Goal: Information Seeking & Learning: Learn about a topic

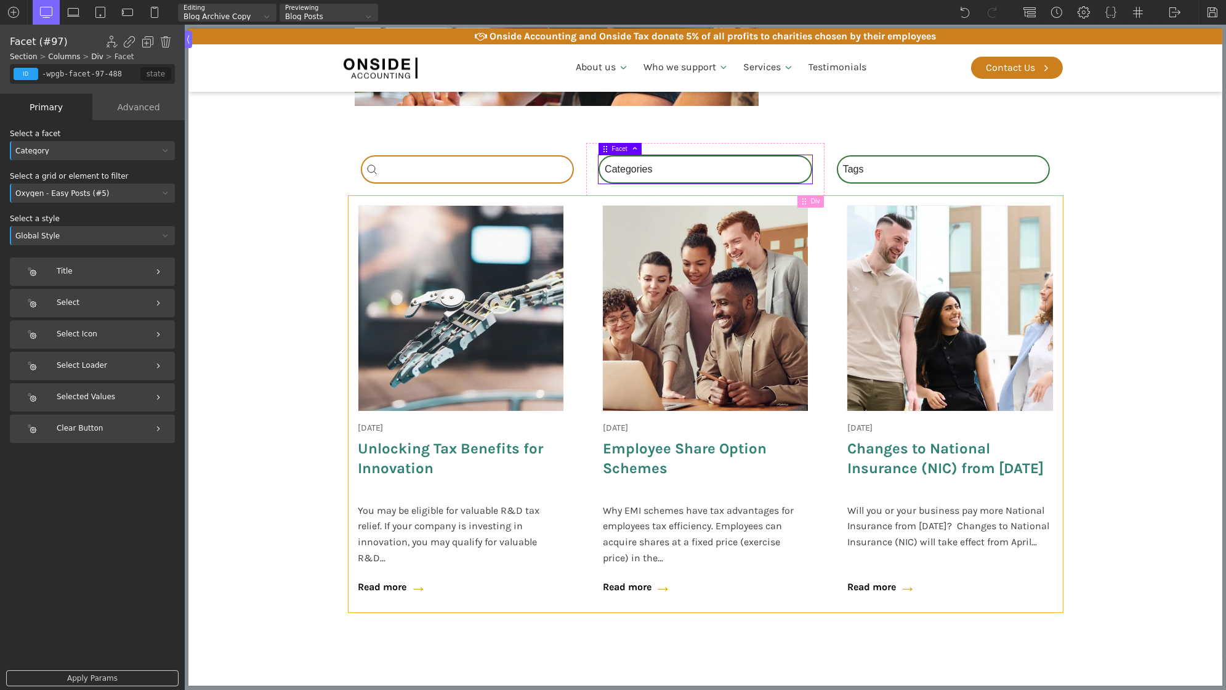
scroll to position [421, 0]
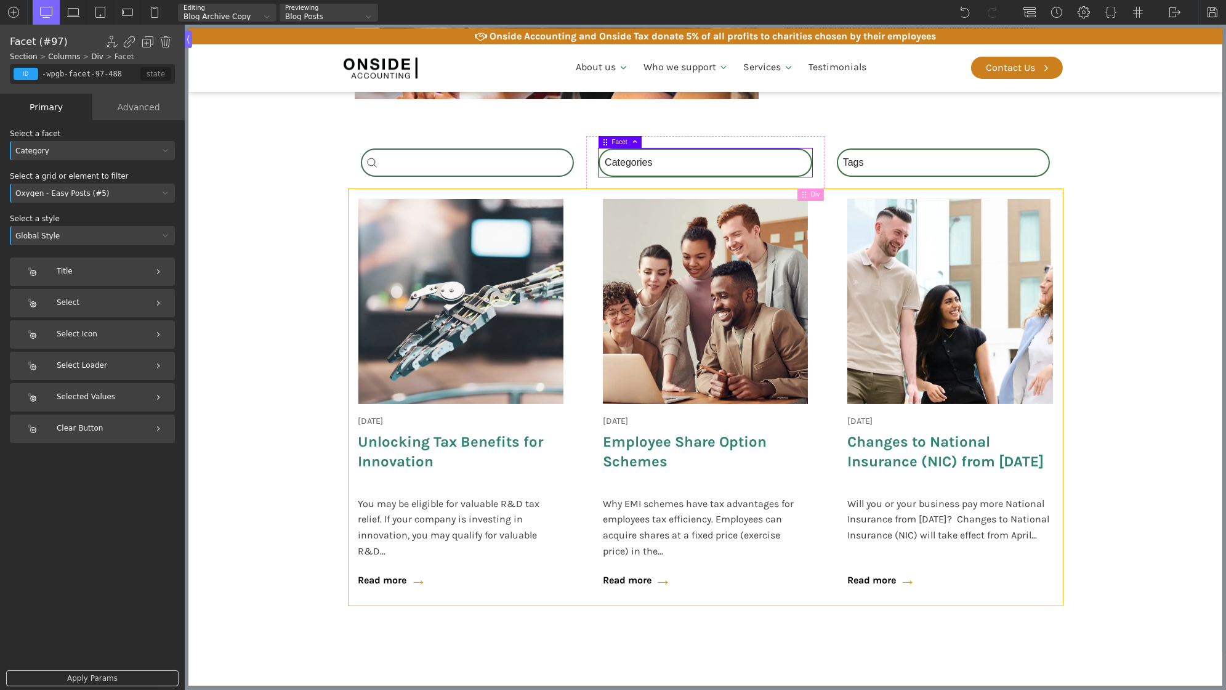
click at [589, 243] on div "18 June 2025 Onside Strategy Day Aligning people, purpose, and performance. As …" at bounding box center [705, 397] width 714 height 416
type input "custom-blog-loop"
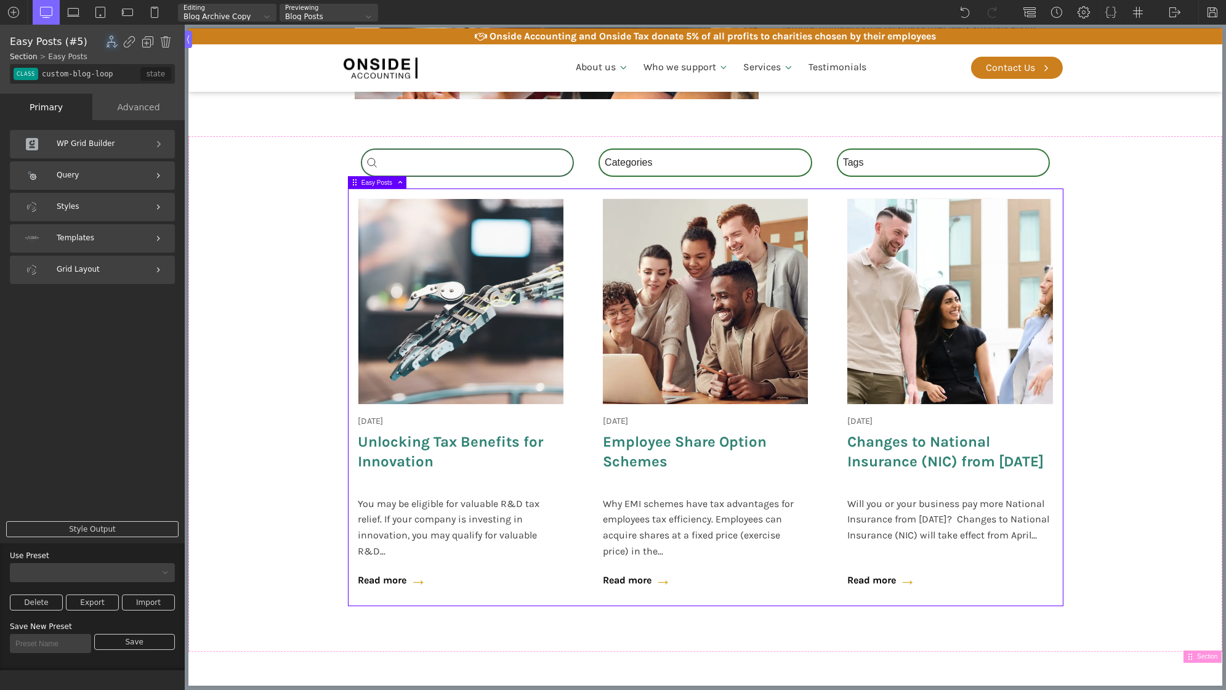
click at [84, 147] on div "WP Grid Builder" at bounding box center [92, 144] width 165 height 28
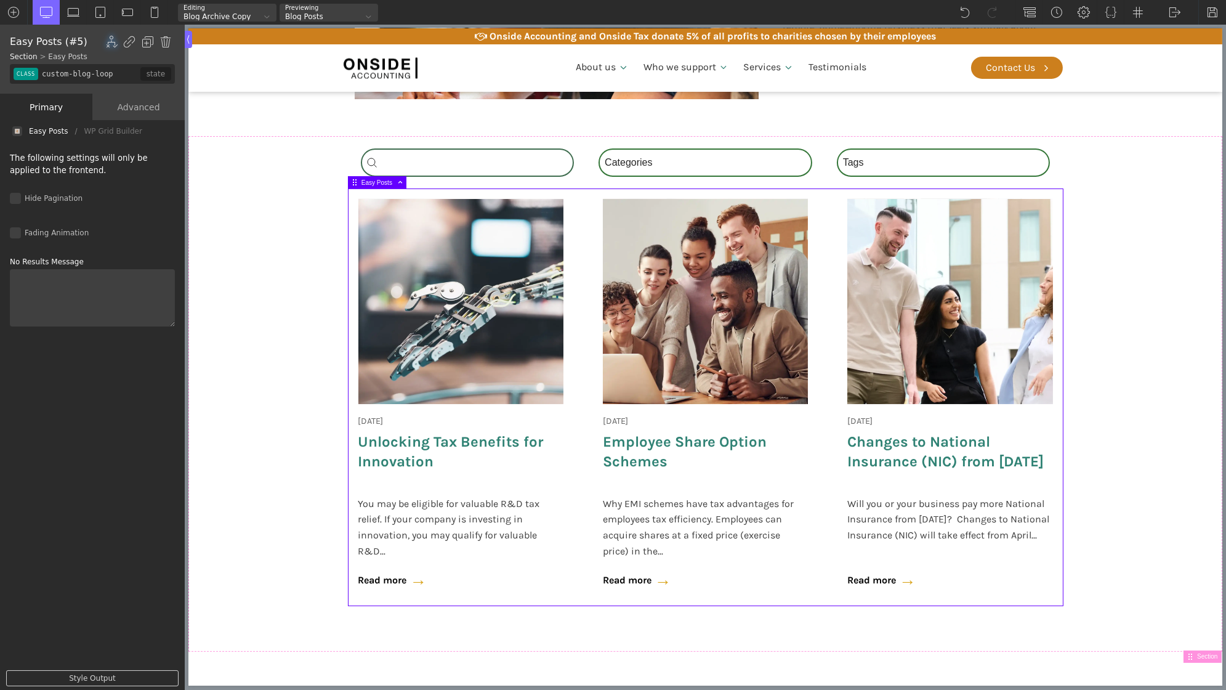
click at [43, 131] on div "Easy Posts" at bounding box center [48, 131] width 39 height 0
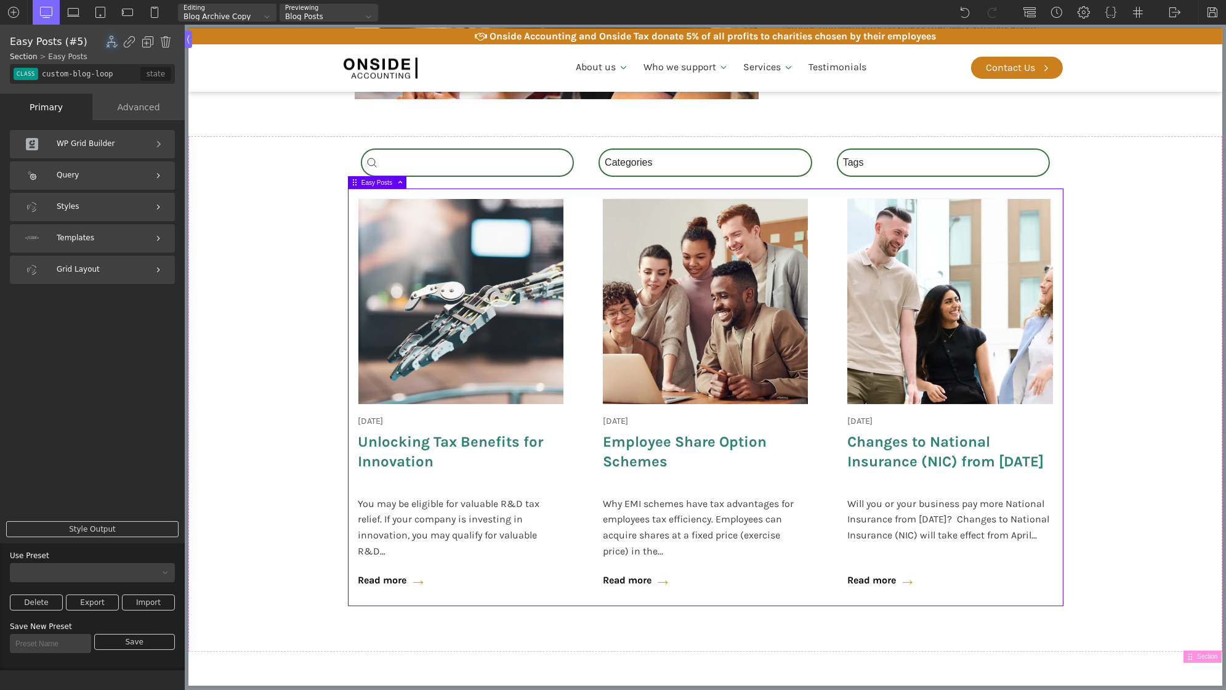
click at [92, 177] on div "Query" at bounding box center [92, 175] width 165 height 28
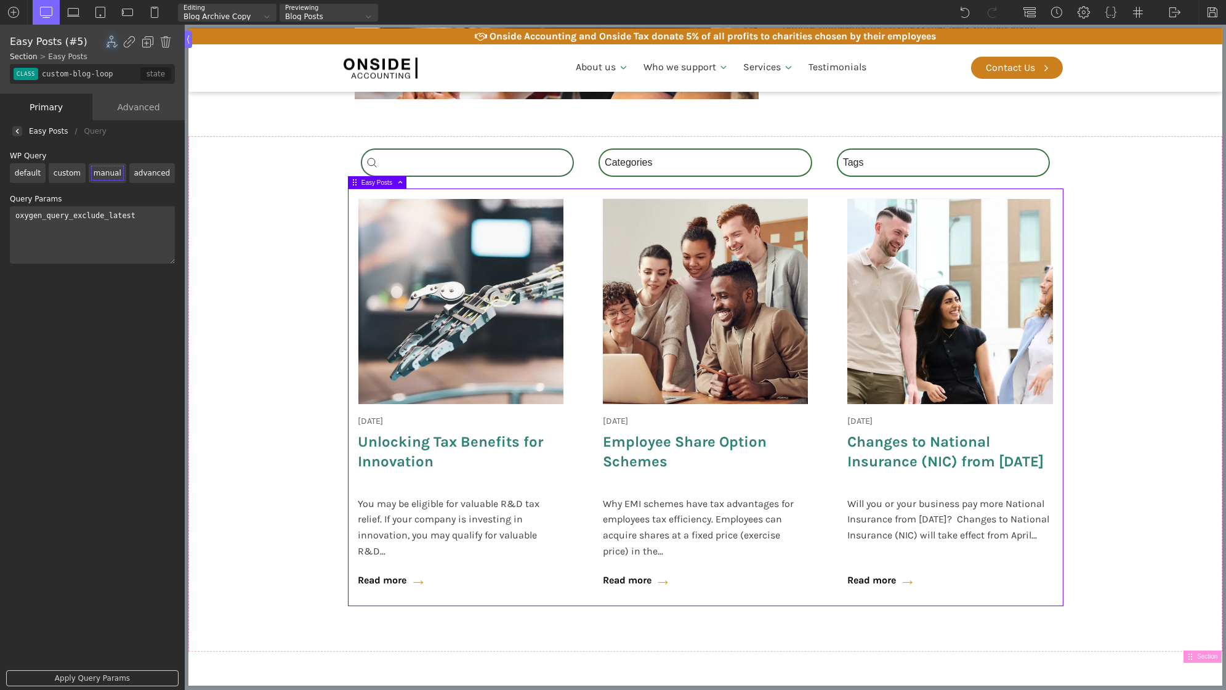
click at [100, 240] on textarea "oxygen_query_exclude_latest" at bounding box center [92, 234] width 165 height 57
click at [18, 129] on img at bounding box center [17, 131] width 5 height 5
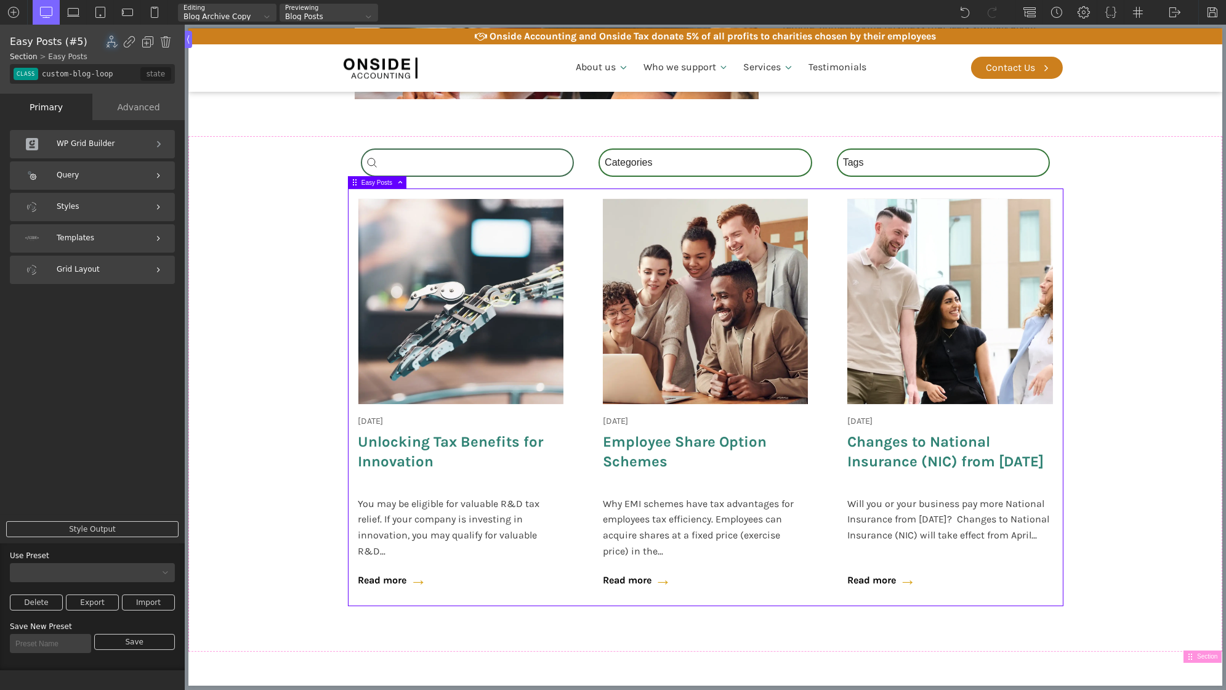
click at [95, 217] on div "Styles" at bounding box center [92, 207] width 165 height 28
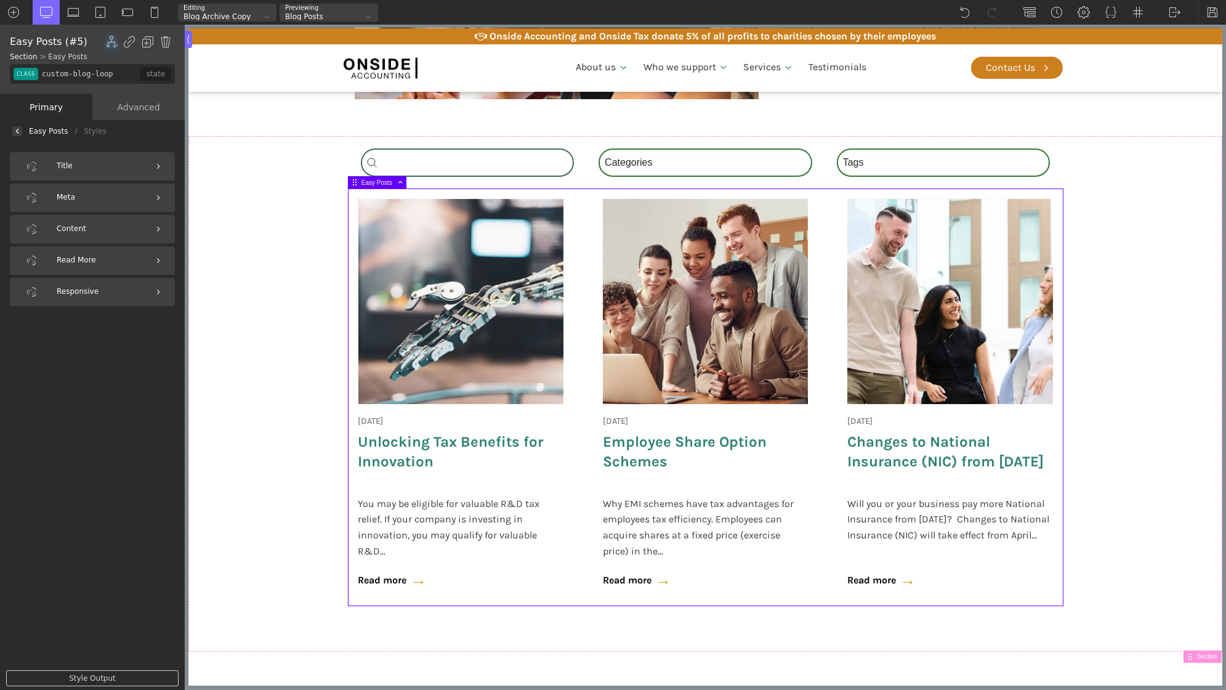
click at [31, 131] on div "Easy Posts" at bounding box center [48, 131] width 39 height 0
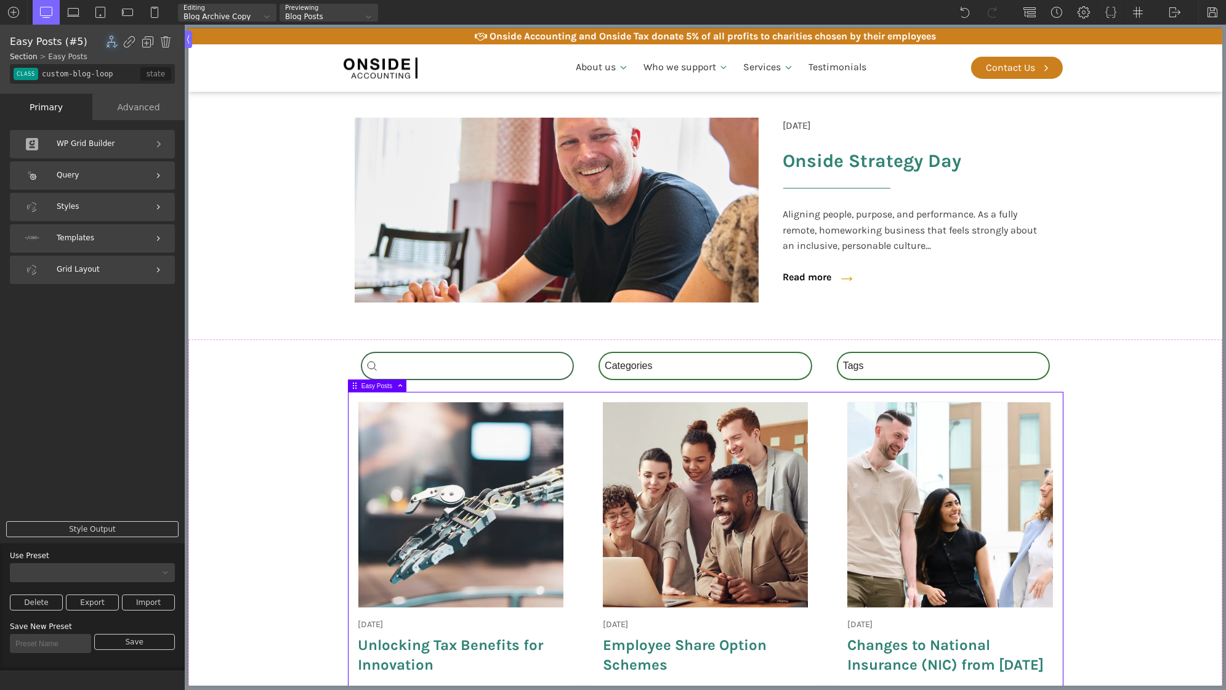
scroll to position [15, 0]
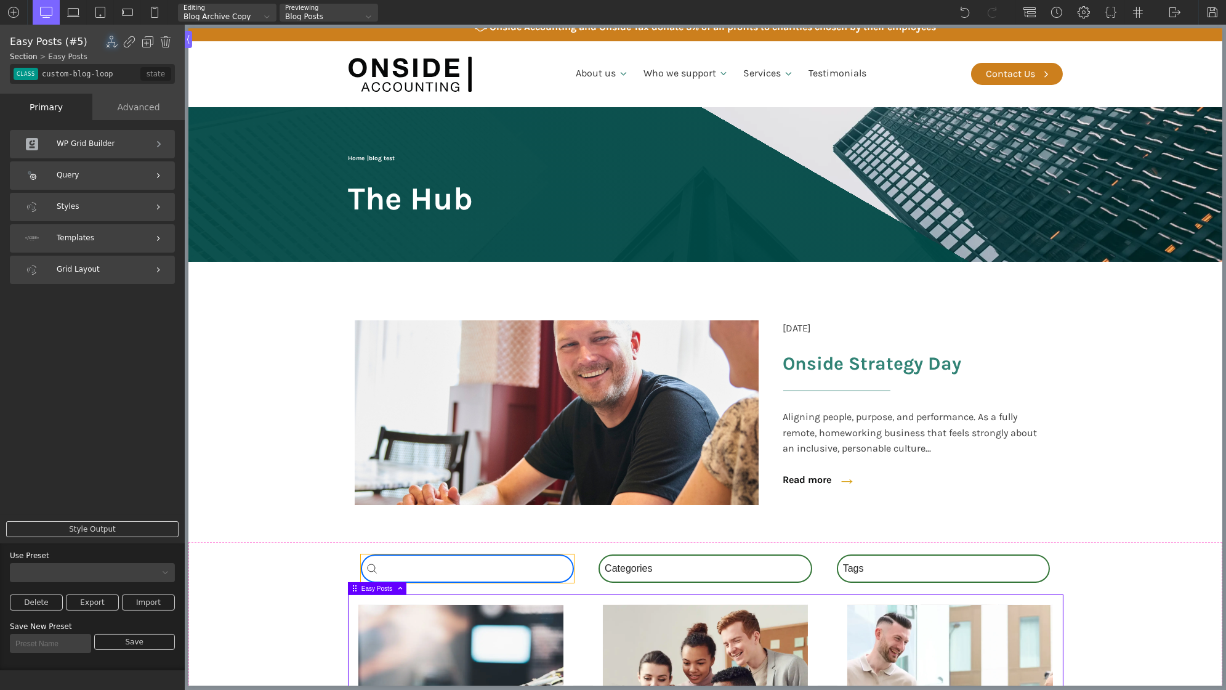
click at [509, 556] on div "Search_Custom Search content Clear" at bounding box center [467, 568] width 214 height 28
type input "-wpgb-facet-95-488"
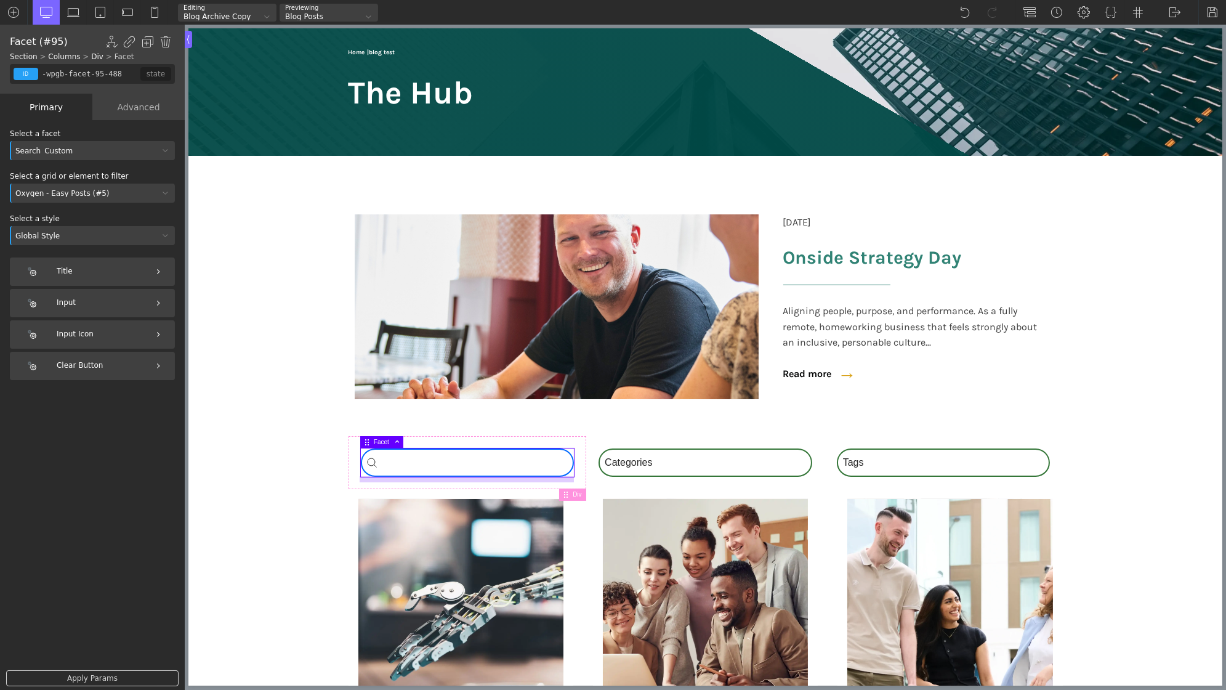
scroll to position [144, 0]
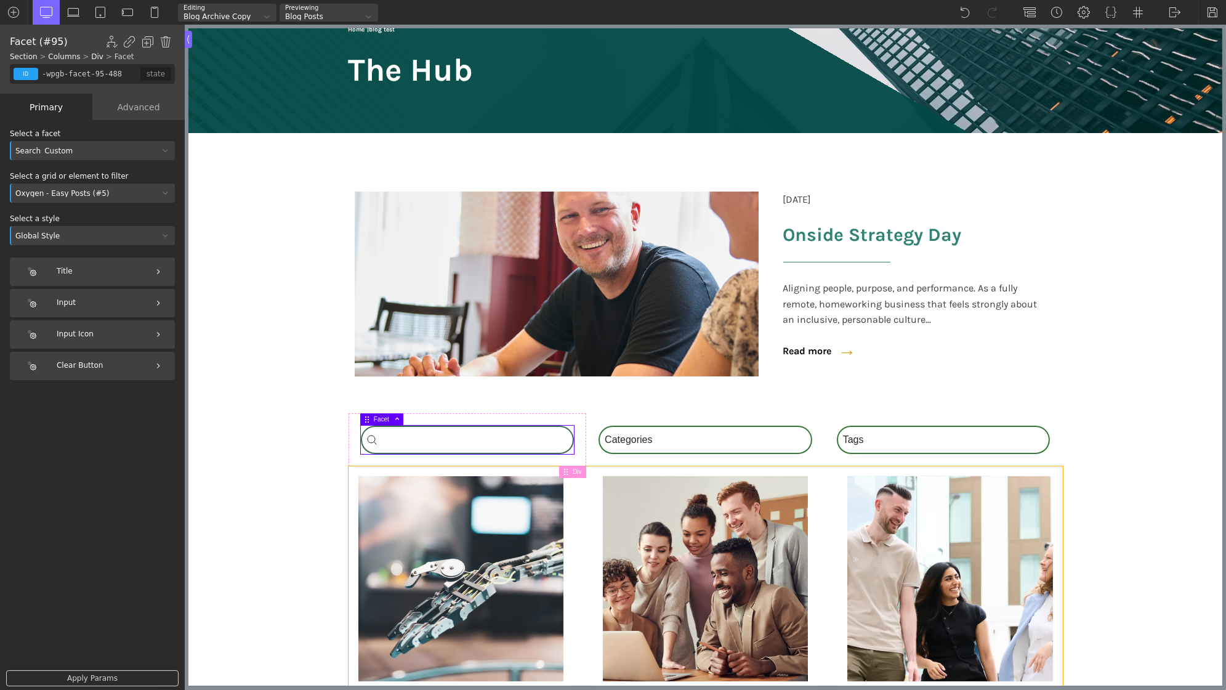
click at [581, 563] on div "[DATE] Onside Strategy Day Aligning people, purpose, and performance. As a full…" at bounding box center [705, 674] width 714 height 416
type input "custom-blog-loop"
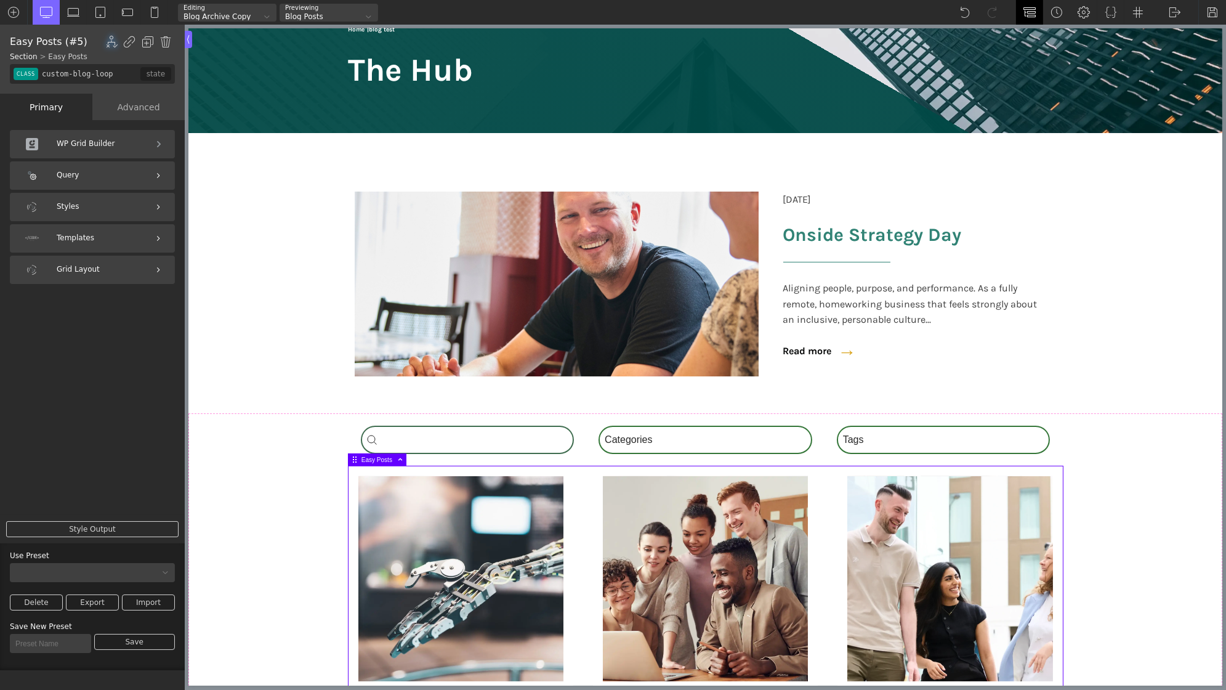
click at [1033, 15] on img at bounding box center [1029, 12] width 12 height 12
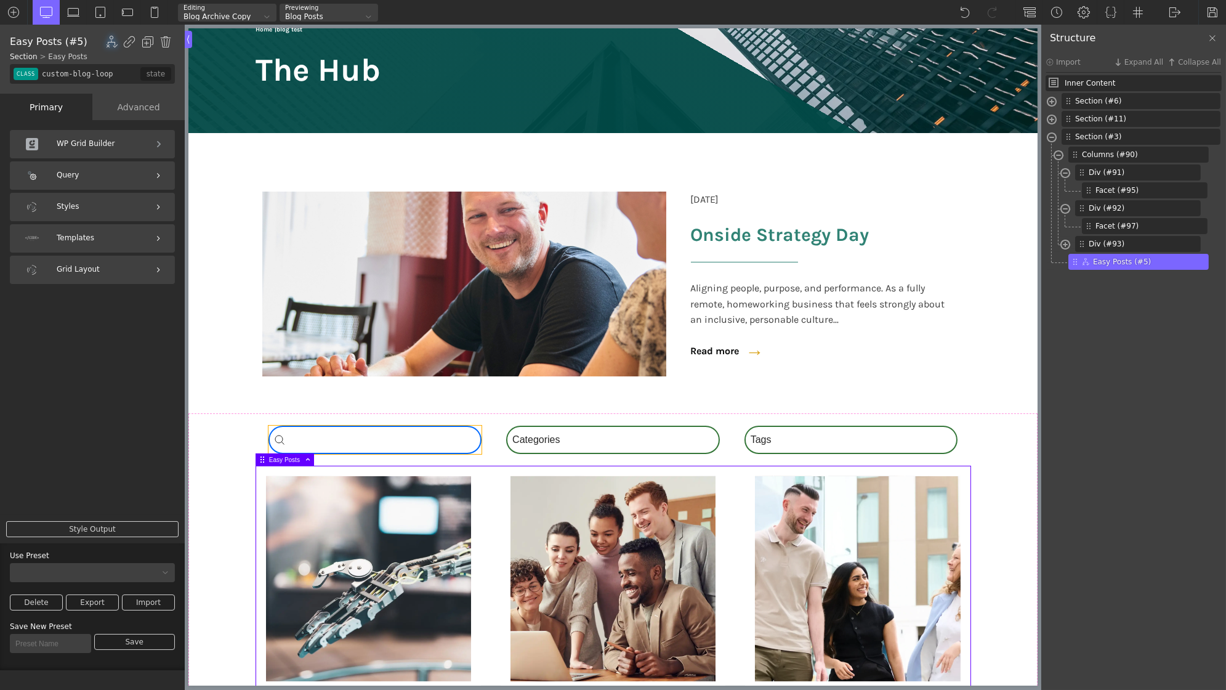
click at [397, 451] on div "Search_Custom Search content Clear" at bounding box center [375, 439] width 214 height 28
type input "-wpgb-facet-95-488"
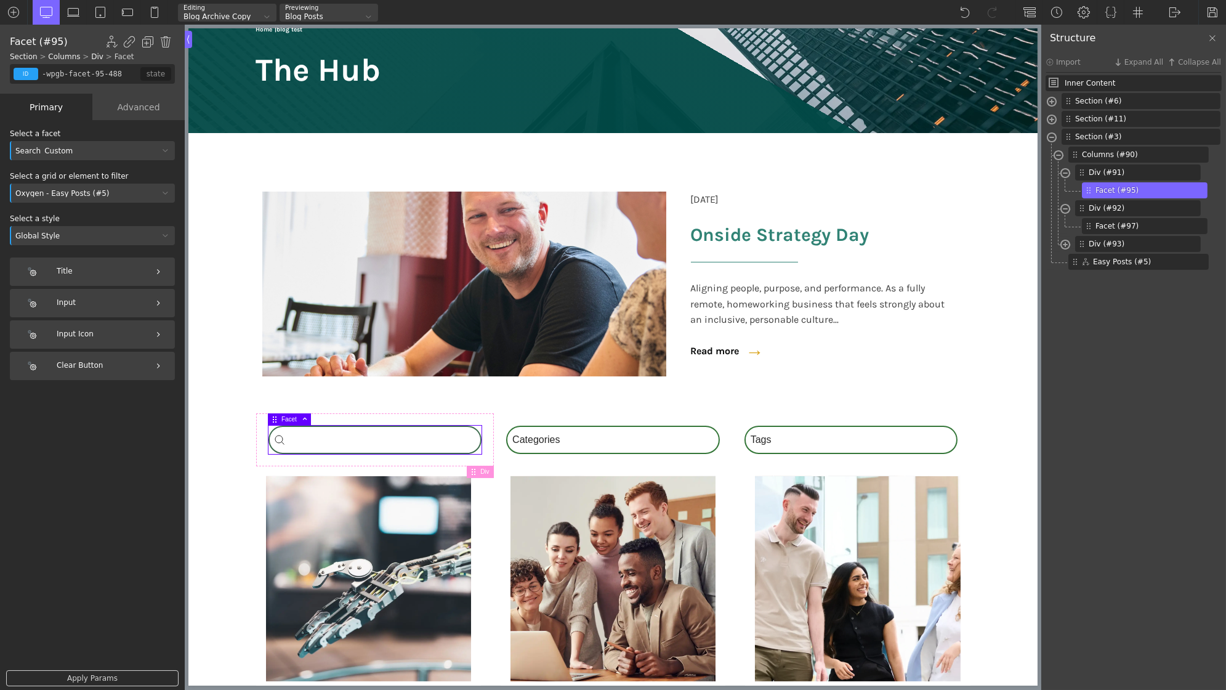
click at [81, 201] on div "Oxygen - Easy Posts (#5)" at bounding box center [92, 192] width 165 height 19
click at [70, 212] on div at bounding box center [92, 212] width 165 height 15
click at [58, 195] on div at bounding box center [92, 192] width 165 height 19
click at [65, 227] on div "Oxygen - Easy Posts (#5)" at bounding box center [92, 227] width 165 height 15
click at [76, 241] on div "Global Style" at bounding box center [92, 235] width 165 height 19
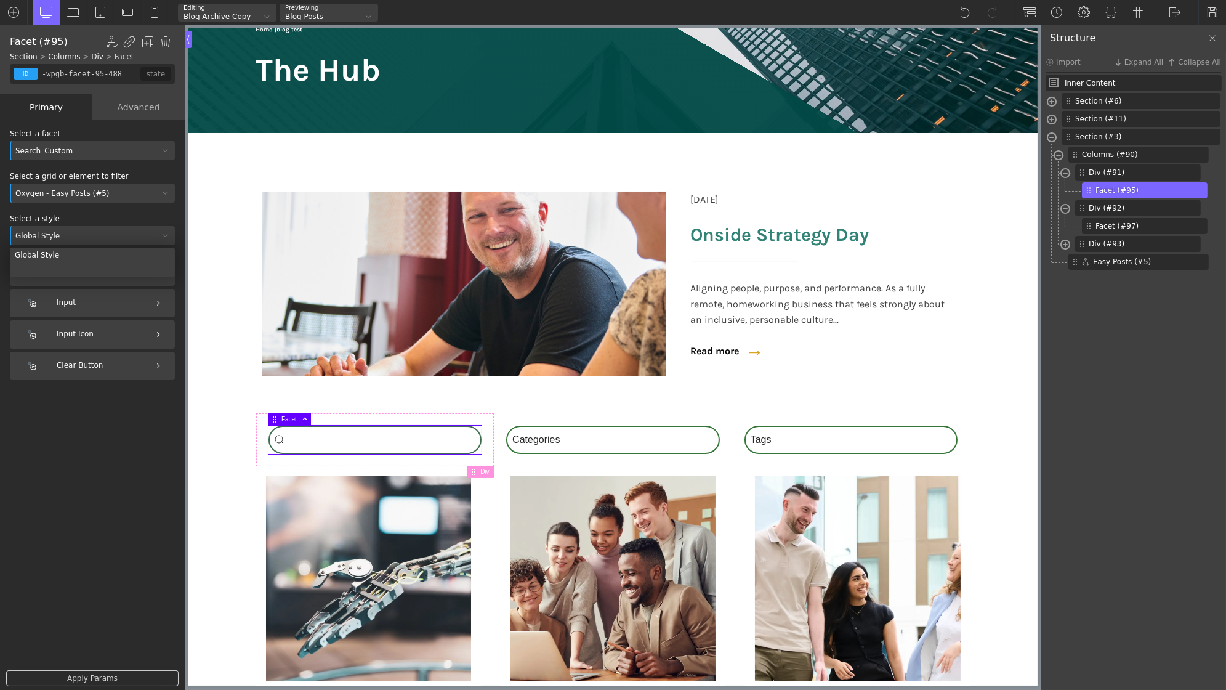
click at [76, 241] on div "Global Style" at bounding box center [92, 235] width 165 height 19
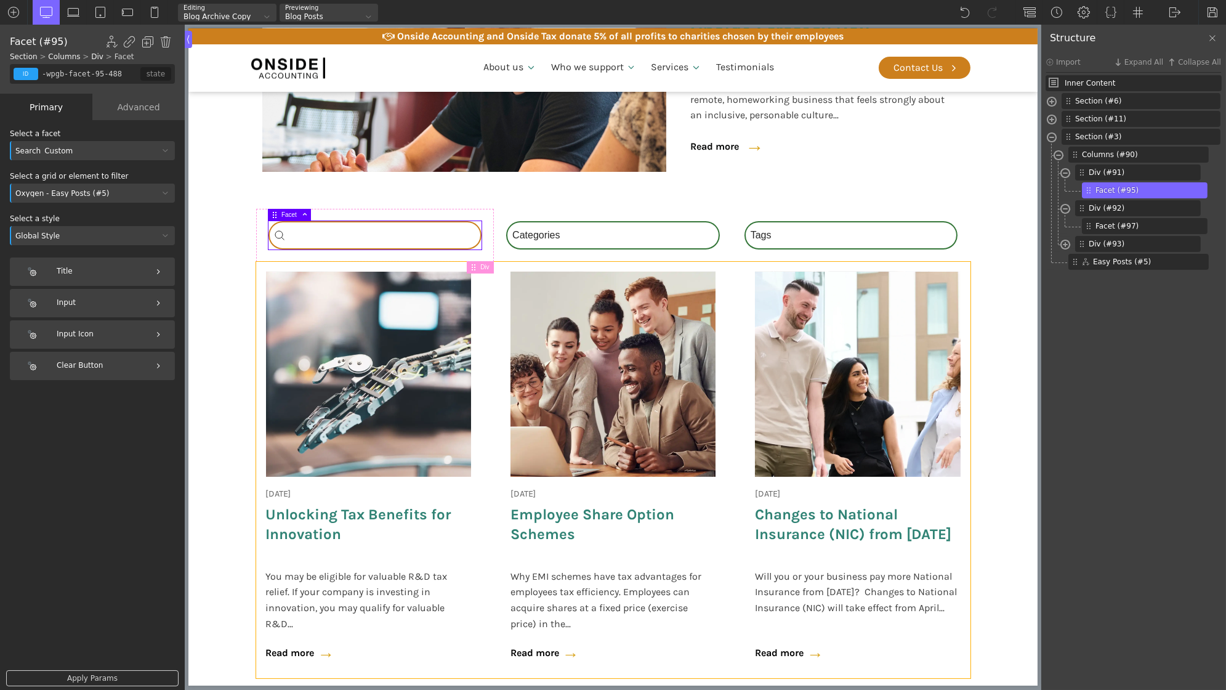
scroll to position [345, 0]
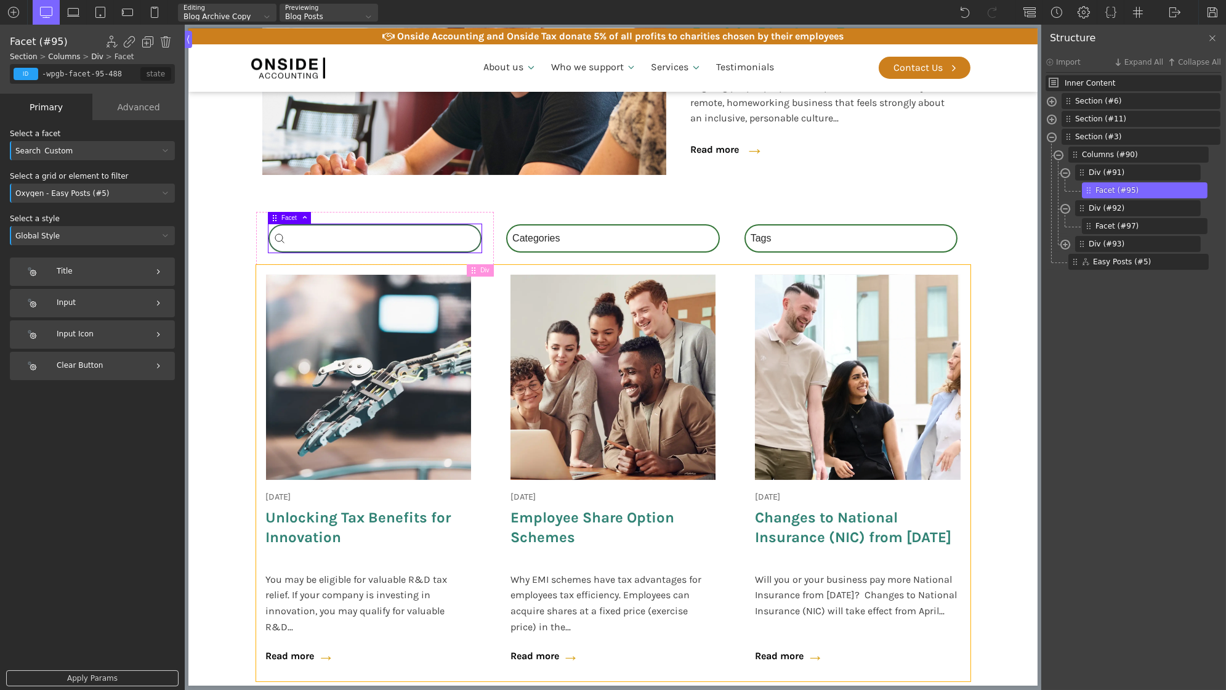
click at [494, 393] on div "18 June 2025 Onside Strategy Day Aligning people, purpose, and performance. As …" at bounding box center [613, 473] width 714 height 416
type input "custom-blog-loop"
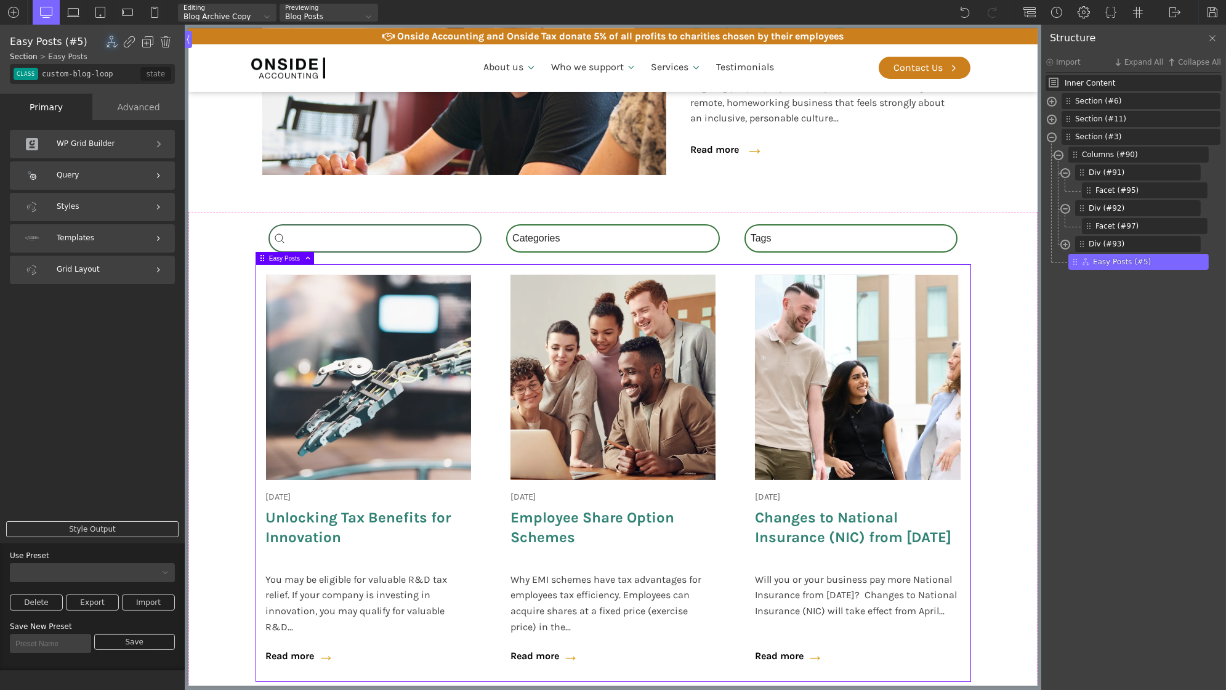
click at [87, 177] on div "Query" at bounding box center [92, 175] width 165 height 28
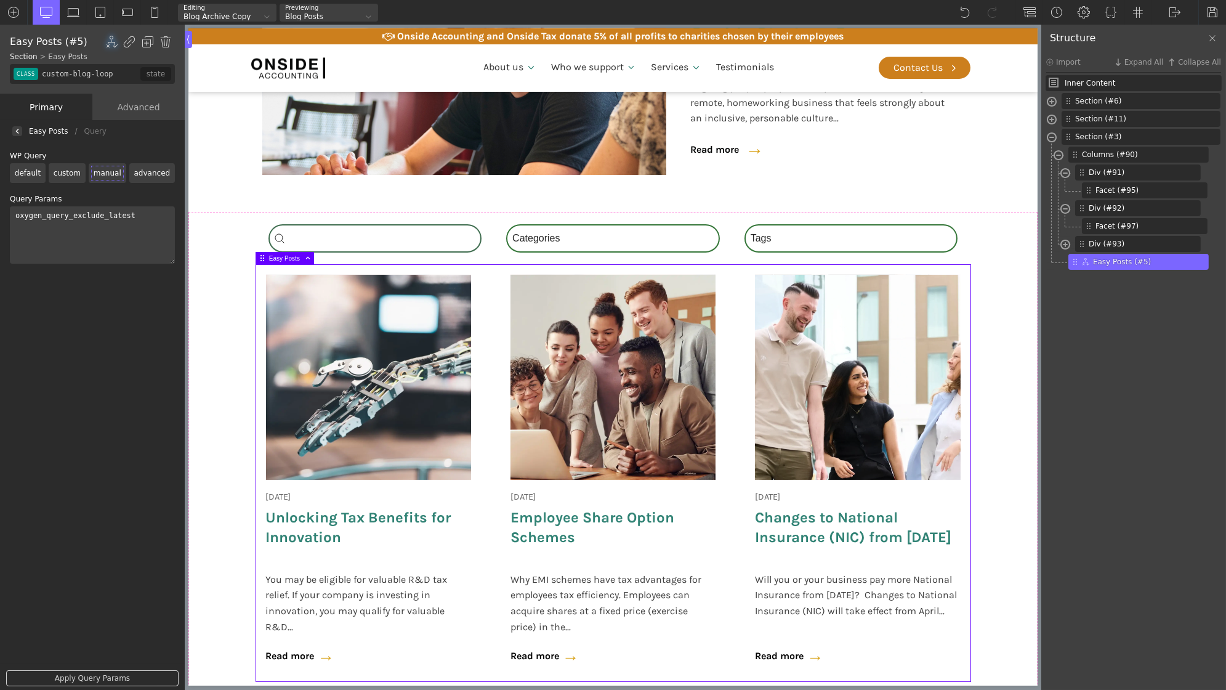
click at [92, 236] on textarea "oxygen_query_exclude_latest" at bounding box center [92, 234] width 165 height 57
paste textarea "[wpgb_facet id="9" grid="grid ID to filter"]"
type textarea "oxygen_query_exclude_latest [wpgb_facet id="9" grid="grid ID to filter"]"
click at [210, 296] on section "Search_Custom Search content Clear Category Select content Categories All (4) N…" at bounding box center [612, 469] width 849 height 515
type input "section-3-321"
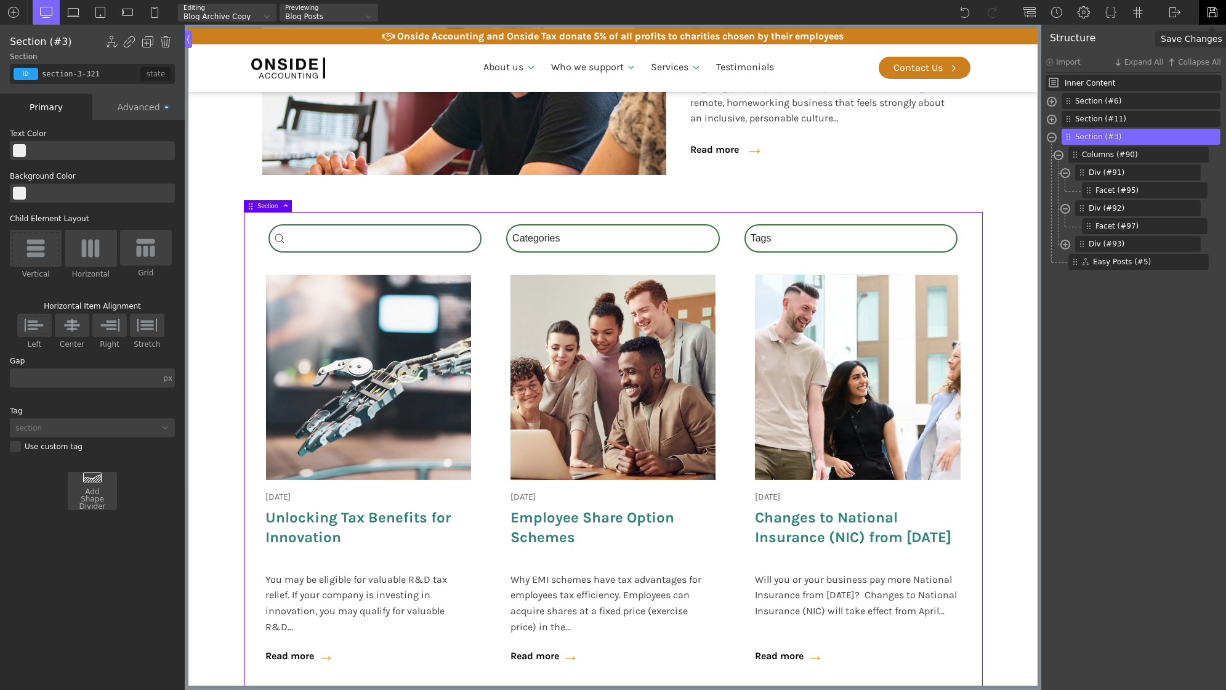
click at [1204, 8] on div at bounding box center [1212, 12] width 28 height 25
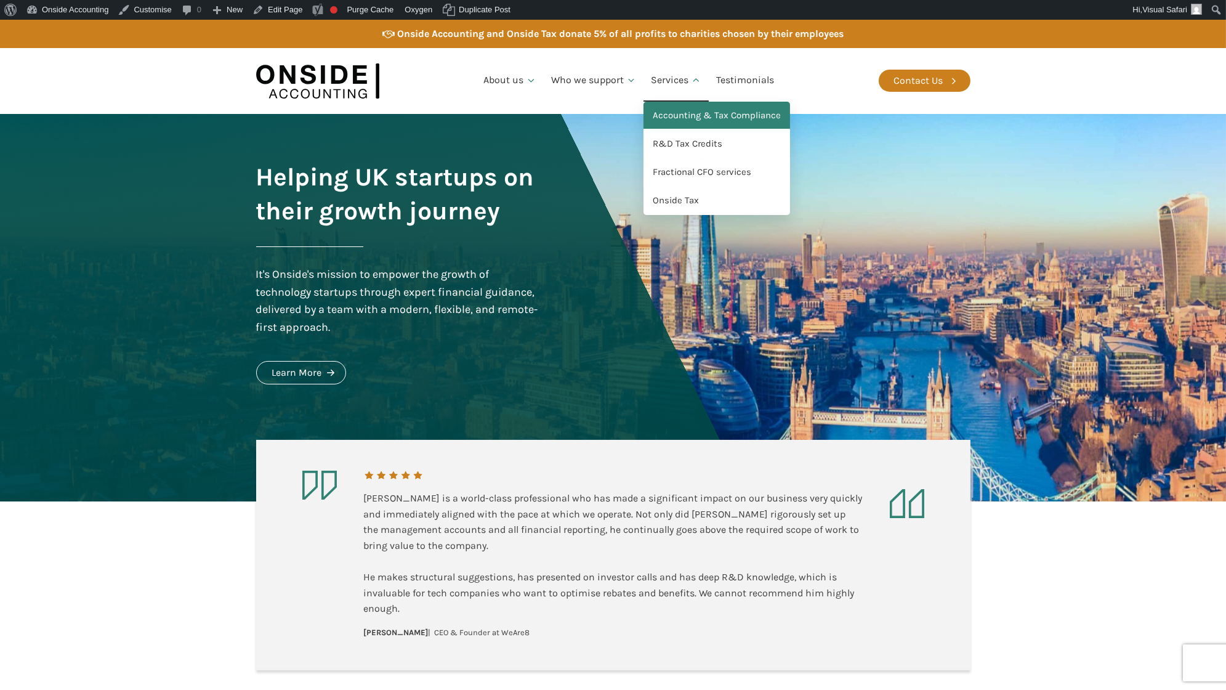
click at [695, 117] on link "Accounting & Tax Compliance" at bounding box center [716, 116] width 147 height 28
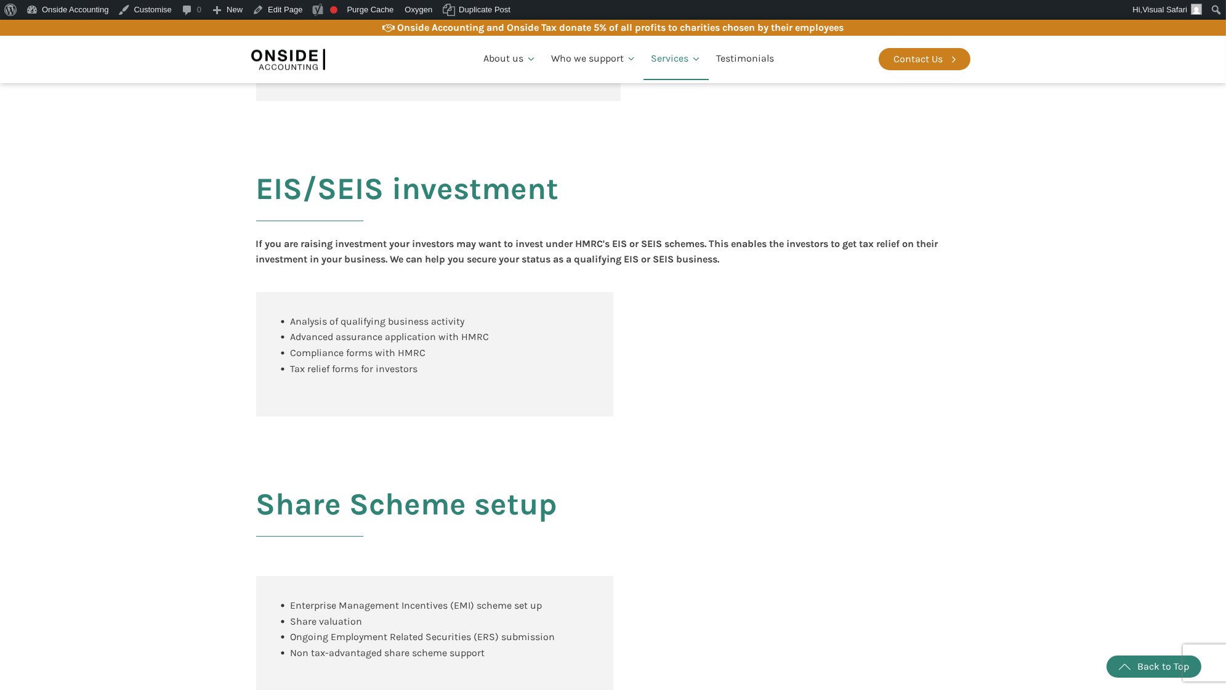
scroll to position [1180, 0]
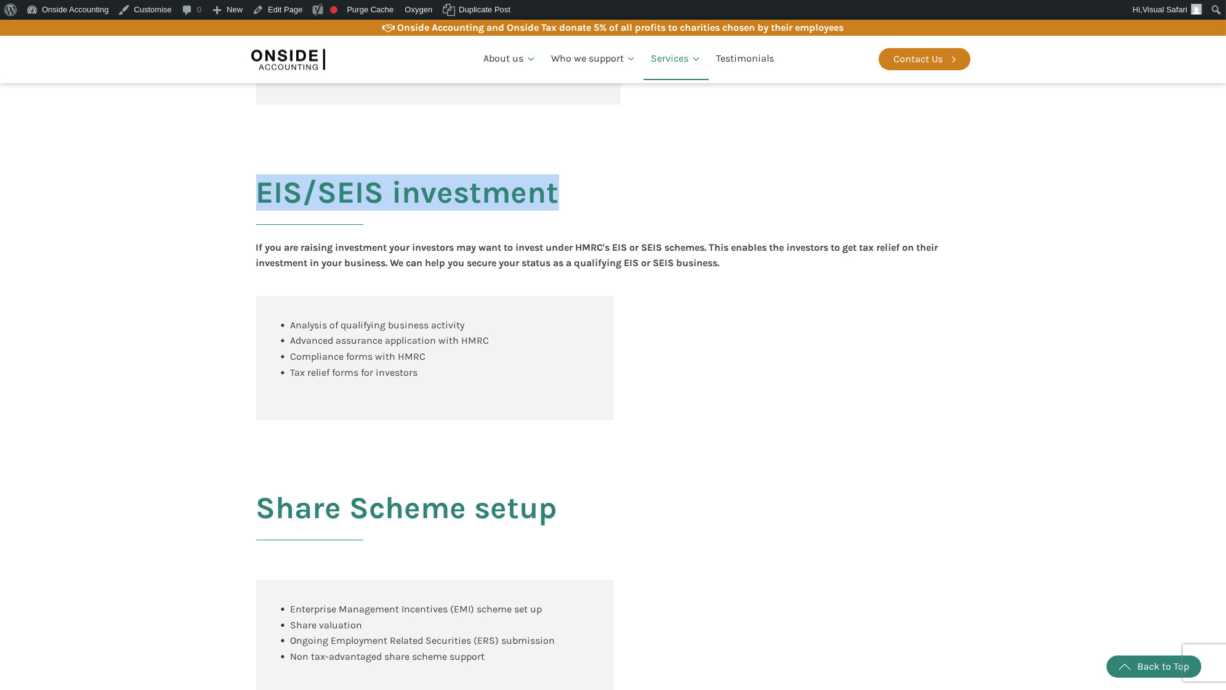
drag, startPoint x: 260, startPoint y: 213, endPoint x: 570, endPoint y: 224, distance: 309.9
click at [570, 224] on div "EIS/SEIS investment If you are raising investment your investors may want to in…" at bounding box center [613, 287] width 739 height 316
copy h2 "EIS/SEIS investment"
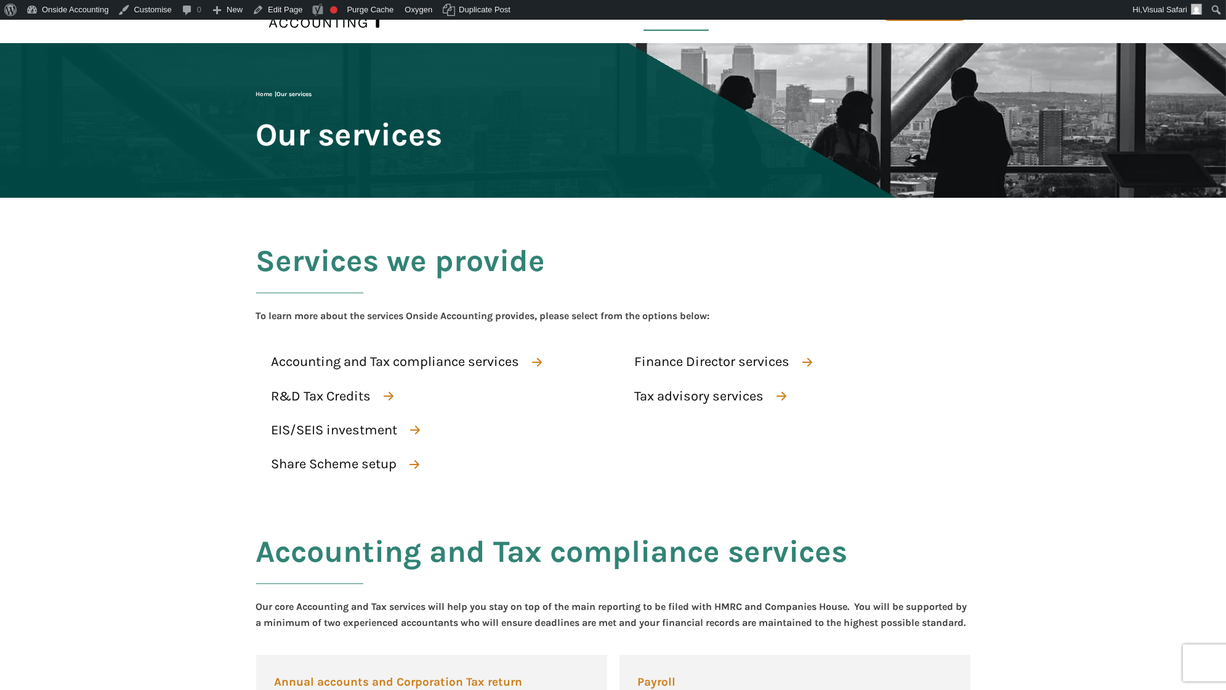
scroll to position [0, 0]
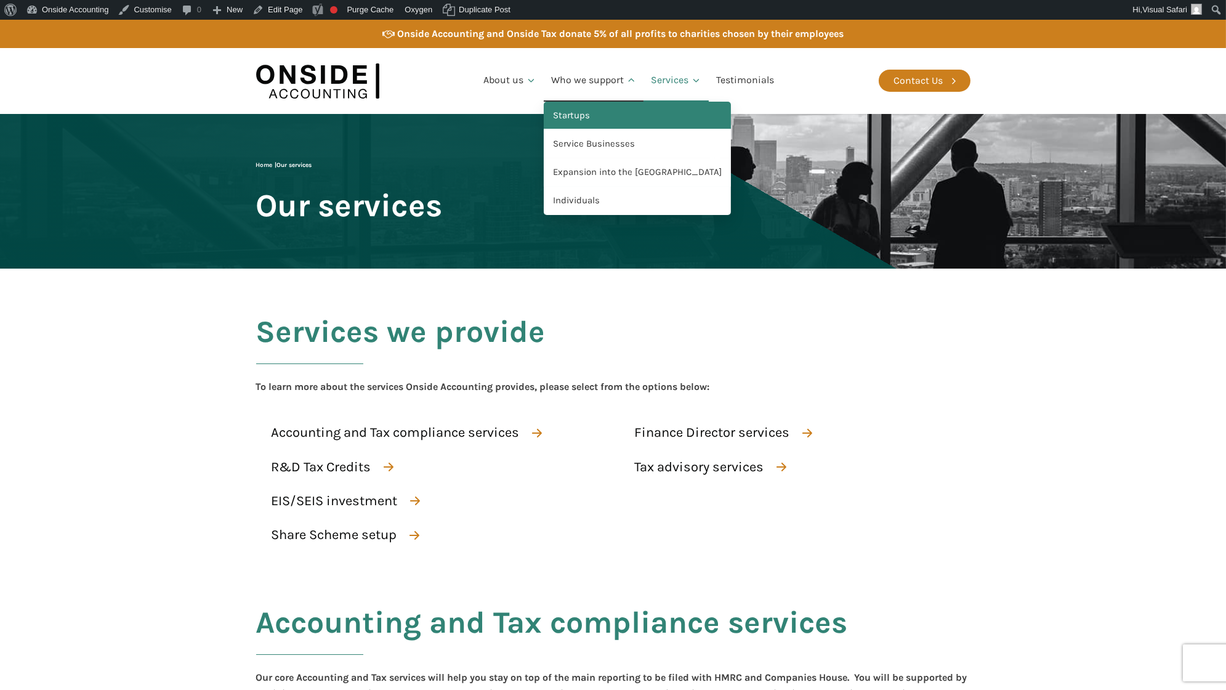
click at [586, 115] on link "Startups" at bounding box center [637, 116] width 187 height 28
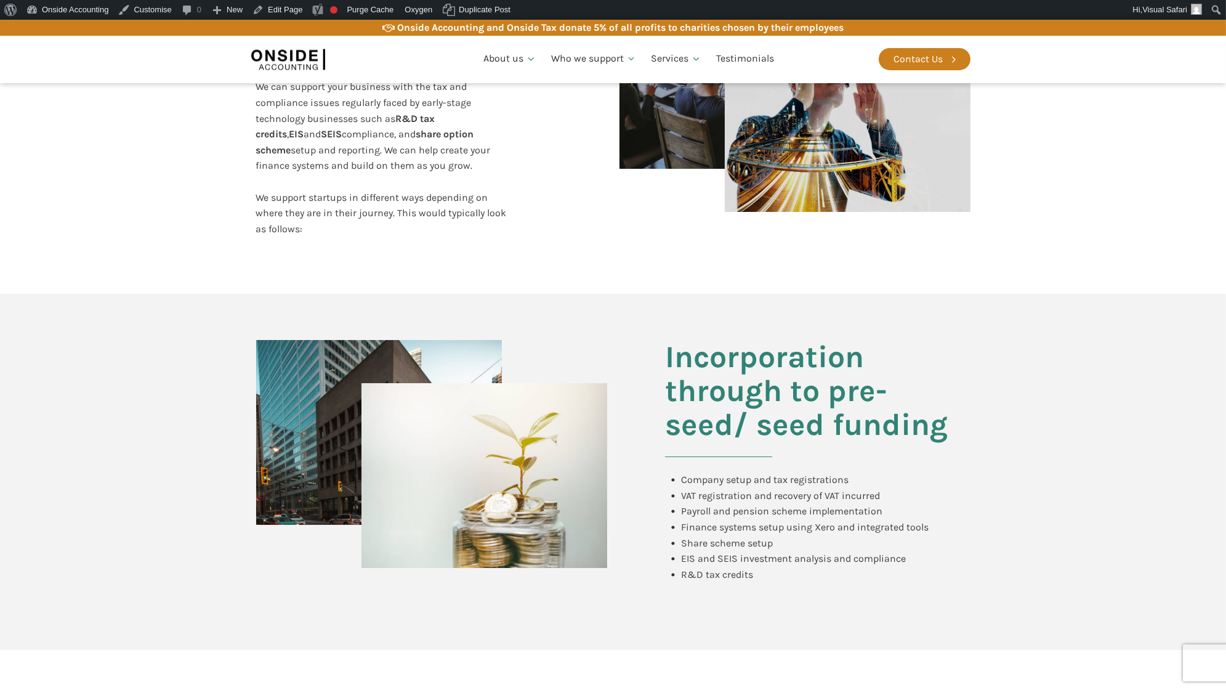
scroll to position [464, 0]
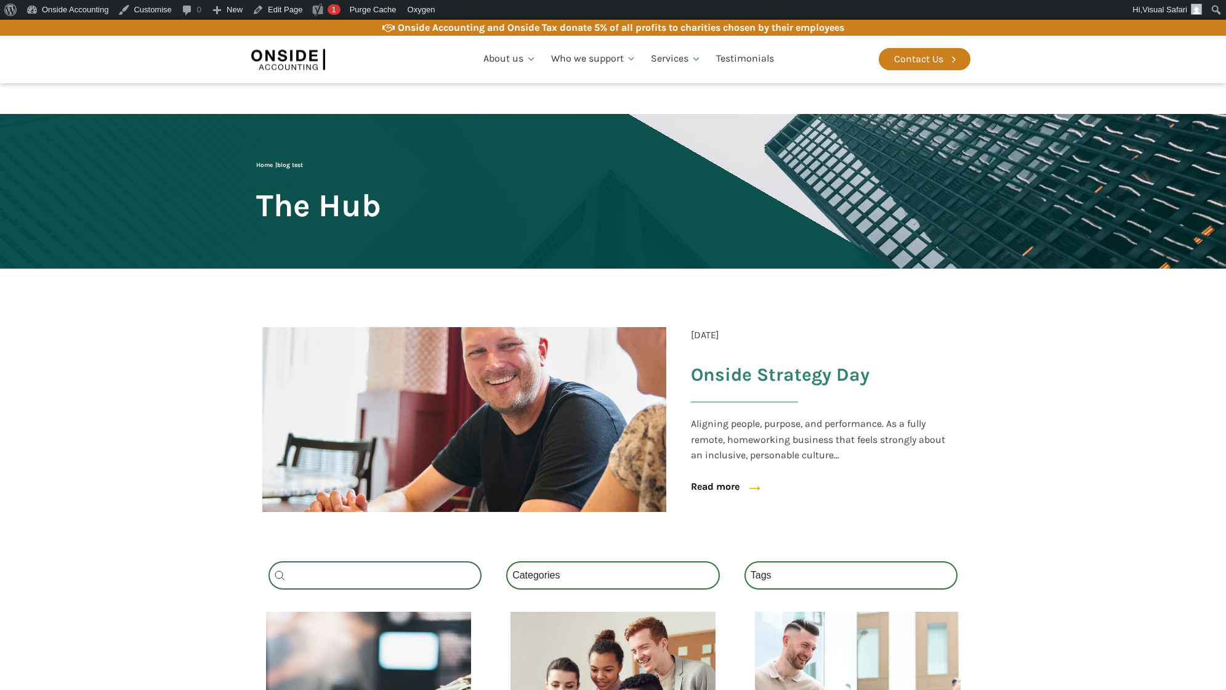
scroll to position [254, 0]
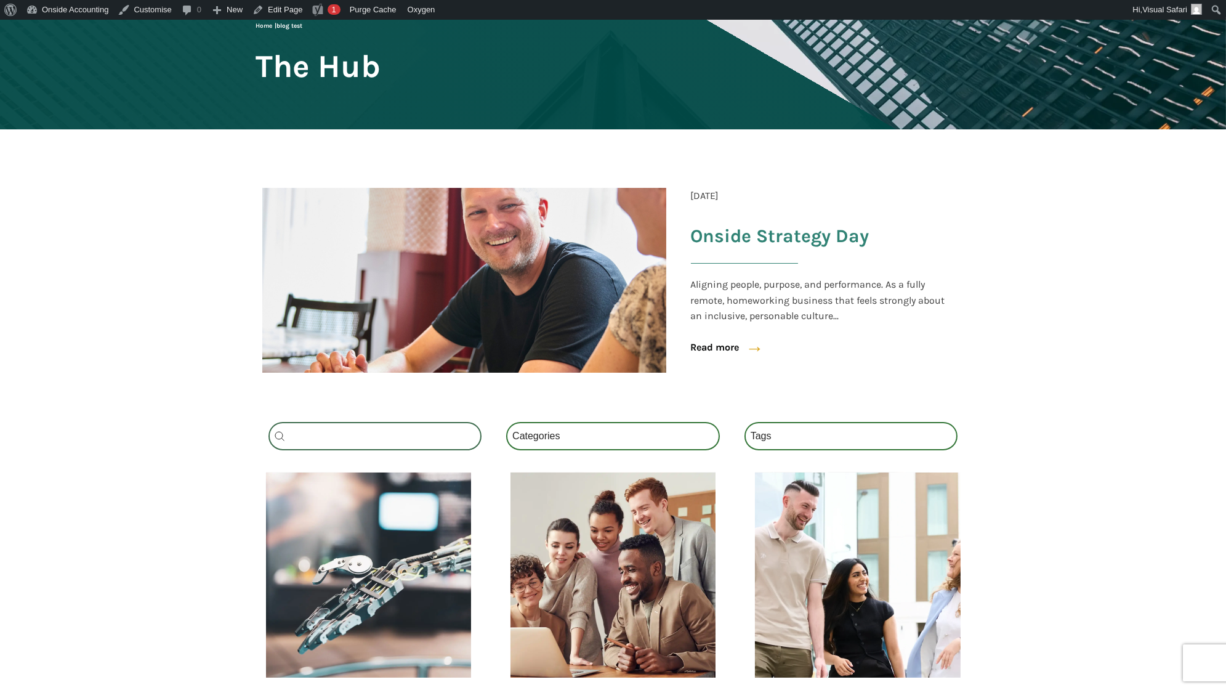
scroll to position [164, 0]
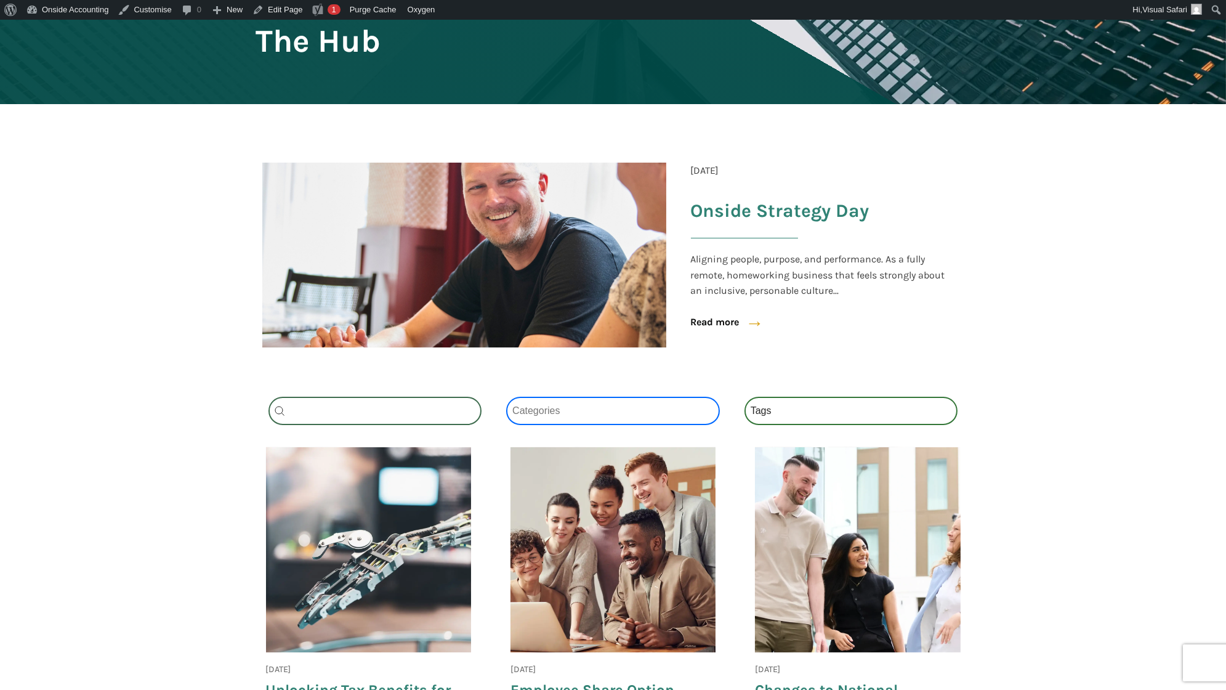
click at [608, 411] on select "Categories All (4) News (2) Blog (1) Fact Sheets (1)" at bounding box center [613, 411] width 214 height 28
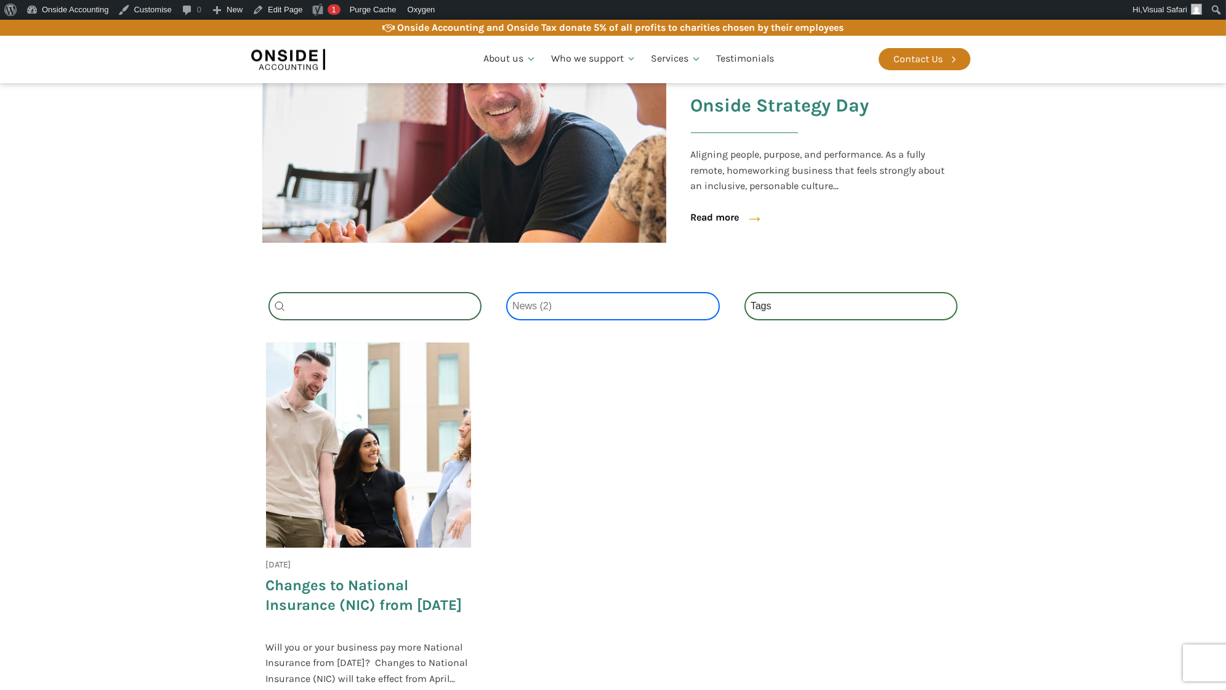
scroll to position [287, 0]
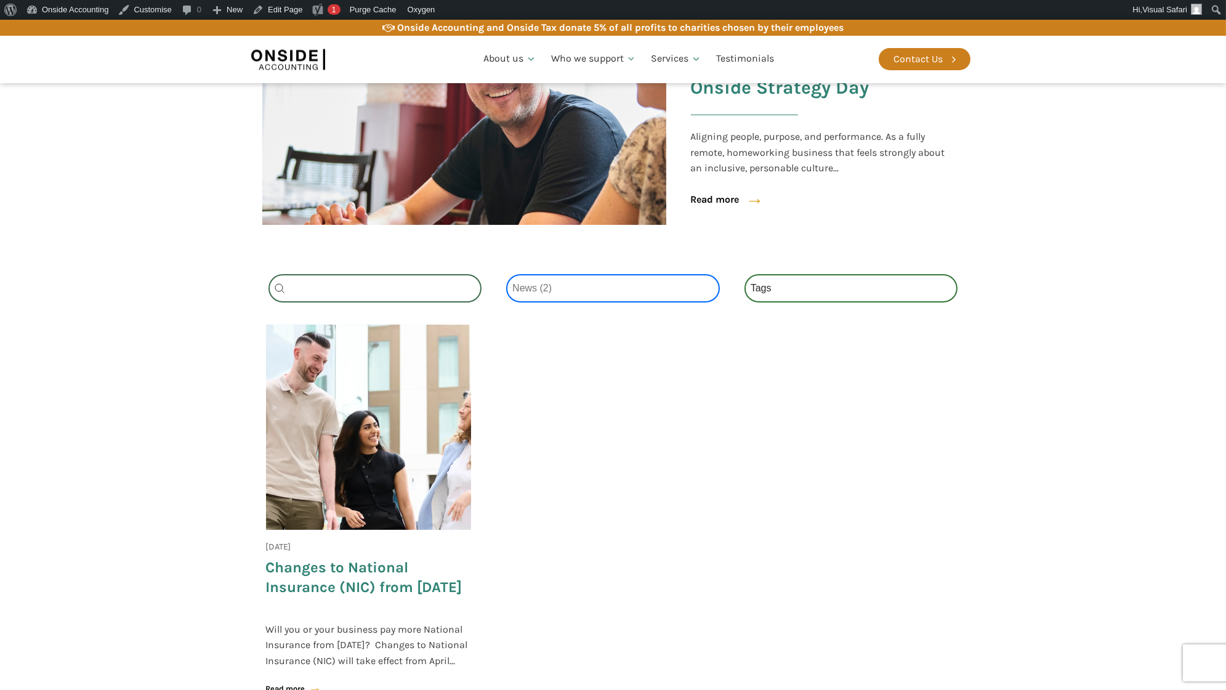
click at [613, 289] on select "Categories All (4) News (2) Blog (1) Fact Sheets (1)" at bounding box center [613, 288] width 214 height 28
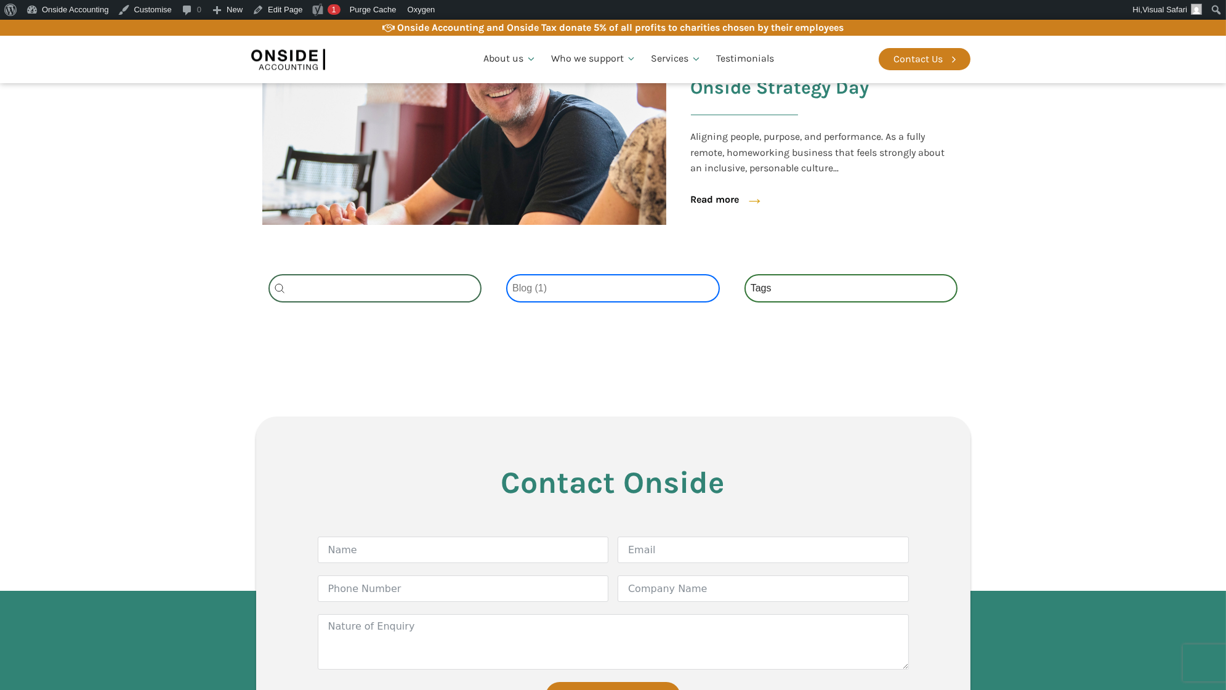
click at [570, 289] on select "Categories All (4) News (2) Blog (1) Fact Sheets (1)" at bounding box center [613, 288] width 214 height 28
select select "news"
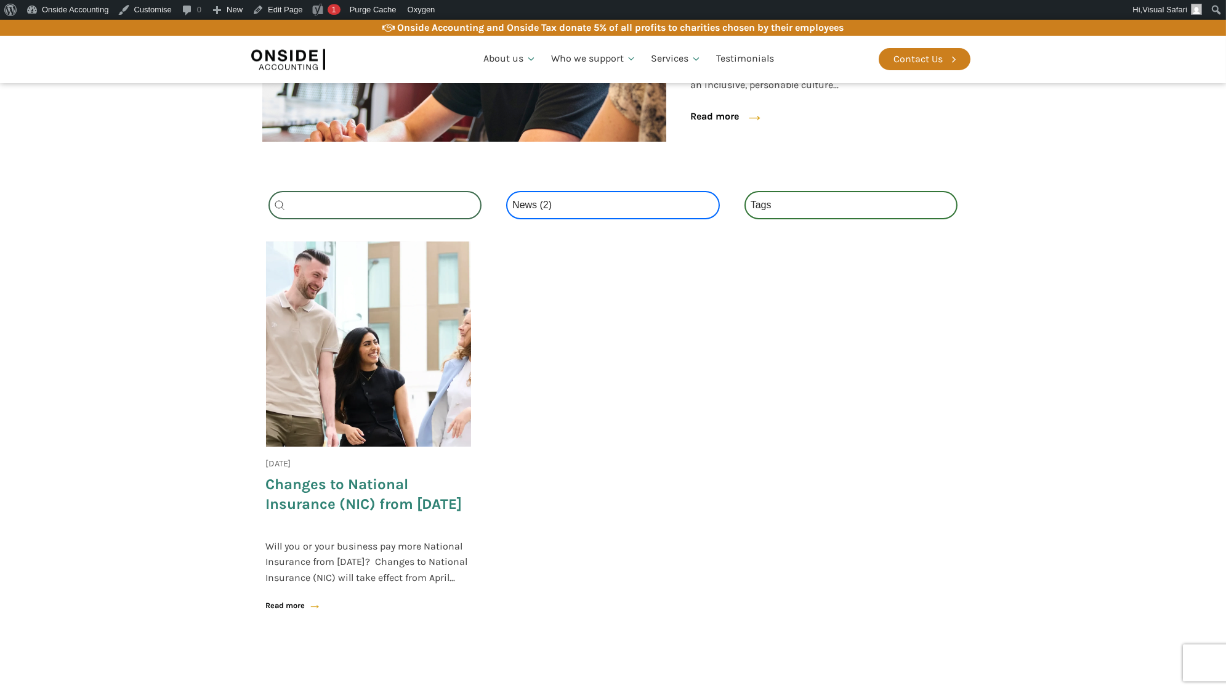
scroll to position [409, 0]
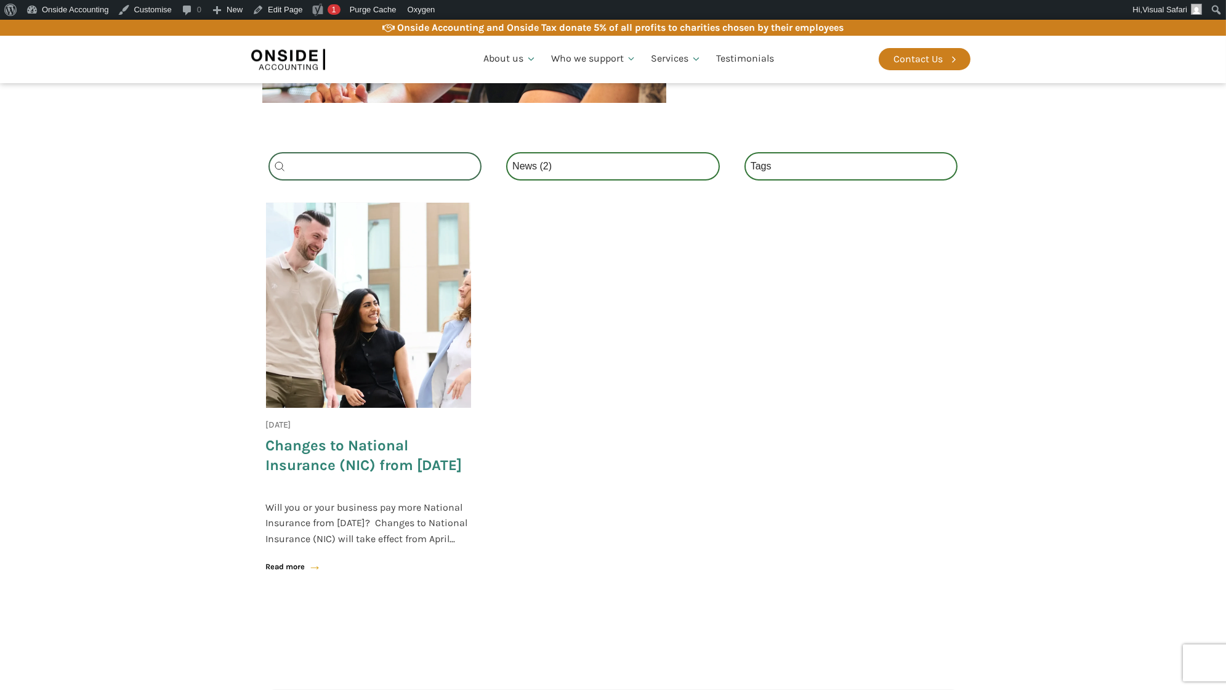
click at [359, 370] on div at bounding box center [368, 305] width 205 height 205
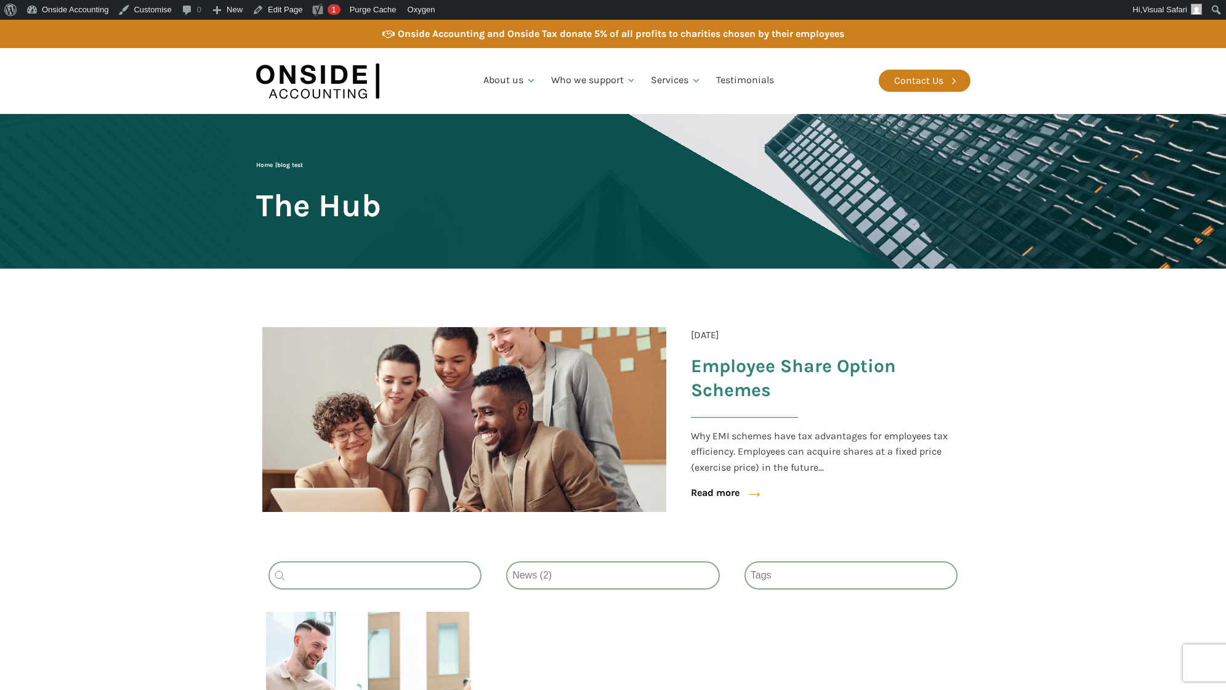
select select "news"
click at [545, 574] on select "Categories All (4) News (2) Blog (1) Fact Sheets (1)" at bounding box center [613, 575] width 214 height 28
select select
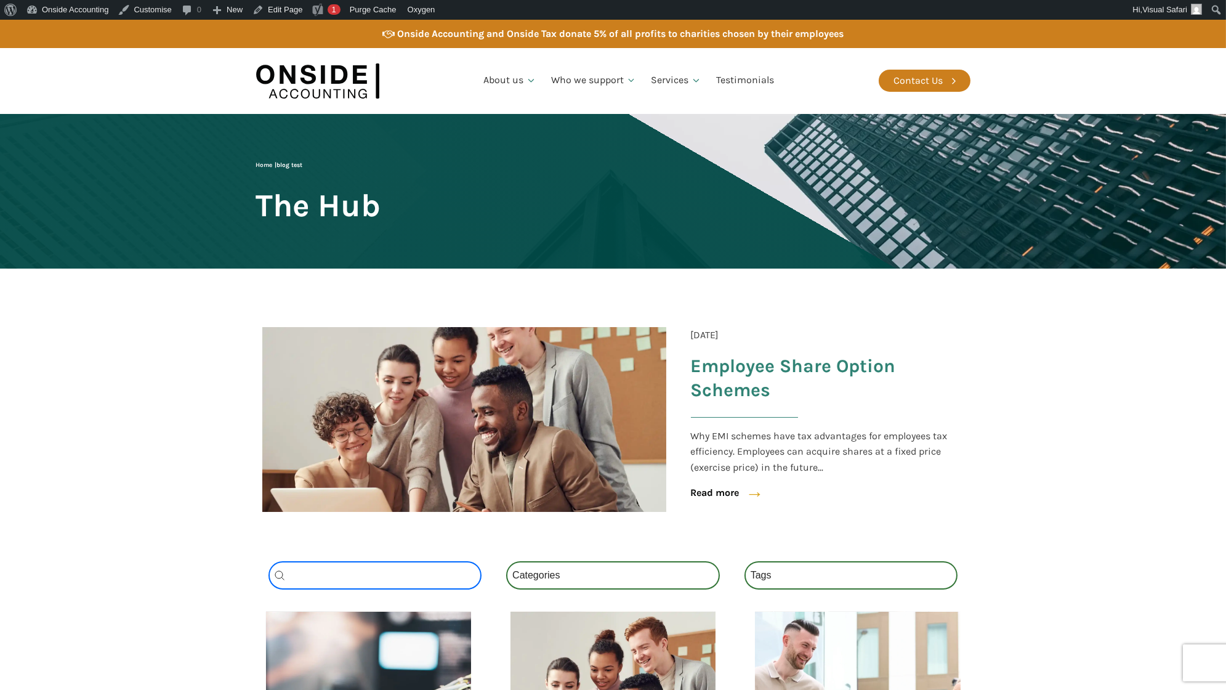
click at [340, 576] on input "Search content" at bounding box center [375, 575] width 214 height 28
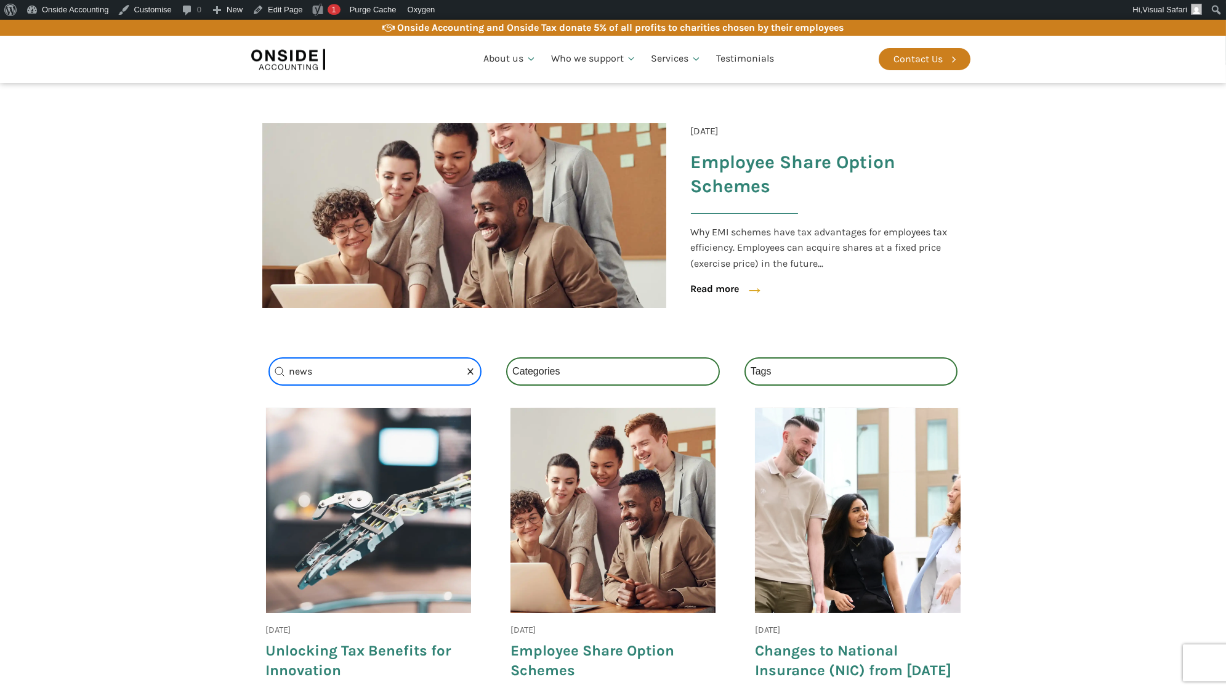
scroll to position [210, 0]
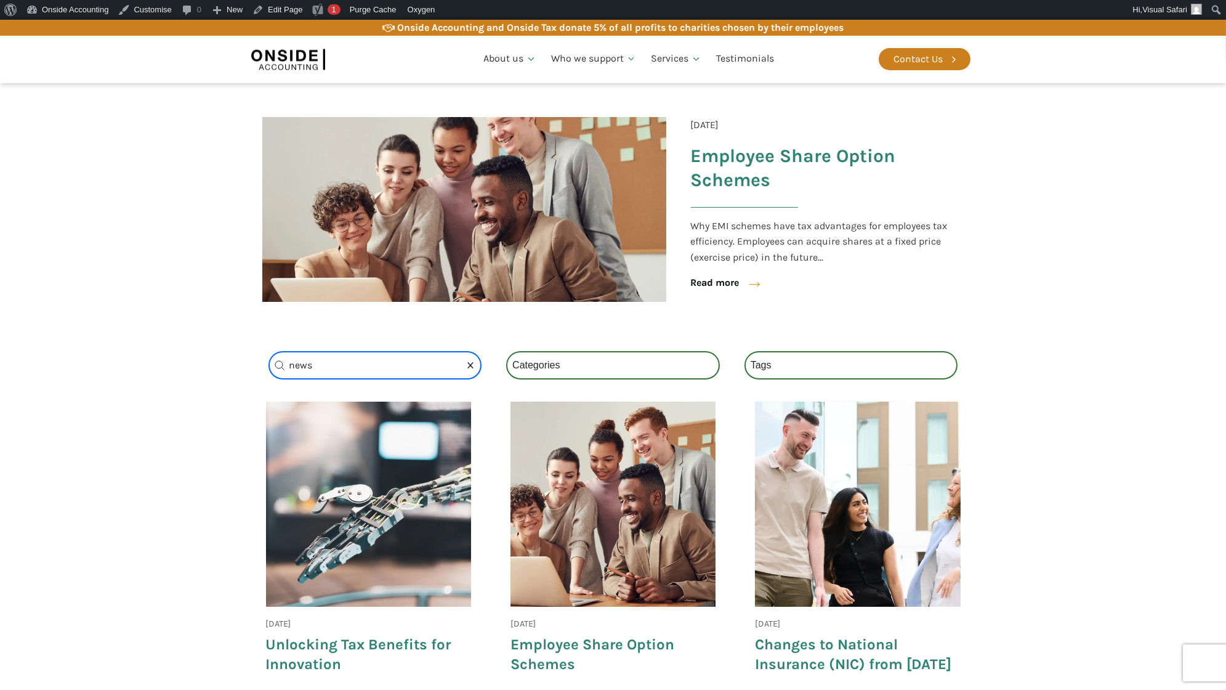
type input "news"
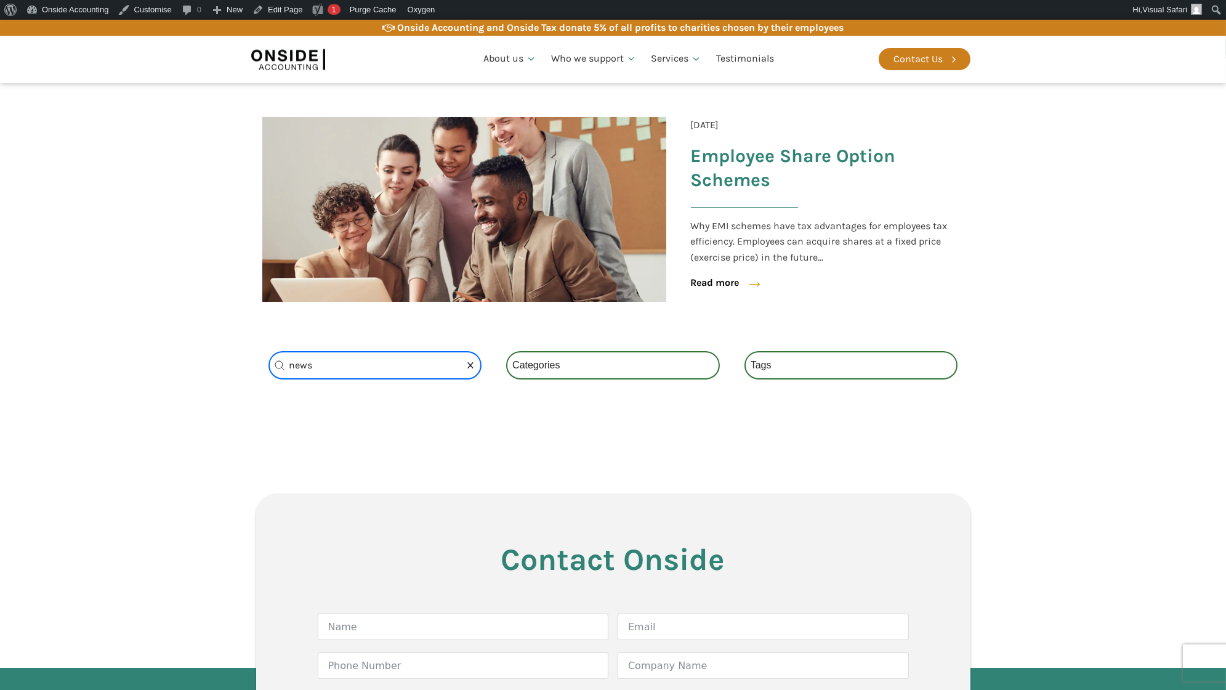
click at [471, 365] on button "Clear" at bounding box center [470, 365] width 25 height 28
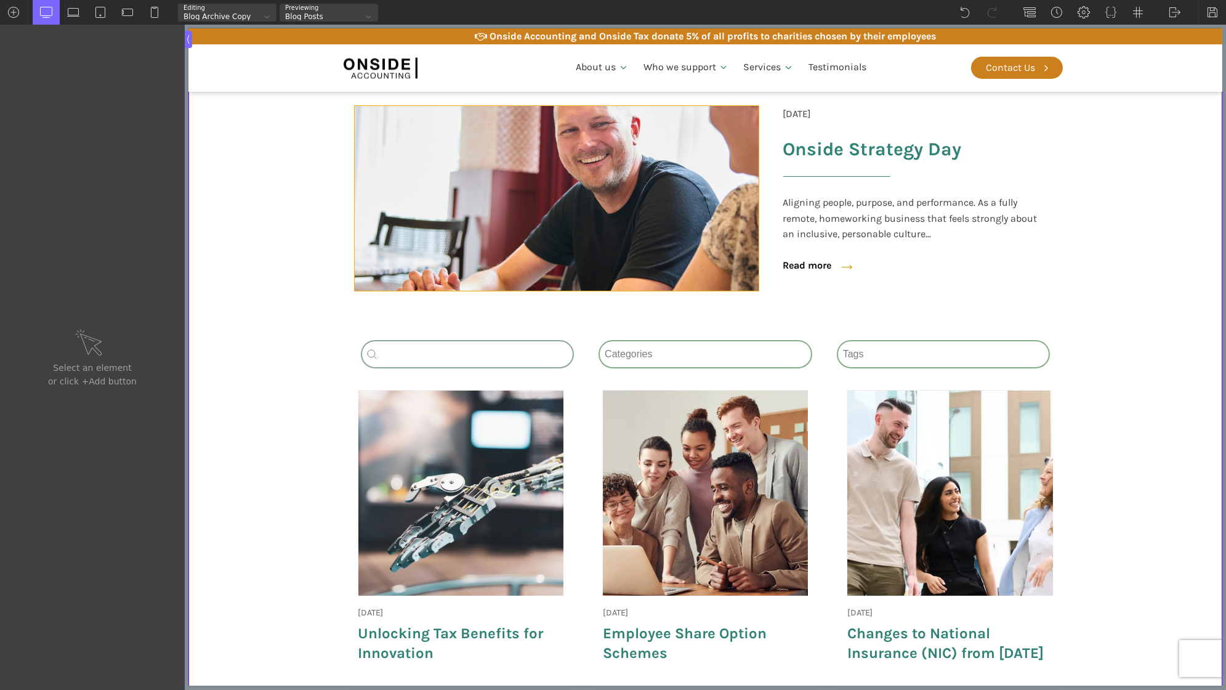
scroll to position [259, 0]
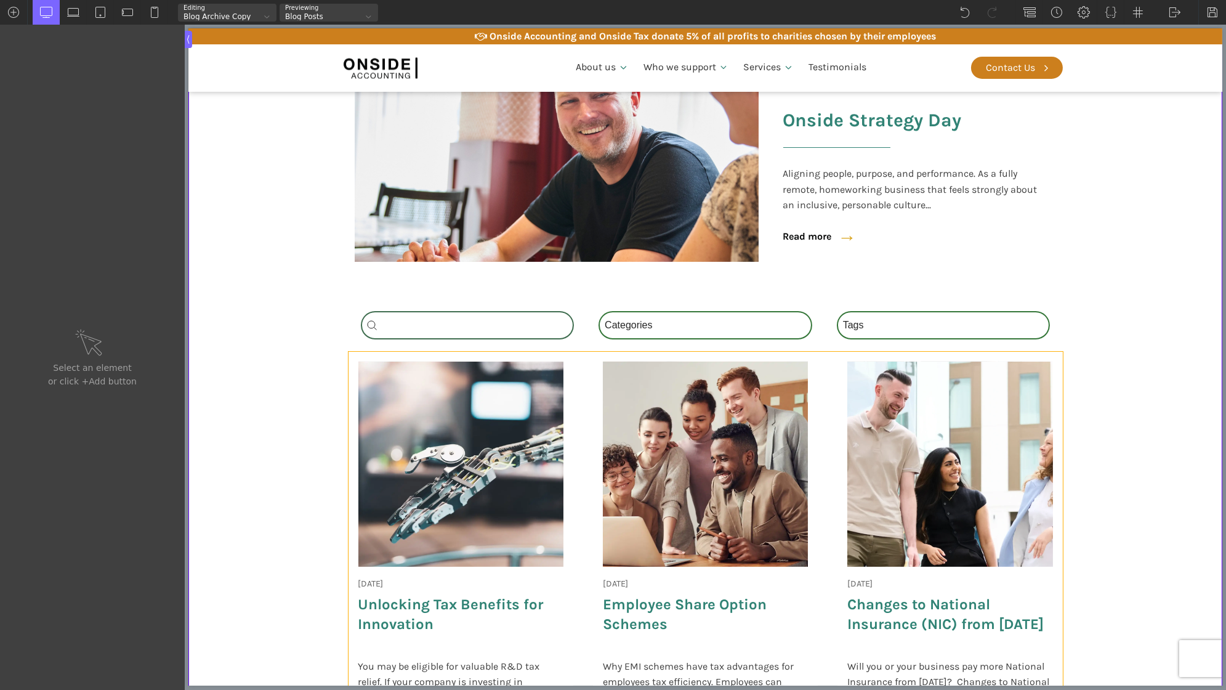
click at [582, 425] on div "[DATE] Onside Strategy Day Aligning people, purpose, and performance. As a full…" at bounding box center [705, 560] width 714 height 416
type input "custom-blog-loop"
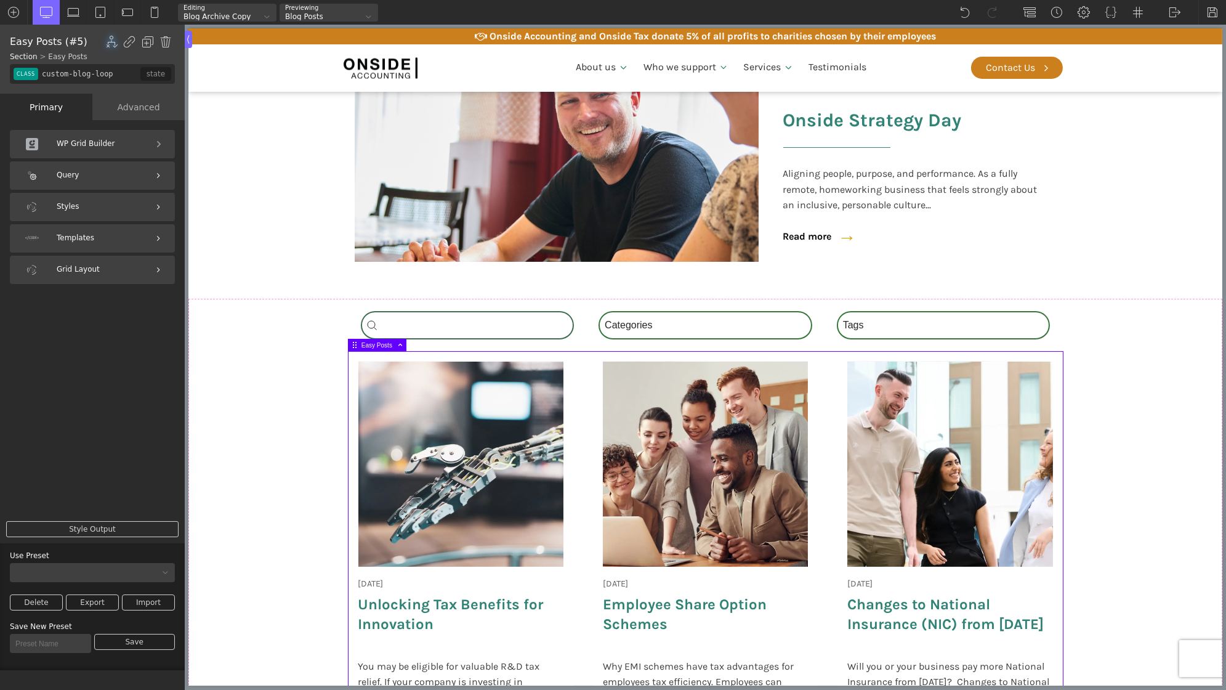
click at [111, 186] on div "Query" at bounding box center [92, 175] width 165 height 28
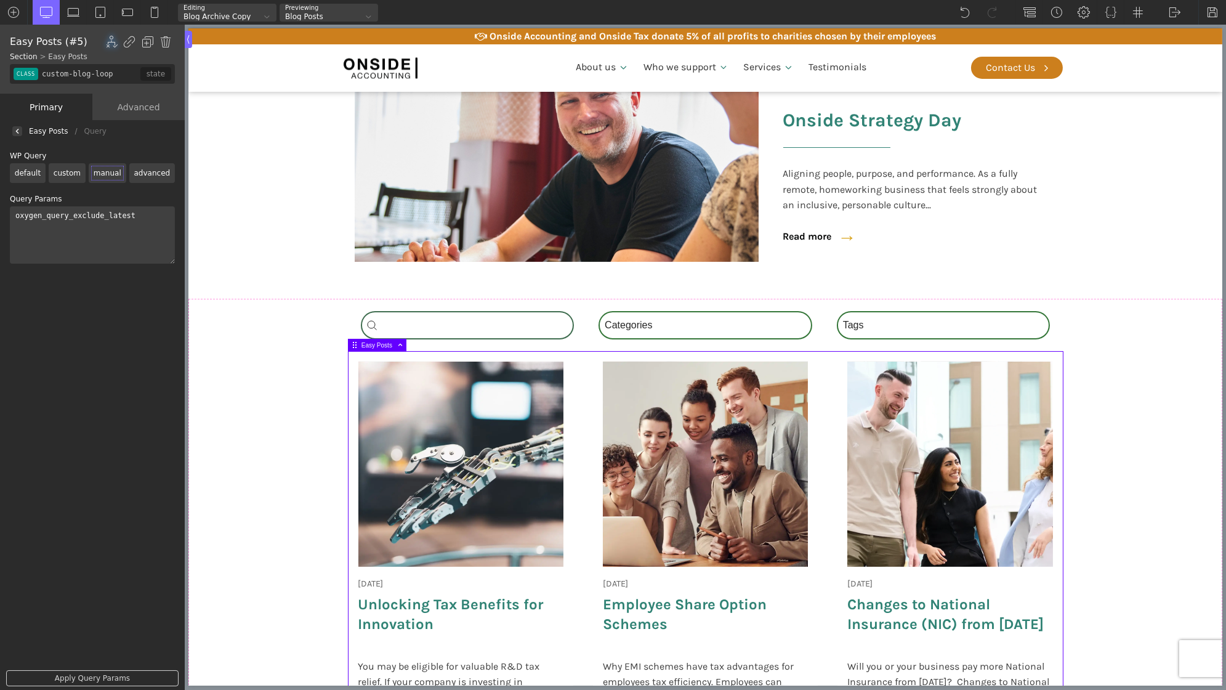
click at [99, 234] on textarea "oxygen_query_exclude_latest" at bounding box center [92, 234] width 165 height 57
paste textarea "[wpgb_facet id="9" grid="grid ID to filter"]"
click at [83, 675] on link "Apply Query Params" at bounding box center [92, 678] width 172 height 16
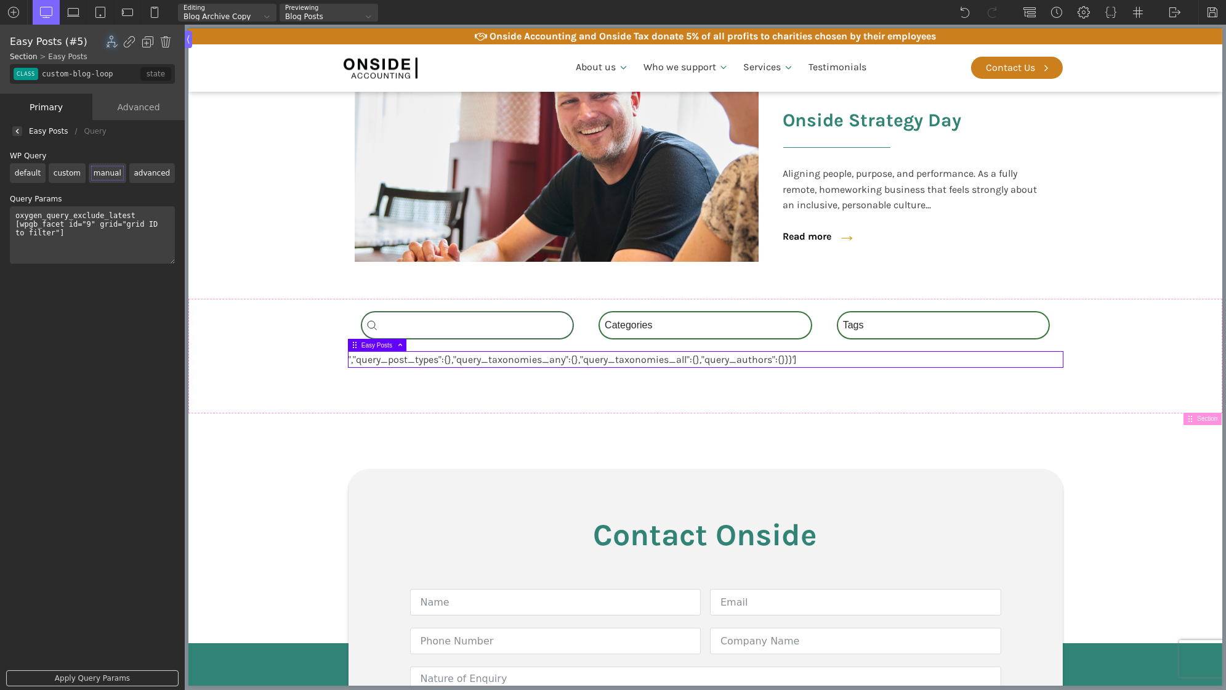
drag, startPoint x: 79, startPoint y: 237, endPoint x: 11, endPoint y: 227, distance: 68.4
click at [11, 227] on textarea "oxygen_query_exclude_latest [wpgb_facet id="9" grid="grid ID to filter"]" at bounding box center [92, 234] width 165 height 57
type textarea "oxygen_query_exclude_latest"
click at [79, 675] on link "Apply Query Params" at bounding box center [92, 678] width 172 height 16
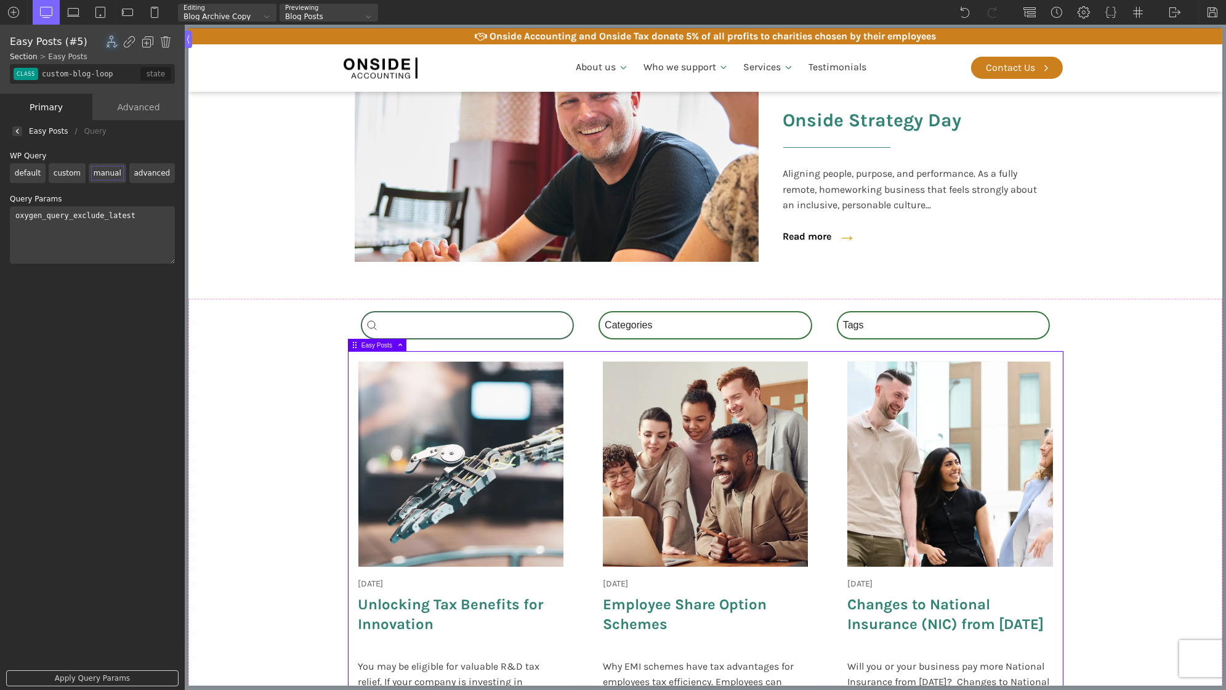
click at [18, 134] on div at bounding box center [17, 131] width 10 height 10
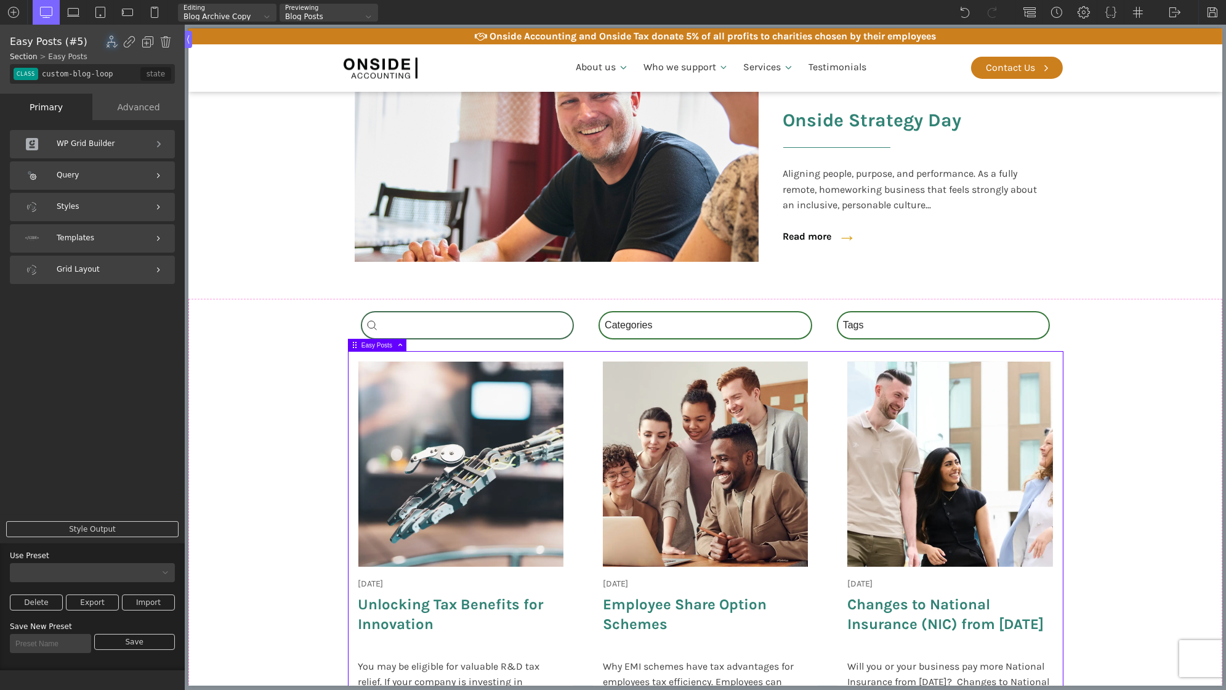
click at [84, 137] on div "WP Grid Builder" at bounding box center [92, 144] width 165 height 28
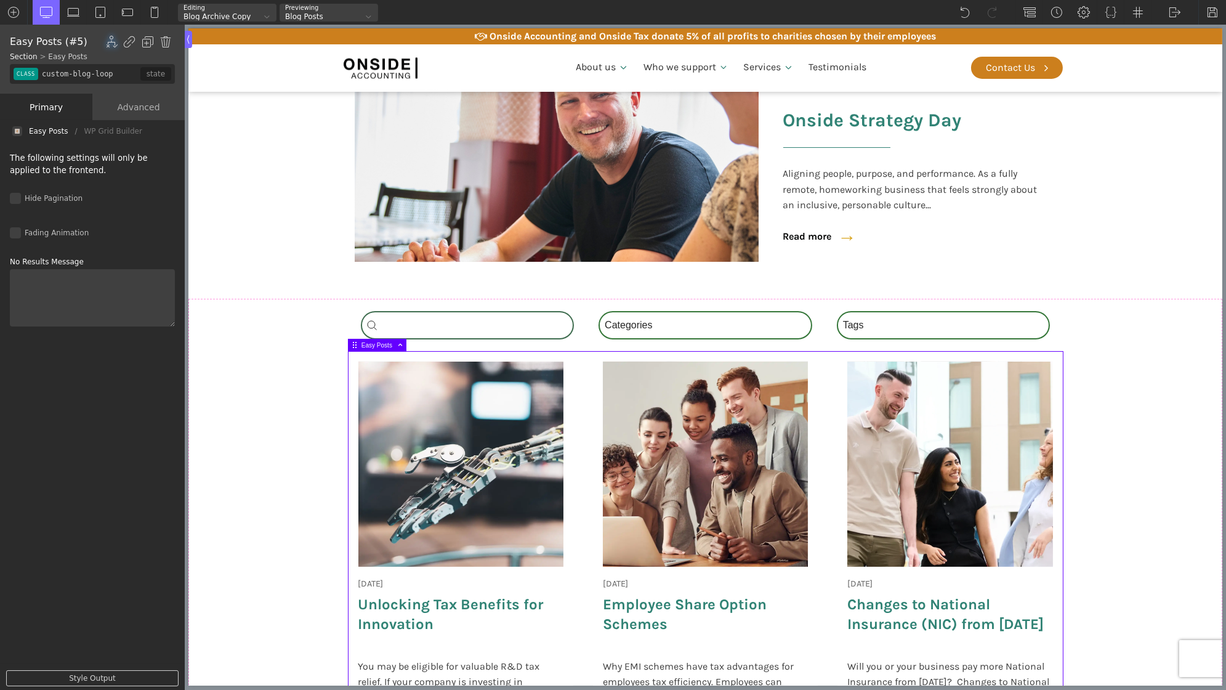
click at [14, 134] on div at bounding box center [17, 131] width 10 height 10
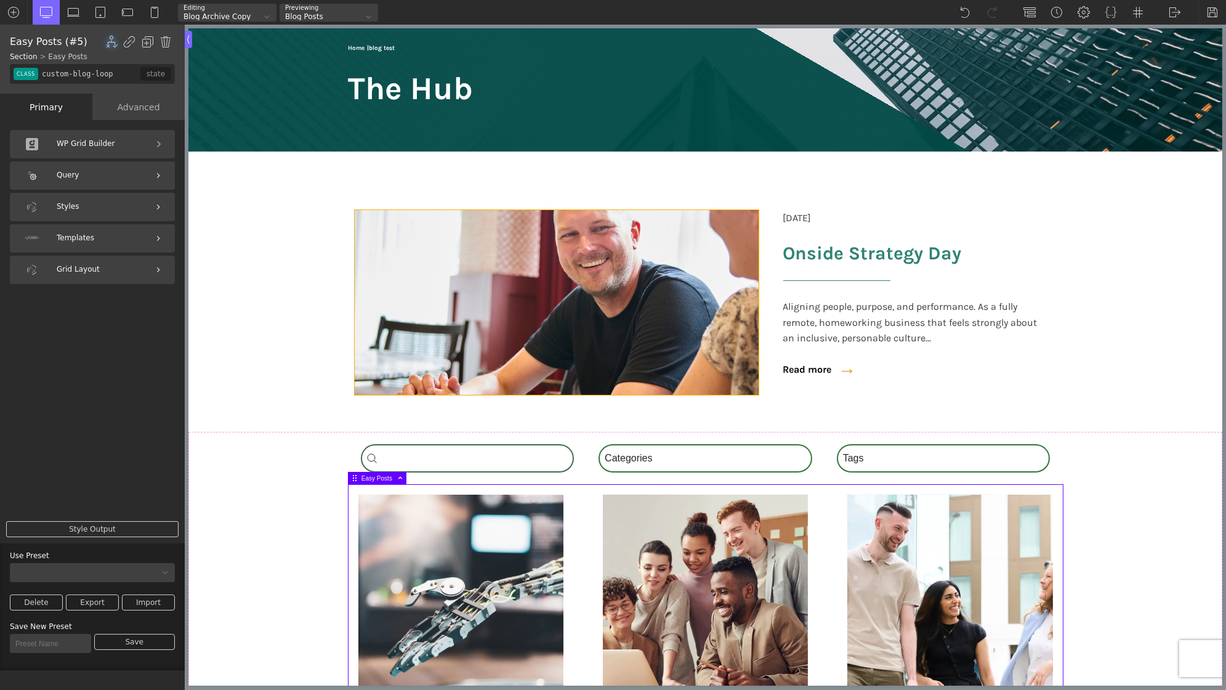
scroll to position [369, 0]
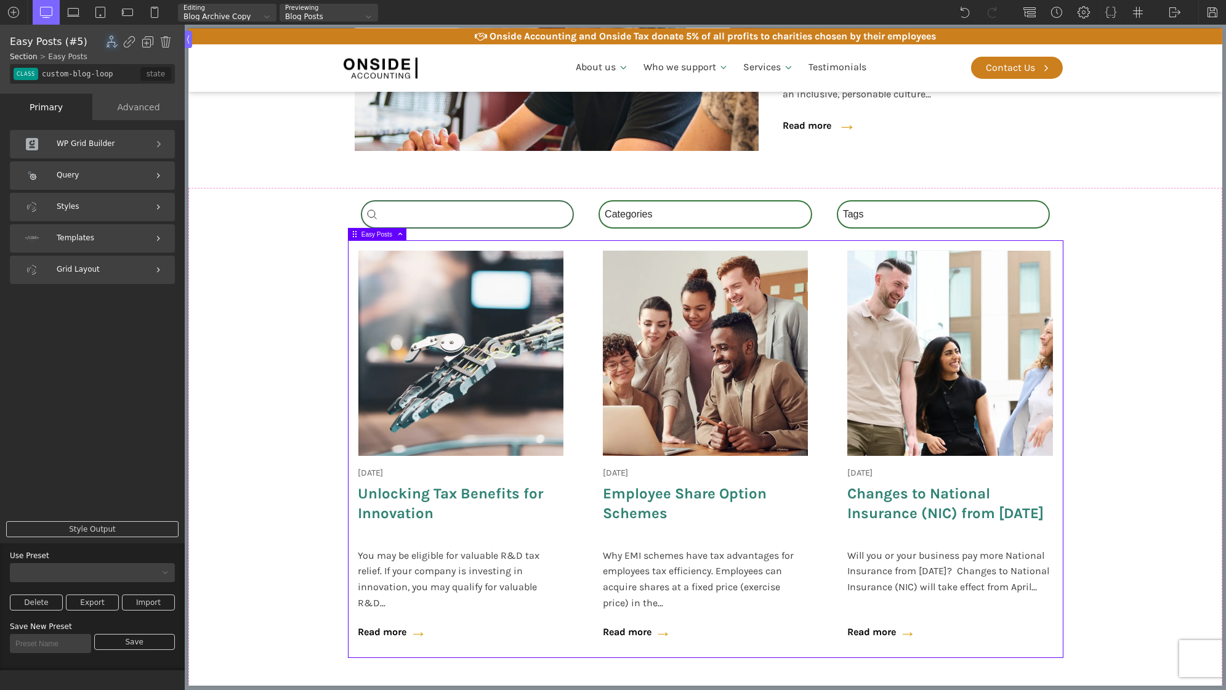
click at [578, 381] on div "18 June 2025 Onside Strategy Day Aligning people, purpose, and performance. As …" at bounding box center [705, 449] width 714 height 416
click at [96, 148] on div "WP Grid Builder" at bounding box center [92, 144] width 165 height 28
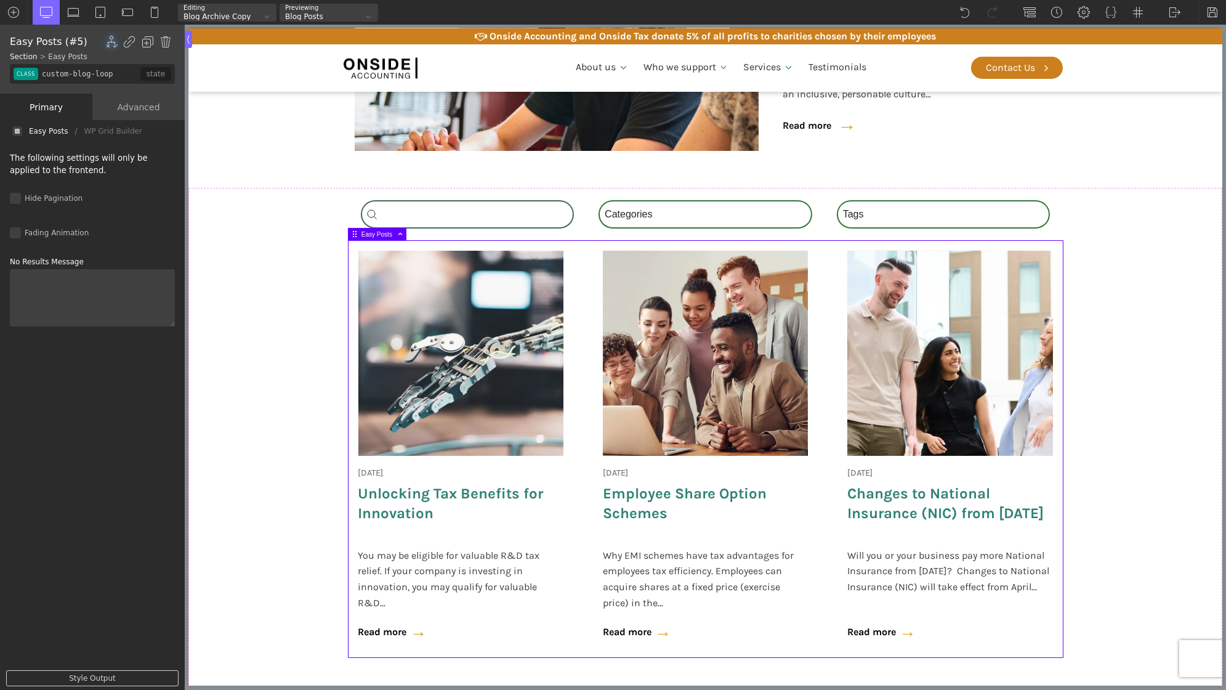
click at [140, 97] on div "Advanced" at bounding box center [138, 107] width 92 height 26
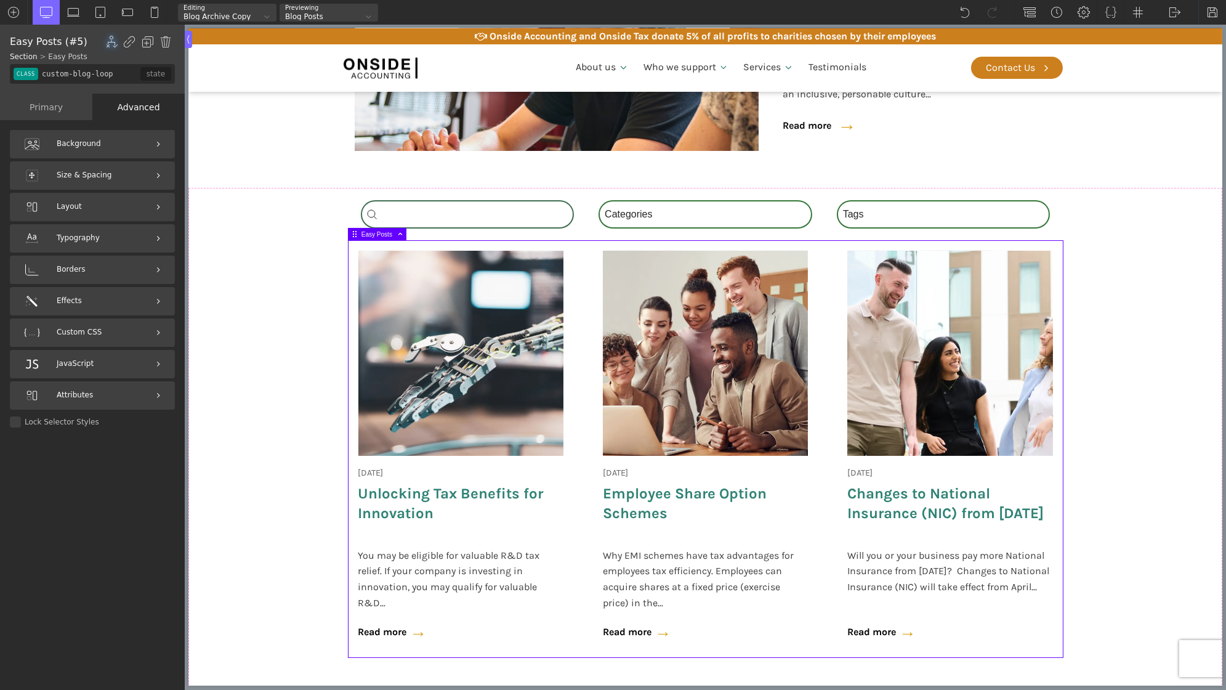
click at [58, 115] on div "Primary" at bounding box center [46, 107] width 92 height 26
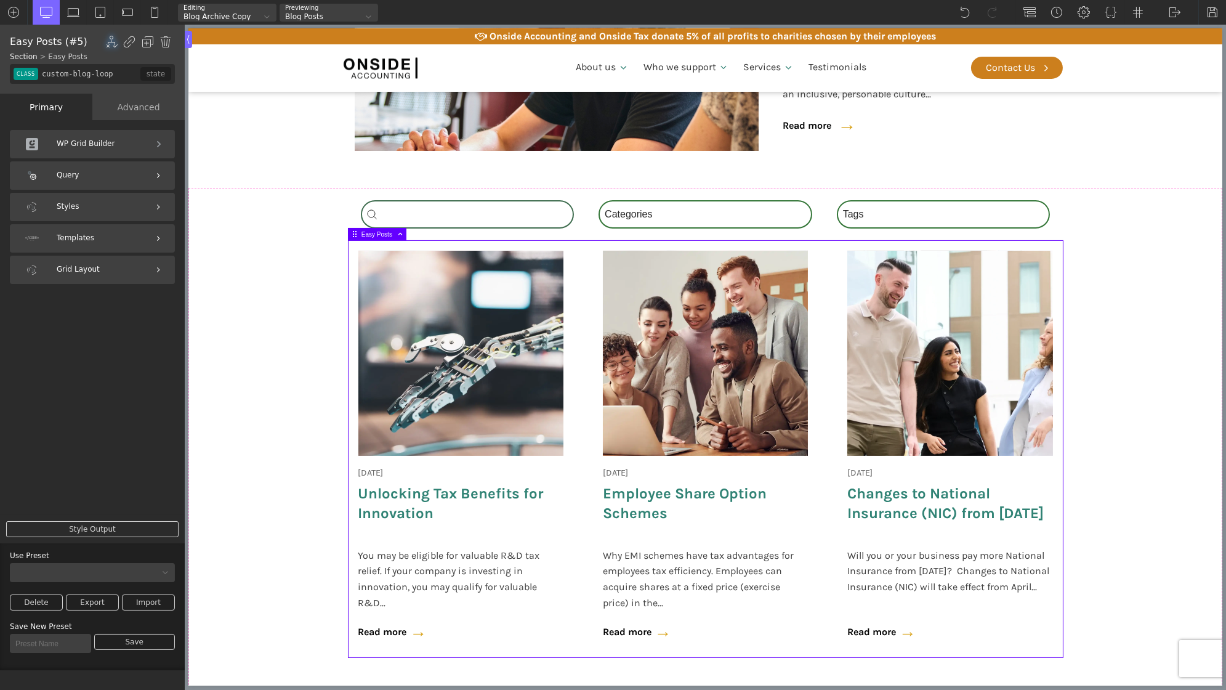
click at [93, 269] on div "Grid Layout" at bounding box center [92, 270] width 165 height 28
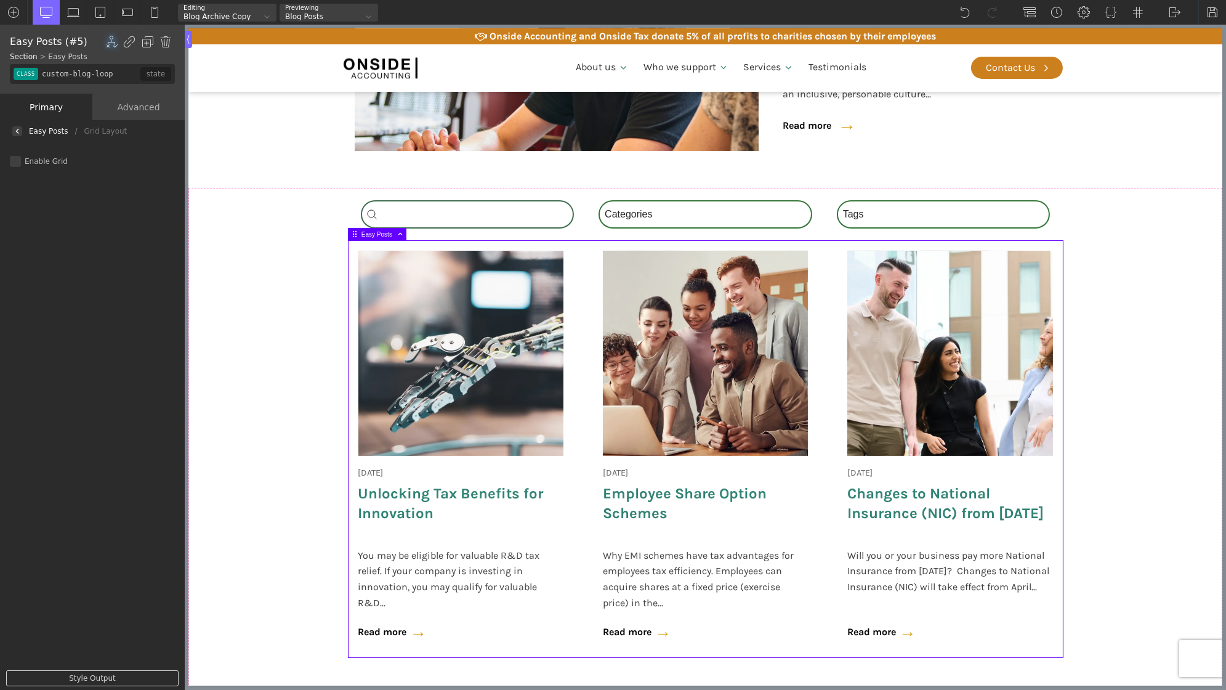
click at [38, 131] on div "Easy Posts" at bounding box center [48, 131] width 39 height 0
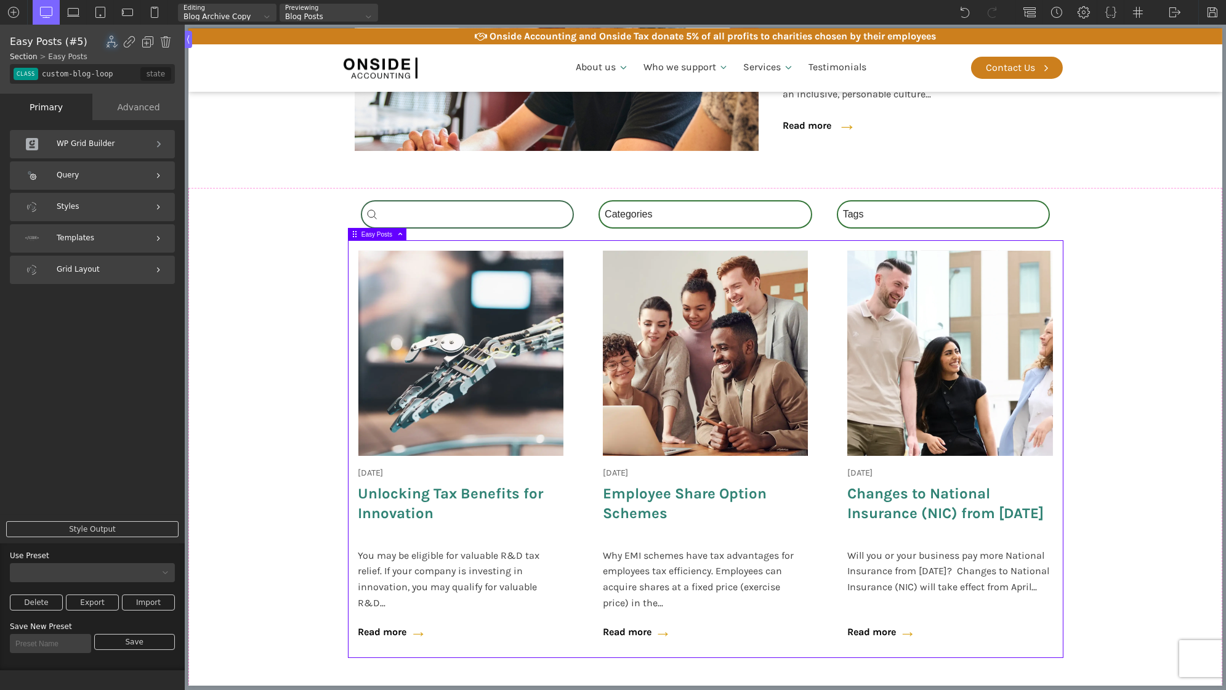
click at [97, 150] on div "WP Grid Builder" at bounding box center [92, 144] width 165 height 28
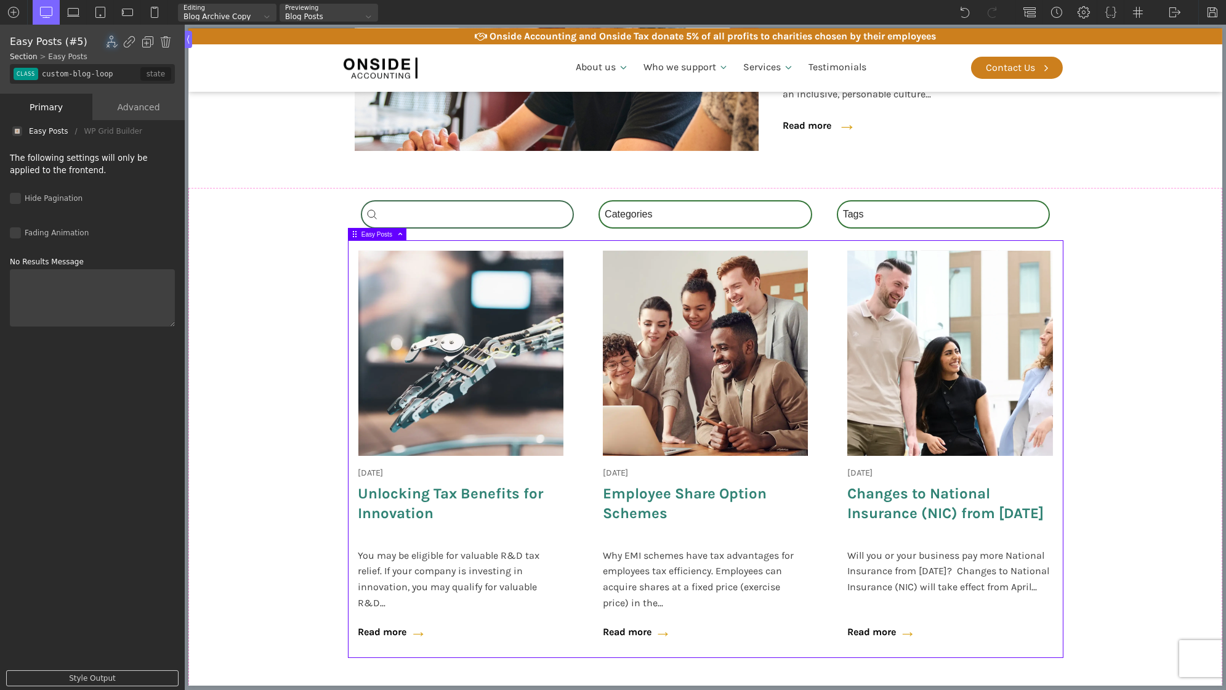
click at [39, 115] on div "Primary" at bounding box center [46, 107] width 92 height 26
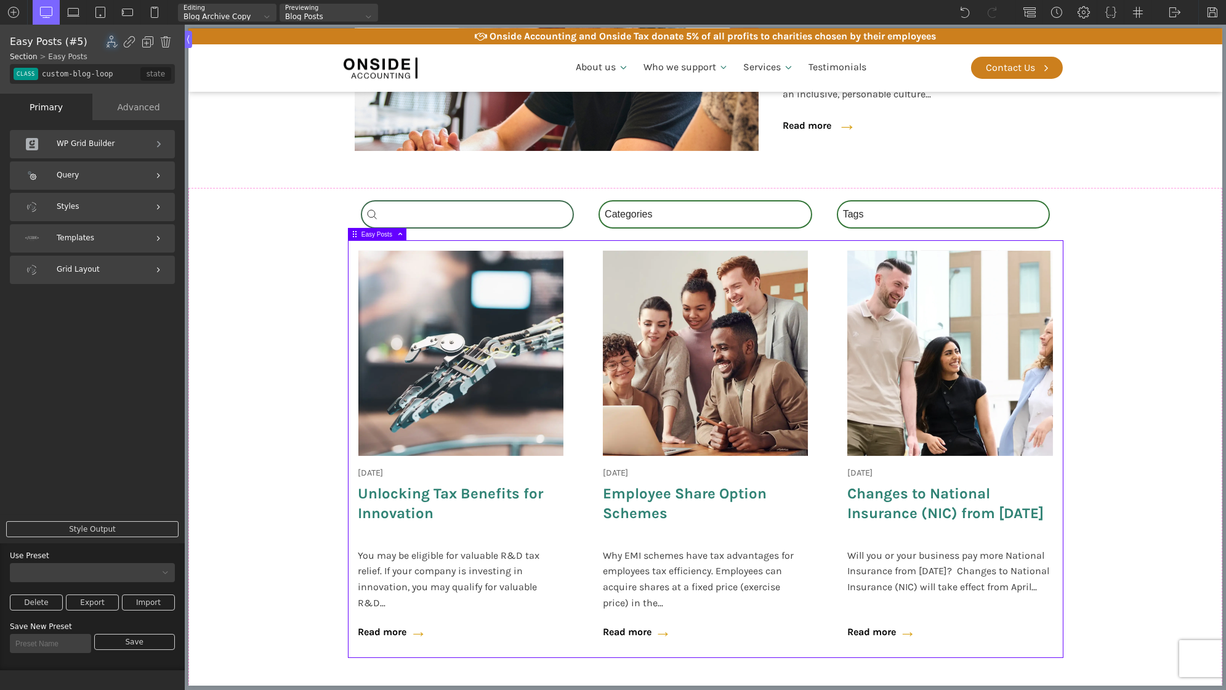
click at [148, 110] on div "Advanced" at bounding box center [138, 107] width 92 height 26
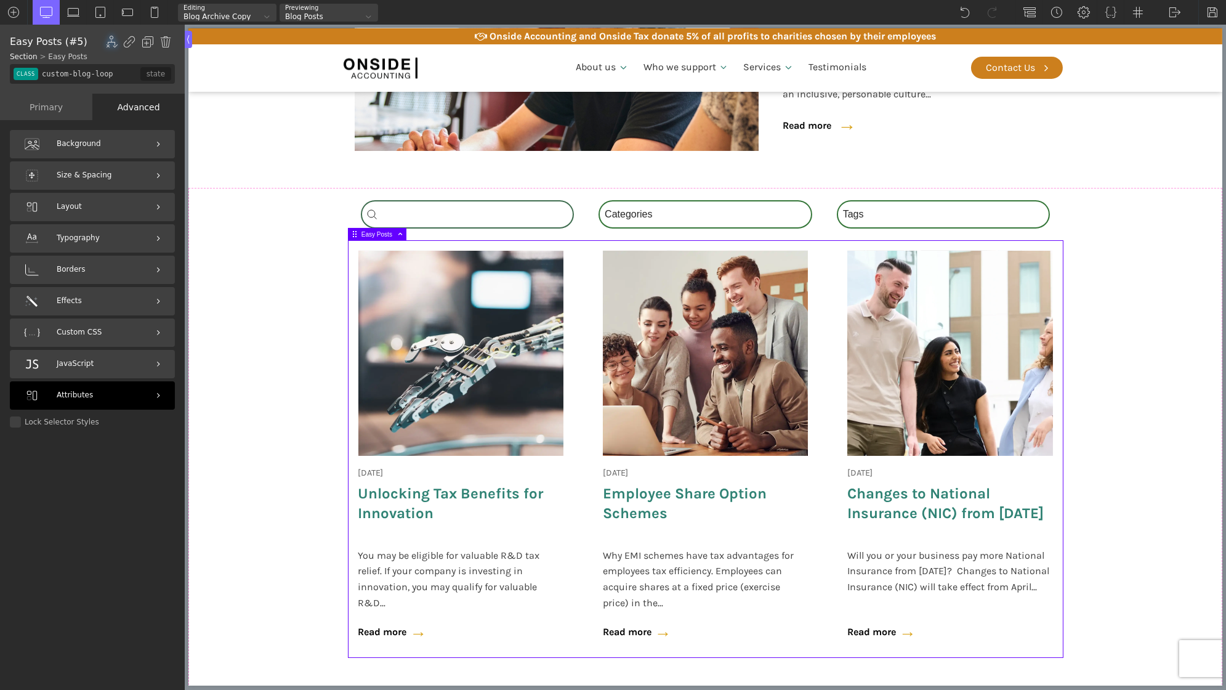
click at [127, 383] on div "Attributes" at bounding box center [92, 395] width 165 height 28
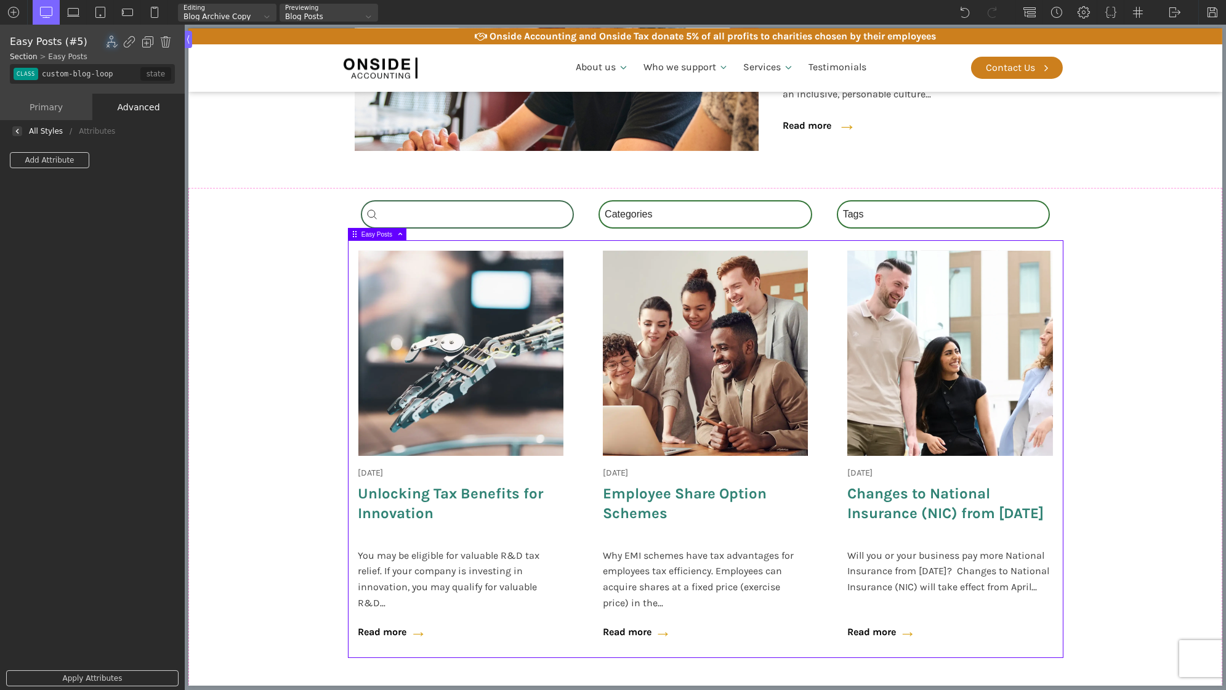
click at [36, 158] on link "Add Attribute" at bounding box center [49, 160] width 79 height 16
click at [20, 132] on div at bounding box center [17, 131] width 10 height 10
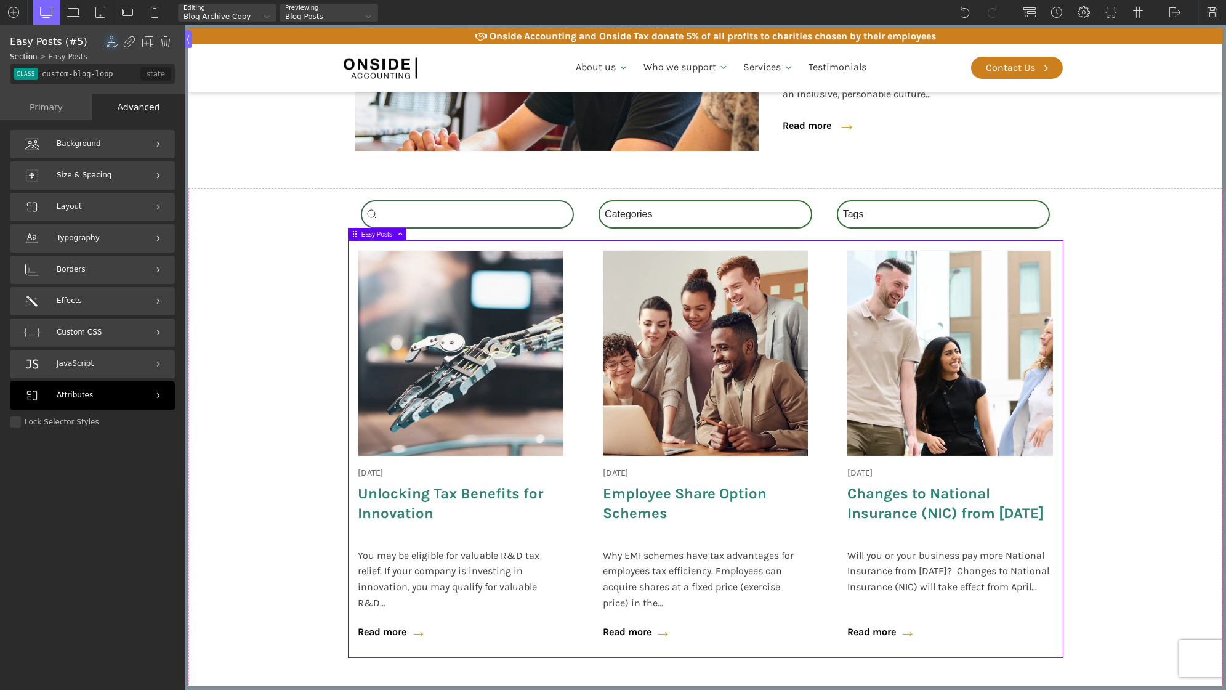
click at [151, 388] on div "Attributes" at bounding box center [92, 395] width 165 height 28
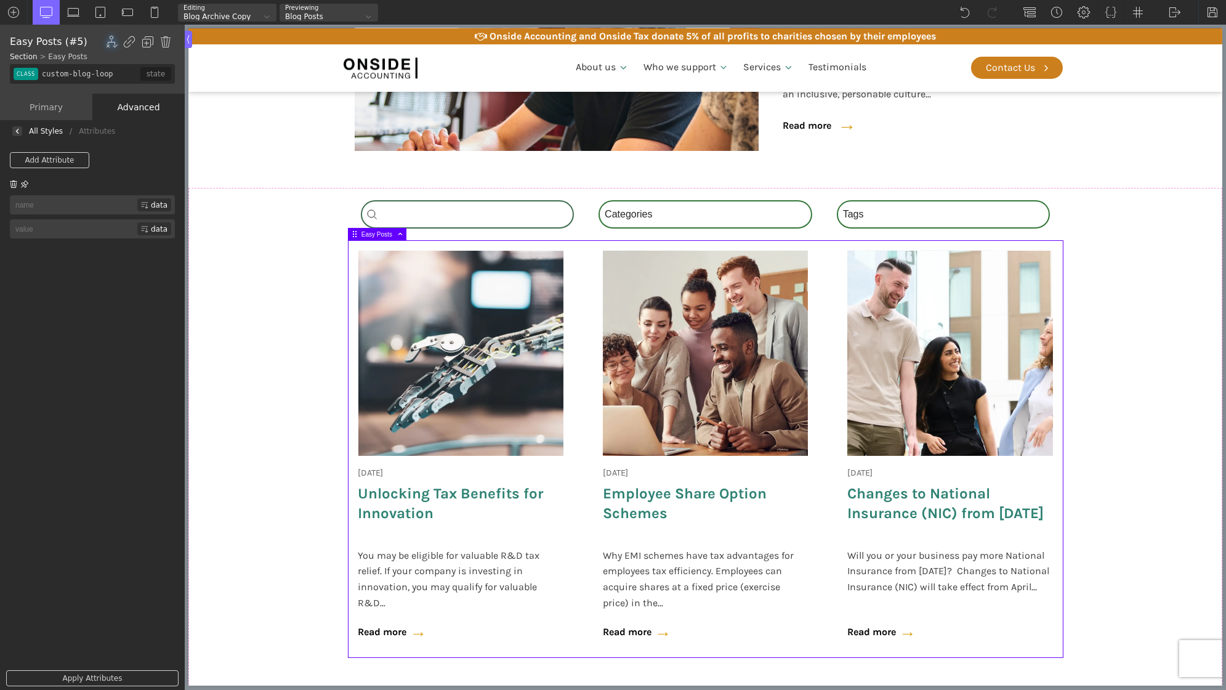
click at [15, 184] on img at bounding box center [13, 183] width 7 height 7
click at [21, 127] on div at bounding box center [17, 131] width 10 height 10
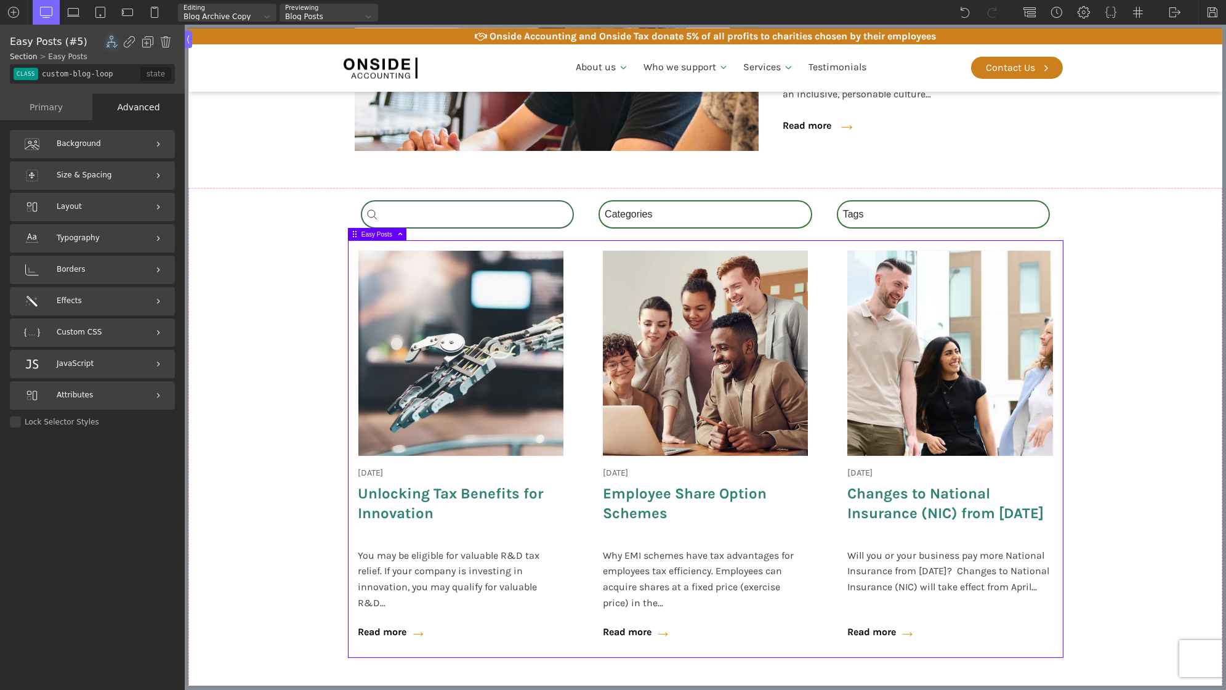
click at [43, 109] on div "Primary" at bounding box center [46, 107] width 92 height 26
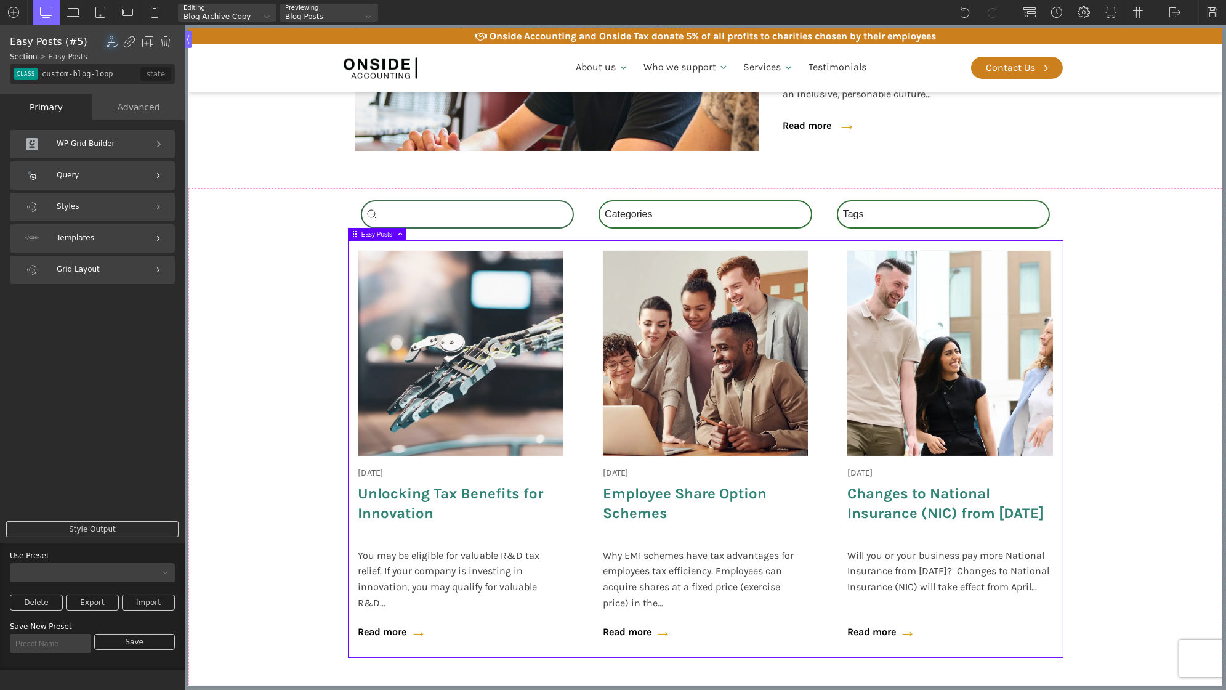
click at [125, 236] on div "Templates" at bounding box center [92, 238] width 165 height 28
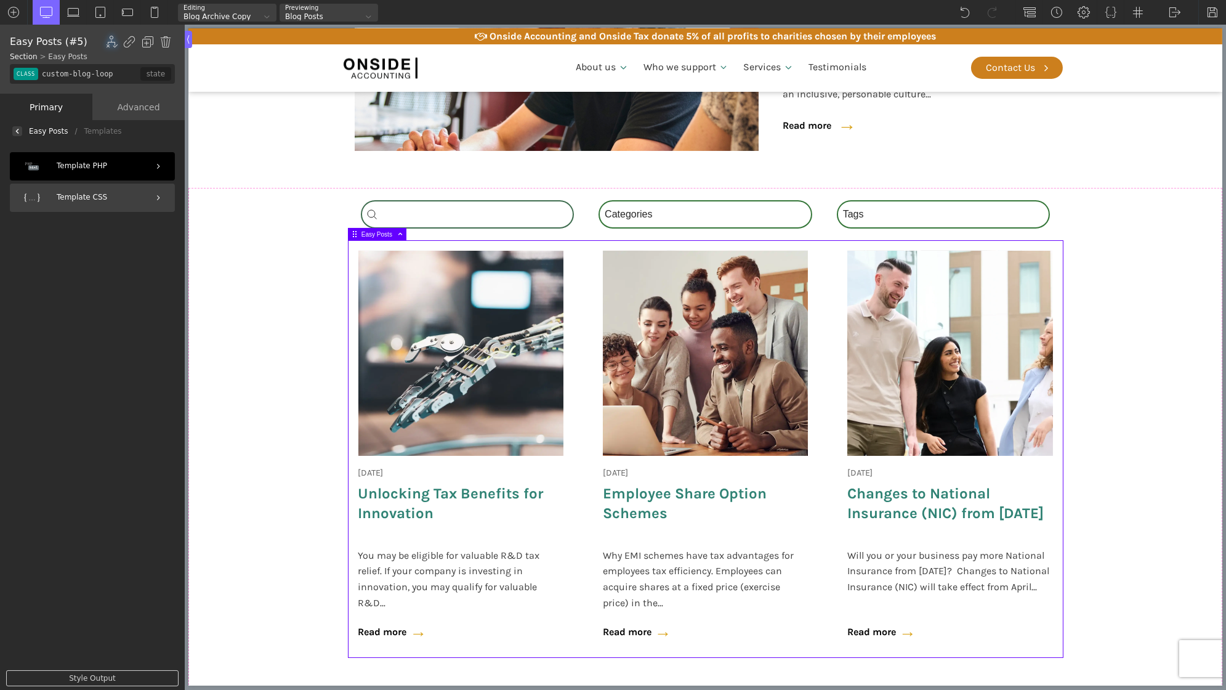
click at [91, 161] on div "Template PHP" at bounding box center [92, 166] width 165 height 28
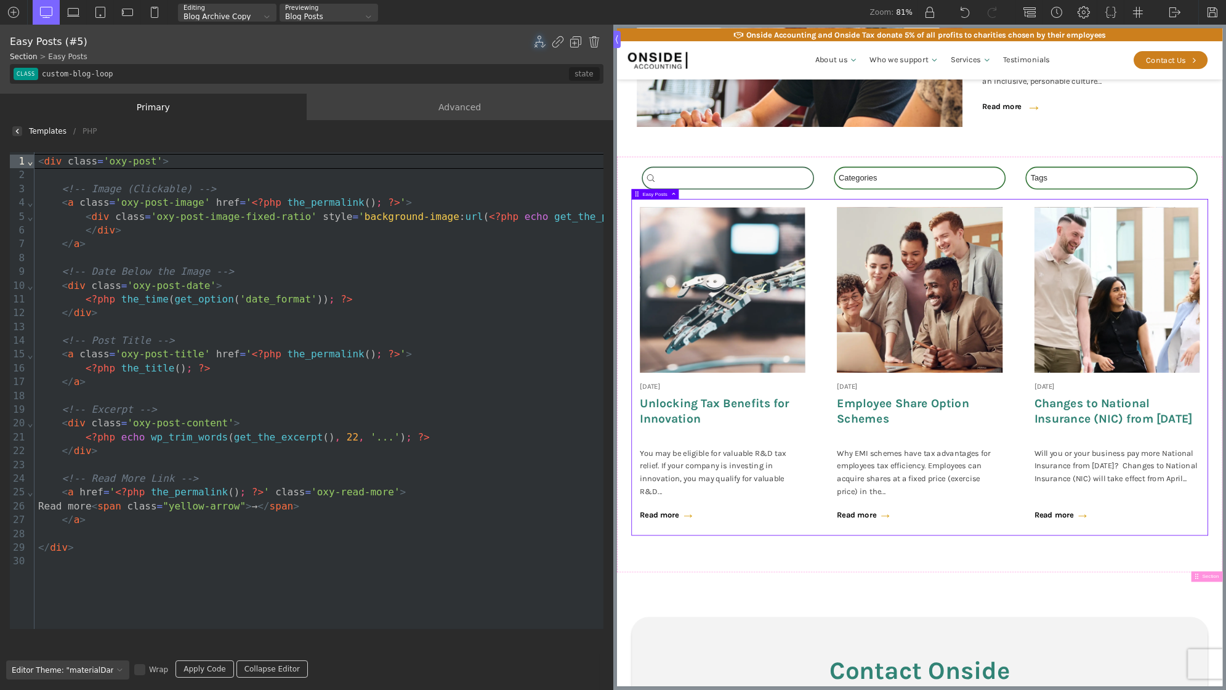
click at [20, 134] on div at bounding box center [17, 131] width 10 height 10
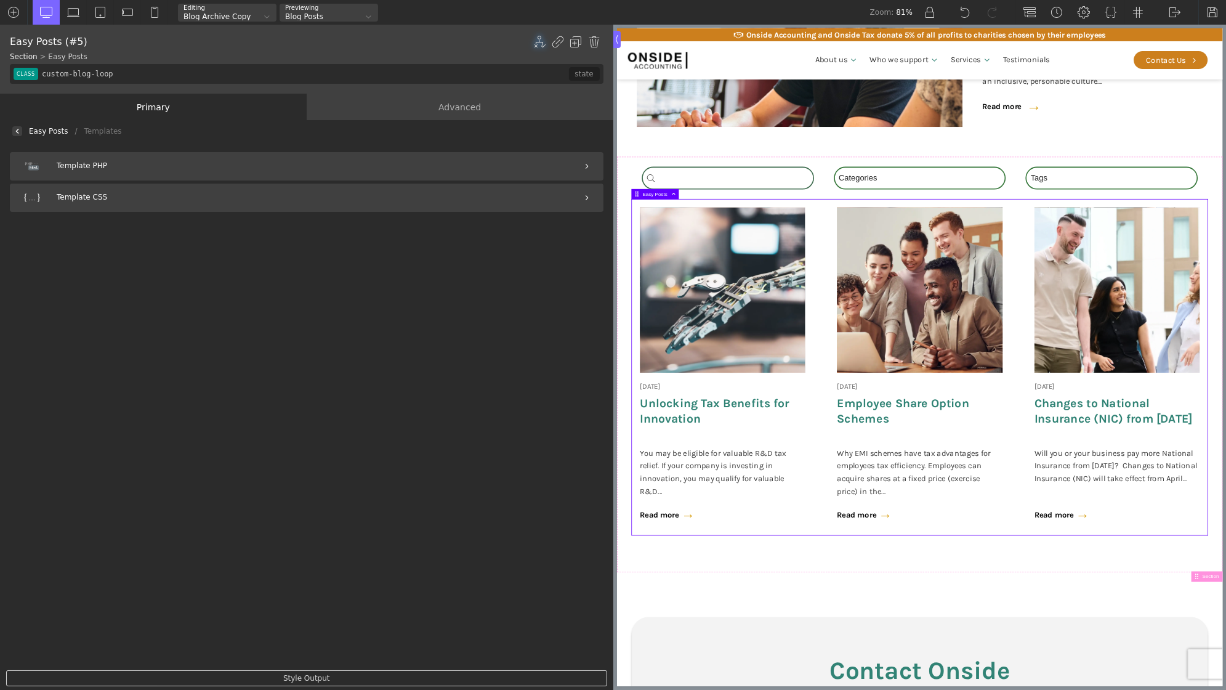
click at [16, 132] on img at bounding box center [17, 131] width 5 height 5
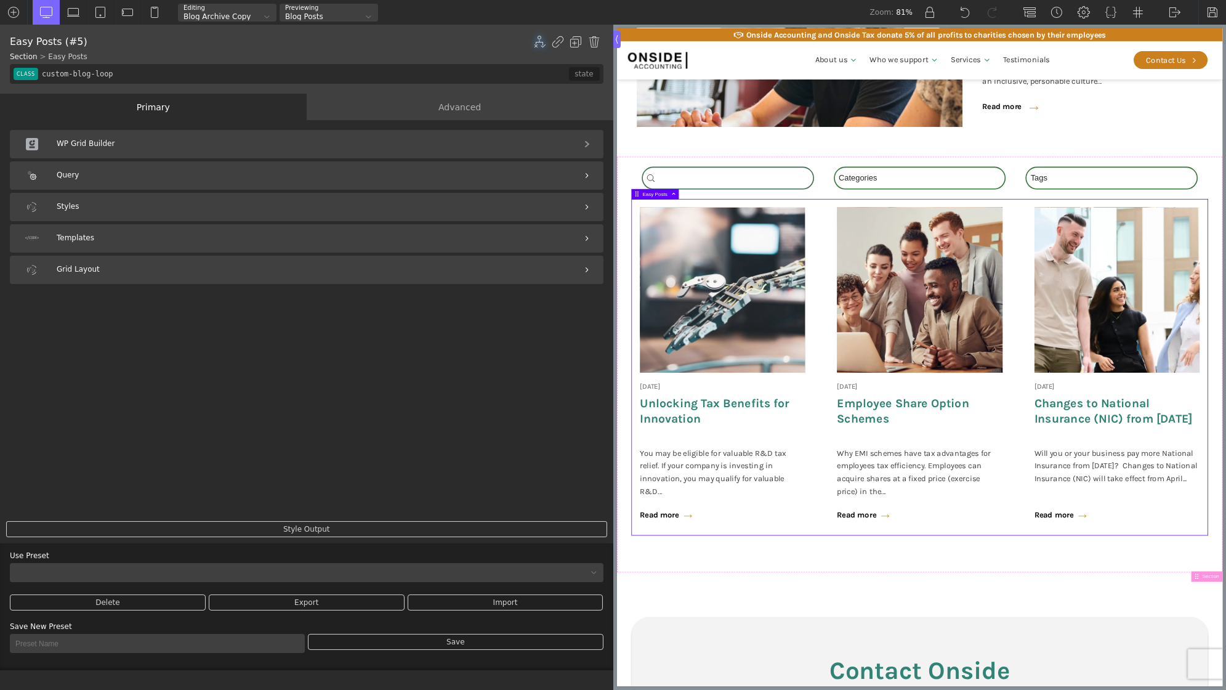
click at [93, 174] on div "Query" at bounding box center [307, 175] width 594 height 28
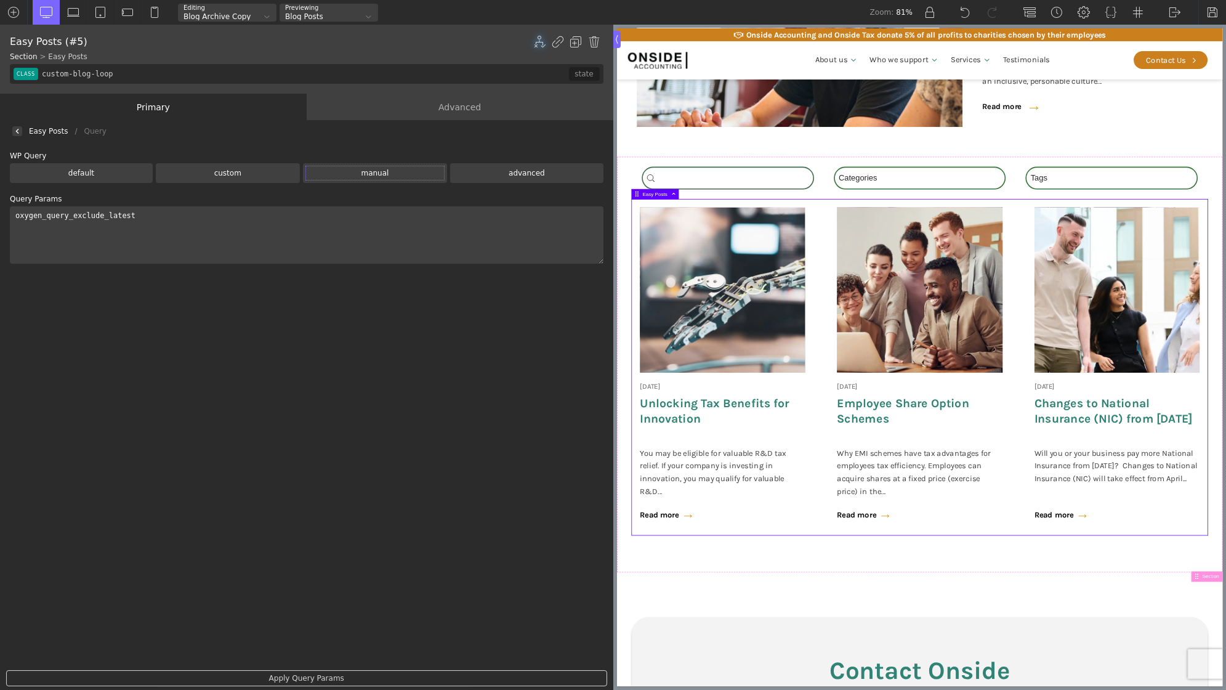
click at [148, 217] on textarea "oxygen_query_exclude_latest" at bounding box center [307, 234] width 594 height 57
paste textarea "wp_grid_builder=wpgb-content-1&post_type=post&posts_per_page=8&no_found_rows=tr…"
drag, startPoint x: 276, startPoint y: 216, endPoint x: 509, endPoint y: 222, distance: 232.2
click at [509, 222] on textarea "oxygen_query_exclude_latest&wp_grid_builder=wpgb-content-1&post_type=post&posts…" at bounding box center [307, 234] width 594 height 57
drag, startPoint x: 143, startPoint y: 216, endPoint x: 355, endPoint y: 225, distance: 212.0
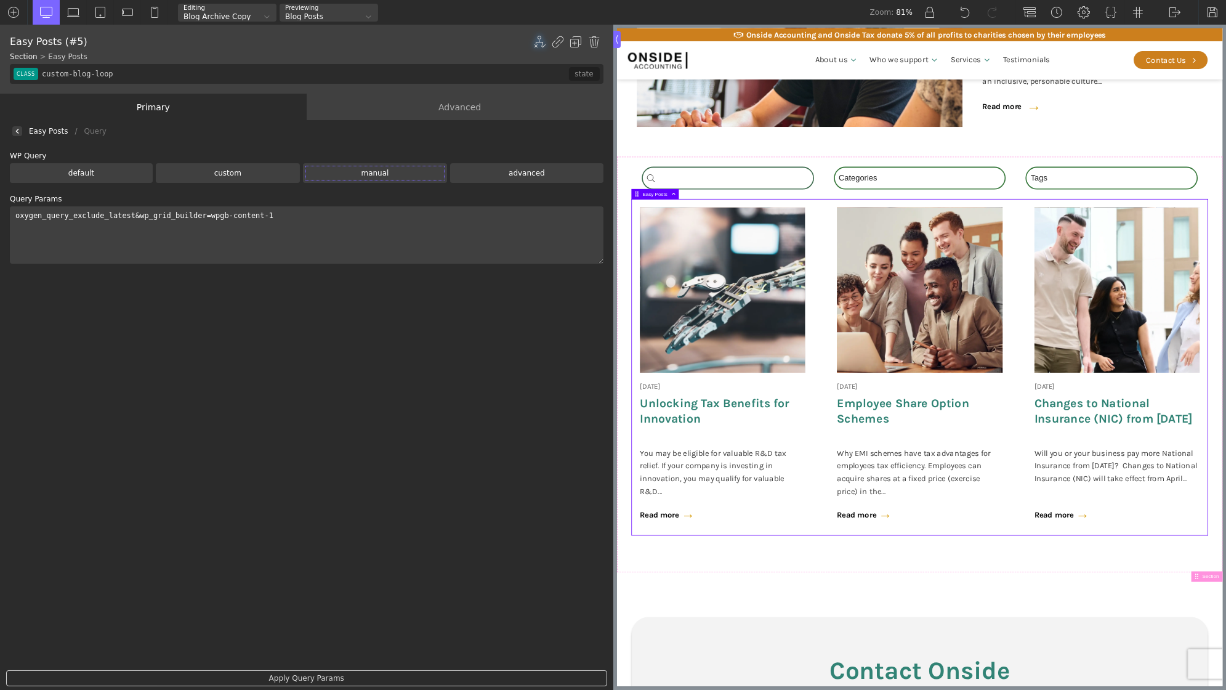
click at [355, 225] on textarea "oxygen_query_exclude_latest&wp_grid_builder=wpgb-content-1" at bounding box center [307, 234] width 594 height 57
click at [15, 214] on textarea "oxygen_query_exclude_latest" at bounding box center [307, 234] width 594 height 57
paste textarea "wp_grid_builder=wpgb-content-1"
type textarea "wp_grid_builder=wpgb-content-1&oxygen_query_exclude_latest"
click at [272, 677] on link "Apply Query Params" at bounding box center [306, 678] width 601 height 16
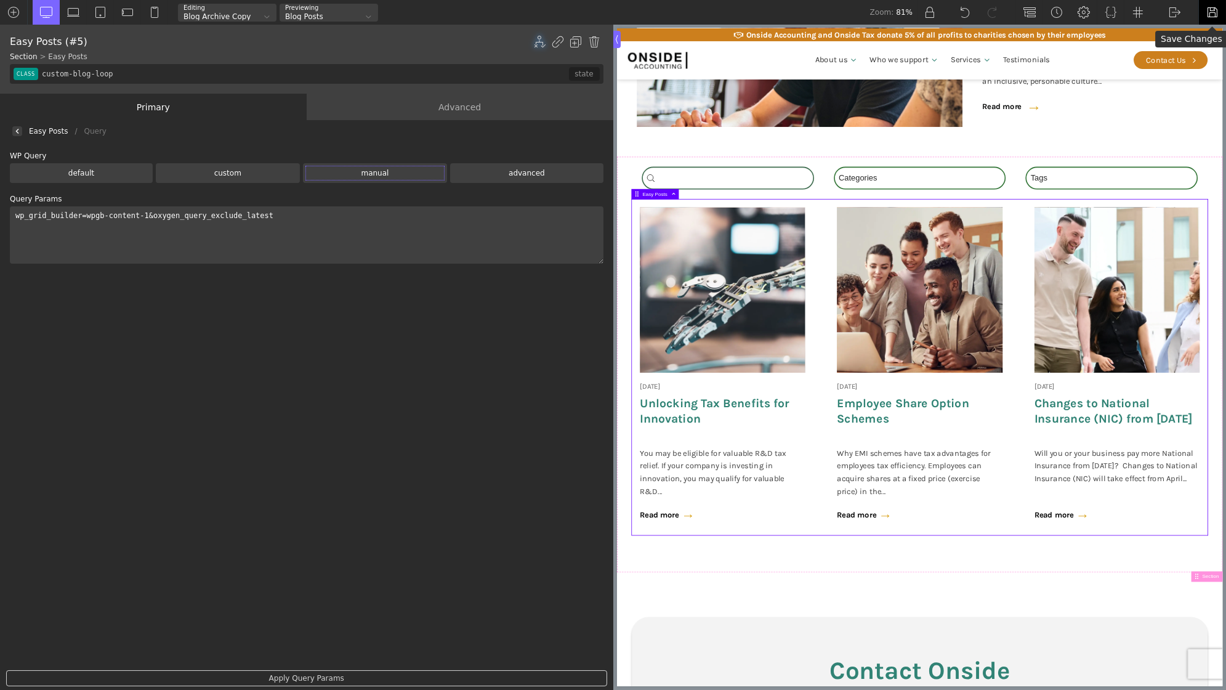
click at [1209, 9] on img at bounding box center [1212, 12] width 12 height 12
drag, startPoint x: 294, startPoint y: 216, endPoint x: 20, endPoint y: 211, distance: 274.7
click at [20, 211] on textarea "wp_grid_builder=wpgb-content-1&oxygen_query_exclude_latest" at bounding box center [307, 234] width 594 height 57
click at [1225, 183] on div "Home | blog test The Hub 18 June 2025 Onside Strategy Day Aligning people, purp…" at bounding box center [991, 228] width 751 height 950
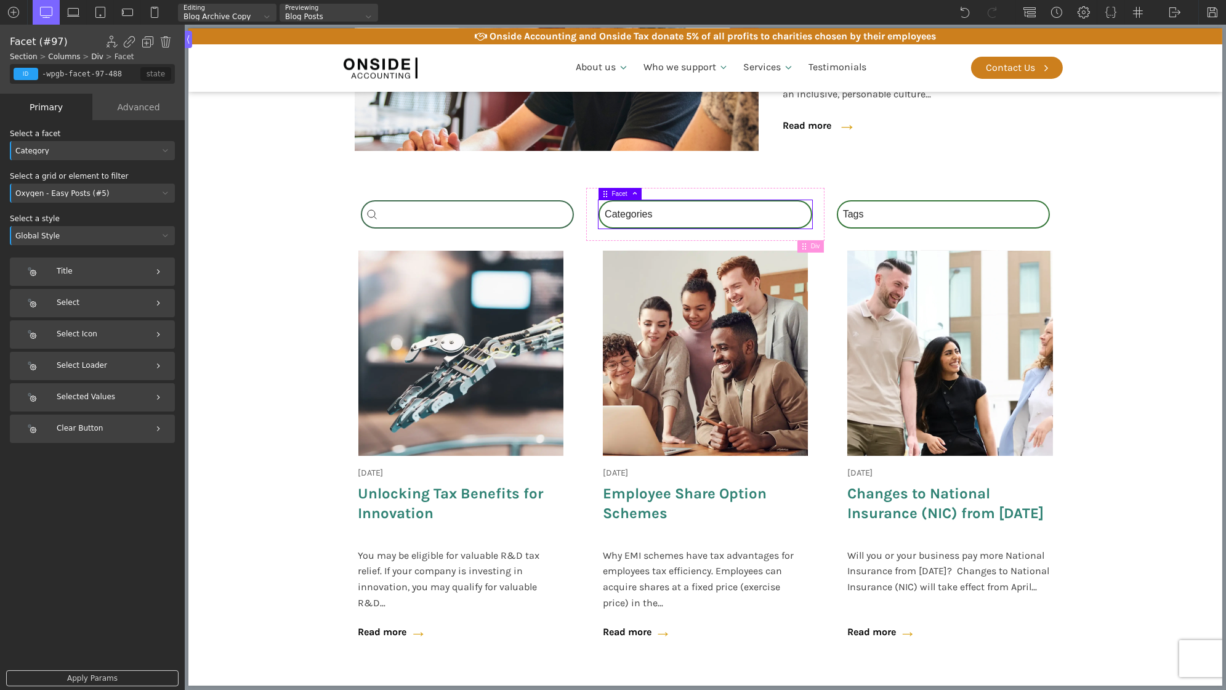
click at [145, 194] on div "Oxygen - Easy Posts (#5)" at bounding box center [84, 193] width 149 height 7
click at [123, 227] on div "Grid_One" at bounding box center [92, 227] width 165 height 15
click at [118, 672] on link "Apply Params" at bounding box center [92, 678] width 172 height 16
click at [1207, 10] on img at bounding box center [1212, 12] width 12 height 12
click at [115, 191] on div "Grid_One" at bounding box center [84, 193] width 149 height 7
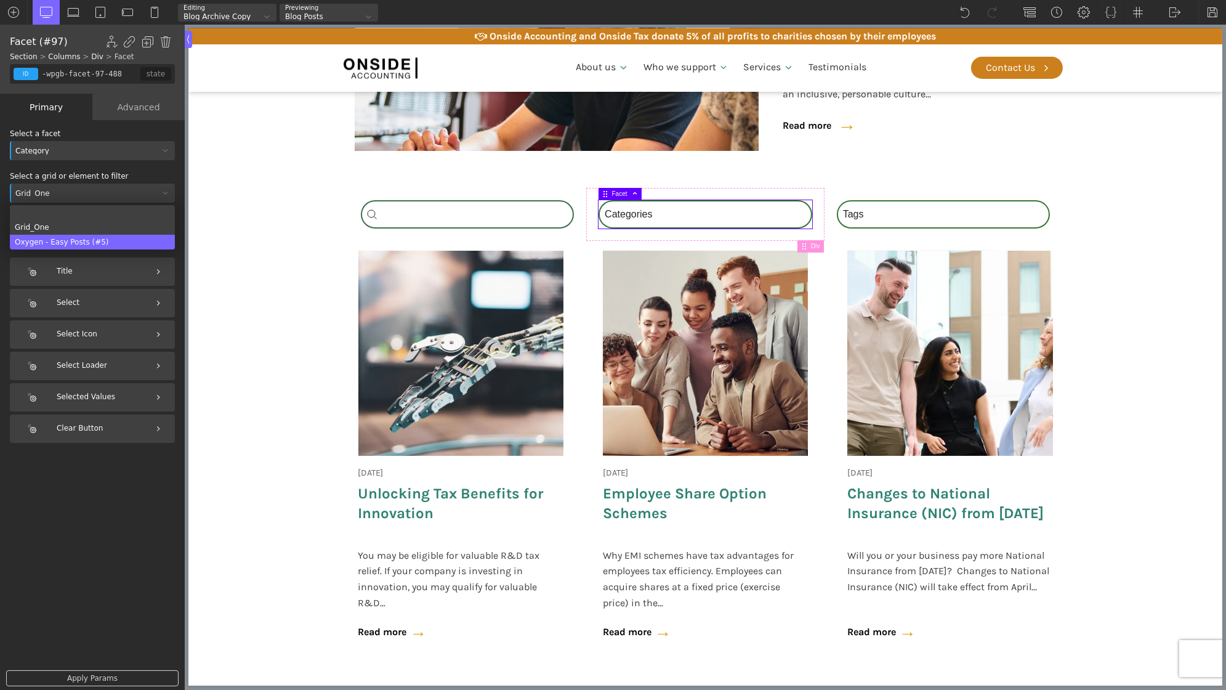
click at [96, 237] on div "Oxygen - Easy Posts (#5)" at bounding box center [92, 242] width 165 height 15
click at [75, 151] on div "Category" at bounding box center [84, 150] width 149 height 7
click at [95, 131] on label "Select a facet" at bounding box center [92, 133] width 165 height 7
click at [136, 114] on div "Advanced" at bounding box center [138, 107] width 92 height 26
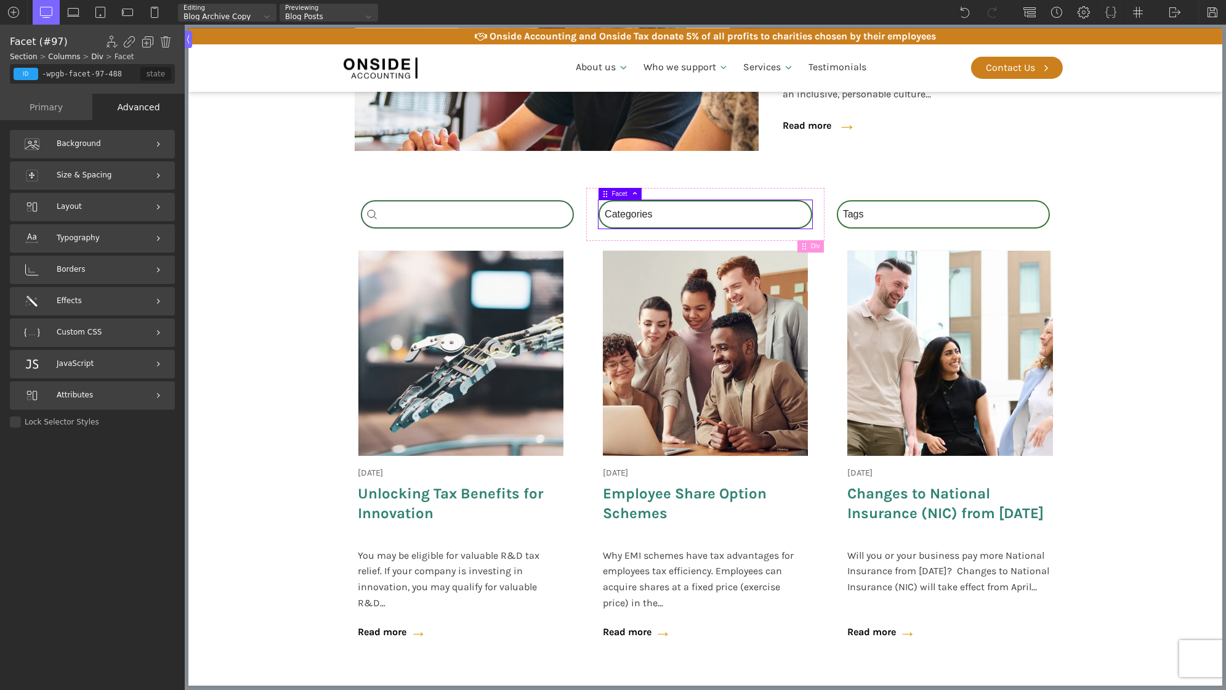
click at [55, 113] on div "Primary" at bounding box center [46, 107] width 92 height 26
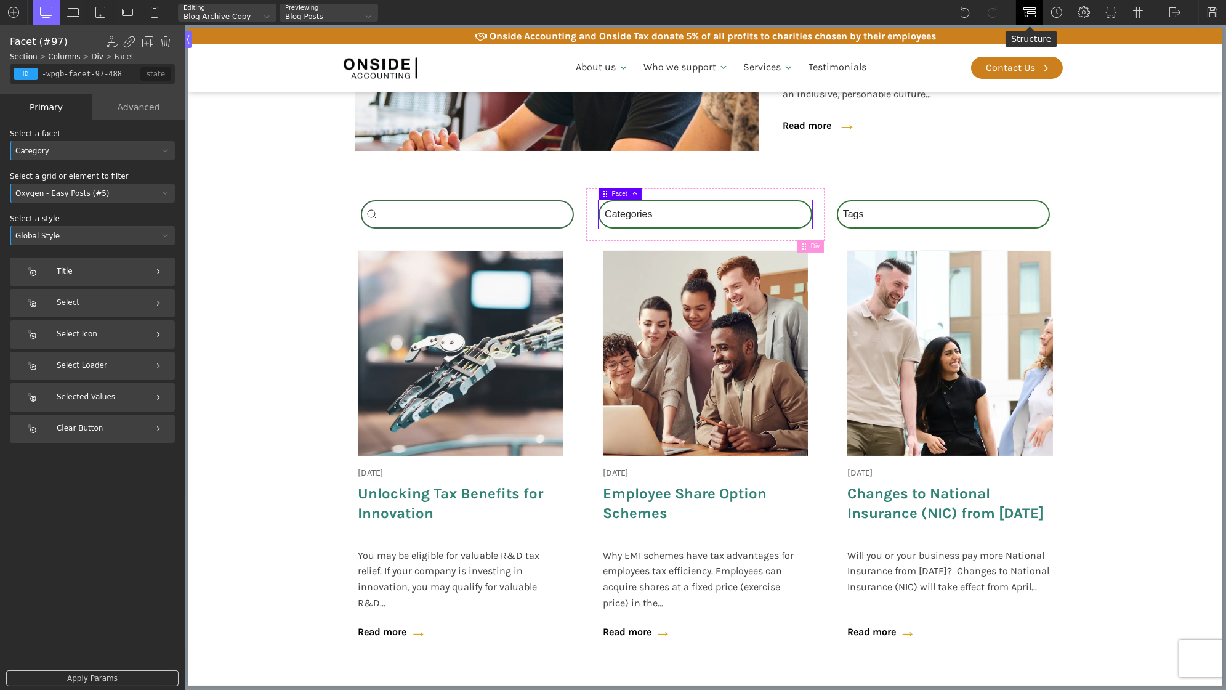
click at [1033, 11] on img at bounding box center [1029, 12] width 12 height 12
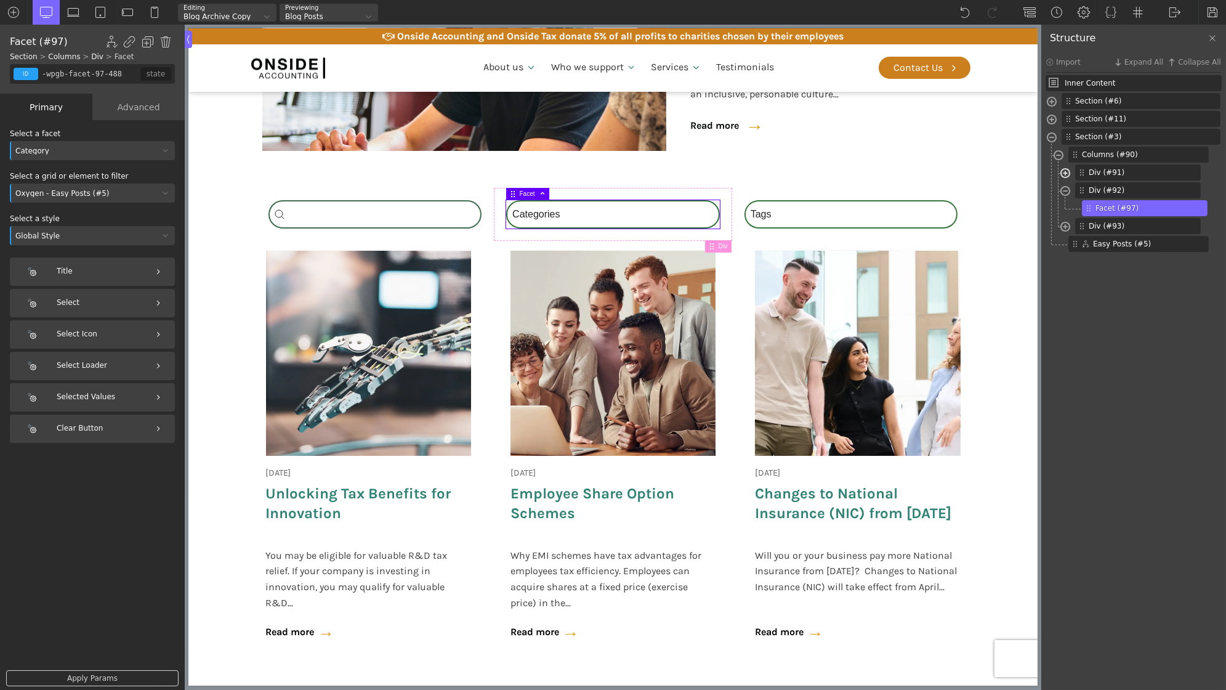
click at [1064, 175] on span at bounding box center [1065, 174] width 10 height 14
click at [1178, 208] on img at bounding box center [1178, 207] width 7 height 7
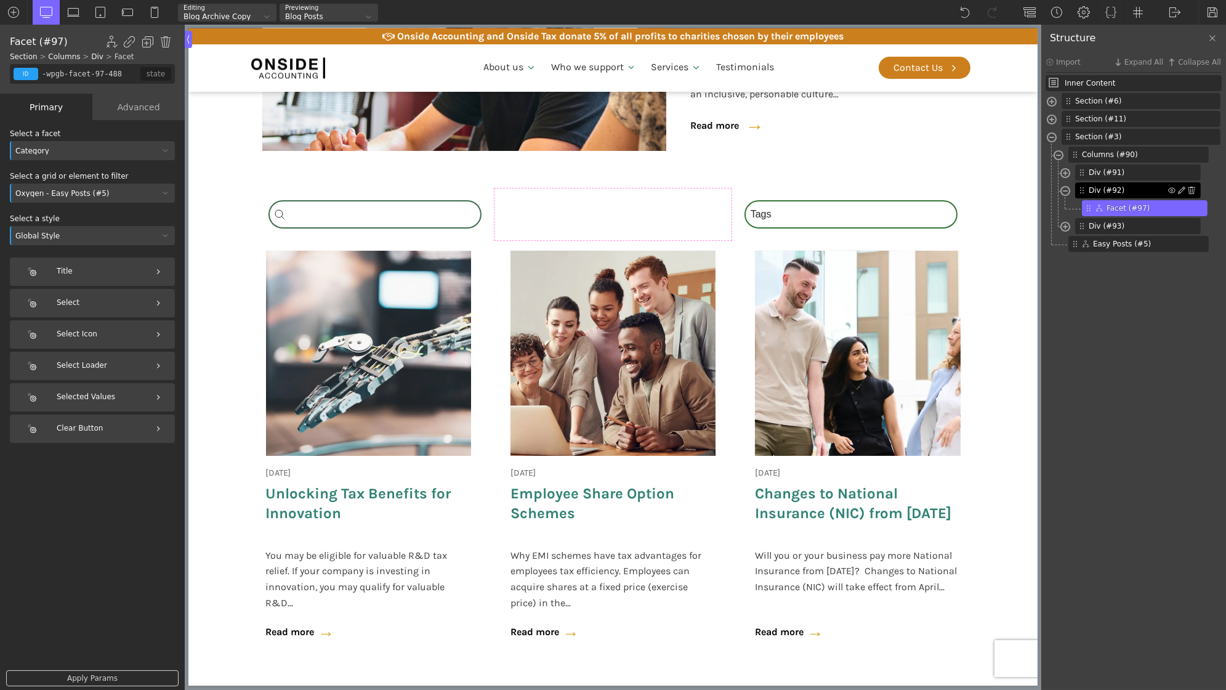
click at [1122, 194] on span "Div (#92)" at bounding box center [1128, 190] width 79 height 11
type input "div_block-92-488"
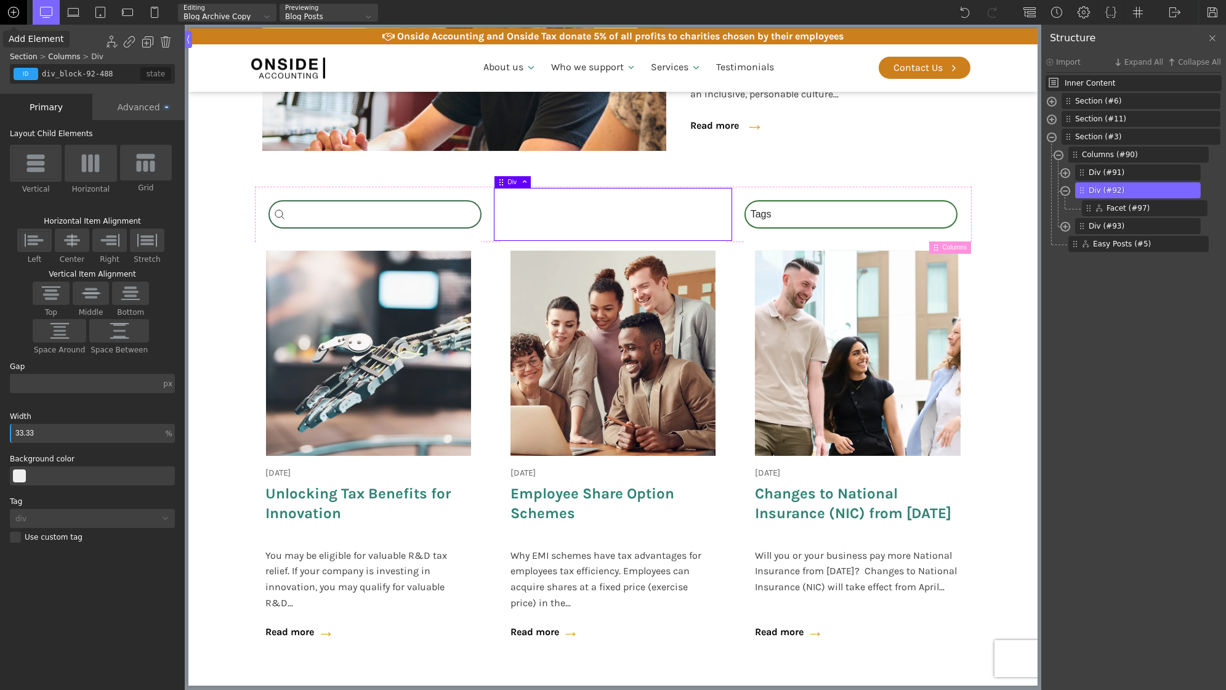
click at [19, 13] on img at bounding box center [13, 12] width 12 height 12
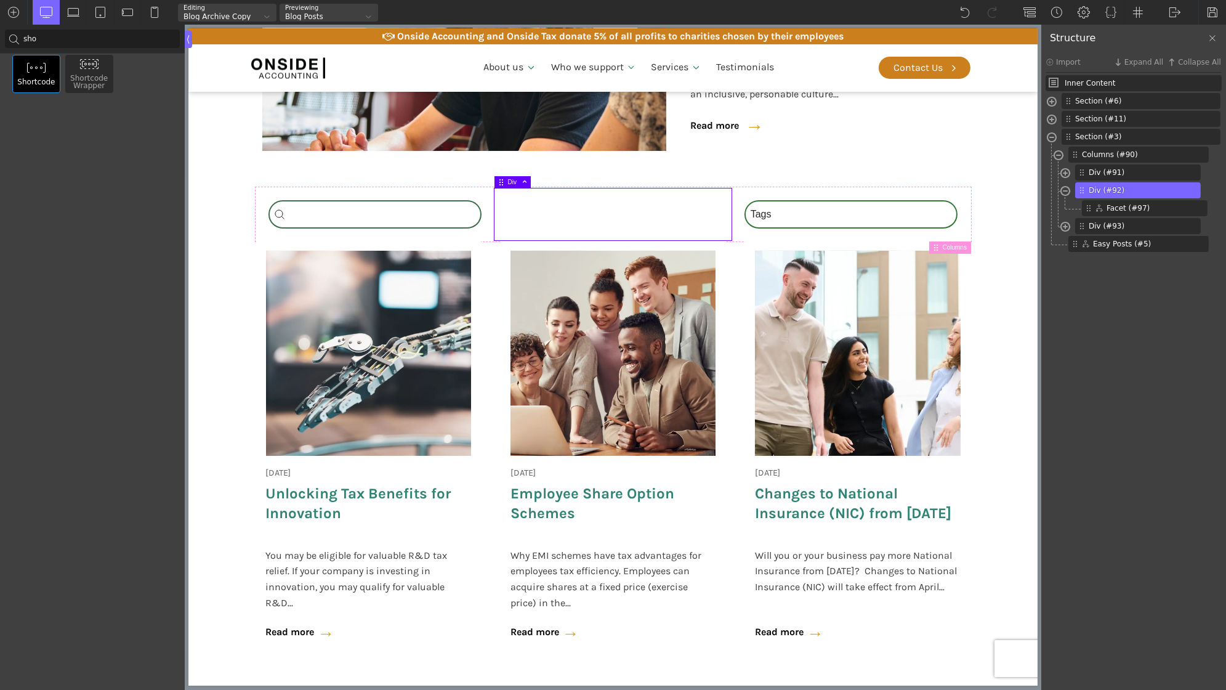
type input "sho"
click at [29, 69] on img at bounding box center [36, 67] width 20 height 11
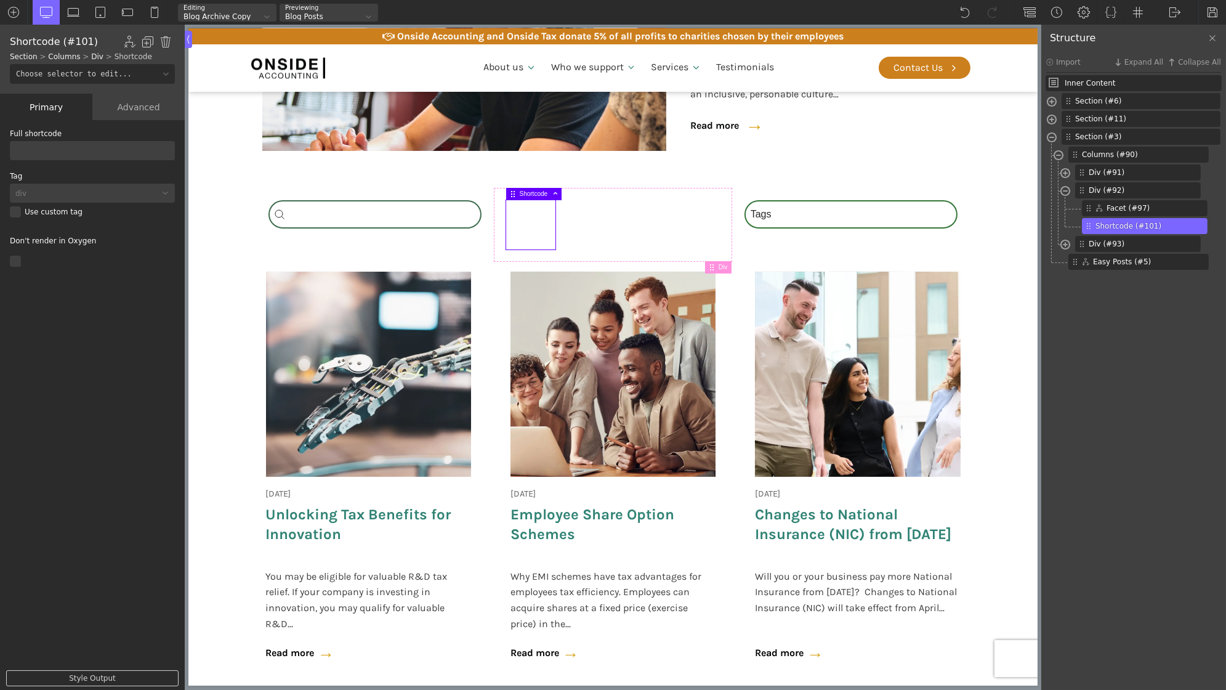
click at [116, 152] on input "text" at bounding box center [92, 150] width 165 height 19
paste input "[wpgb_facet id="9" grid="grid ID to filter"]"
drag, startPoint x: 95, startPoint y: 151, endPoint x: 164, endPoint y: 154, distance: 69.0
click at [164, 154] on input "[wpgb_facet id="9" grid="grid ID to filter"]" at bounding box center [92, 150] width 165 height 19
paste input "wpgb-content-1"
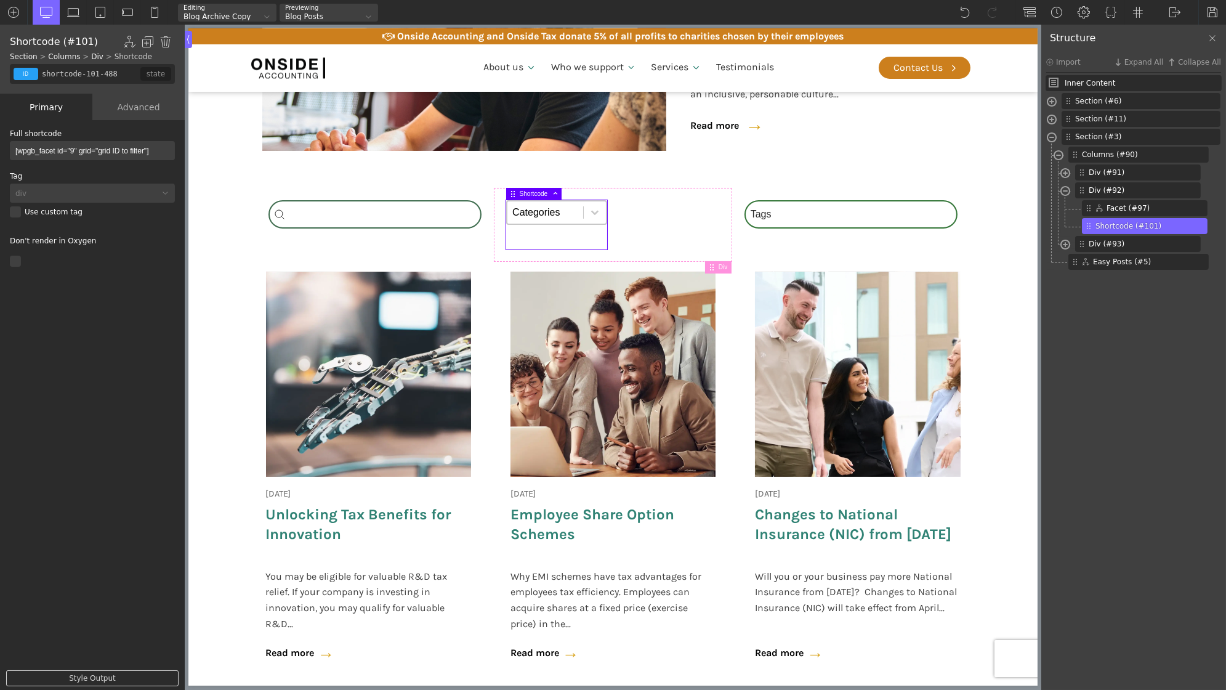
click at [160, 150] on input "[wpgb_facet id="9" grid="grid ID to filter"]" at bounding box center [92, 150] width 165 height 19
drag, startPoint x: 143, startPoint y: 155, endPoint x: 99, endPoint y: 154, distance: 45.0
click at [99, 154] on input "[wpgb_facet id="9" grid="grid ID to filter"]" at bounding box center [92, 150] width 165 height 19
paste input "wpgb-content-1"
type input "[wpgb_facet id="9" grid="wpgb-content-1"]"
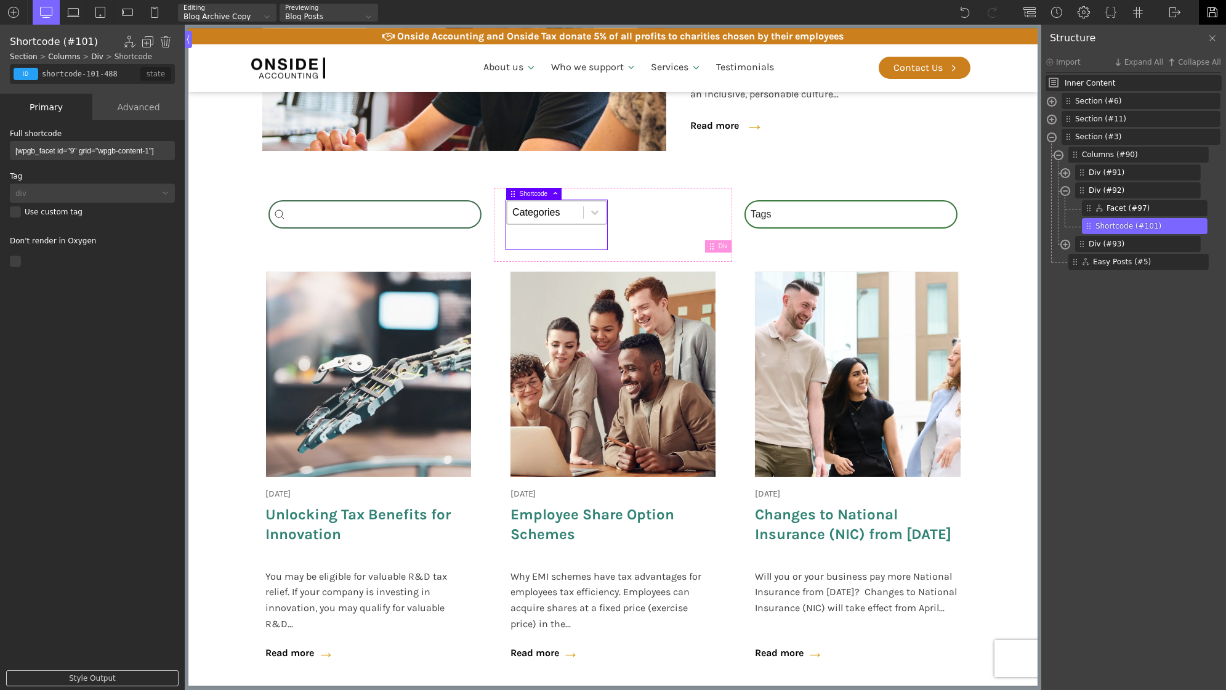
click at [1211, 17] on img at bounding box center [1212, 12] width 12 height 12
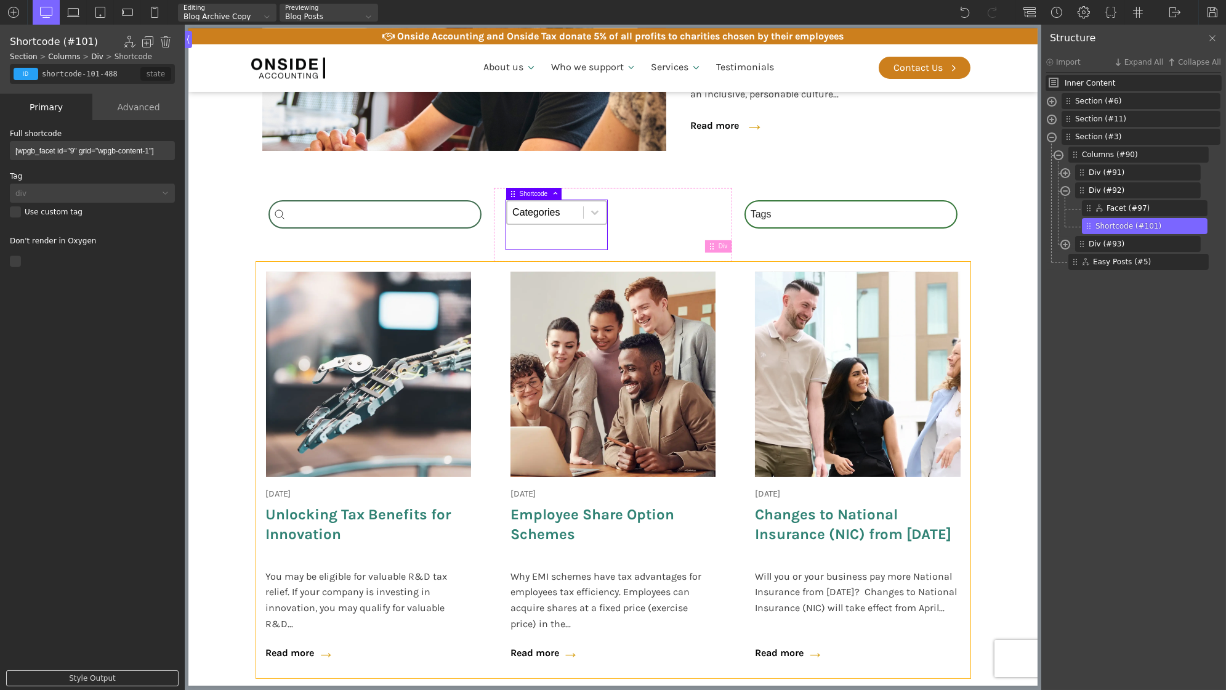
click at [489, 320] on div "[DATE] Onside Strategy Day Aligning people, purpose, and performance. As a full…" at bounding box center [613, 470] width 714 height 416
type input "custom-blog-loop"
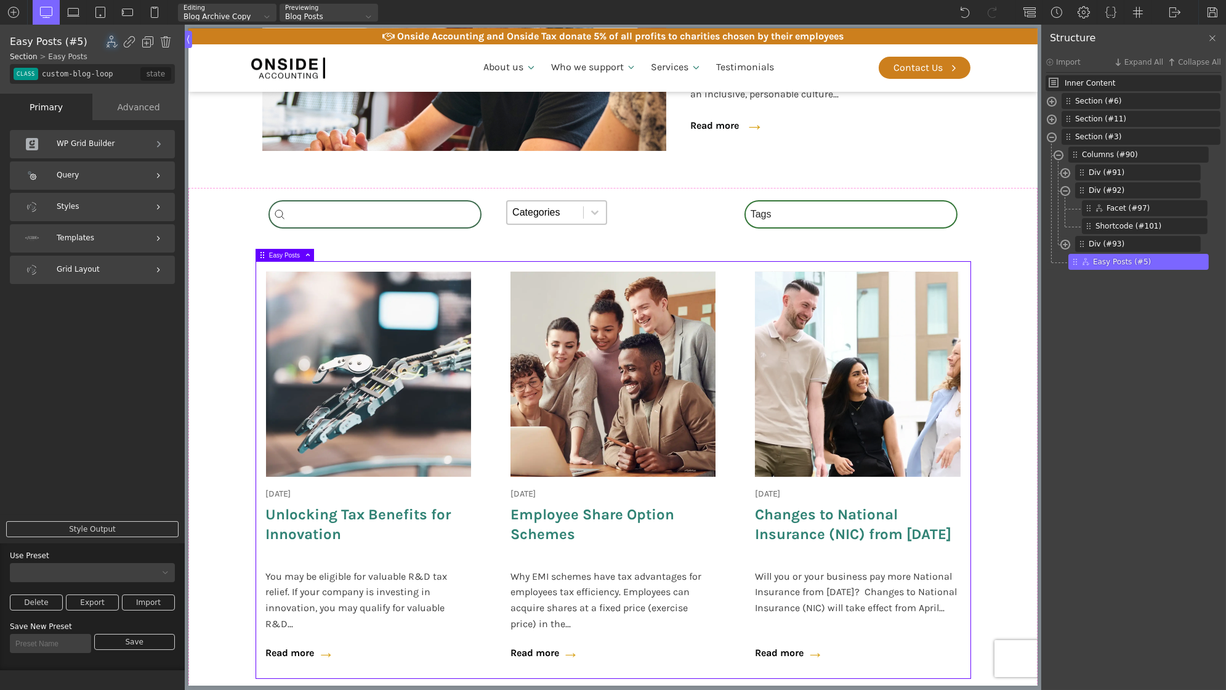
click at [105, 180] on div "Query" at bounding box center [92, 175] width 165 height 28
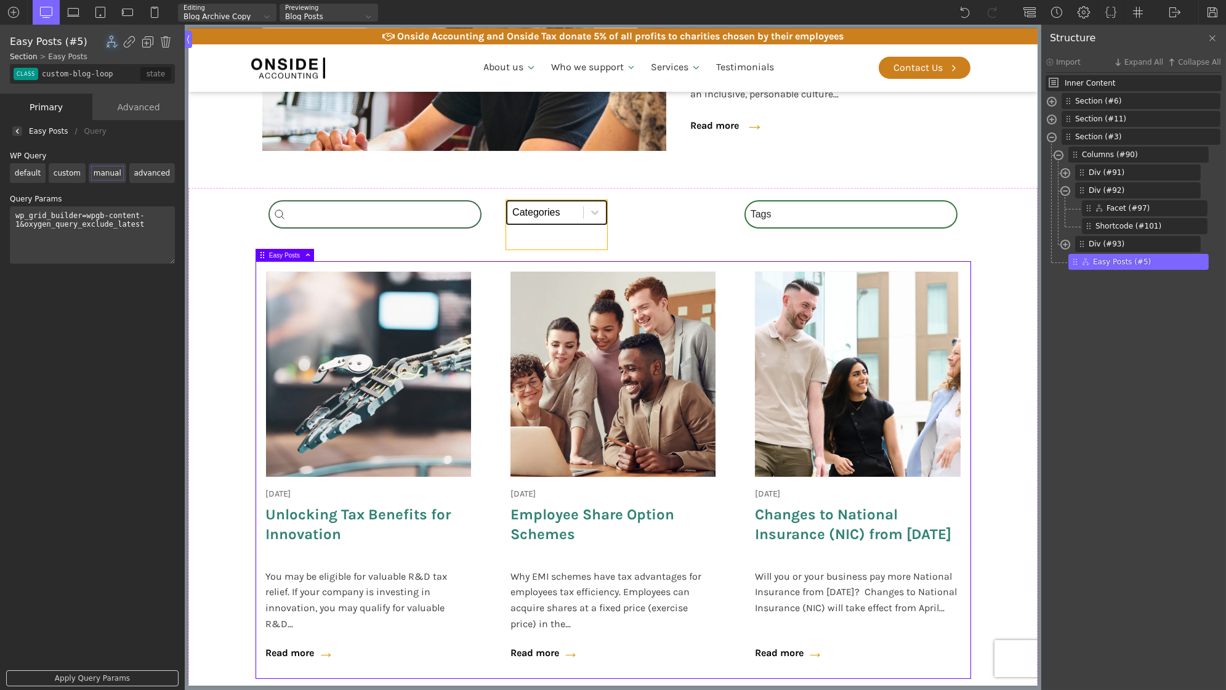
type input "shortcode-101-488"
click at [581, 211] on select "Categories All (4) News (2) Blog (1) Fact Sheets (1)" at bounding box center [556, 212] width 101 height 25
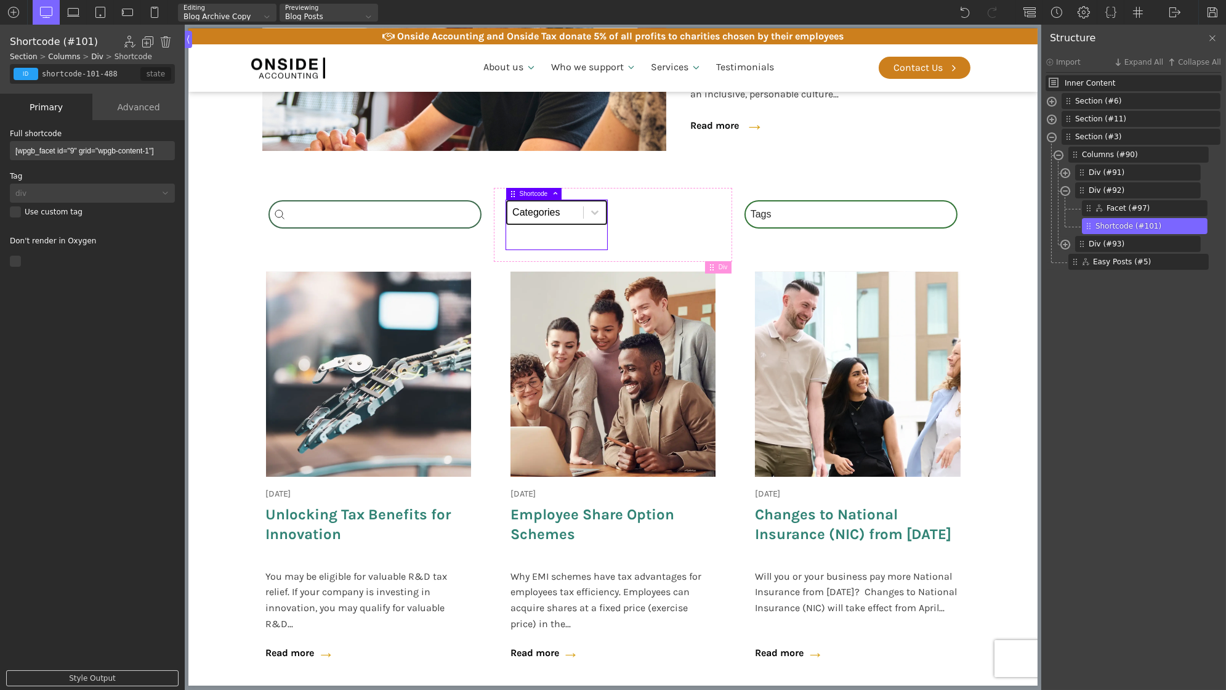
select select "news"
click at [554, 211] on select "Categories All (4) News (2) Blog (1) Fact Sheets (1)" at bounding box center [556, 212] width 101 height 25
select select
click at [1178, 227] on img at bounding box center [1178, 225] width 7 height 7
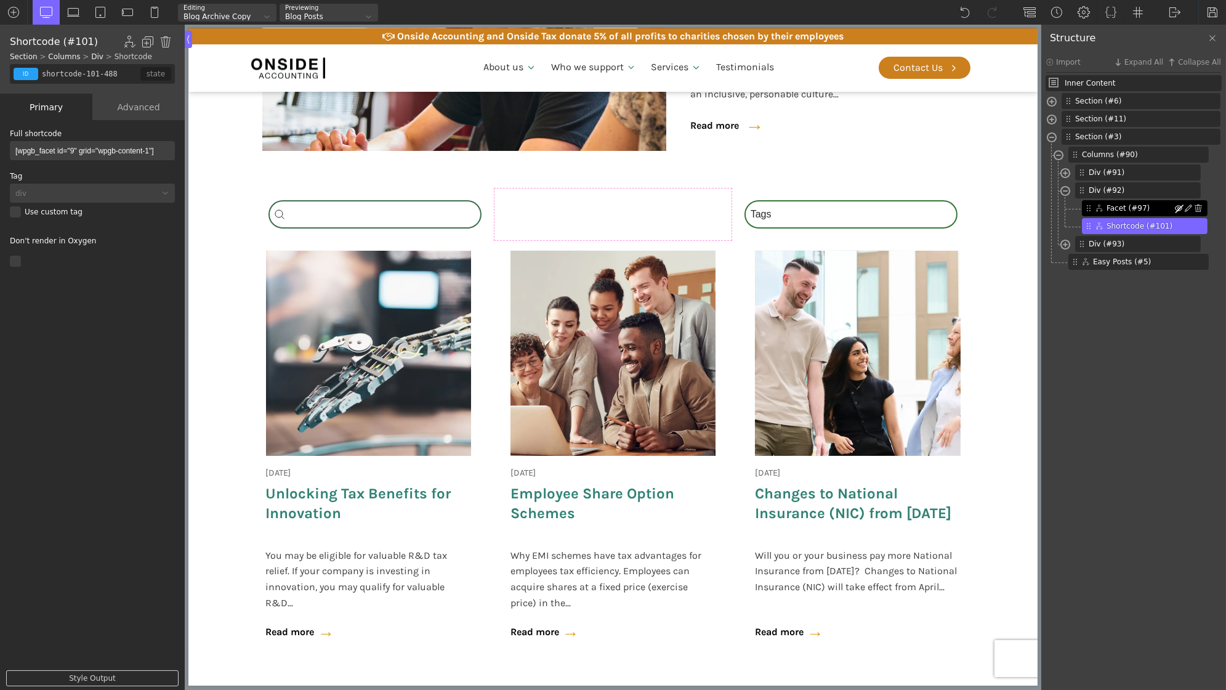
click at [1179, 211] on img at bounding box center [1178, 207] width 7 height 7
type input "-wpgb-facet-97-488"
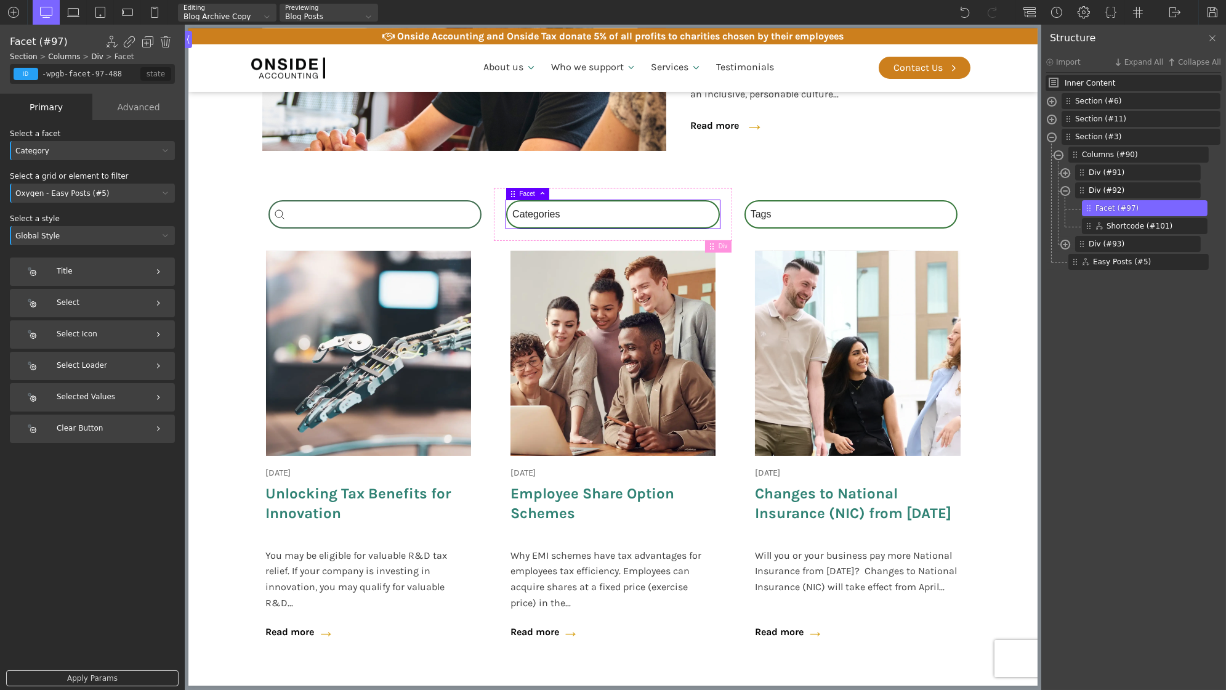
click at [96, 196] on div "Oxygen - Easy Posts (#5)" at bounding box center [84, 193] width 149 height 7
click at [75, 212] on div at bounding box center [92, 212] width 165 height 15
click at [17, 190] on div at bounding box center [92, 192] width 165 height 19
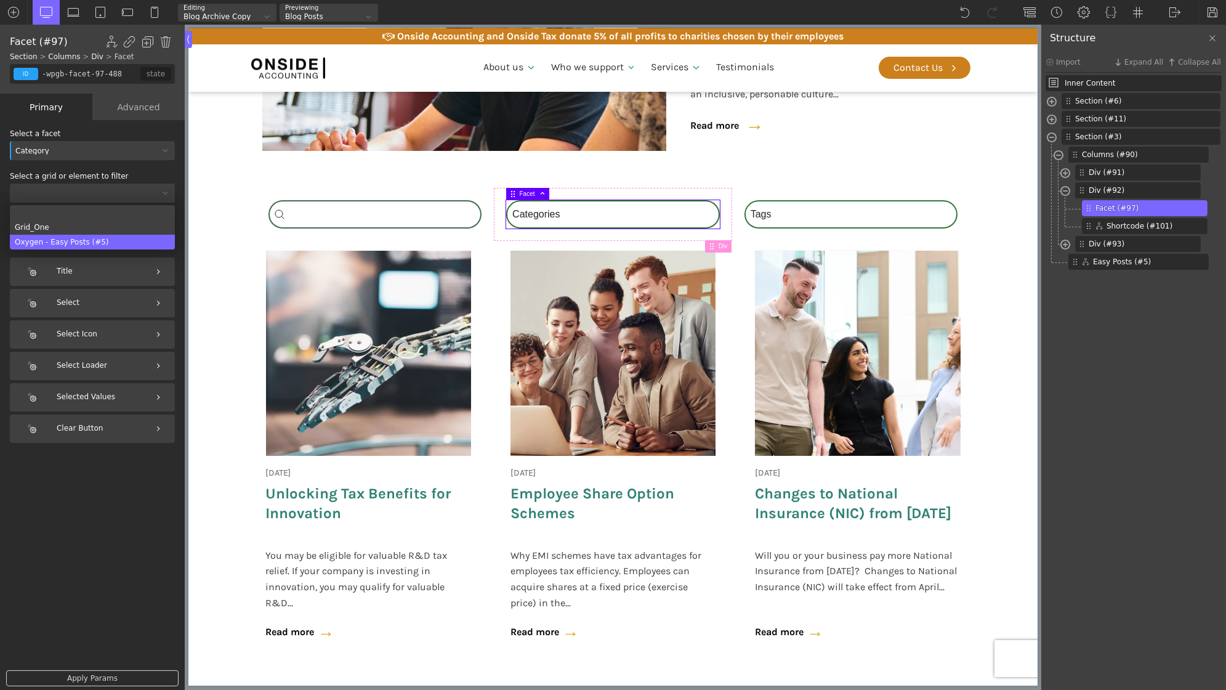
click at [48, 244] on div "Oxygen - Easy Posts (#5)" at bounding box center [92, 242] width 165 height 15
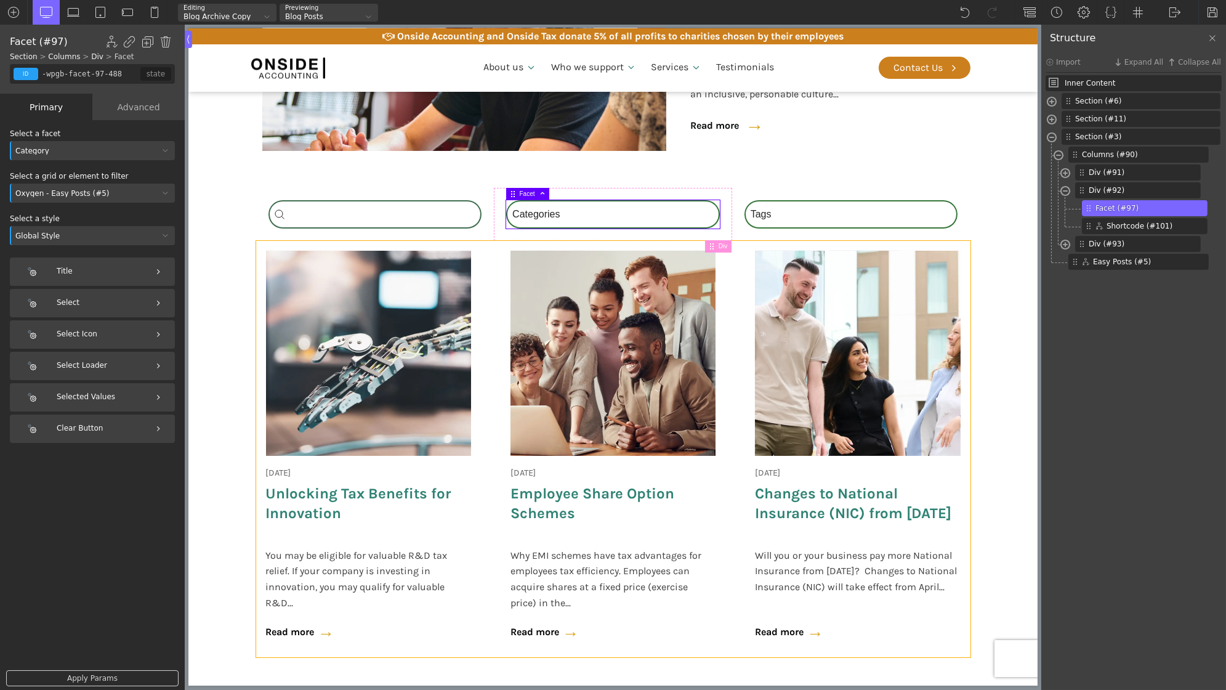
type input "custom-blog-loop"
click at [488, 303] on div "[DATE] Onside Strategy Day Aligning people, purpose, and performance. As a full…" at bounding box center [613, 449] width 714 height 416
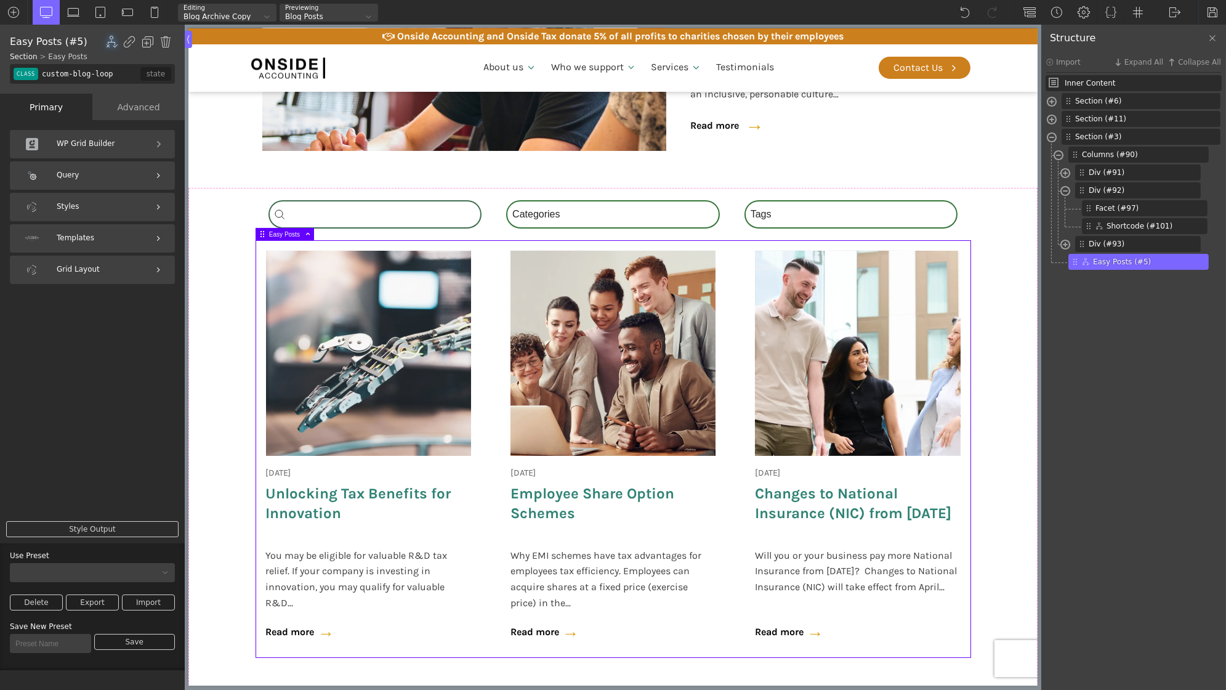
click at [73, 79] on input "custom-blog-loop" at bounding box center [89, 74] width 101 height 20
click at [71, 76] on input "custom-blog-loop" at bounding box center [89, 74] width 101 height 20
paste input "wpgb-content-1"
type input "wpgb-content-1"
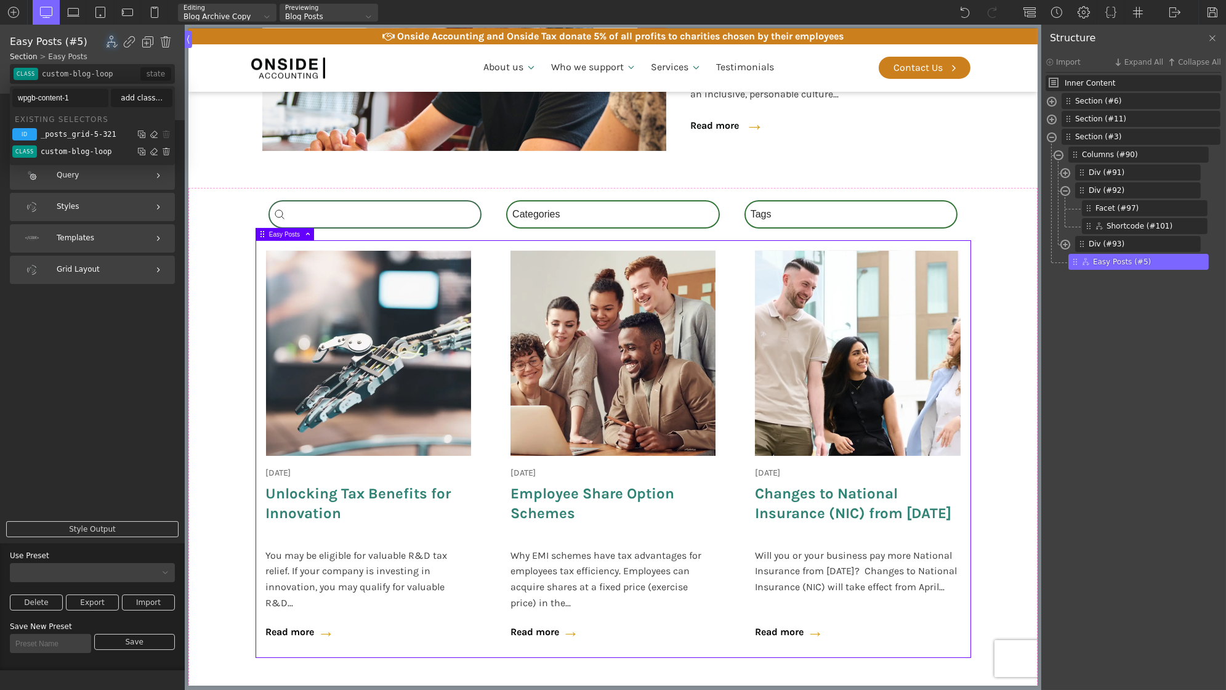
click at [134, 103] on div "add class..." at bounding box center [142, 98] width 62 height 18
type input "wpgb-content-1"
click at [501, 299] on div "24 May 2025 Employee Share Option Schemes Why EMI schemes have tax advantages f…" at bounding box center [612, 449] width 225 height 416
click at [103, 175] on div "Query" at bounding box center [92, 175] width 165 height 28
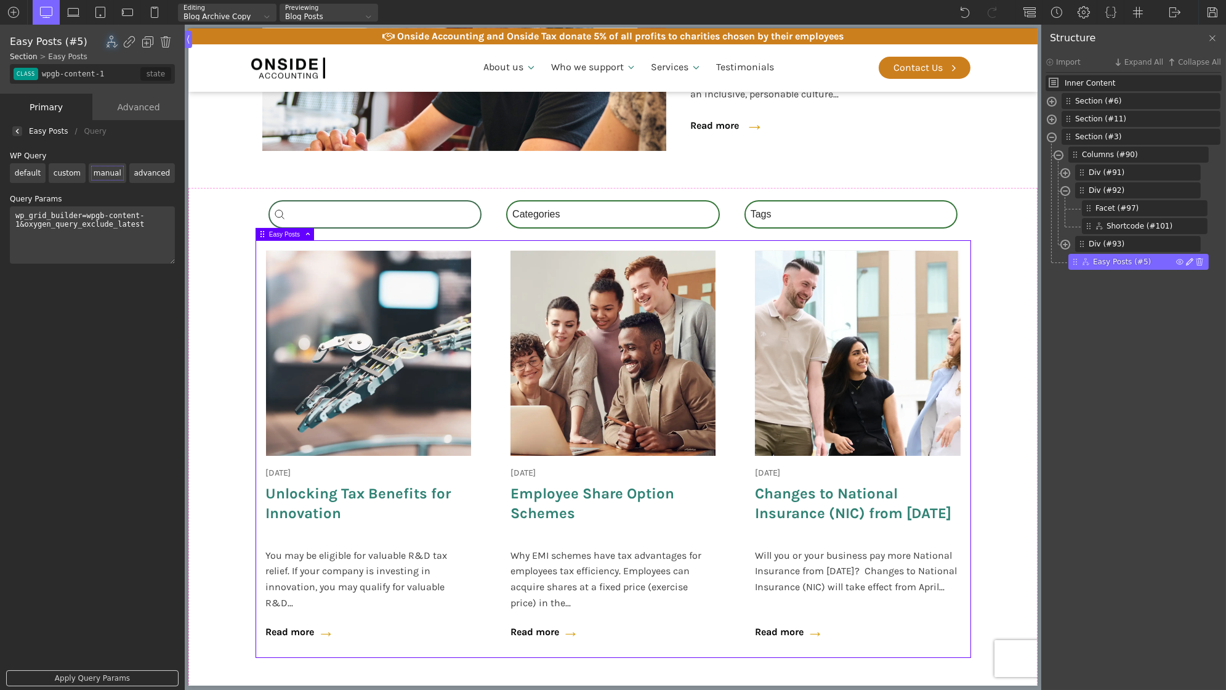
click at [1188, 262] on img at bounding box center [1189, 261] width 7 height 7
click at [1122, 341] on div "Rename" at bounding box center [1141, 340] width 103 height 16
type input "wpgb-content-1"
click at [1120, 324] on div "Inner Content Section (#6) Div (#13) Breadcrumb Wrapper Shortcode (#5) Heading …" at bounding box center [1133, 383] width 185 height 616
click at [1178, 207] on img at bounding box center [1178, 207] width 7 height 7
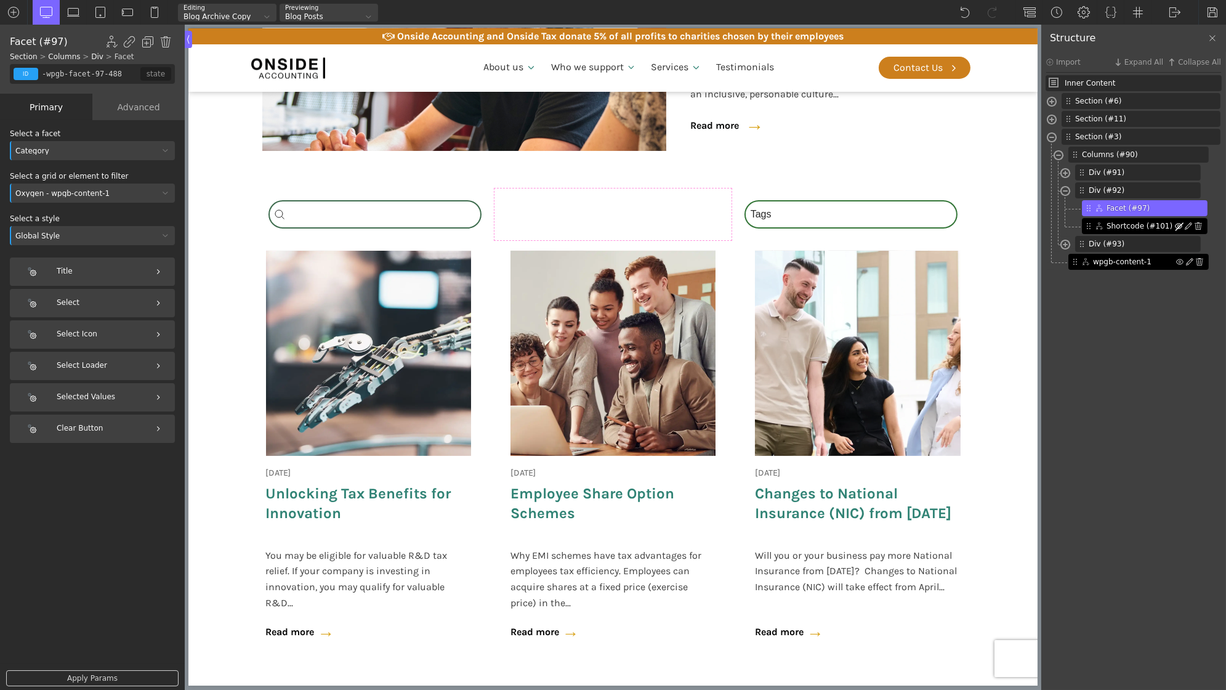
type input "shortcode-101-488"
click at [1179, 223] on img at bounding box center [1178, 225] width 7 height 7
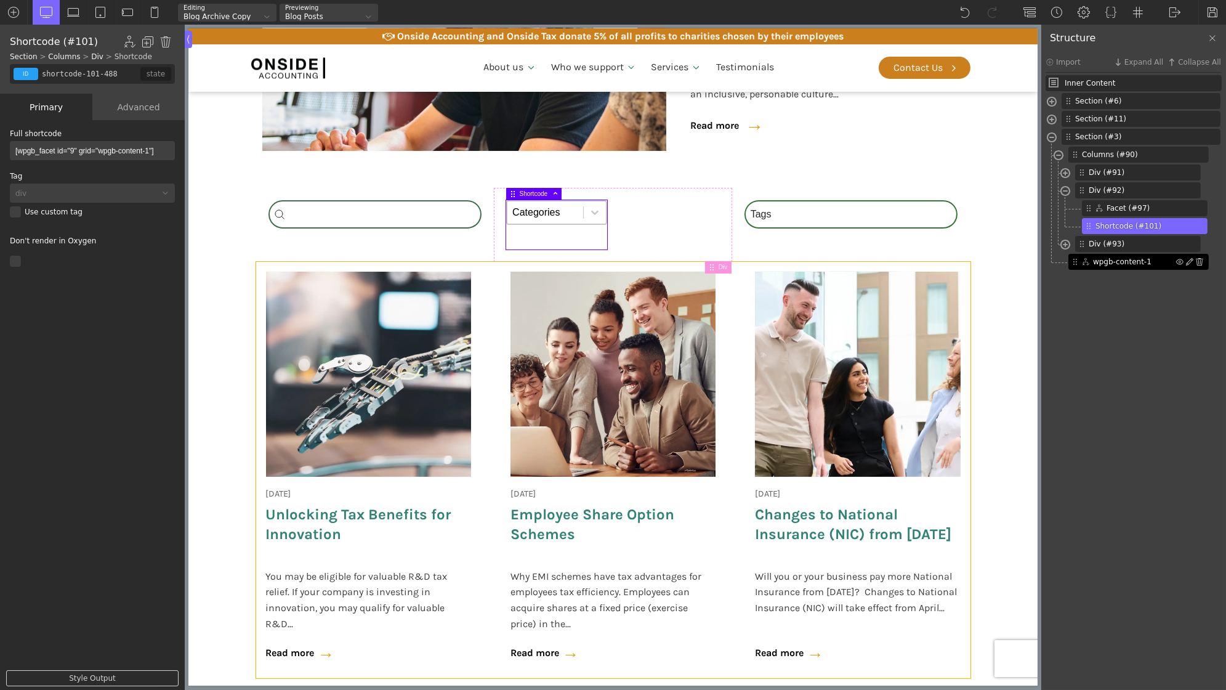
click at [485, 323] on div "[DATE] Onside Strategy Day Aligning people, purpose, and performance. As a full…" at bounding box center [613, 470] width 714 height 416
type input "wpgb-content-1"
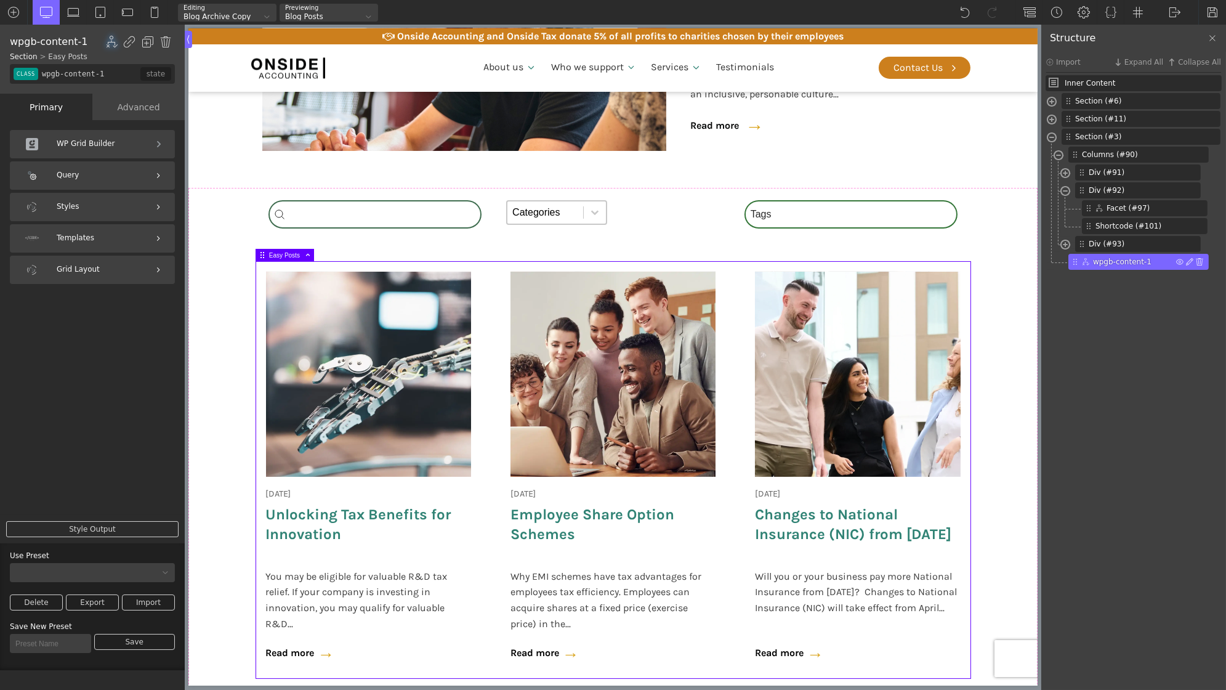
click at [115, 148] on div "WP Grid Builder" at bounding box center [92, 144] width 165 height 28
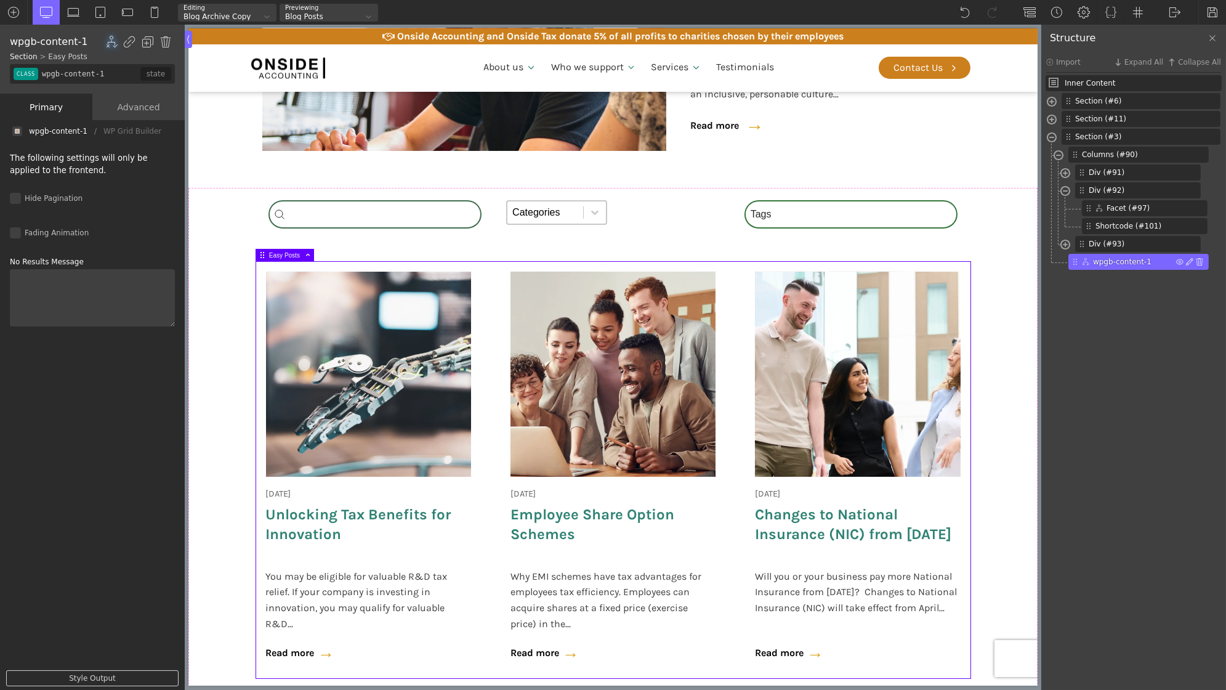
click at [17, 132] on img at bounding box center [17, 131] width 5 height 5
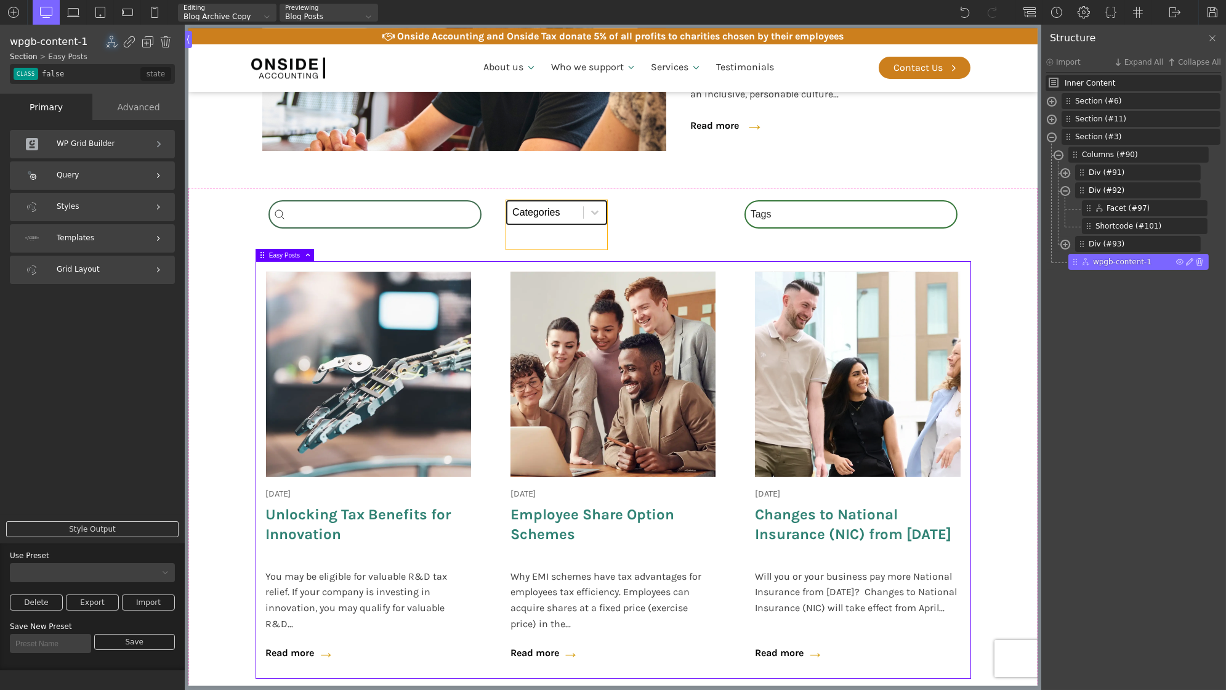
click at [570, 214] on select "Categories All (4) News (2) Blog (1) Fact Sheets (1)" at bounding box center [556, 212] width 101 height 25
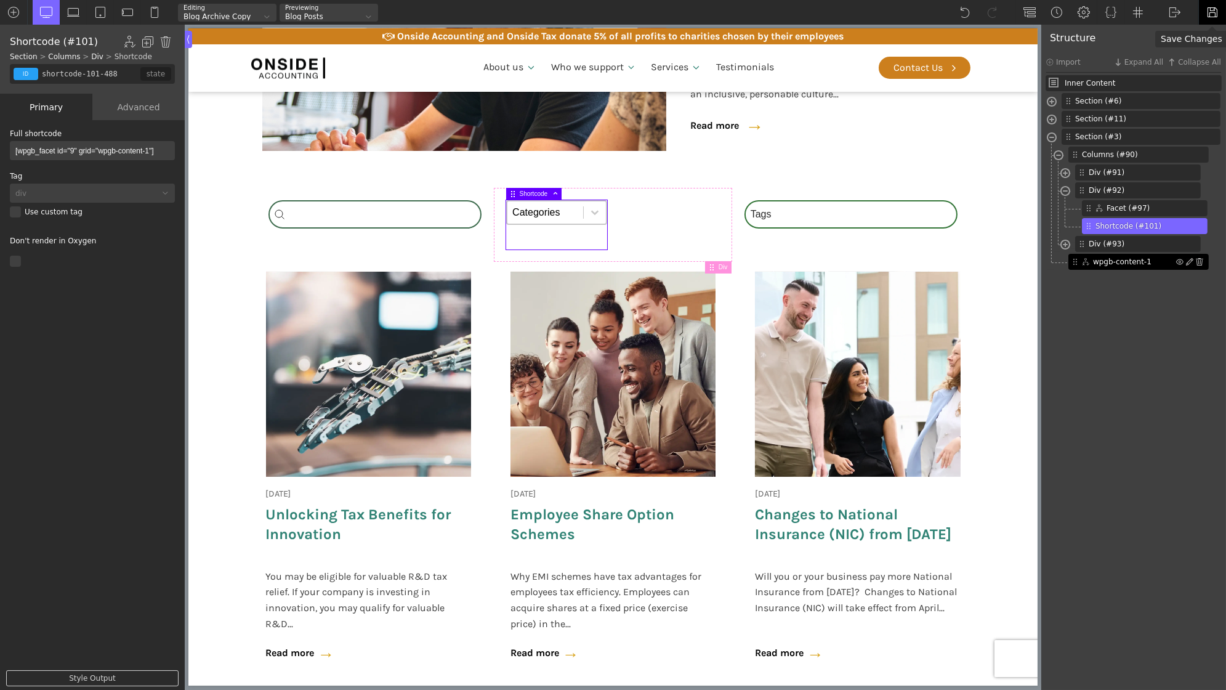
click at [1202, 13] on div at bounding box center [1212, 12] width 28 height 25
click at [1202, 228] on div "Shortcode (#101)" at bounding box center [1145, 226] width 126 height 16
click at [1198, 222] on img at bounding box center [1197, 225] width 7 height 7
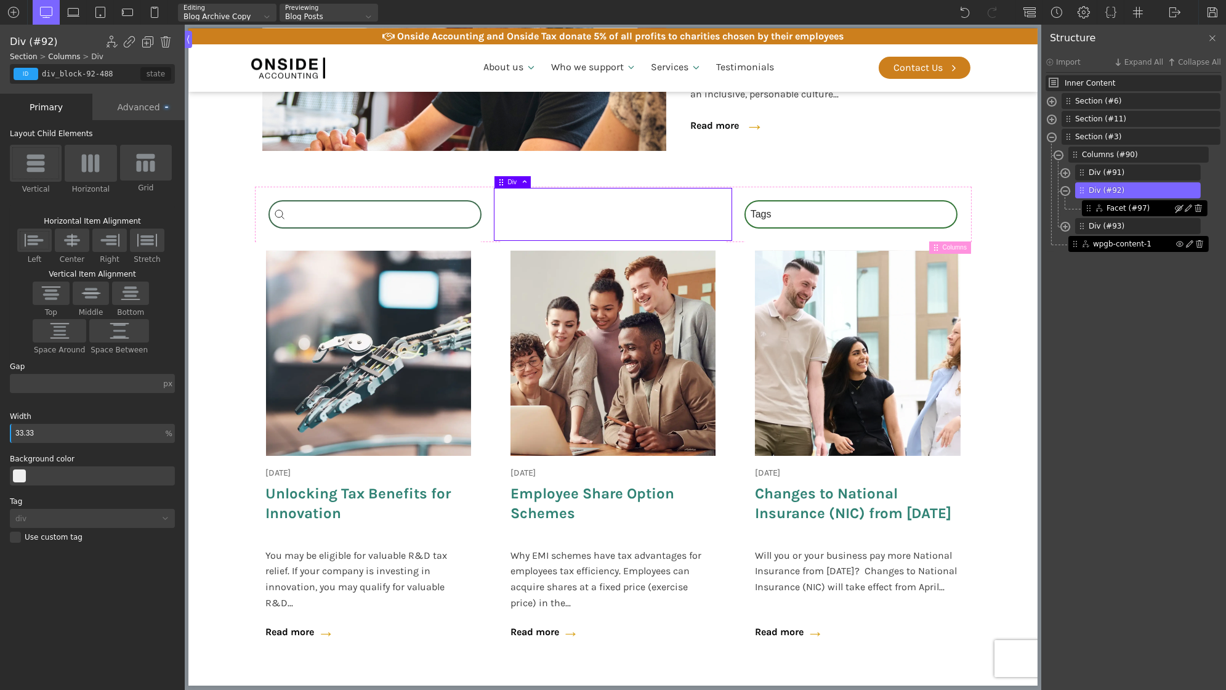
click at [1183, 207] on div at bounding box center [1188, 207] width 27 height 7
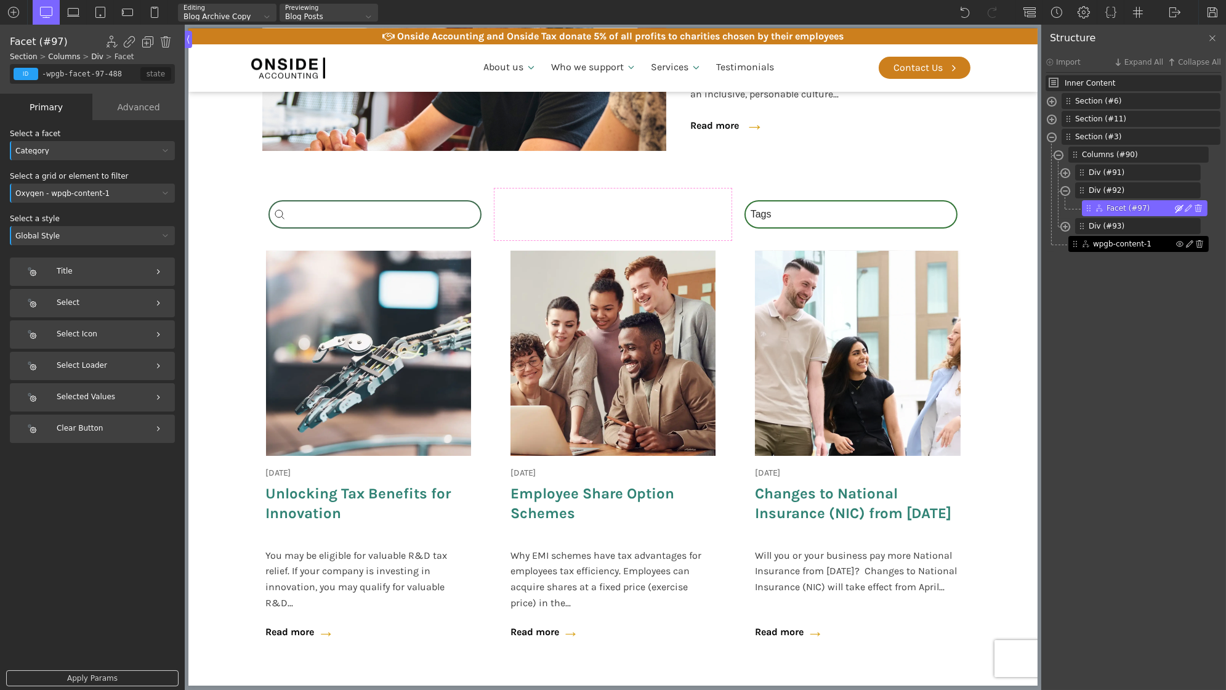
click at [1177, 208] on span at bounding box center [1178, 207] width 7 height 7
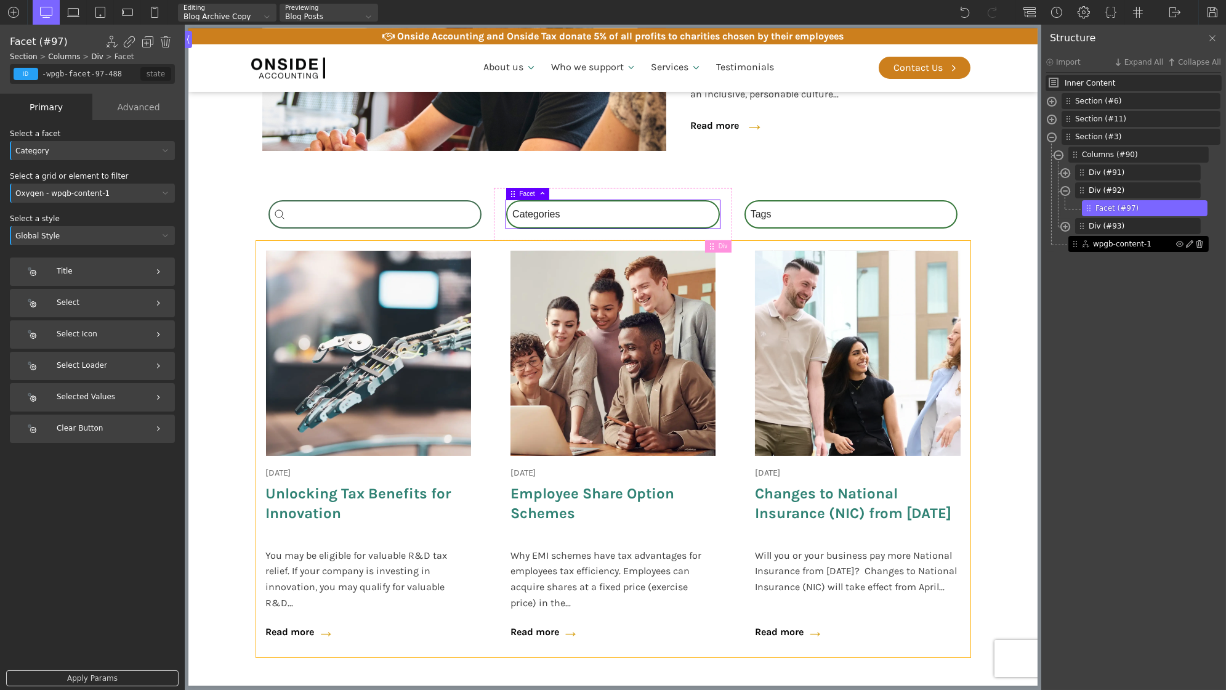
click at [499, 334] on div "[DATE] Onside Strategy Day Aligning people, purpose, and performance. As a full…" at bounding box center [613, 449] width 714 height 416
type input "_posts_grid-5-321"
type input "wpgb-content-1"
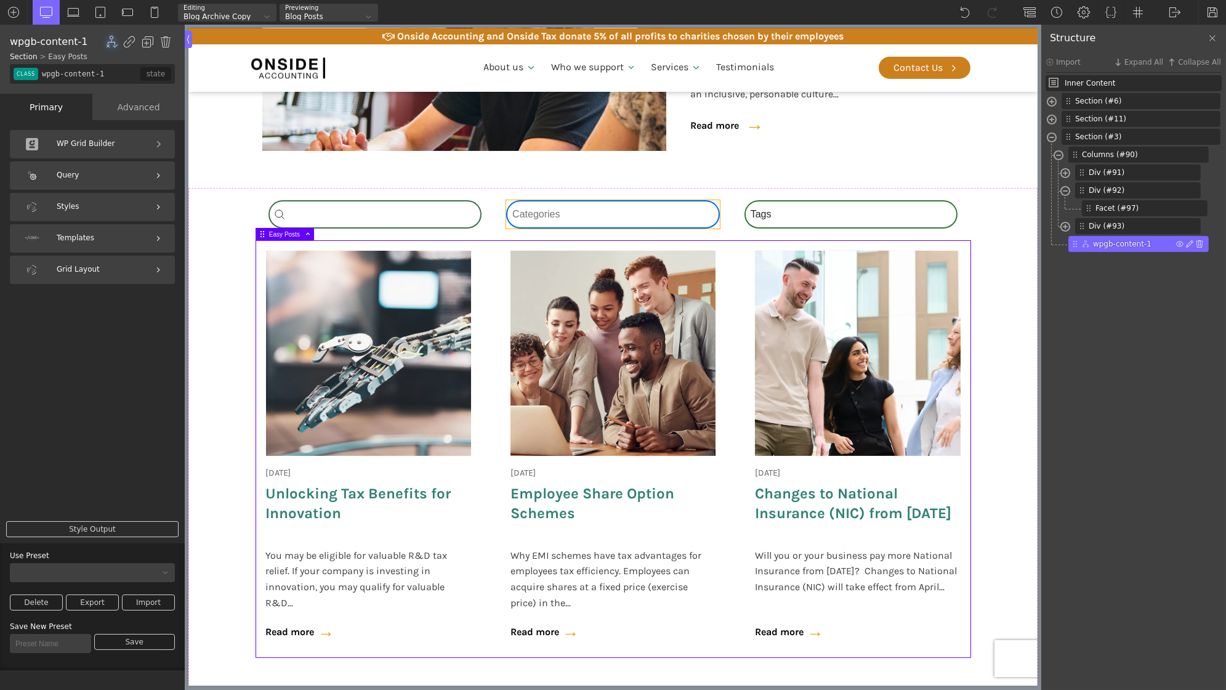
click at [533, 206] on div "Category Select content Categories All (4) News (2) Blog (1) Fact Sheets (1)" at bounding box center [613, 214] width 214 height 28
type input "-wpgb-facet-97-488"
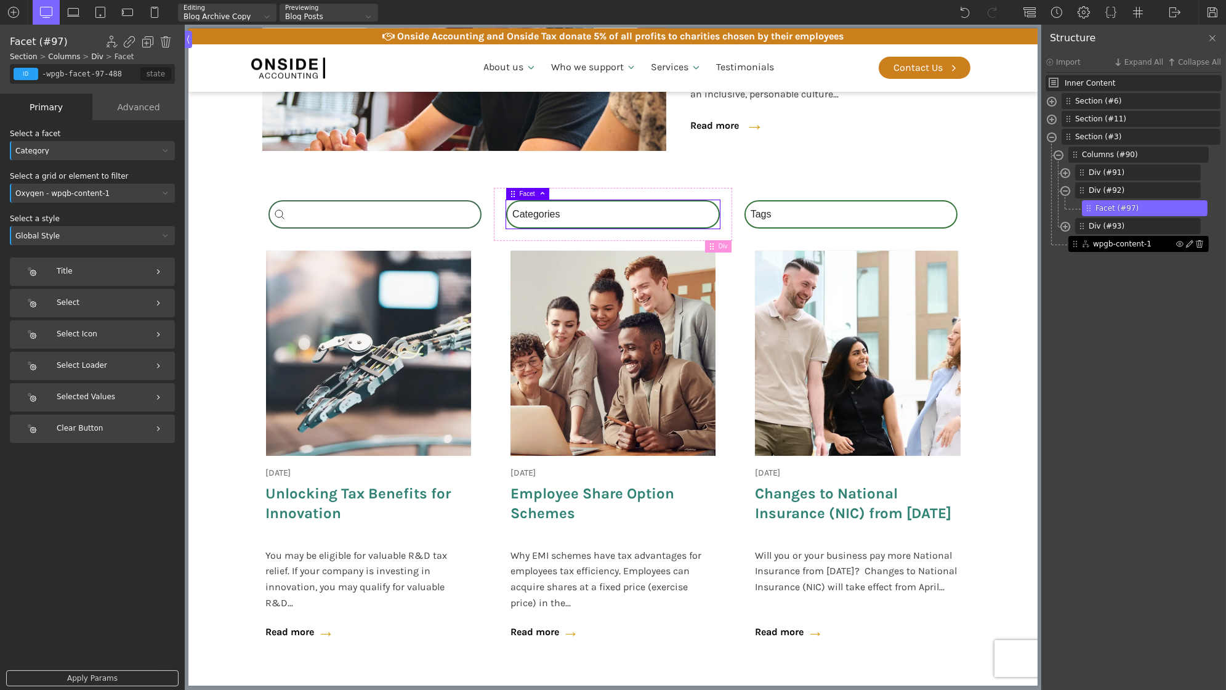
click at [121, 194] on div "Oxygen - wpgb-content-1" at bounding box center [84, 193] width 149 height 7
click at [496, 294] on div "18 June 2025 Onside Strategy Day Aligning people, purpose, and performance. As …" at bounding box center [613, 449] width 714 height 416
type input "wpgb-content-1"
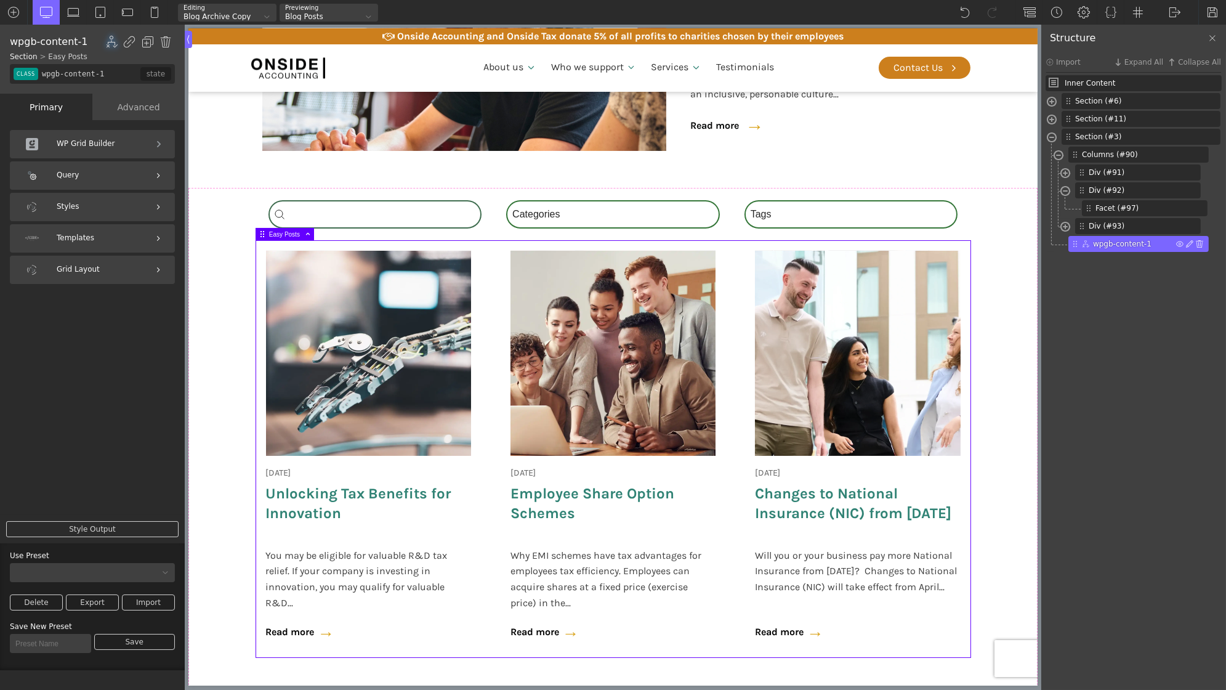
click at [156, 147] on div "WP Grid Builder" at bounding box center [92, 144] width 165 height 28
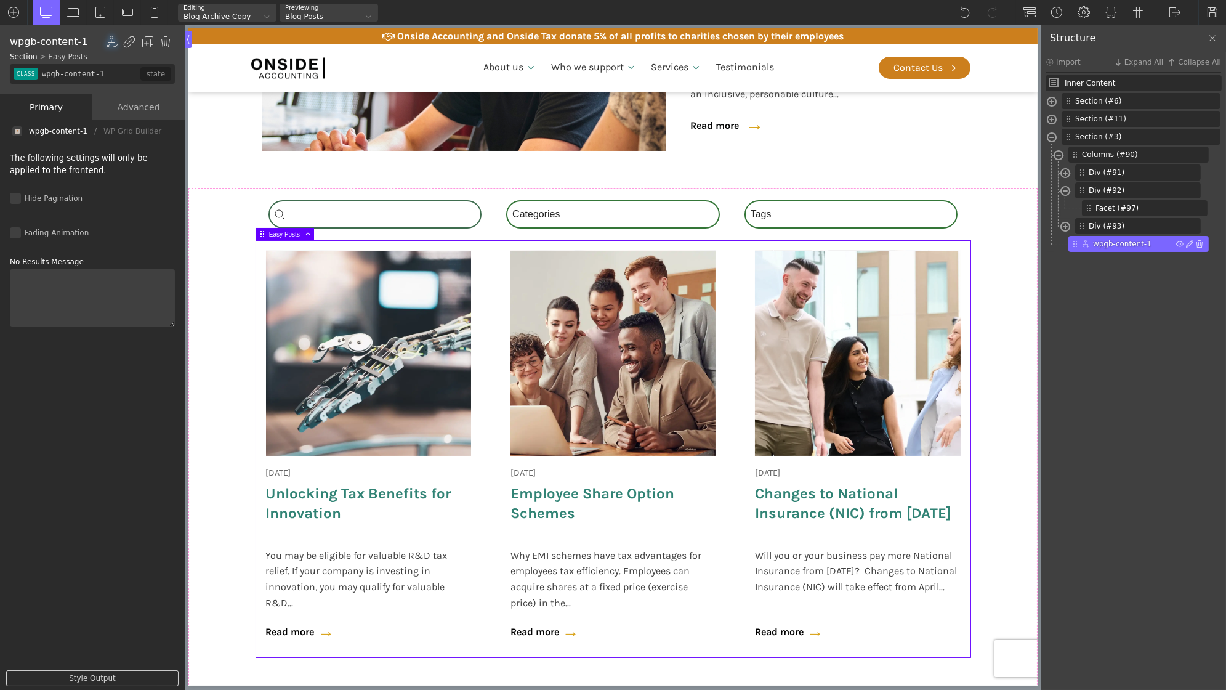
click at [50, 131] on div "wpgb-content-1" at bounding box center [58, 131] width 58 height 0
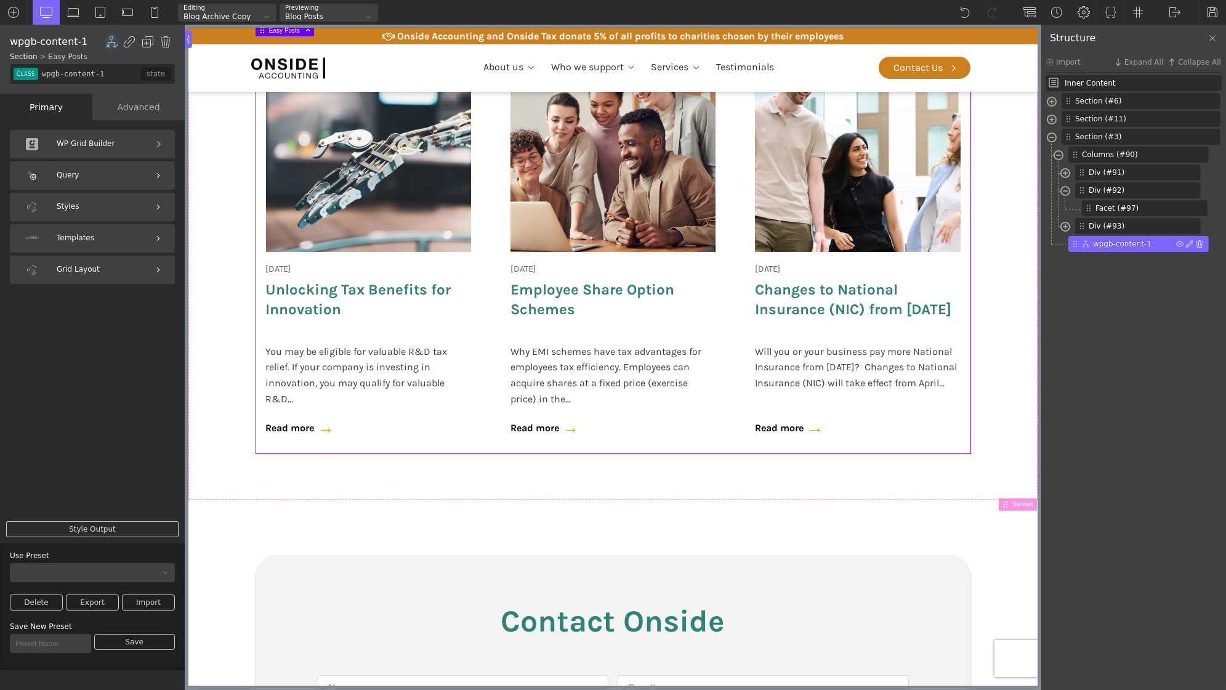
scroll to position [583, 0]
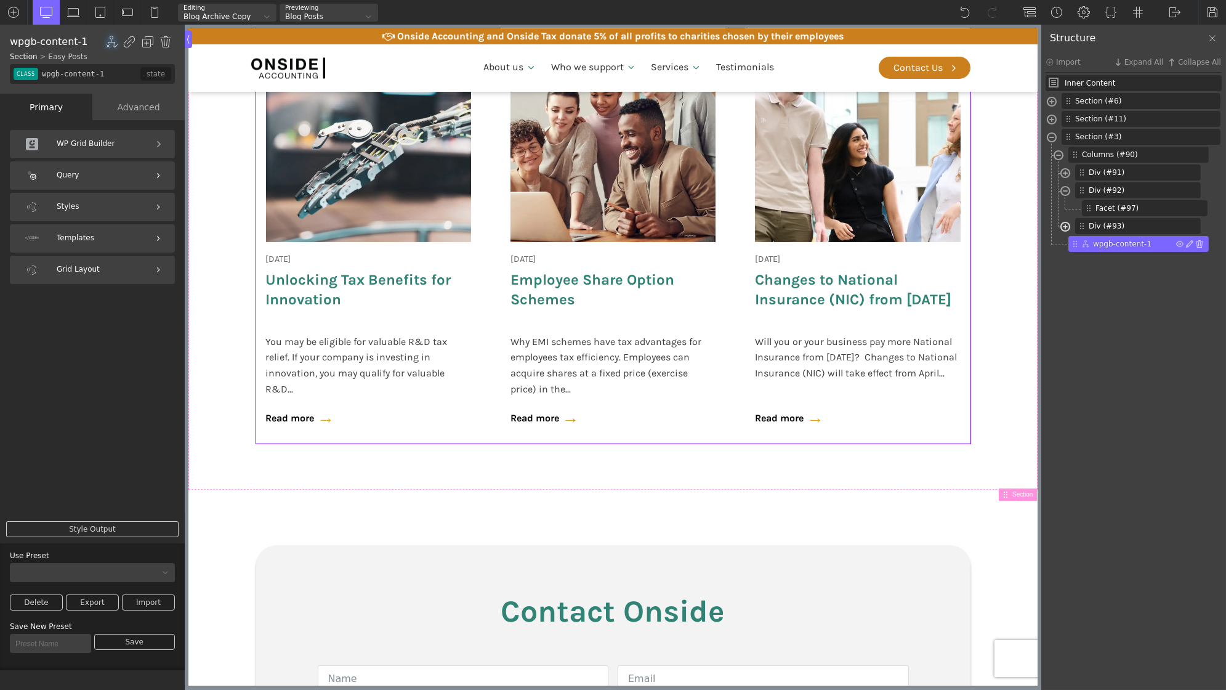
click at [1070, 225] on span at bounding box center [1065, 228] width 10 height 14
click at [1065, 229] on span at bounding box center [1065, 228] width 10 height 14
click at [8, 11] on img at bounding box center [13, 12] width 12 height 12
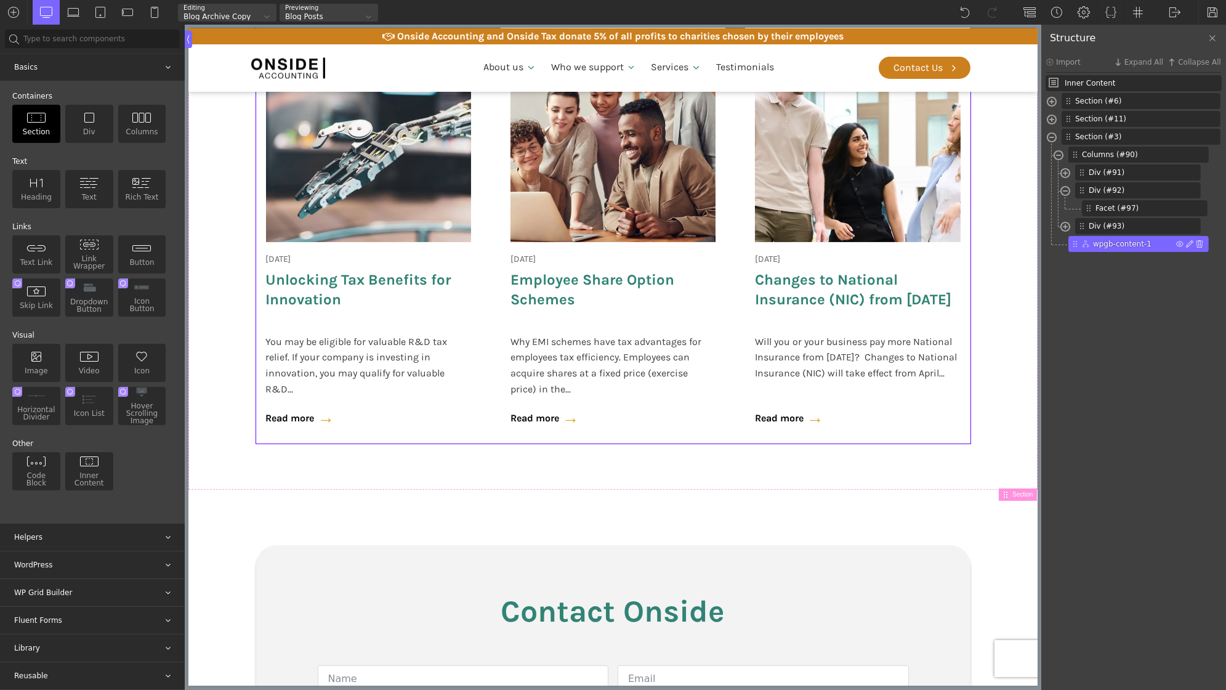
click at [41, 127] on div "Section" at bounding box center [36, 124] width 48 height 38
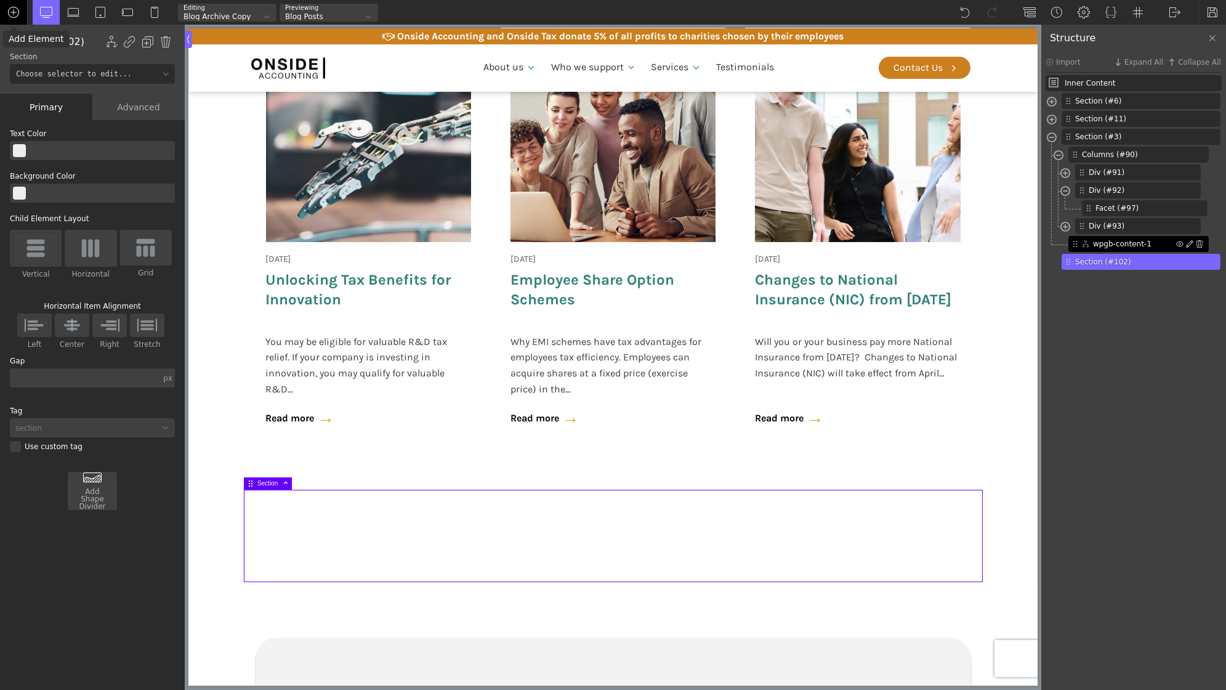
click at [11, 18] on div at bounding box center [14, 12] width 28 height 25
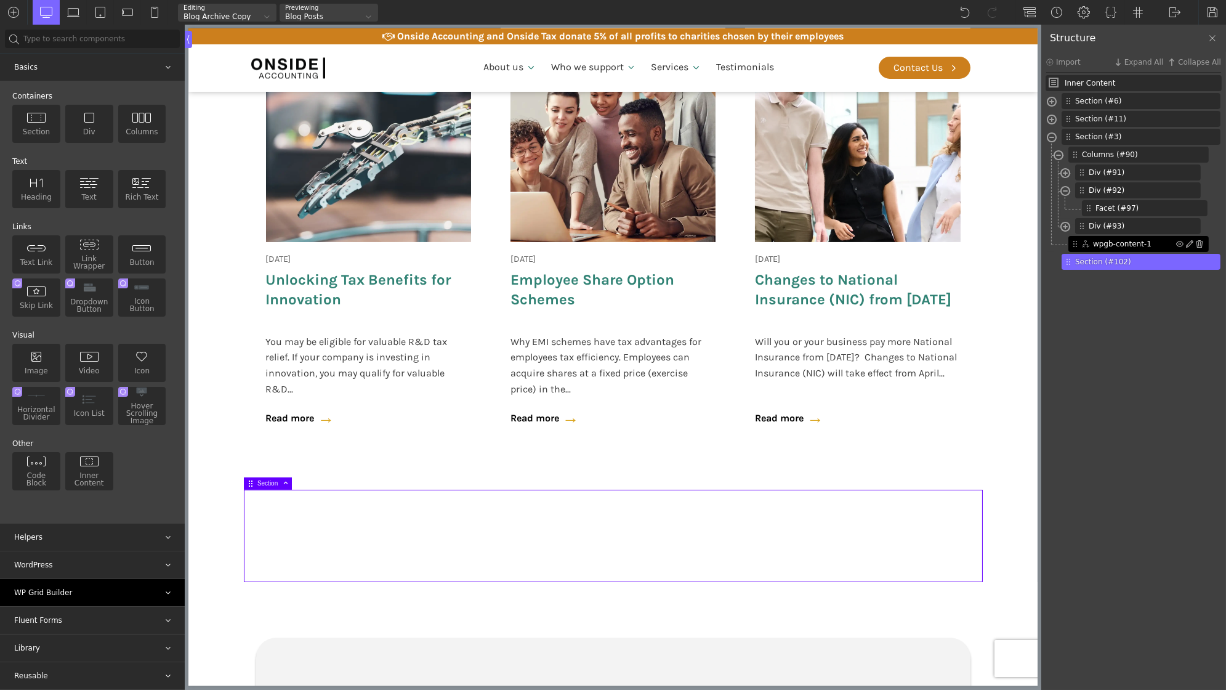
click at [93, 595] on div "WP Grid Builder" at bounding box center [92, 592] width 185 height 27
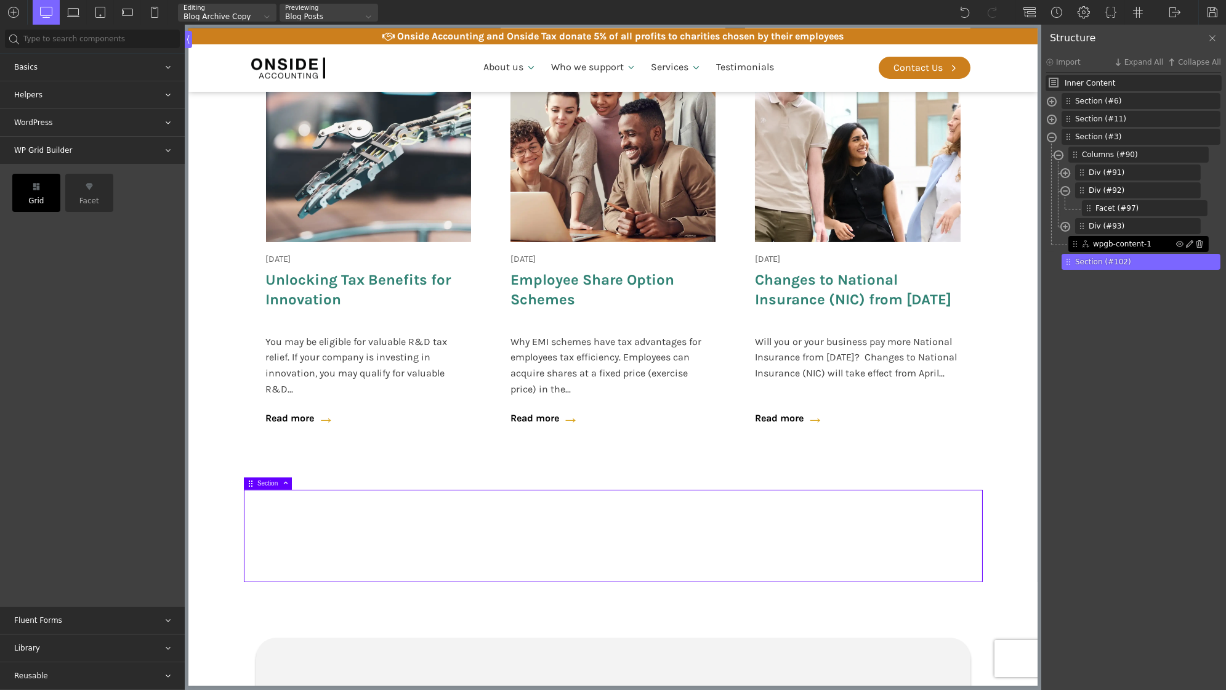
click at [38, 197] on div "Grid" at bounding box center [36, 193] width 48 height 38
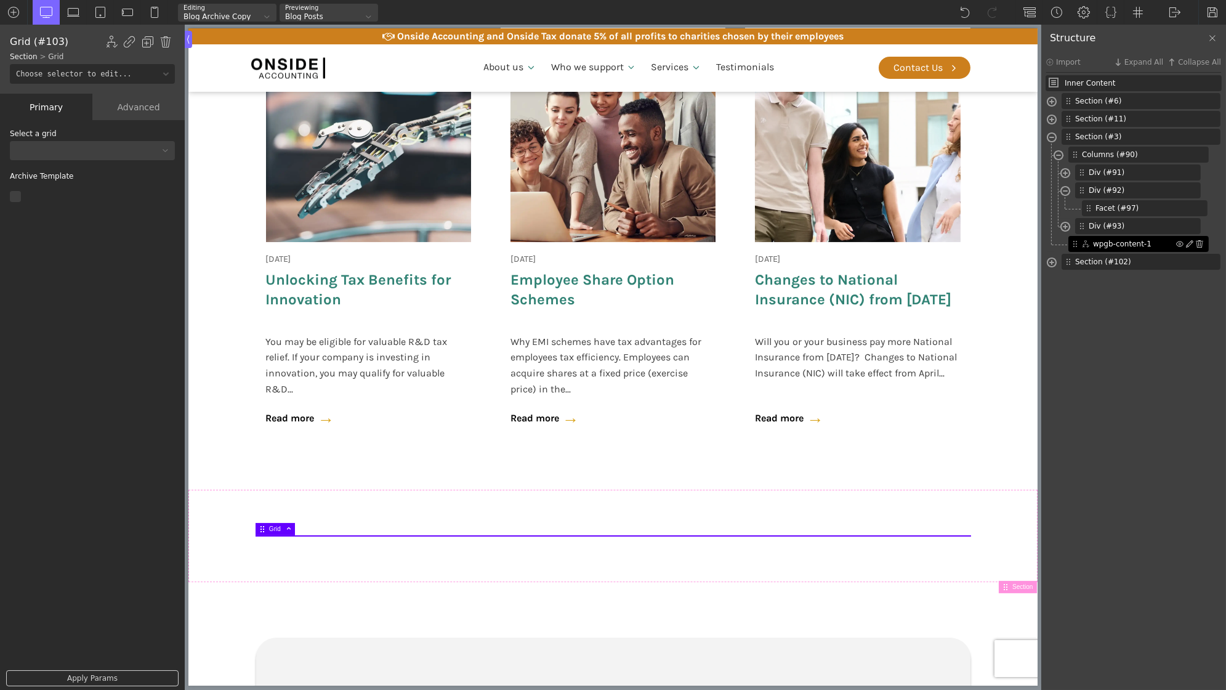
click at [78, 148] on div at bounding box center [84, 150] width 149 height 7
click at [82, 202] on div "eCommerce Demo" at bounding box center [92, 199] width 165 height 15
click at [1053, 263] on span at bounding box center [1052, 264] width 10 height 14
click at [12, 14] on img at bounding box center [13, 12] width 12 height 12
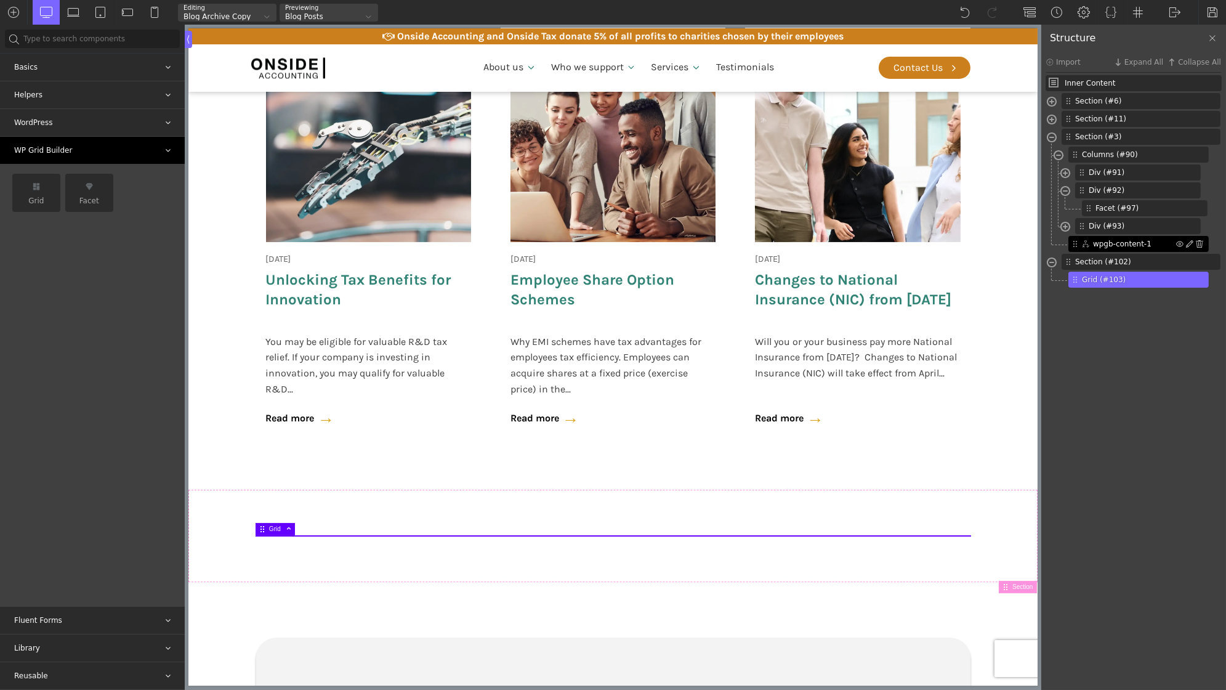
click at [91, 151] on div "WP Grid Builder" at bounding box center [92, 150] width 185 height 27
click at [12, 10] on img at bounding box center [13, 12] width 12 height 12
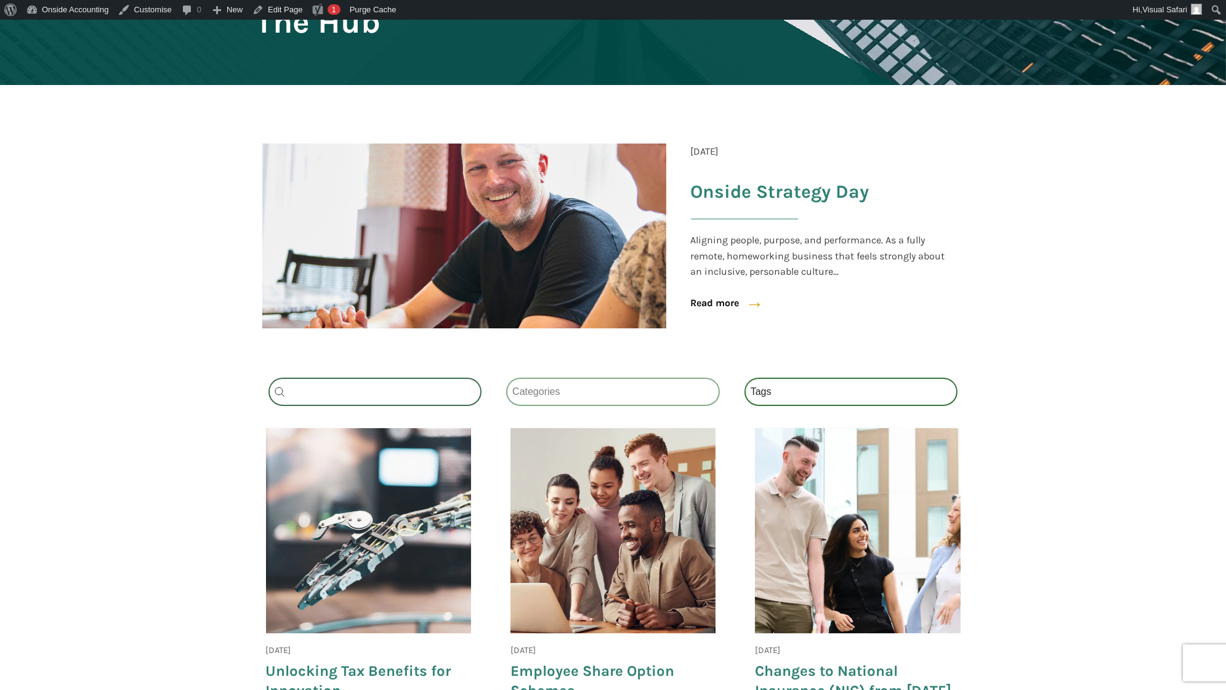
scroll to position [194, 0]
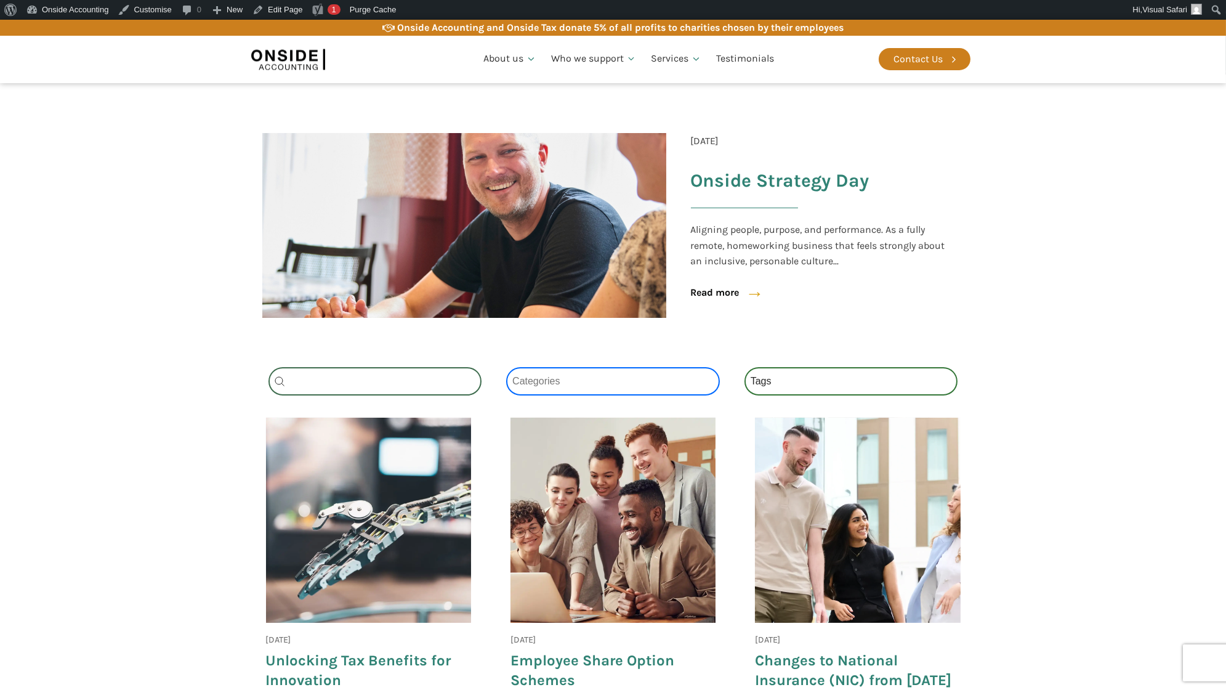
click at [631, 383] on select "Categories All (4) News (2) Blog (1) Fact Sheets (1)" at bounding box center [613, 381] width 214 height 28
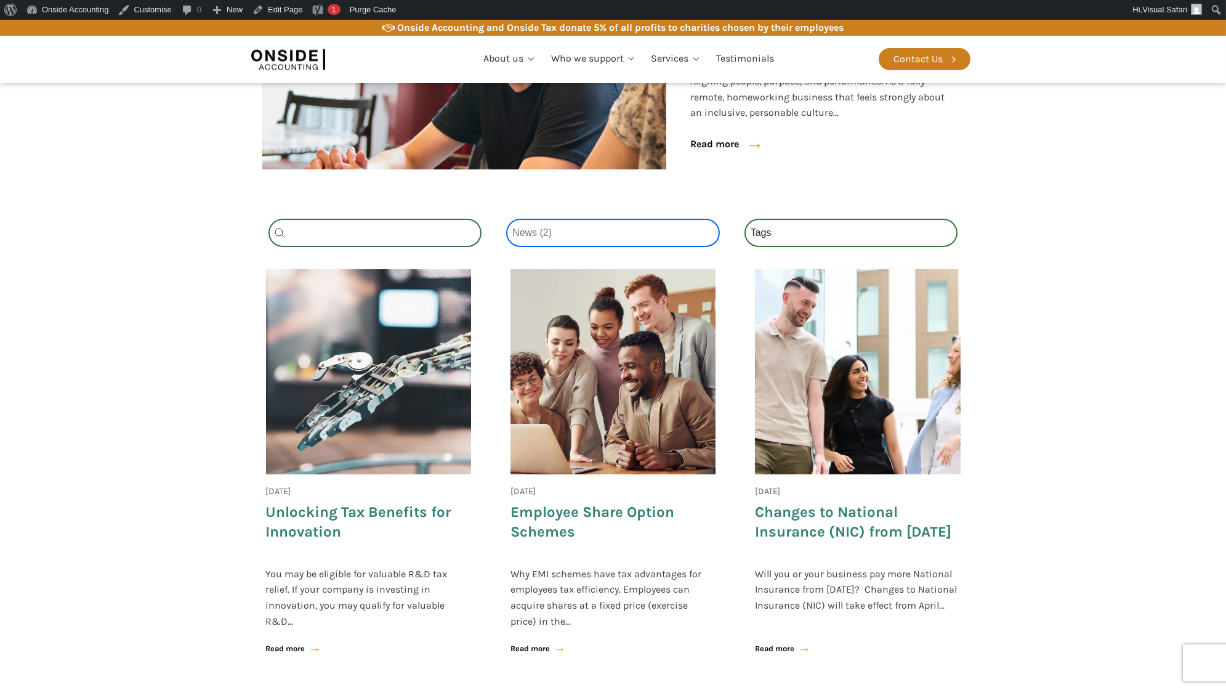
scroll to position [353, 0]
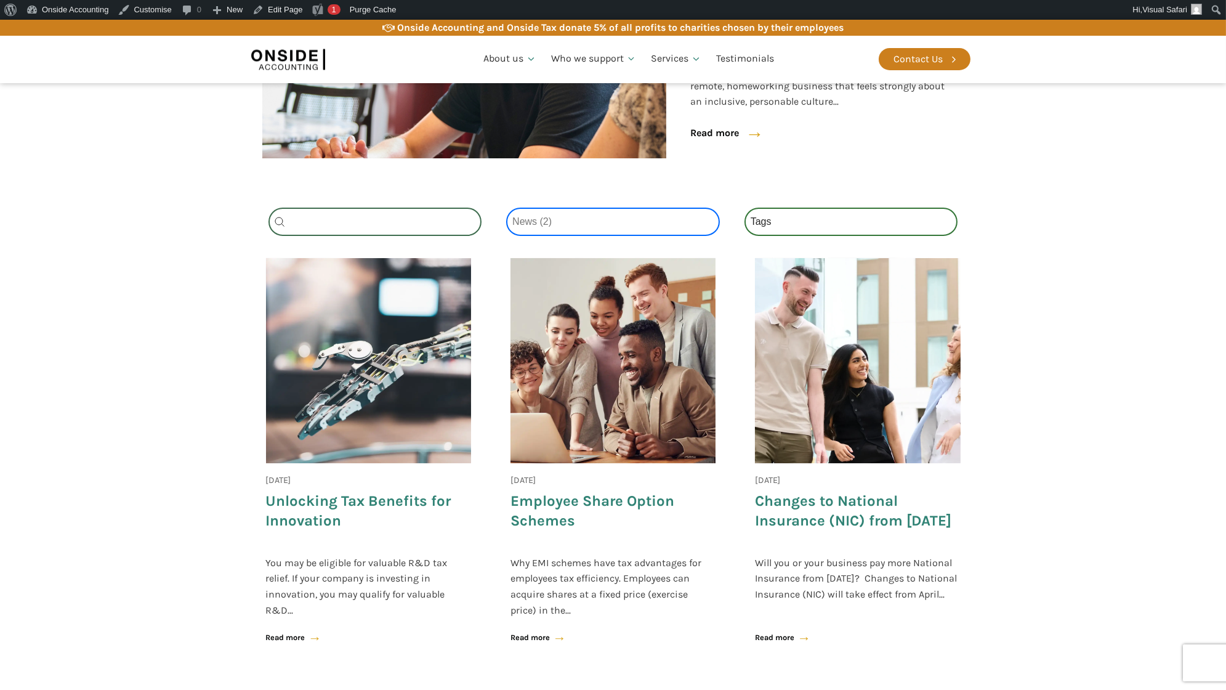
click at [567, 225] on select "Categories All (4) News (2) Blog (1) Fact Sheets (1)" at bounding box center [613, 221] width 214 height 28
click at [561, 216] on div "Category Select content Categories All (4) News (2) Blog (1) Fact Sheets (1)" at bounding box center [613, 221] width 214 height 28
click at [558, 224] on select "Categories All (4) News (2) Blog (1) Fact Sheets (1)" at bounding box center [613, 221] width 214 height 28
select select "fact-sheets"
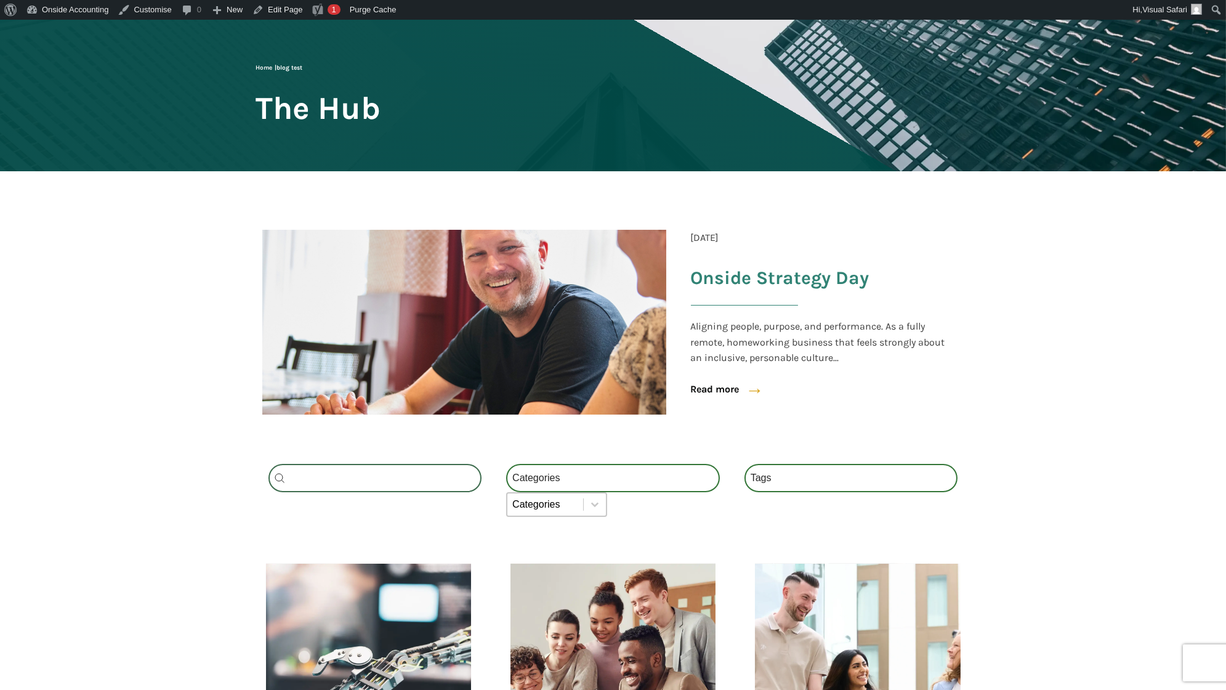
scroll to position [99, 0]
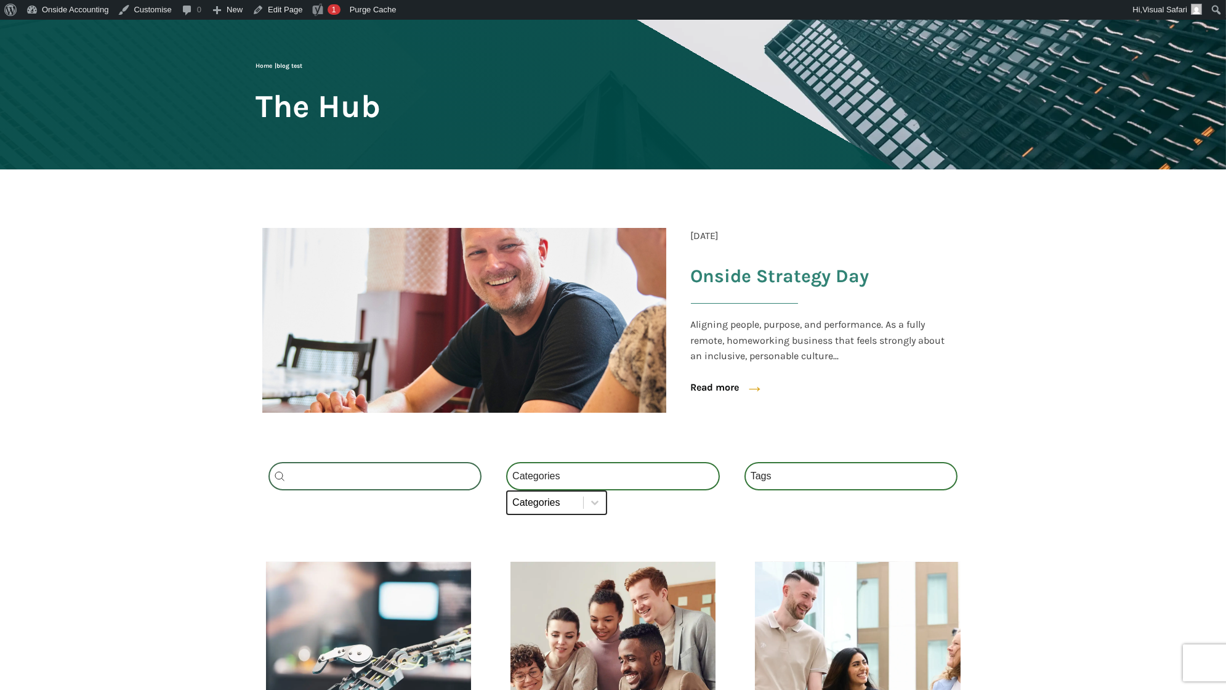
click at [598, 501] on select "Categories All (4) News (2) Blog (1) Fact Sheets (1)" at bounding box center [556, 502] width 101 height 25
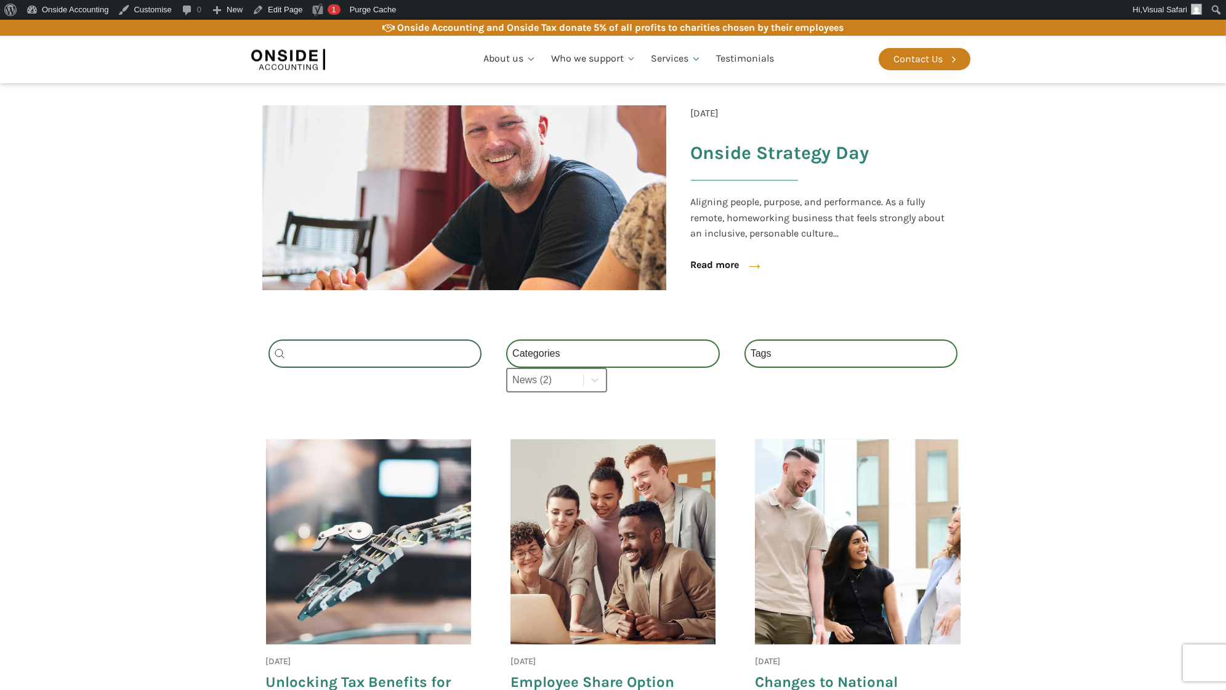
scroll to position [236, 0]
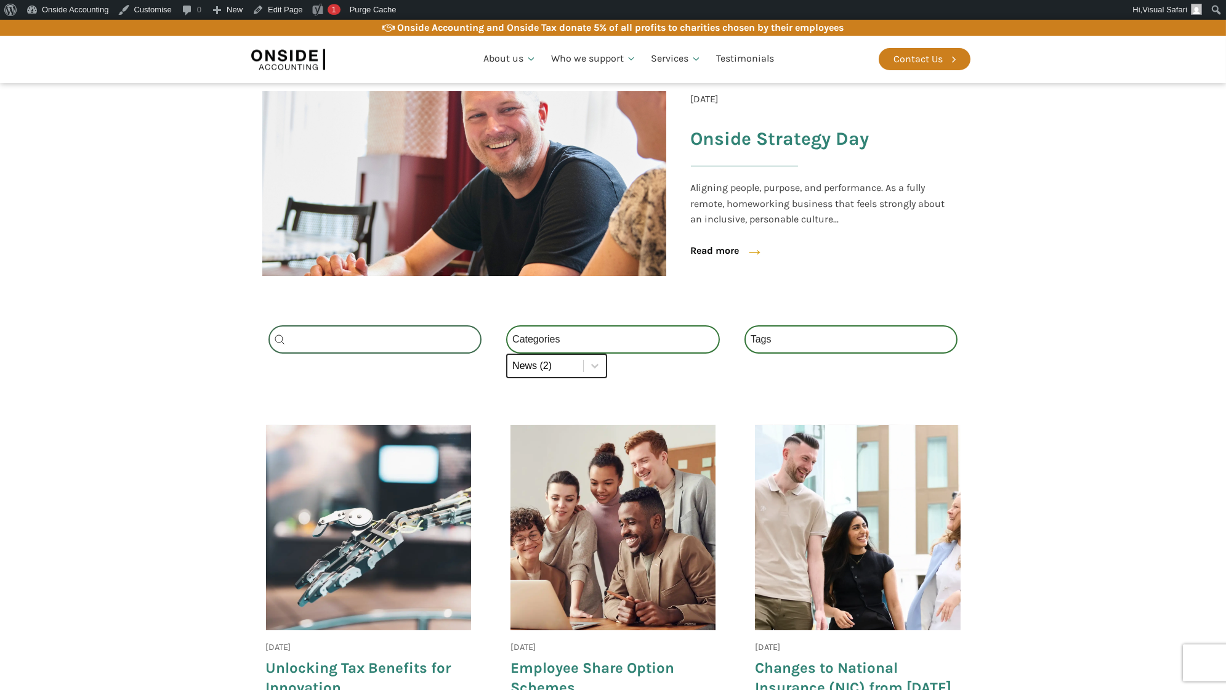
click at [590, 365] on select "Categories All (4) News (2) Blog (1) Fact Sheets (1)" at bounding box center [556, 365] width 101 height 25
click at [594, 370] on select "Categories All (4) News (2) Blog (1) Fact Sheets (1)" at bounding box center [556, 365] width 101 height 25
click at [594, 366] on select "Categories All (4) News (2) Blog (1) Fact Sheets (1)" at bounding box center [556, 365] width 101 height 25
select select "all"
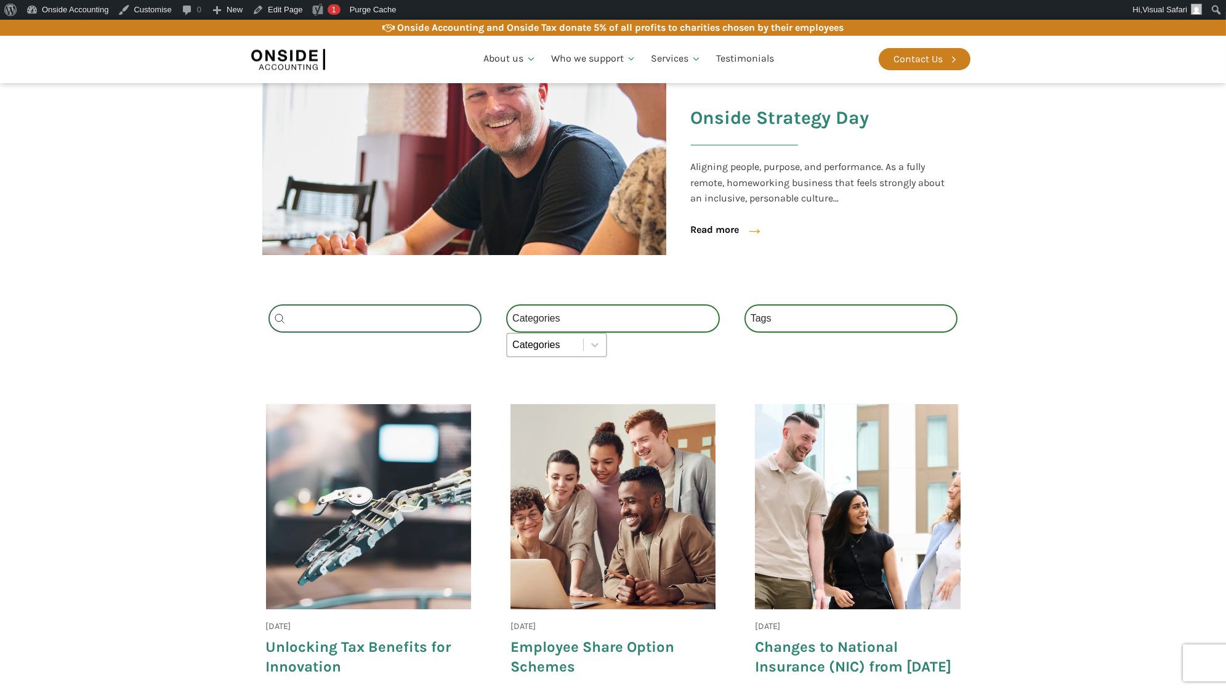
scroll to position [327, 0]
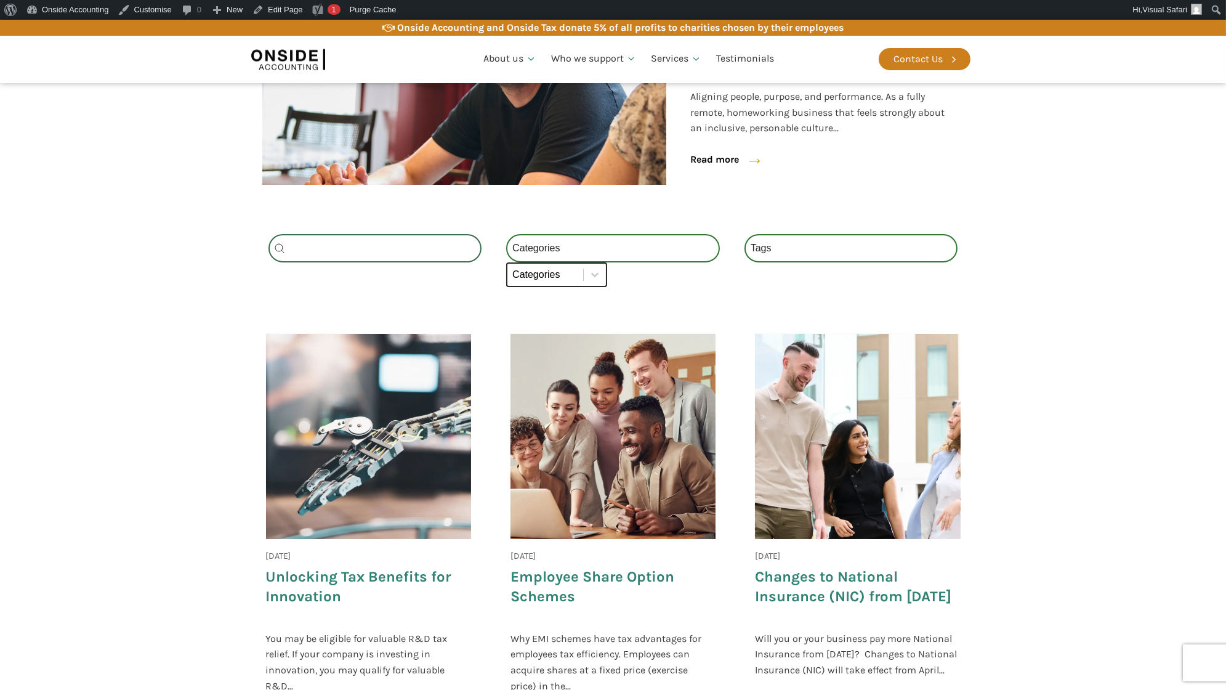
click at [581, 280] on select "Categories All (4) News (2) Blog (1) Fact Sheets (1)" at bounding box center [556, 274] width 101 height 25
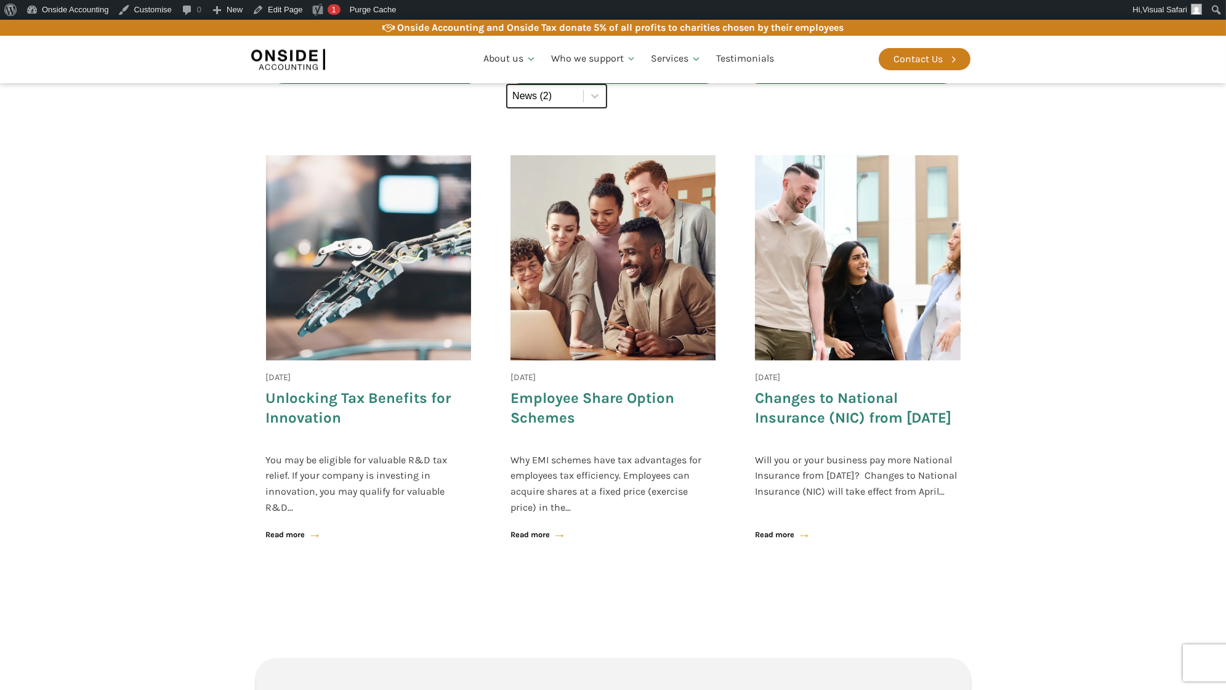
scroll to position [489, 0]
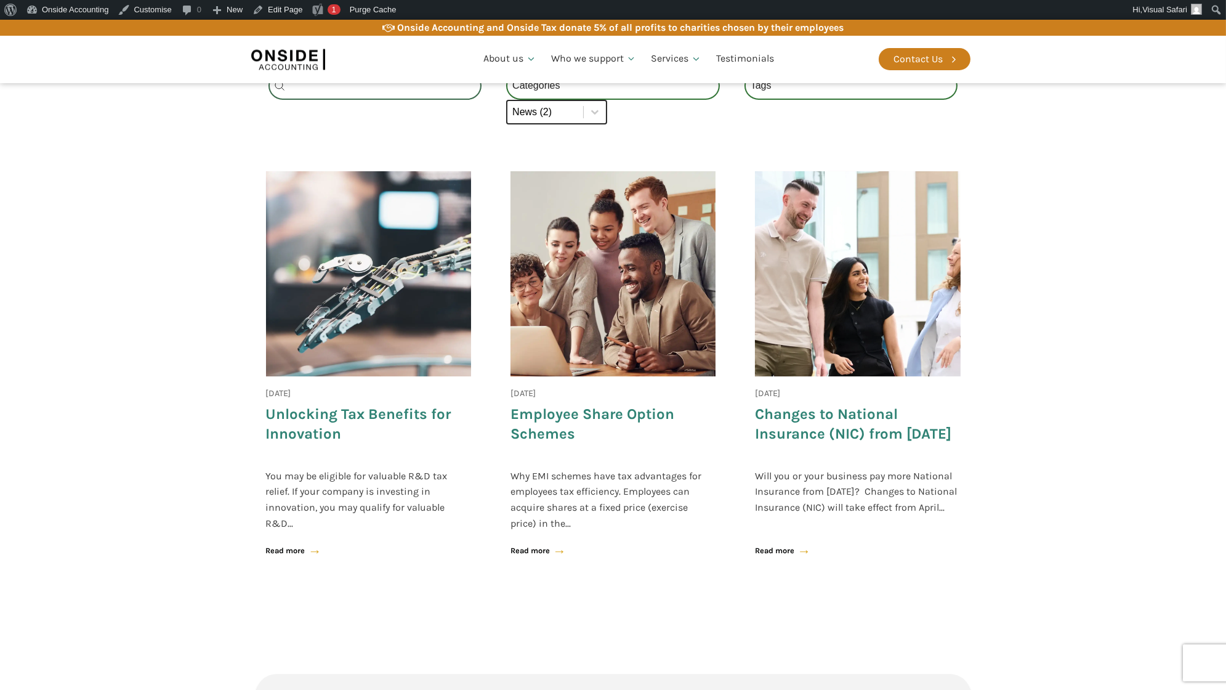
click at [561, 115] on select "Categories All (4) News (2) Blog (1) Fact Sheets (1)" at bounding box center [556, 112] width 101 height 25
select select "fact-sheets"
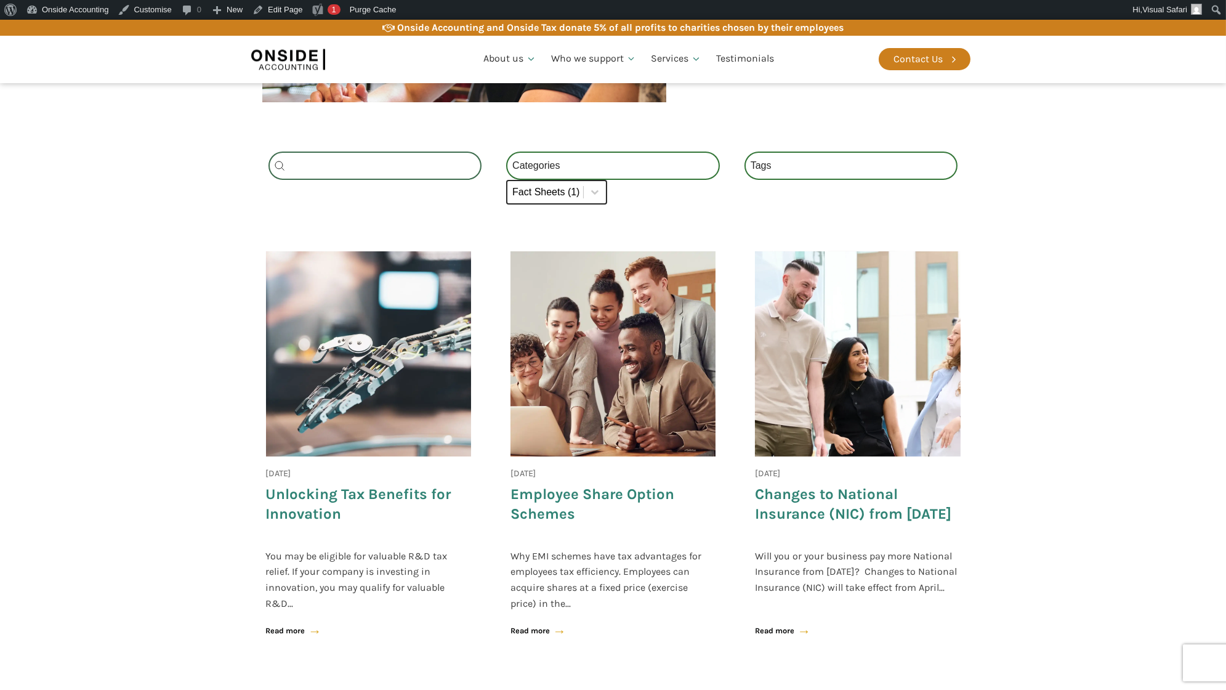
scroll to position [405, 0]
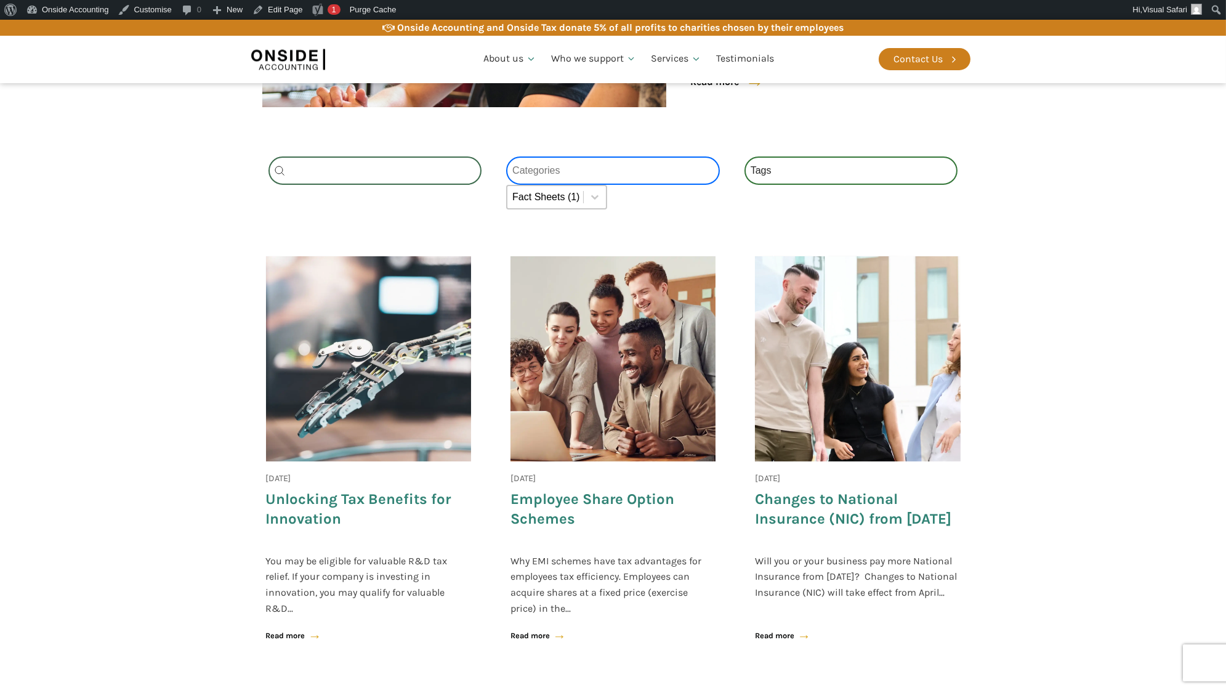
click at [565, 160] on select "Categories All (4) News (2) Blog (1) Fact Sheets (1)" at bounding box center [613, 170] width 214 height 28
select select "fact-sheets"
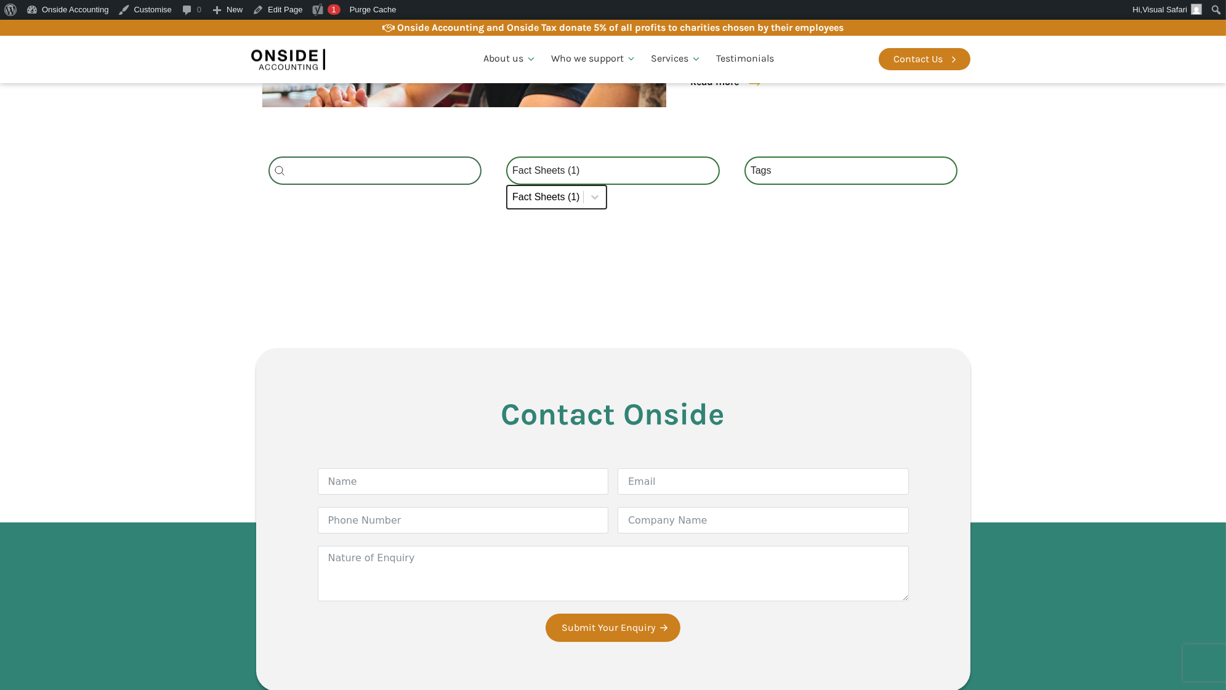
click at [578, 195] on select "Categories All (4) News (2) Blog (1) Fact Sheets (1)" at bounding box center [556, 197] width 101 height 25
select select
click at [579, 163] on select "Categories All (4) News (2) Blog (1) Fact Sheets (1)" at bounding box center [613, 170] width 214 height 28
select select
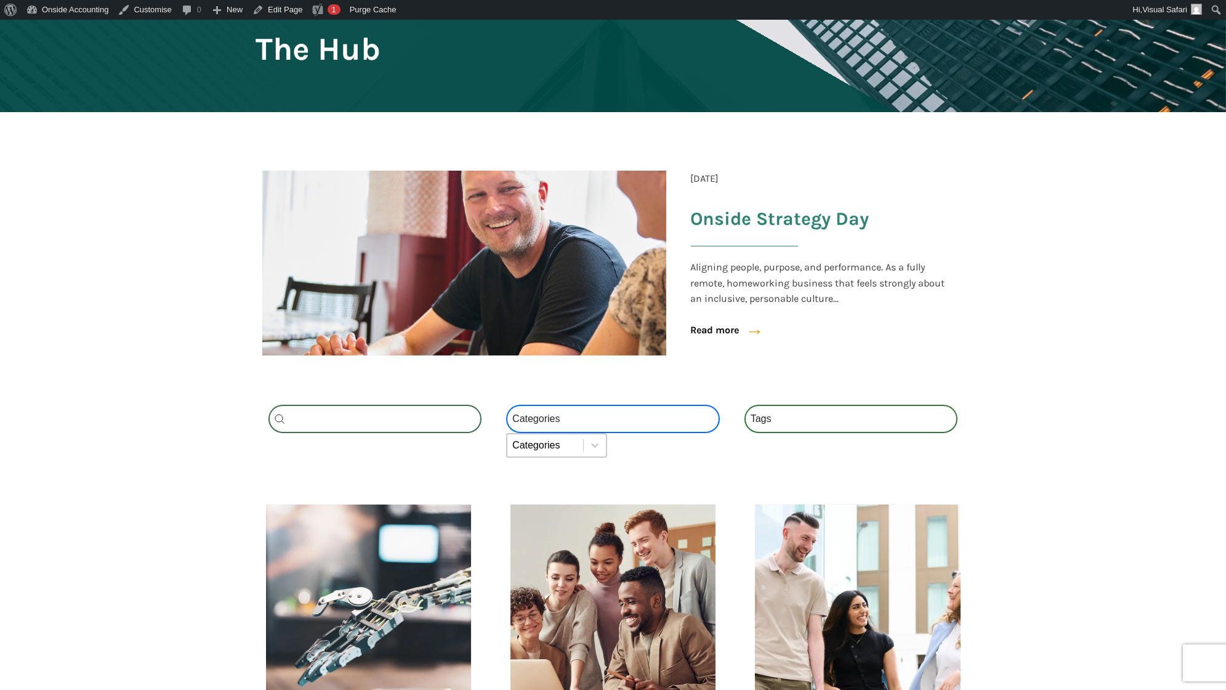
scroll to position [103, 0]
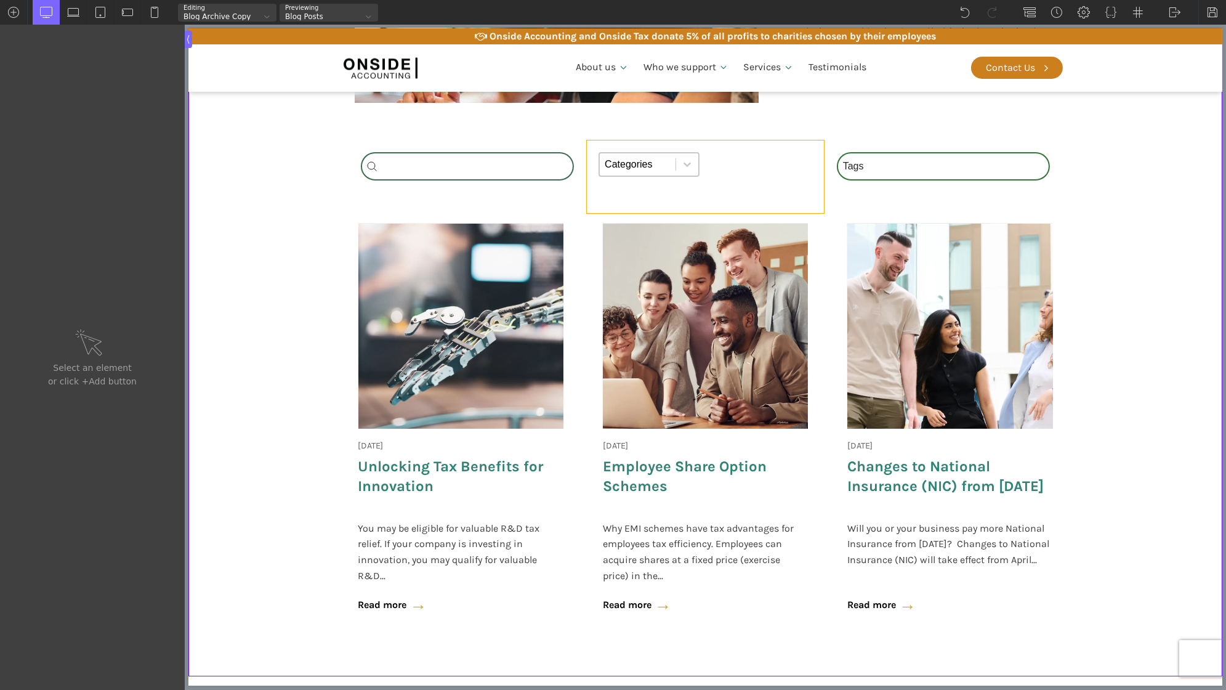
scroll to position [363, 0]
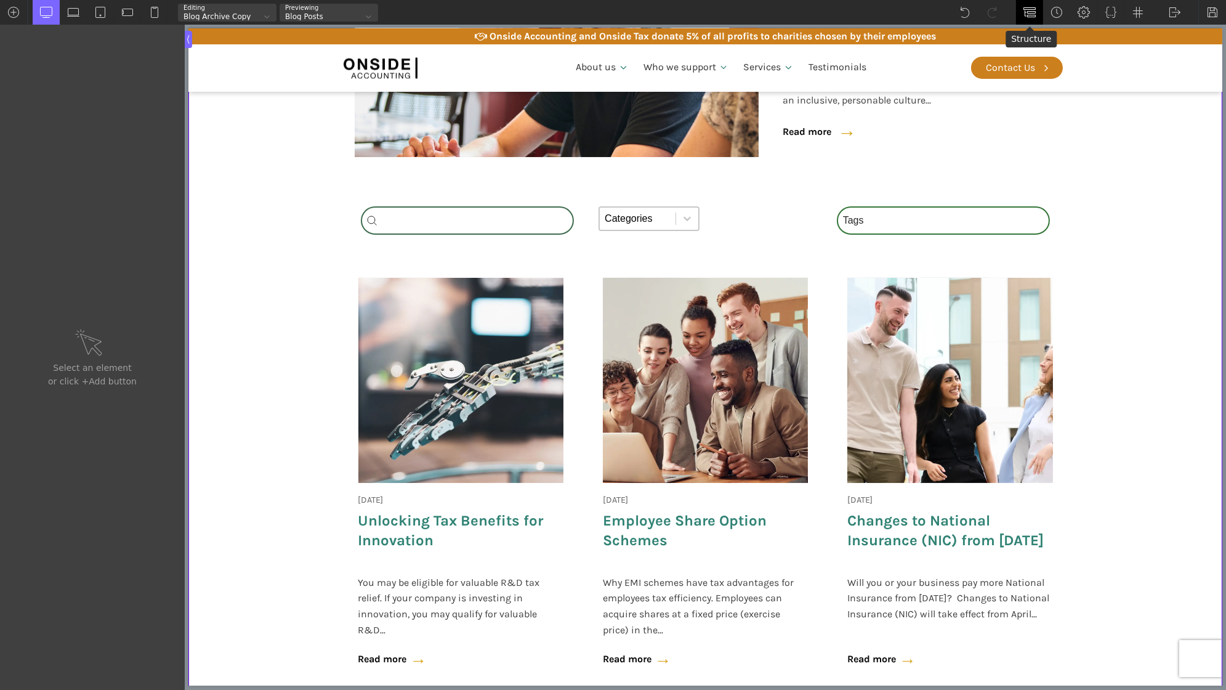
click at [1034, 12] on img at bounding box center [1029, 12] width 12 height 12
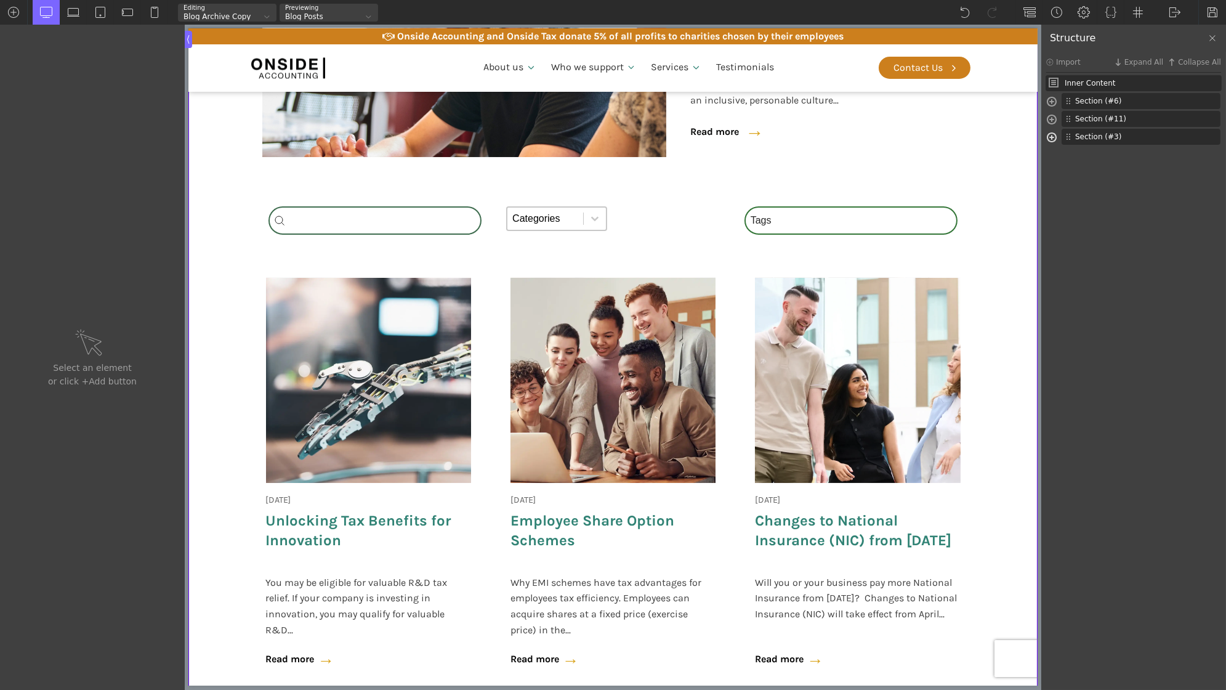
click at [1056, 136] on span at bounding box center [1052, 139] width 10 height 14
click at [1049, 116] on span at bounding box center [1052, 121] width 10 height 14
click at [1062, 137] on span at bounding box center [1058, 139] width 10 height 14
click at [1068, 172] on span at bounding box center [1065, 174] width 10 height 14
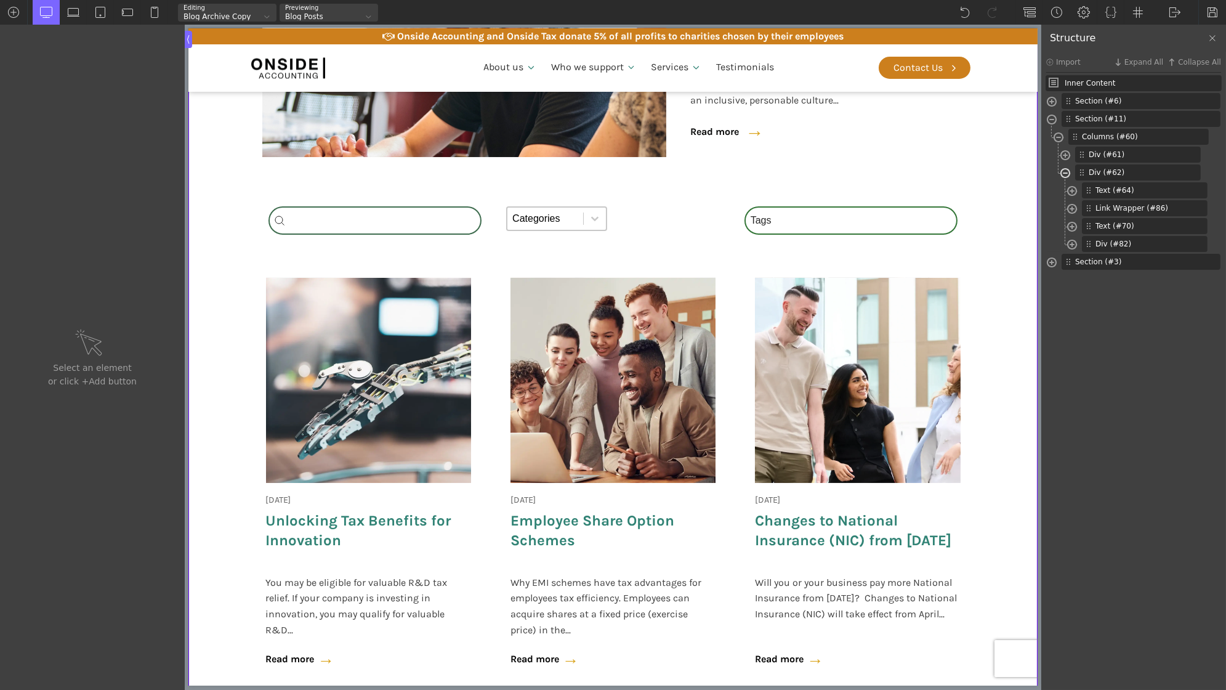
click at [1063, 169] on span at bounding box center [1065, 174] width 10 height 14
click at [577, 218] on select "Categories All (4) News (2) Blog (1) Fact Sheets (1)" at bounding box center [556, 218] width 101 height 25
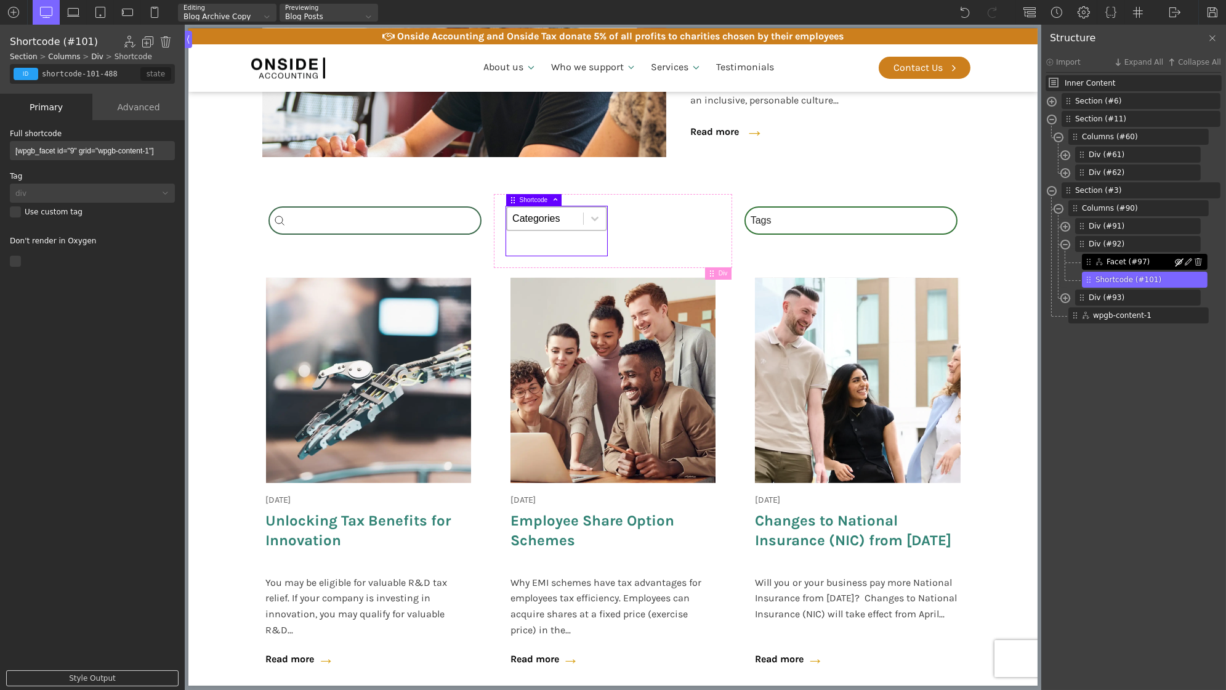
click at [1176, 262] on span at bounding box center [1178, 261] width 7 height 7
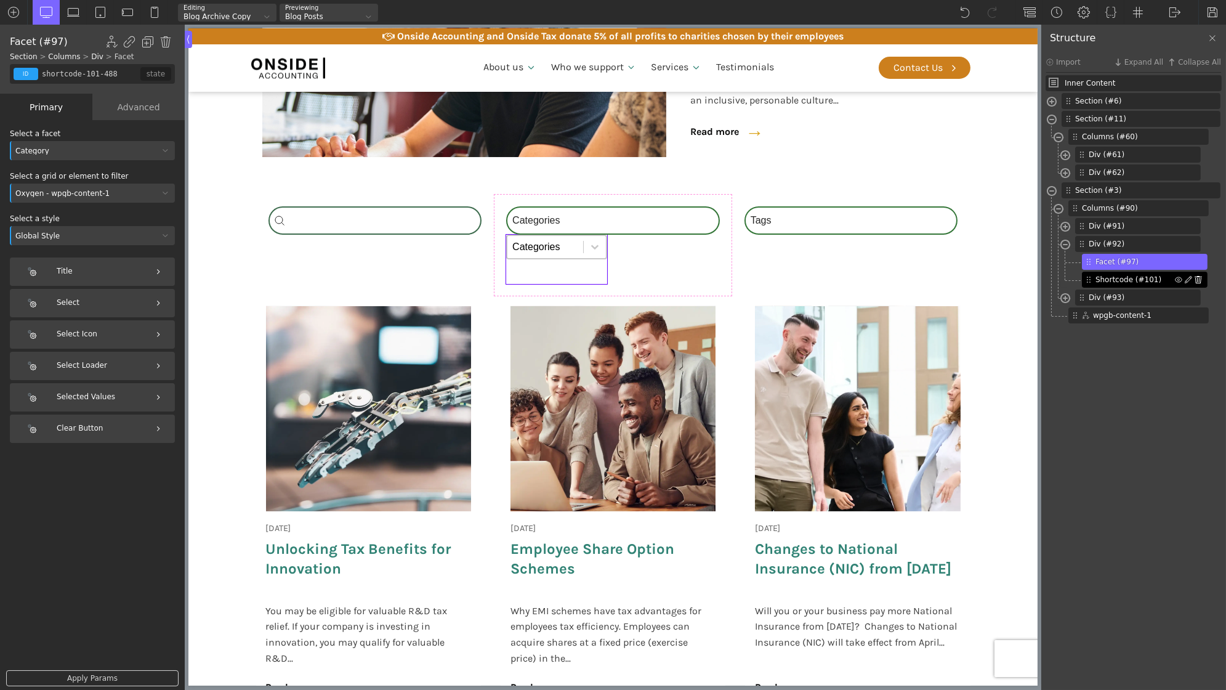
click at [1201, 281] on img at bounding box center [1197, 279] width 7 height 7
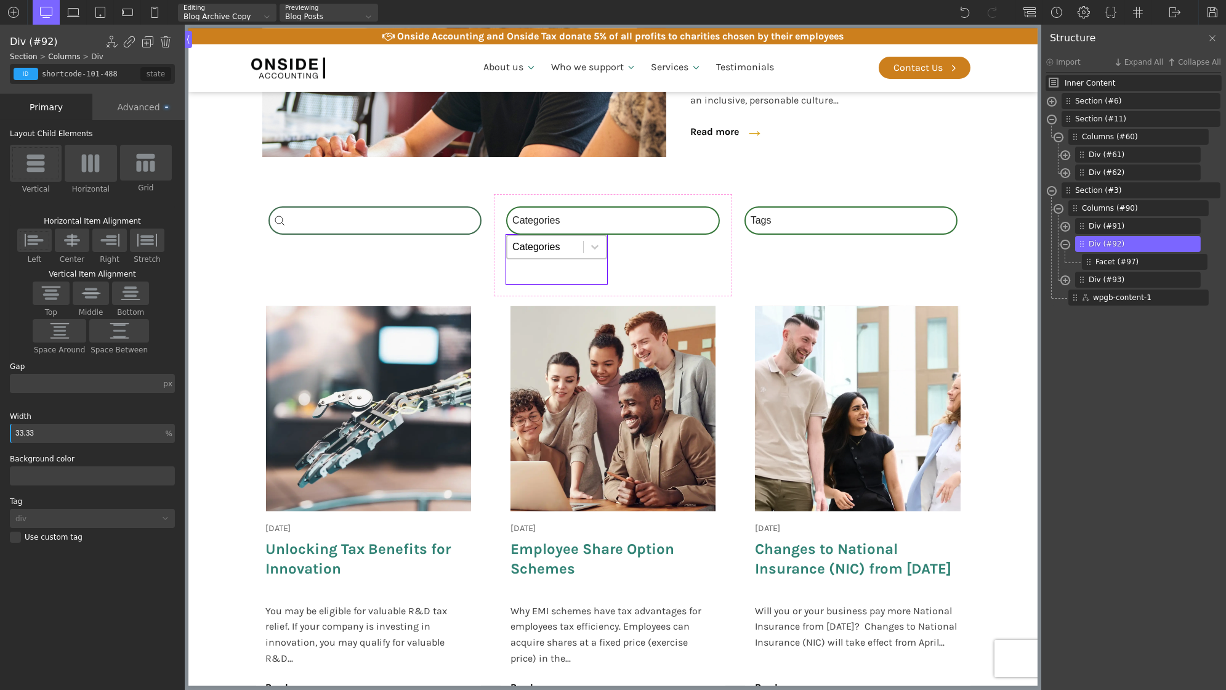
type input "div_block-92-488"
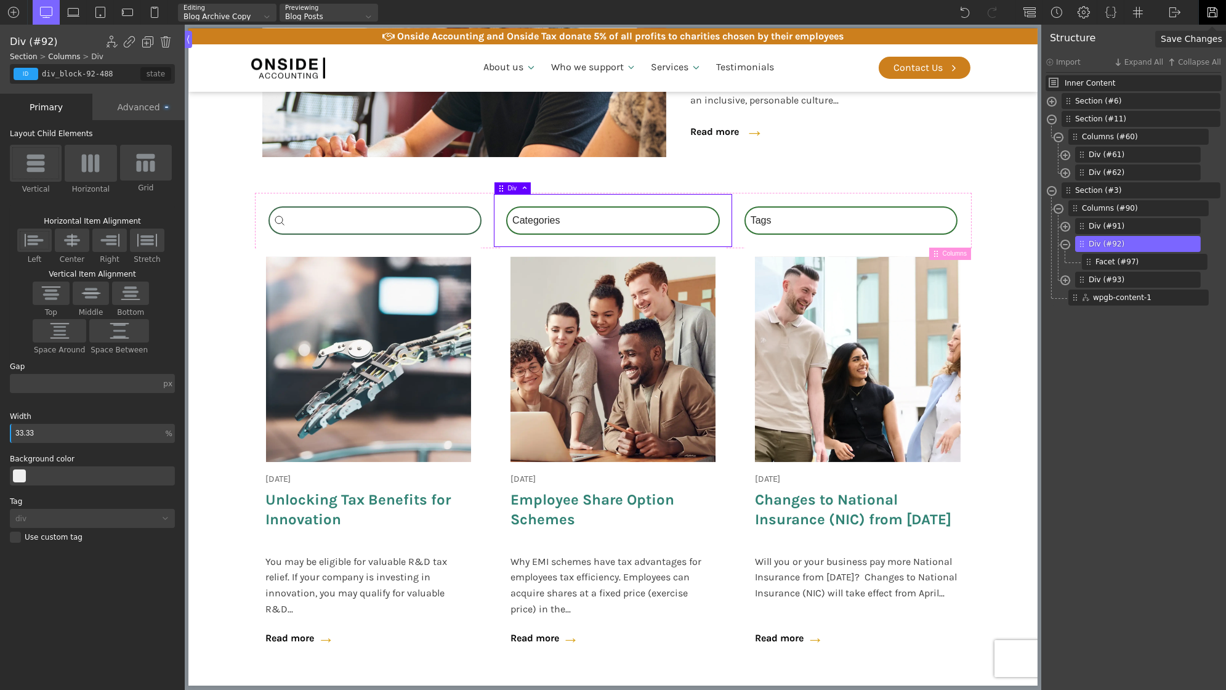
click at [1215, 10] on img at bounding box center [1212, 12] width 12 height 12
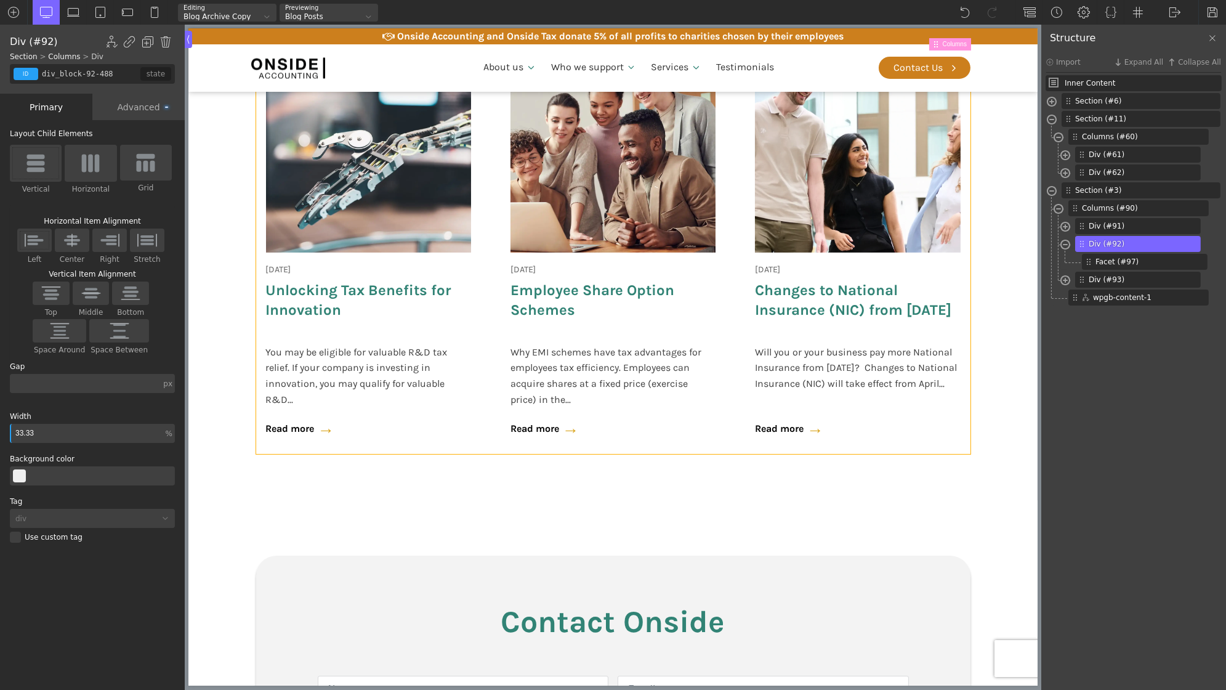
scroll to position [733, 0]
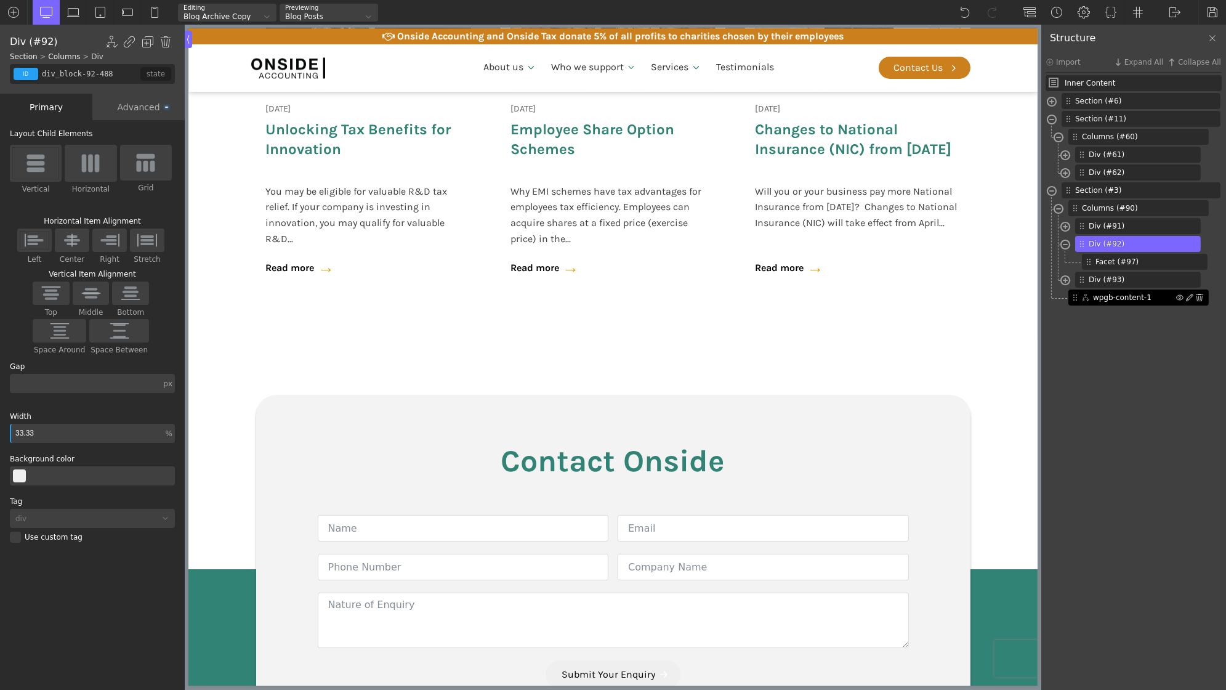
click at [1111, 292] on span "wpgb-content-1" at bounding box center [1134, 297] width 83 height 11
type input "wpgb-content-1"
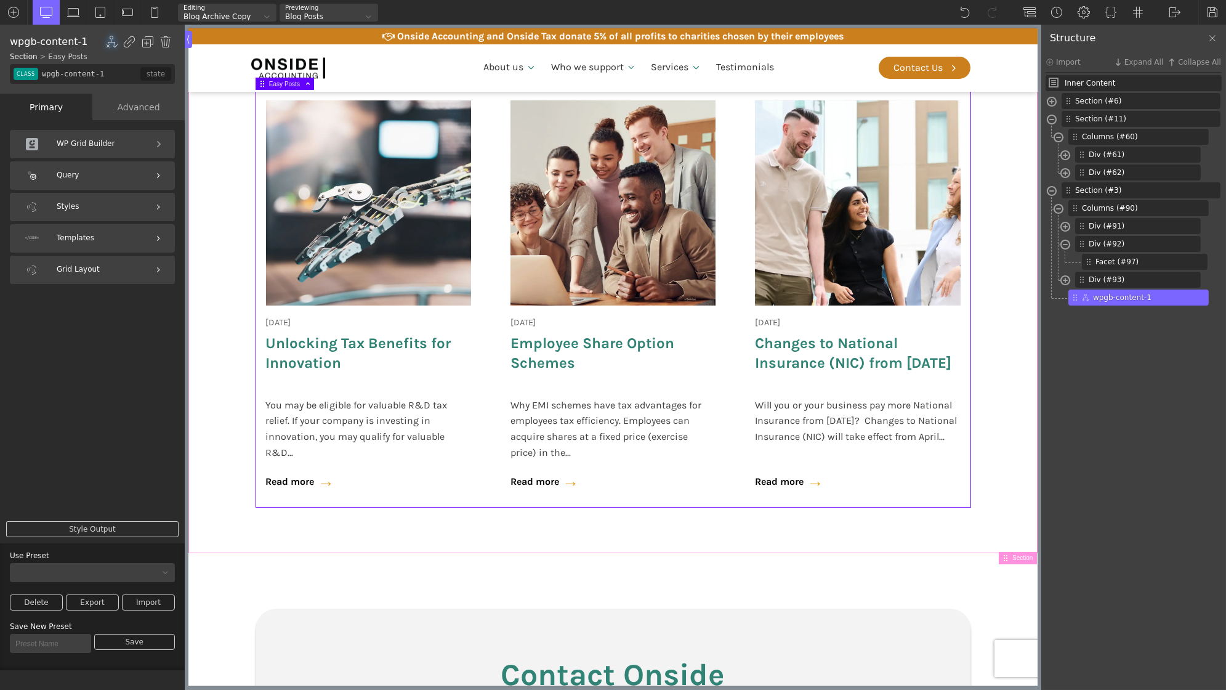
scroll to position [519, 0]
click at [7, 15] on div at bounding box center [14, 12] width 28 height 25
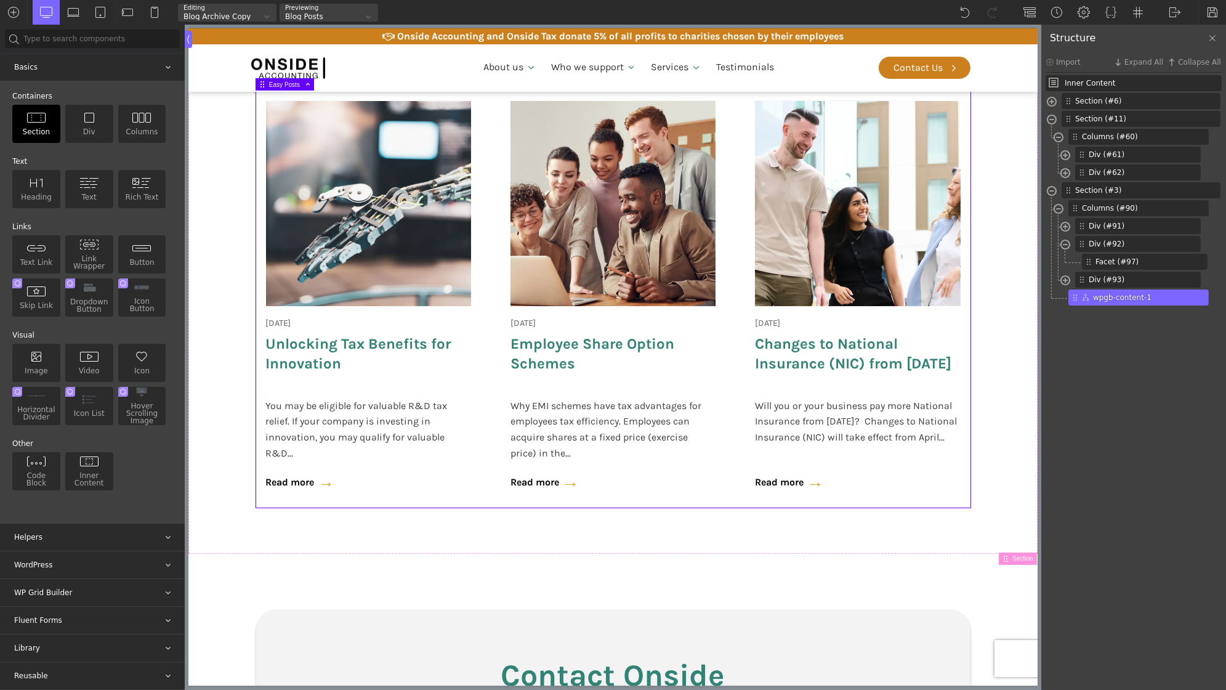
click at [46, 116] on div "Section" at bounding box center [36, 124] width 48 height 38
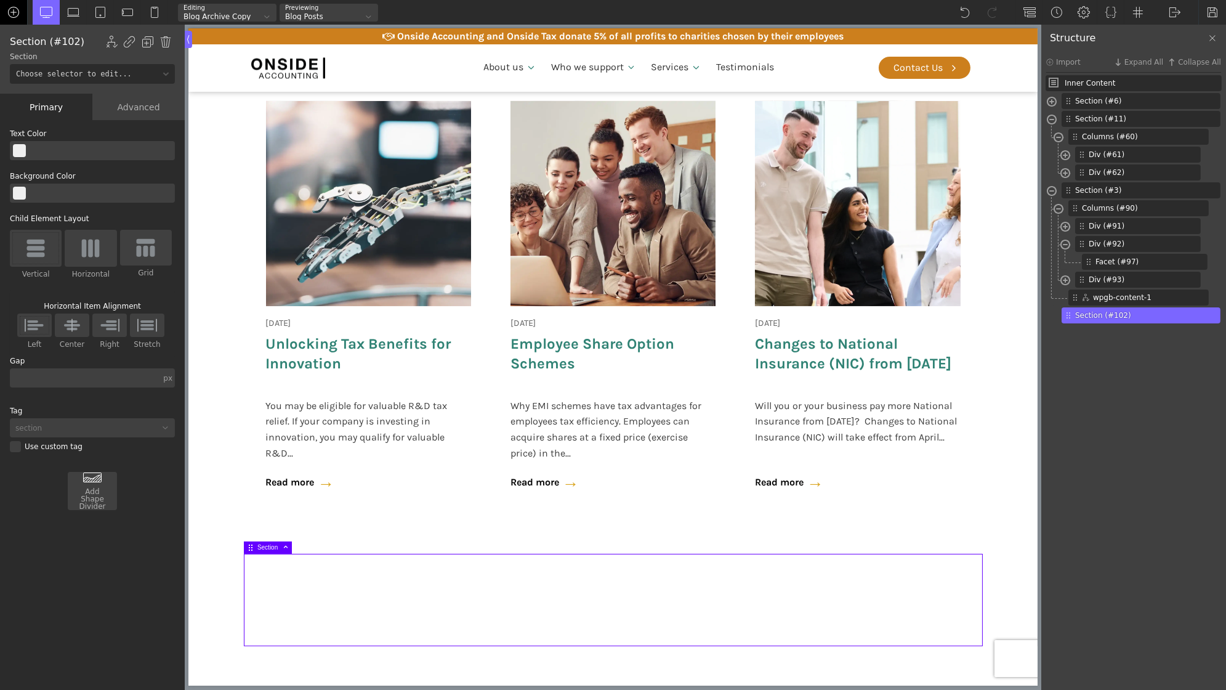
click at [3, 5] on div at bounding box center [14, 12] width 28 height 25
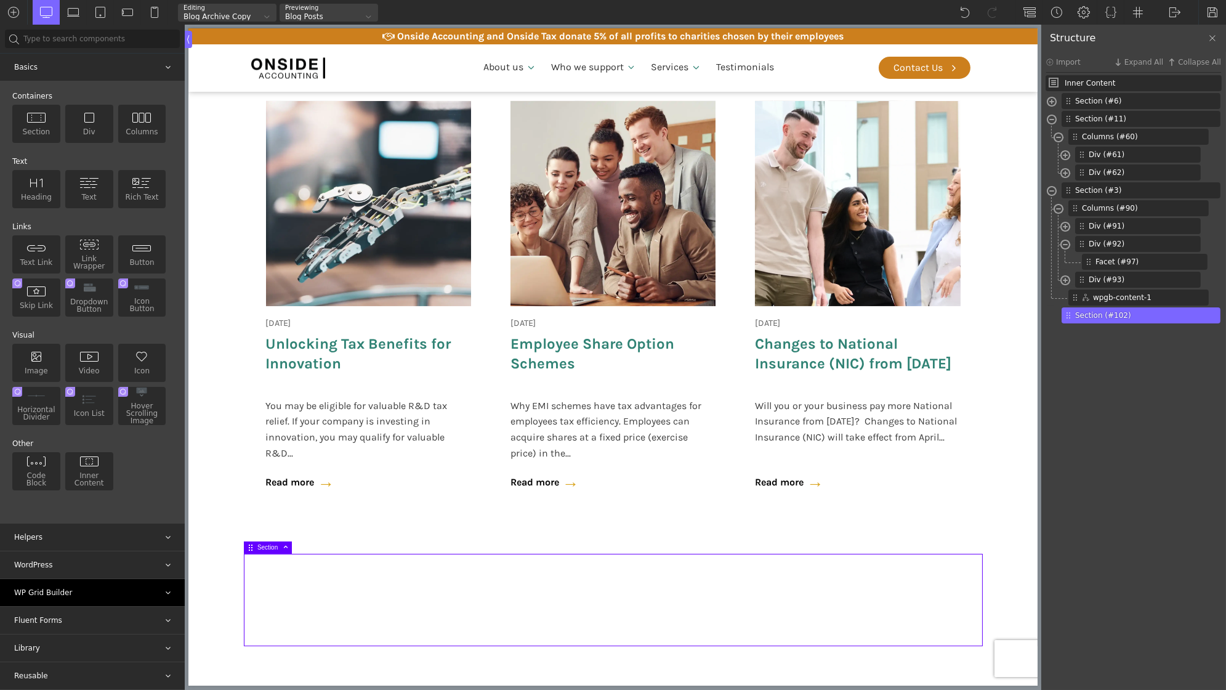
click at [126, 589] on div "WP Grid Builder" at bounding box center [92, 592] width 185 height 27
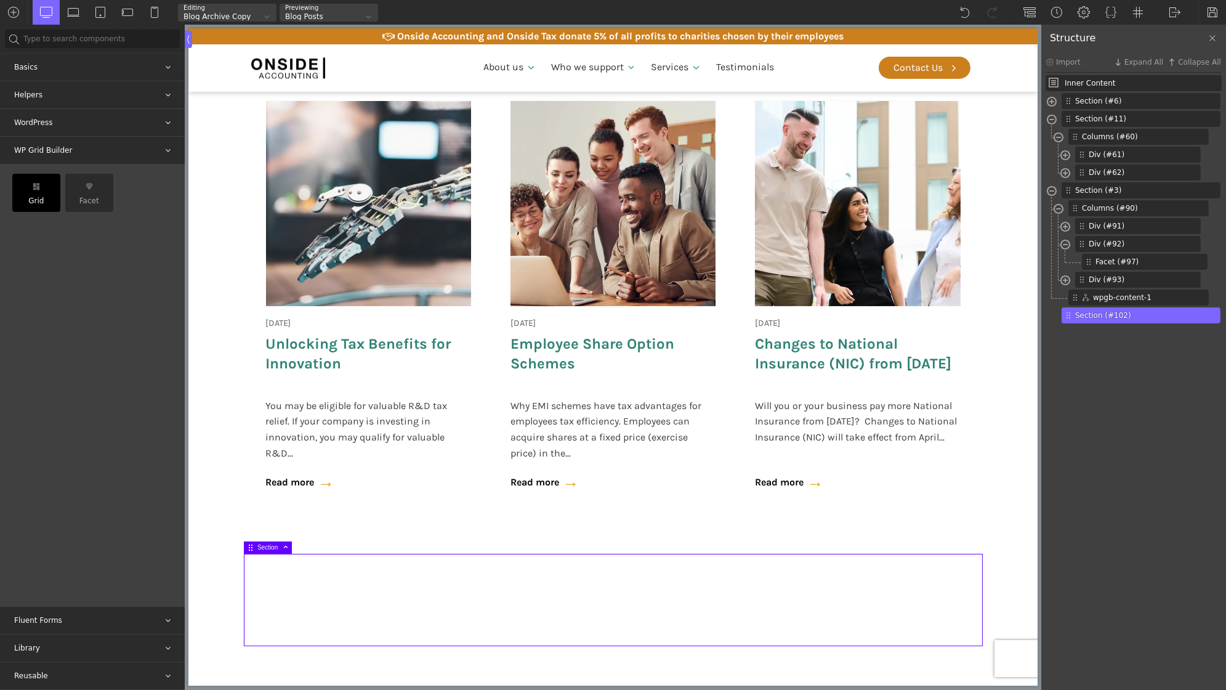
click at [44, 199] on div "Grid" at bounding box center [36, 193] width 48 height 38
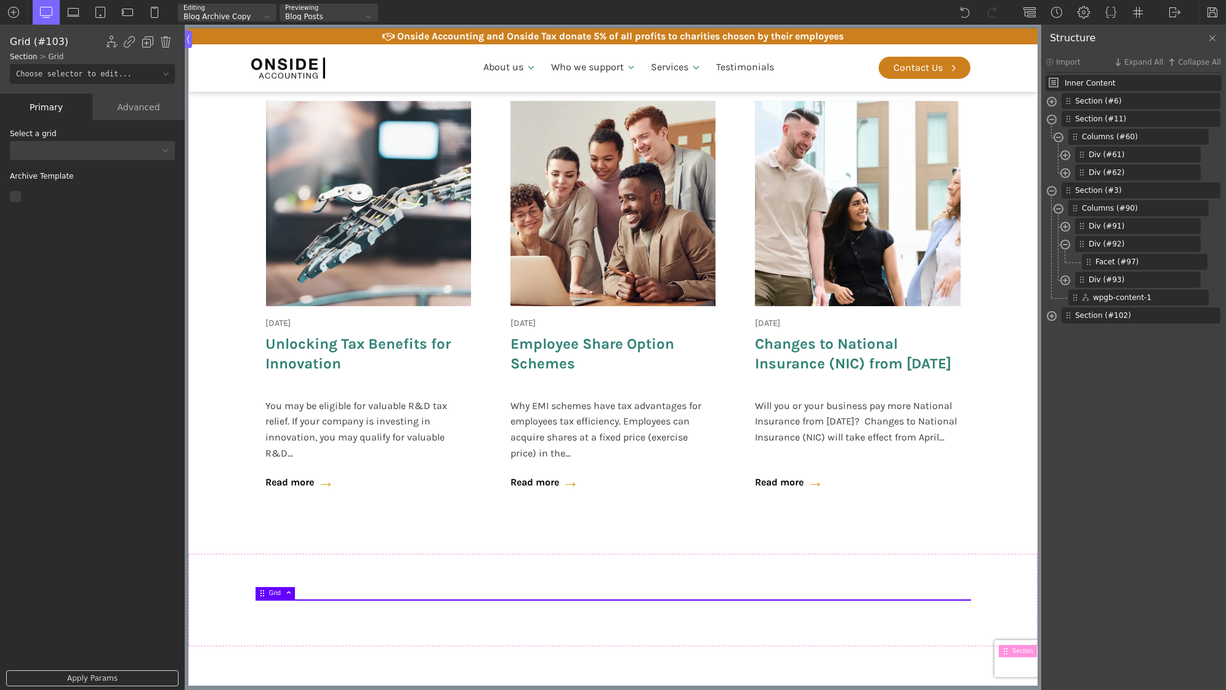
click at [52, 147] on div at bounding box center [84, 150] width 149 height 7
click at [54, 175] on div "Blog Demo" at bounding box center [92, 170] width 165 height 15
click at [77, 678] on link "Apply Params" at bounding box center [92, 678] width 172 height 16
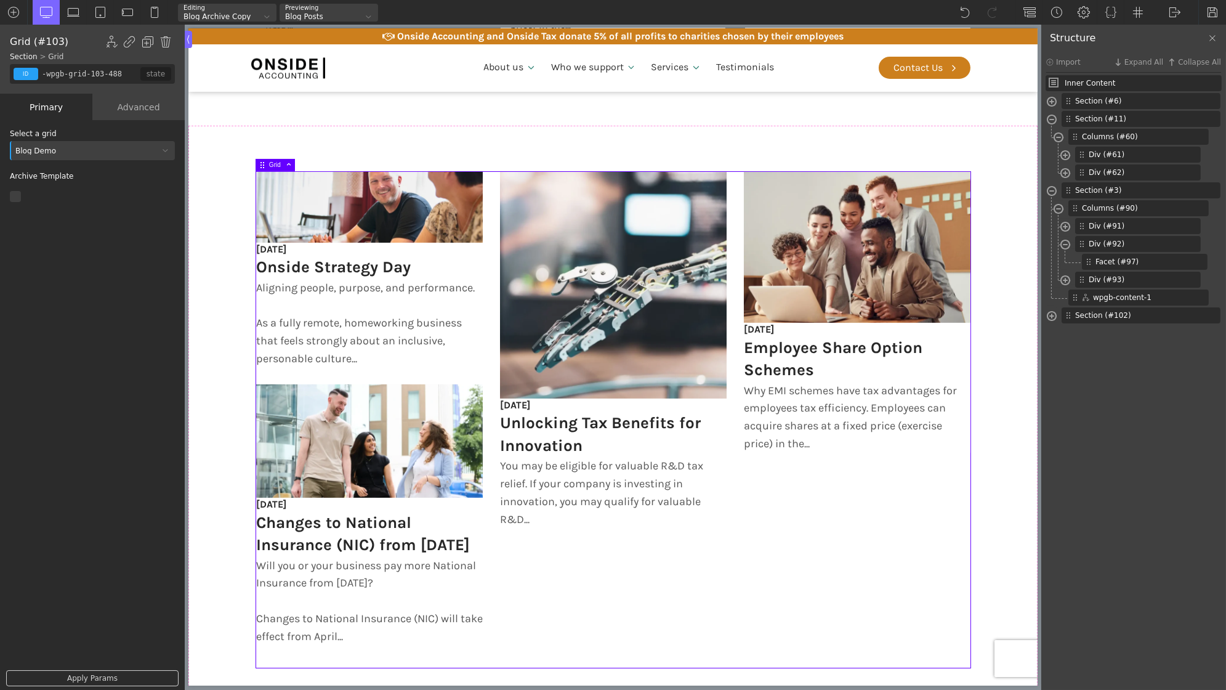
scroll to position [946, 0]
click at [1217, 15] on img at bounding box center [1212, 12] width 12 height 12
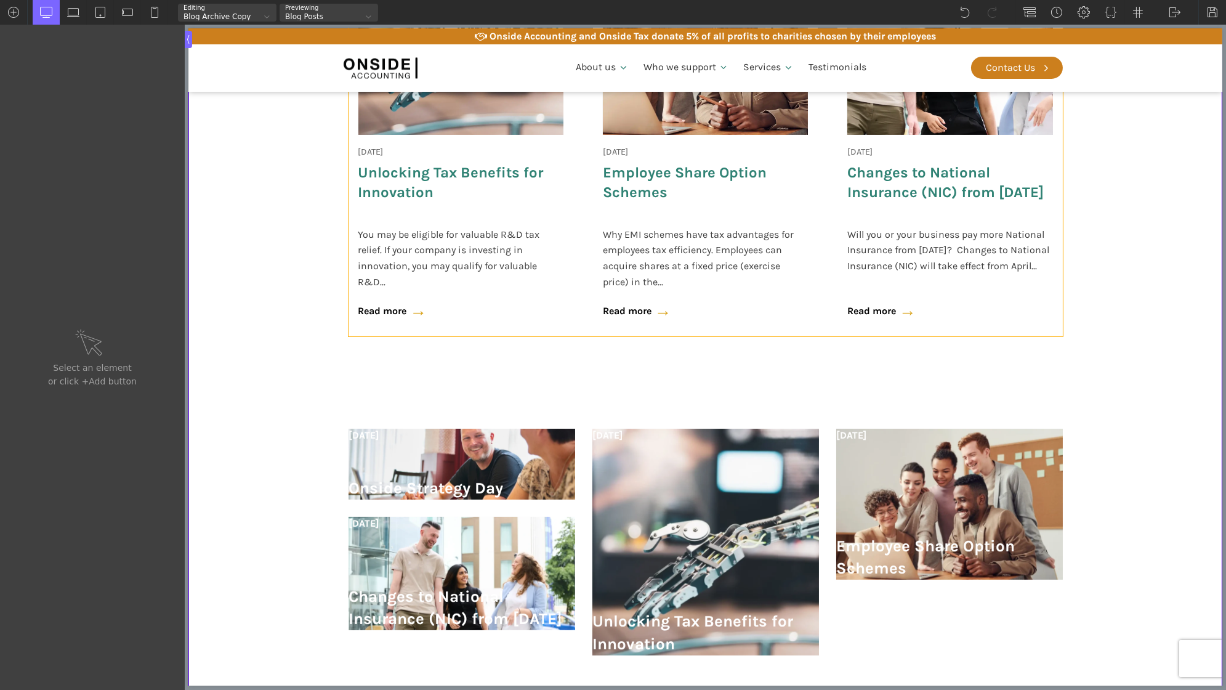
scroll to position [944, 0]
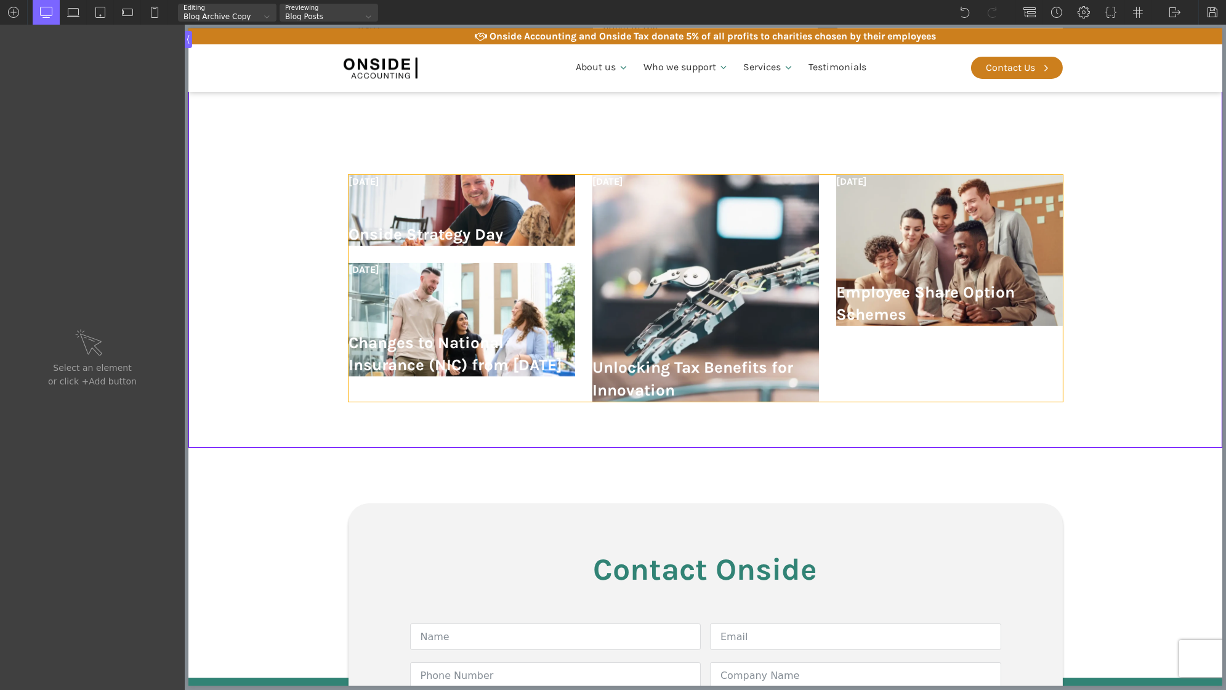
click at [435, 212] on div "[DATE] Onside Strategy Day [DATE] Unlocking Tax Benefits for Innovation [DATE] …" at bounding box center [705, 288] width 714 height 227
type input "-wpgb-grid-103-488"
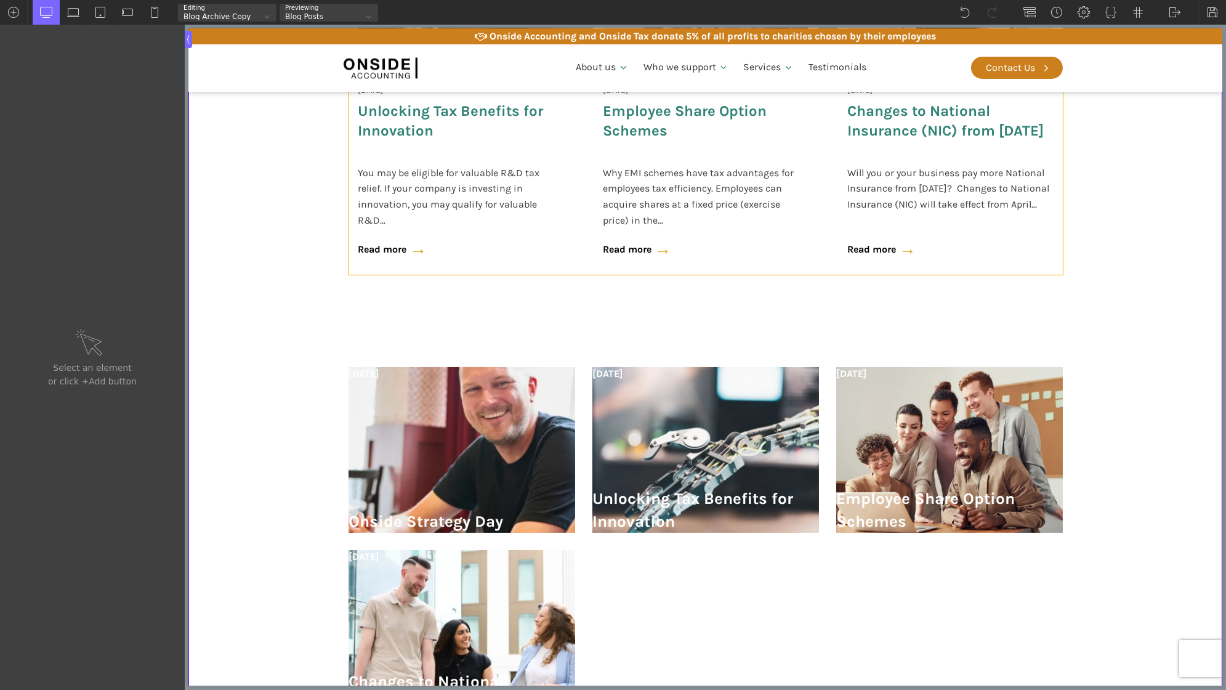
scroll to position [903, 0]
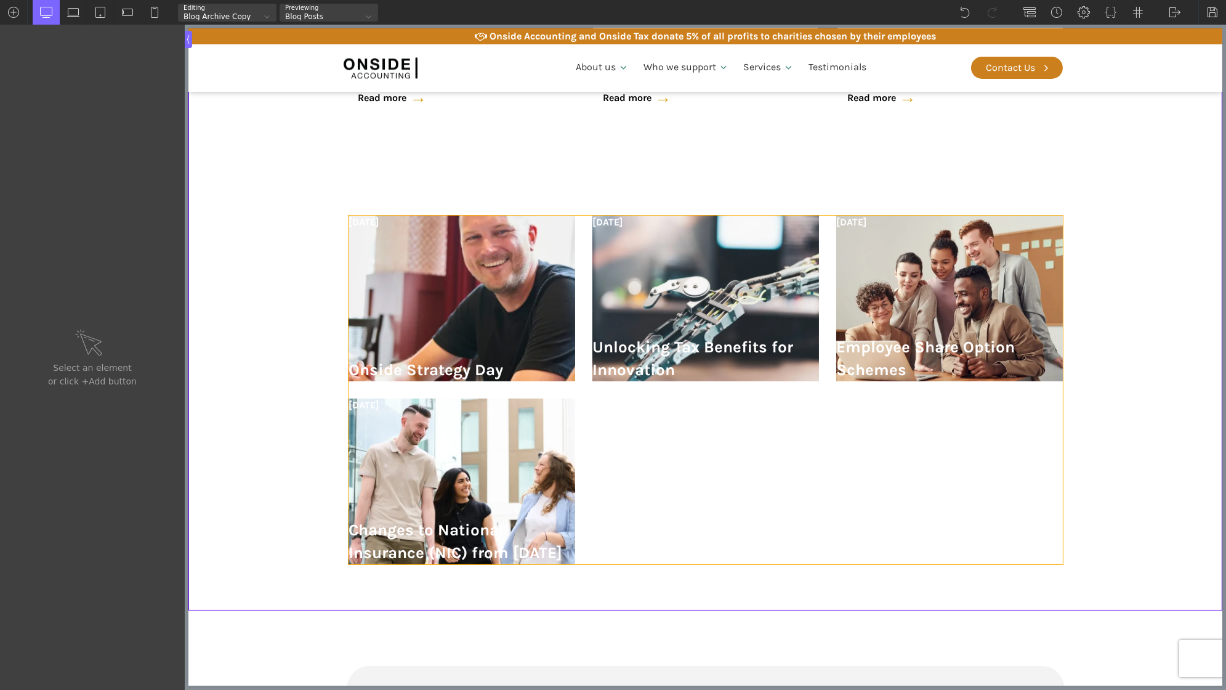
click at [583, 297] on div "18 June 2025 Onside Strategy Day 24 May 2025 Unlocking Tax Benefits for Innovat…" at bounding box center [705, 390] width 714 height 348
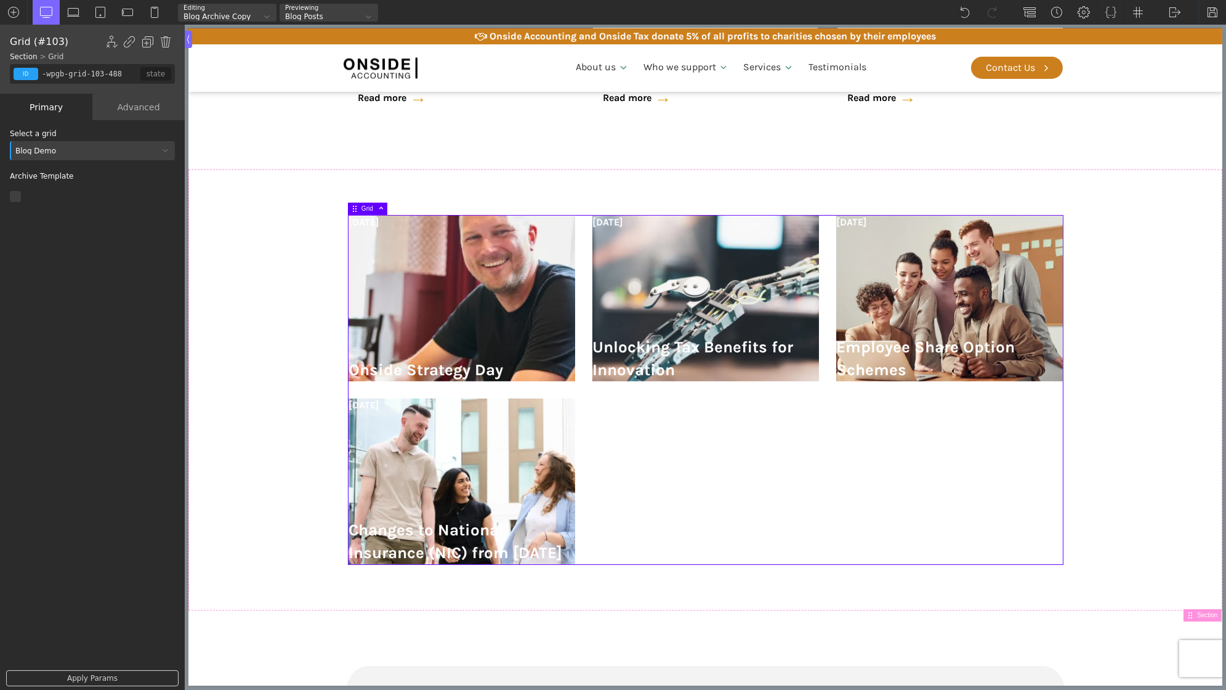
click at [135, 110] on div "Advanced" at bounding box center [138, 107] width 92 height 26
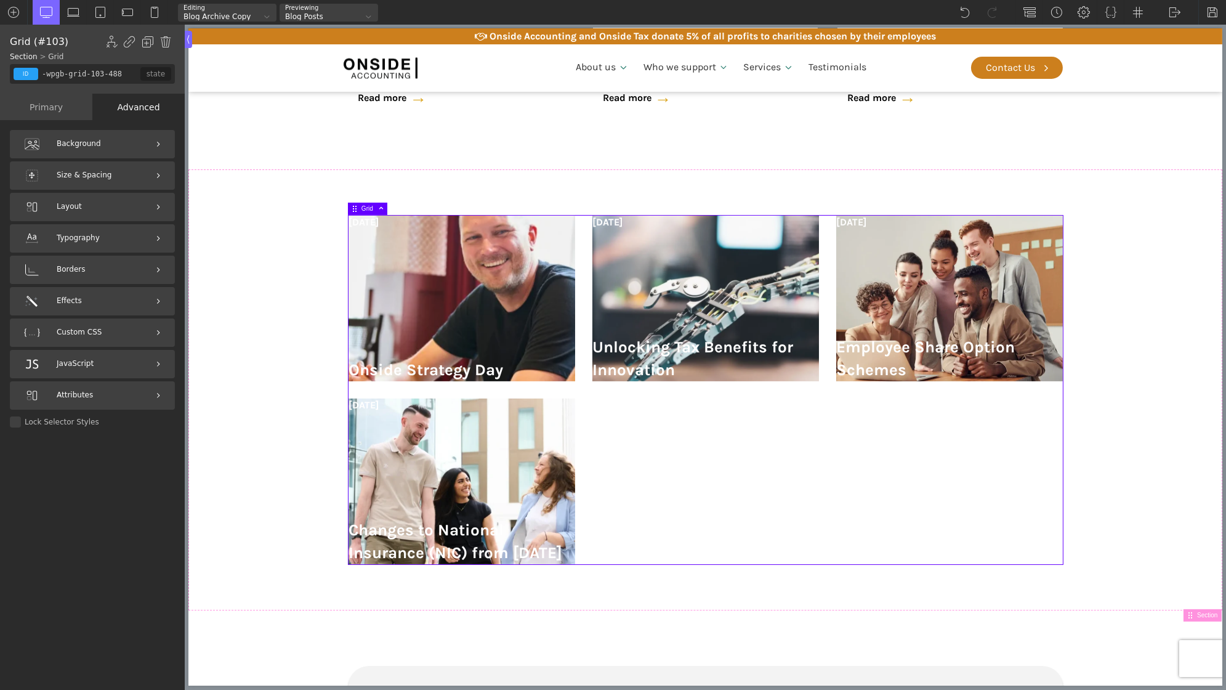
click at [58, 99] on div "Primary" at bounding box center [46, 107] width 92 height 26
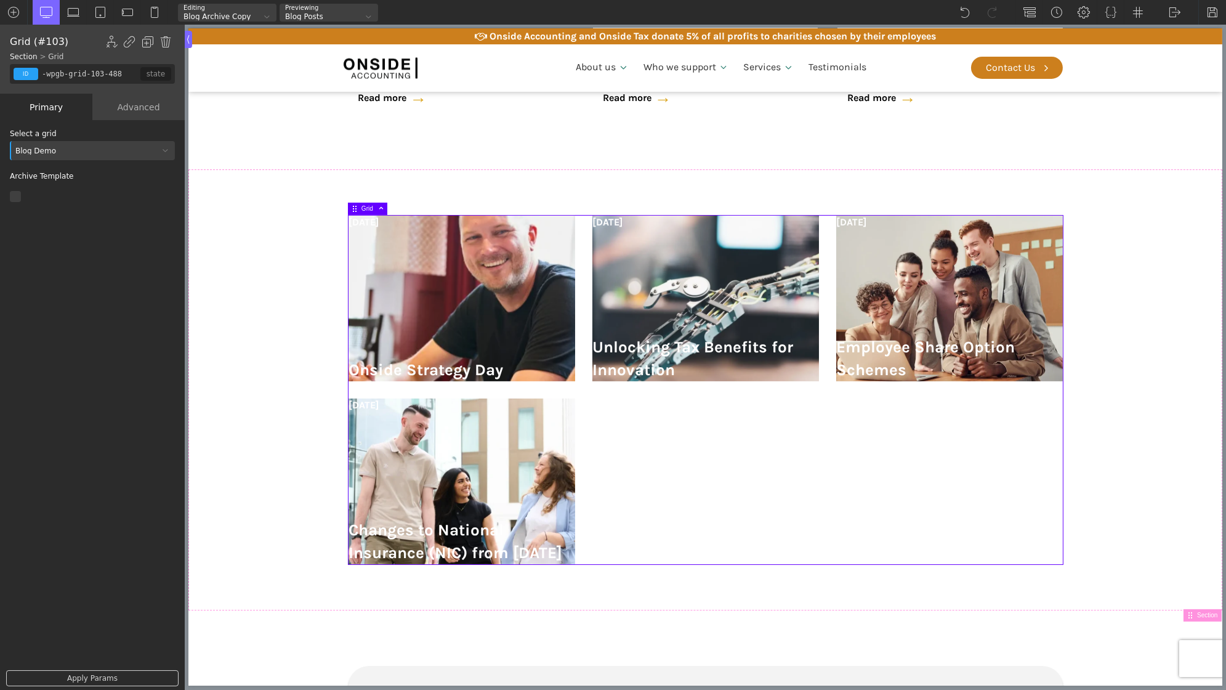
click at [116, 154] on div "Blog Demo" at bounding box center [84, 150] width 149 height 7
click at [96, 180] on div "Portfolio Demo" at bounding box center [92, 184] width 165 height 15
click at [84, 676] on link "Apply Params" at bounding box center [92, 678] width 172 height 16
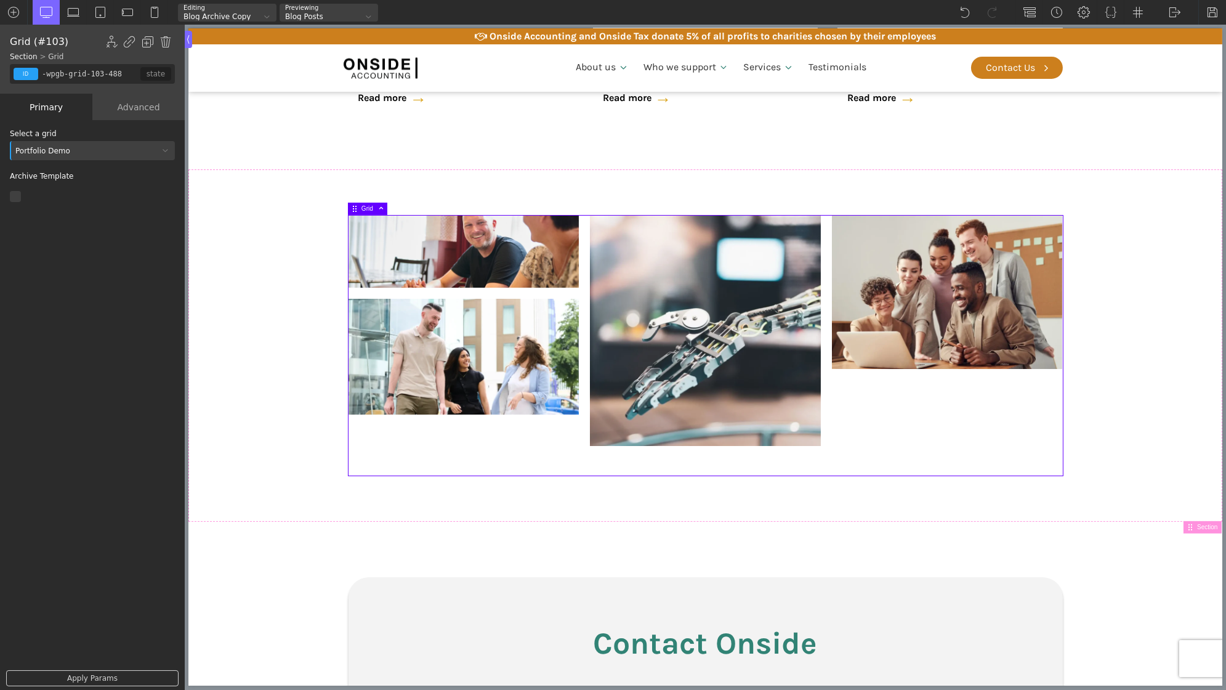
click at [76, 148] on div "Portfolio Demo" at bounding box center [84, 150] width 149 height 7
click at [73, 165] on div "Blog Demo" at bounding box center [92, 170] width 165 height 15
click at [93, 671] on link "Apply Params" at bounding box center [92, 678] width 172 height 16
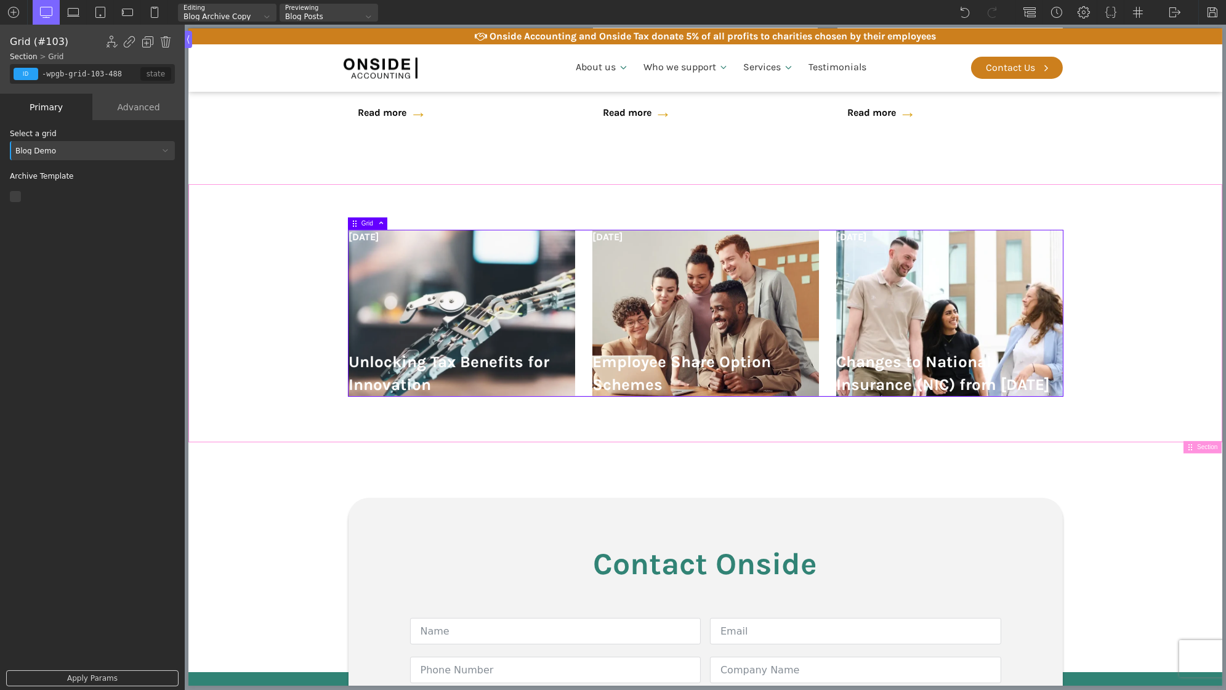
scroll to position [887, 0]
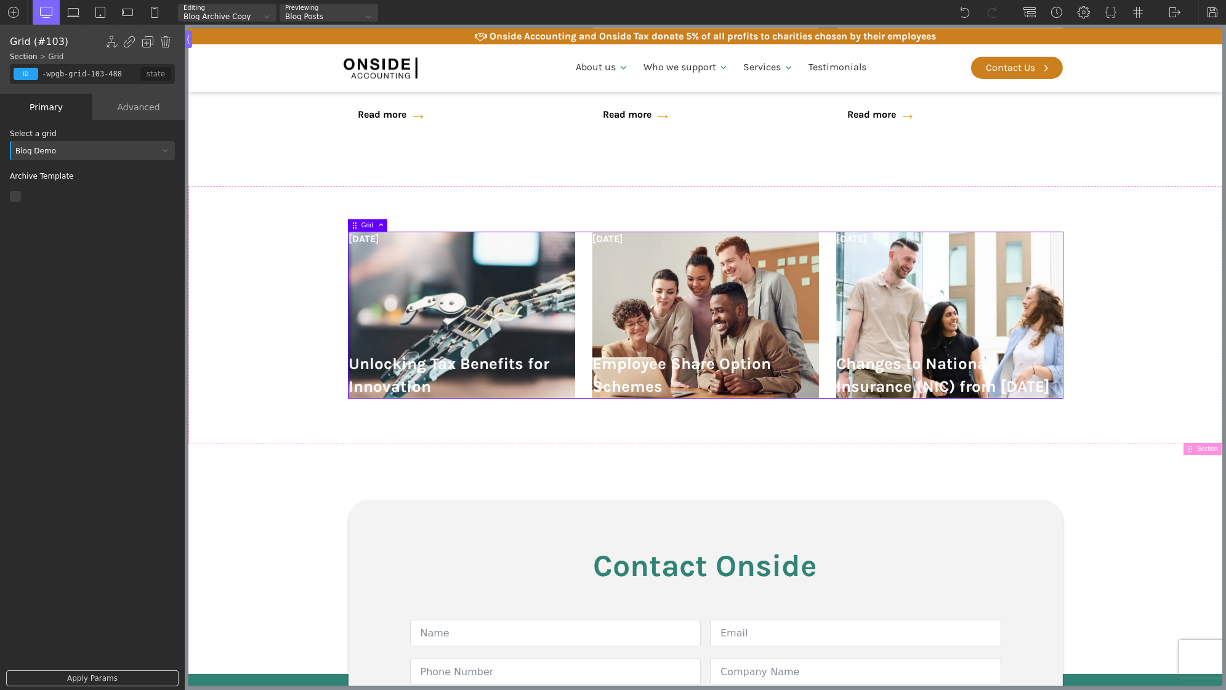
click at [76, 150] on div "Blog Demo" at bounding box center [84, 150] width 149 height 7
click at [73, 185] on div "Portfolio Demo" at bounding box center [92, 184] width 165 height 15
click at [100, 677] on link "Apply Params" at bounding box center [92, 678] width 172 height 16
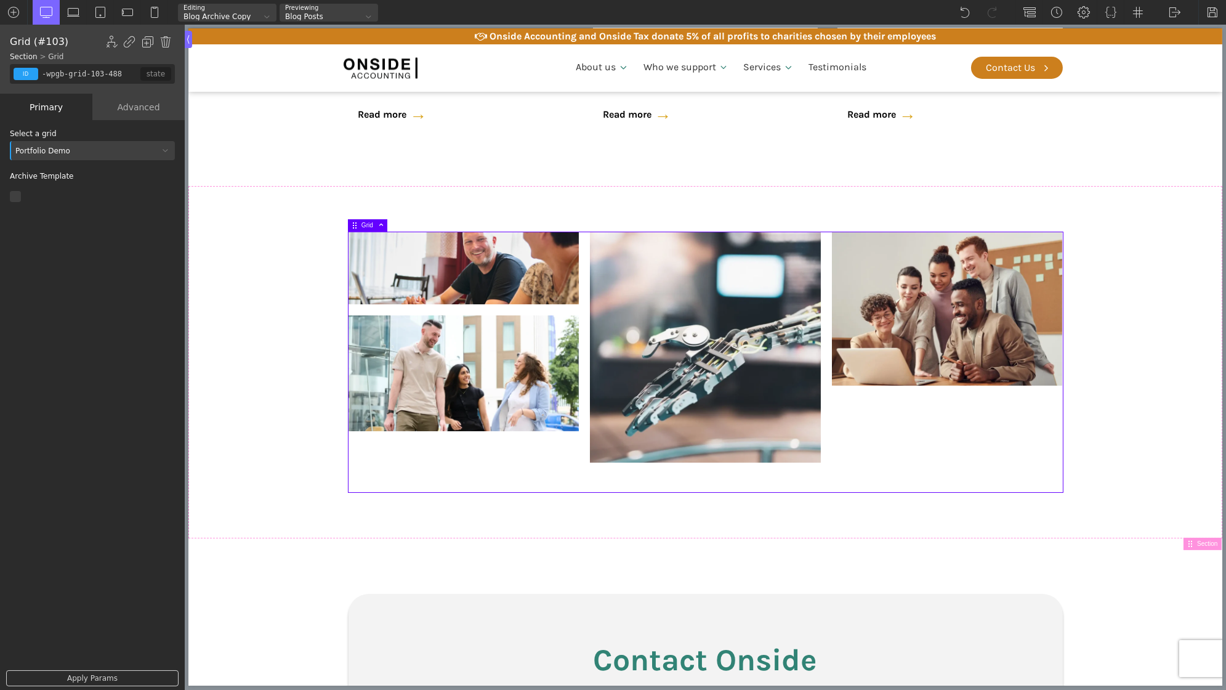
click at [43, 143] on div "Portfolio Demo" at bounding box center [92, 150] width 165 height 19
click at [56, 168] on div "Blog Demo" at bounding box center [92, 170] width 165 height 15
click at [104, 677] on link "Apply Params" at bounding box center [92, 678] width 172 height 16
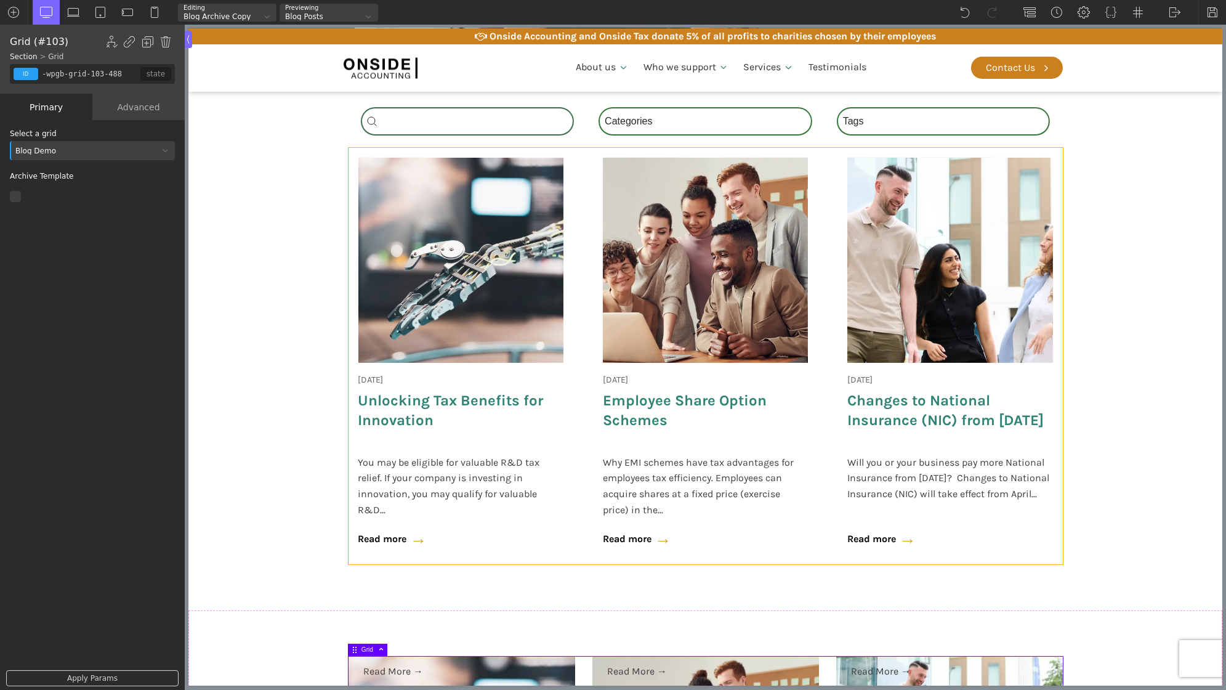
scroll to position [433, 0]
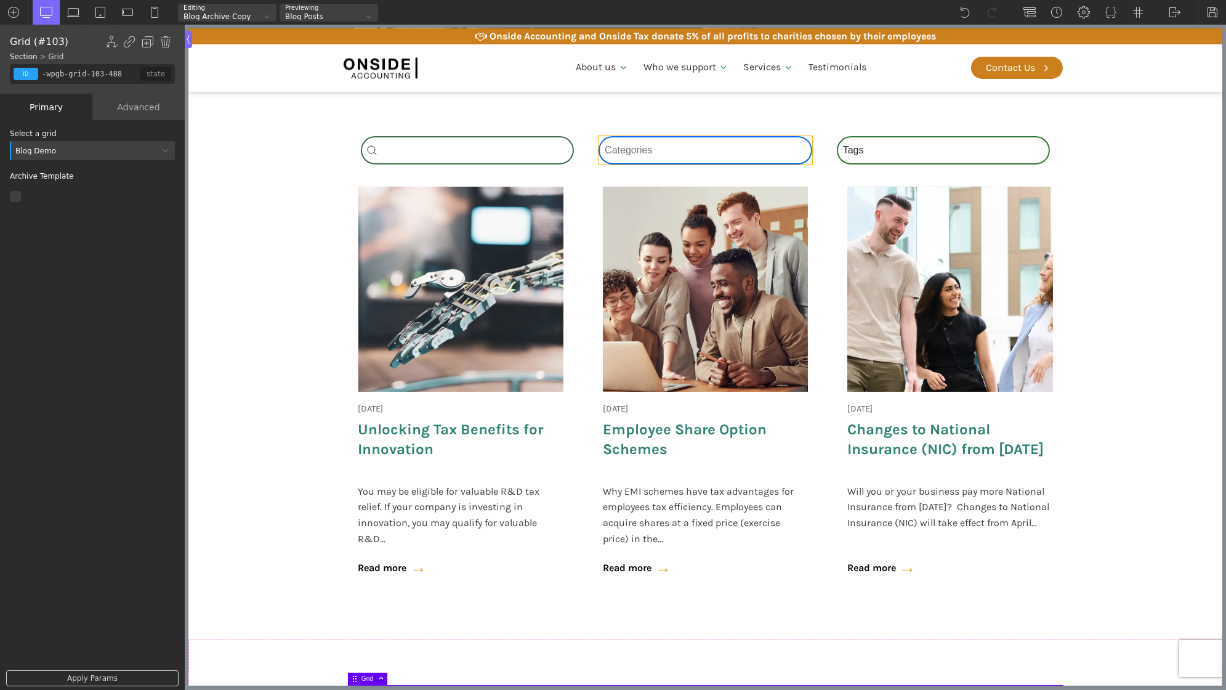
type input "-wpgb-facet-97-488"
click at [661, 141] on div "Category Select content Categories All (4) News (2) Blog (1) Fact Sheets (1)" at bounding box center [705, 150] width 214 height 28
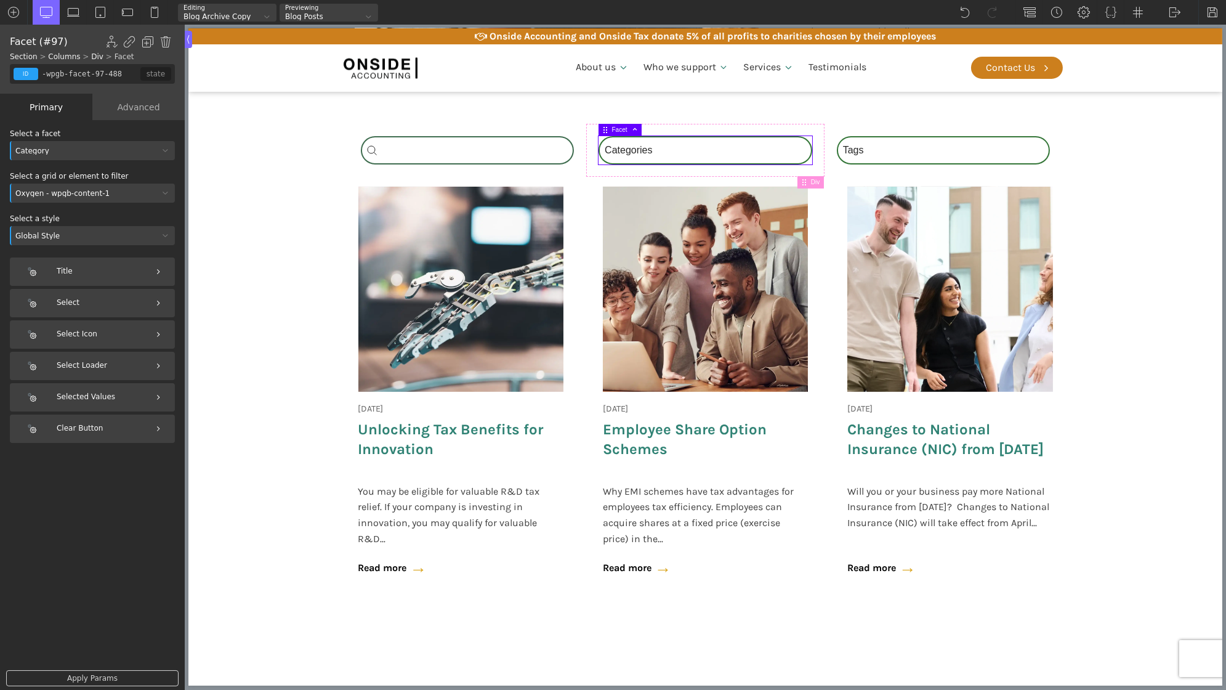
click at [58, 194] on div "Oxygen - wpgb-content-1" at bounding box center [84, 193] width 149 height 7
click at [78, 229] on div "Blog Demo" at bounding box center [92, 227] width 165 height 15
click at [88, 675] on link "Apply Params" at bounding box center [92, 678] width 172 height 16
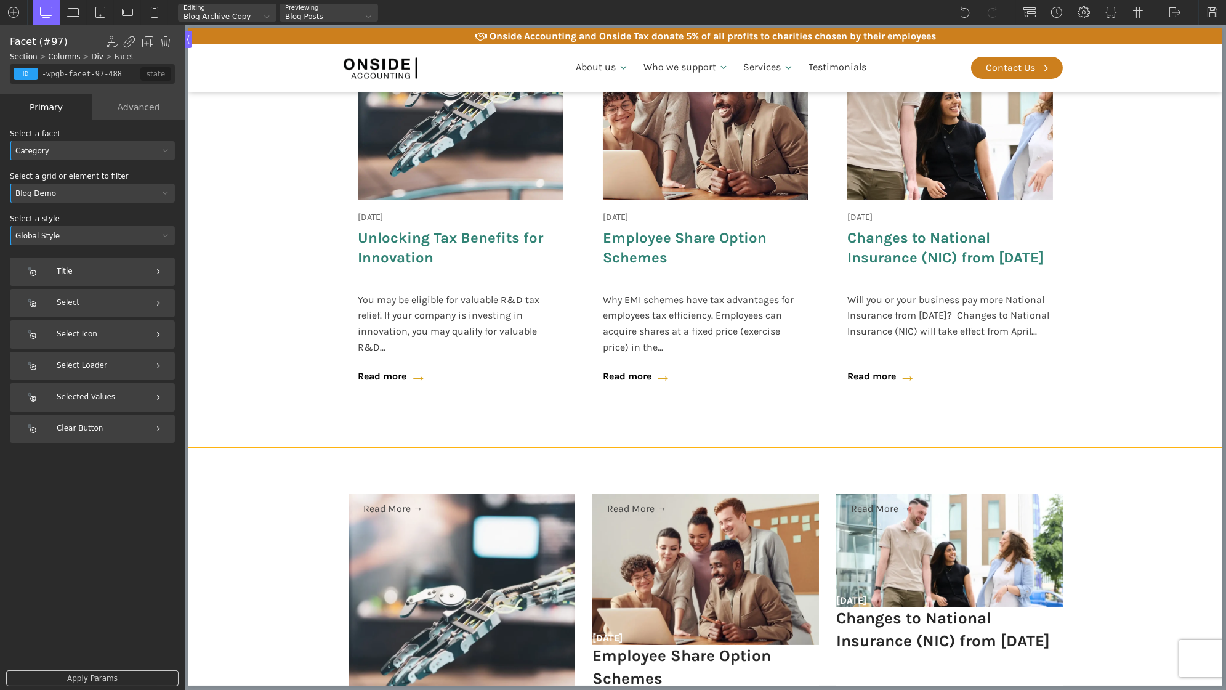
scroll to position [459, 0]
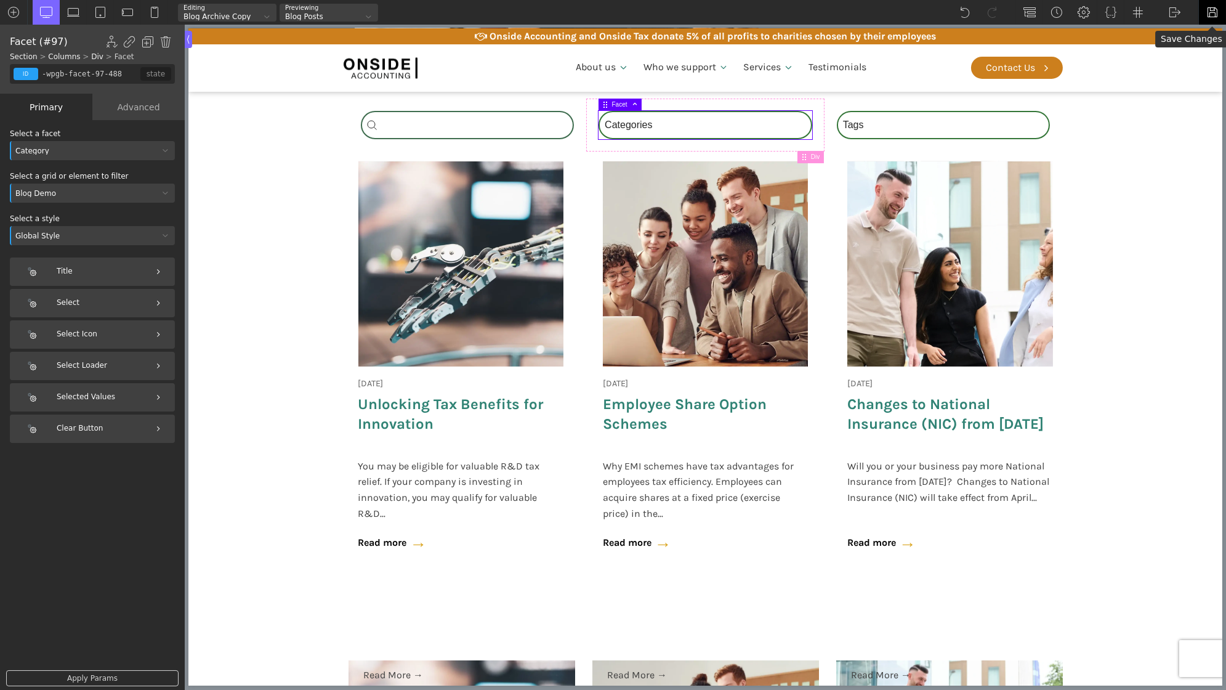
click at [1213, 14] on img at bounding box center [1212, 12] width 12 height 12
click at [1177, 15] on img at bounding box center [1175, 12] width 12 height 12
click at [1180, 57] on link "Frontend" at bounding box center [1187, 52] width 52 height 20
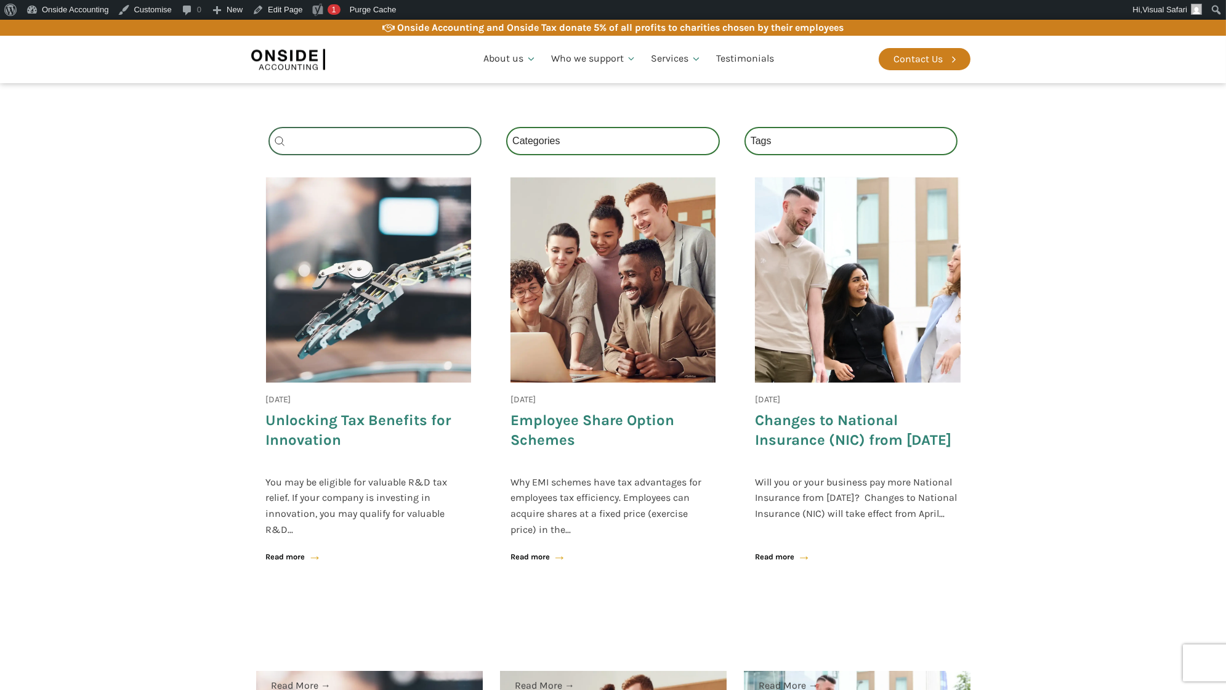
scroll to position [390, 0]
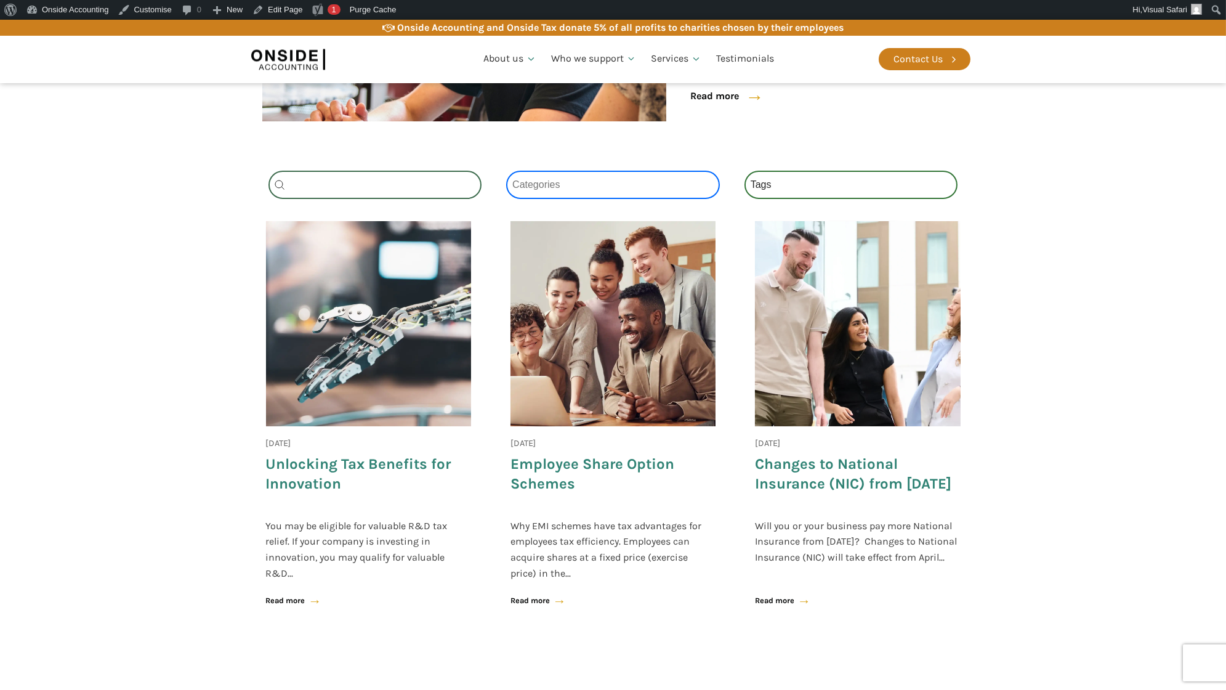
click at [601, 182] on select "Categories All (3) News (2) Fact Sheets (1)" at bounding box center [613, 185] width 214 height 28
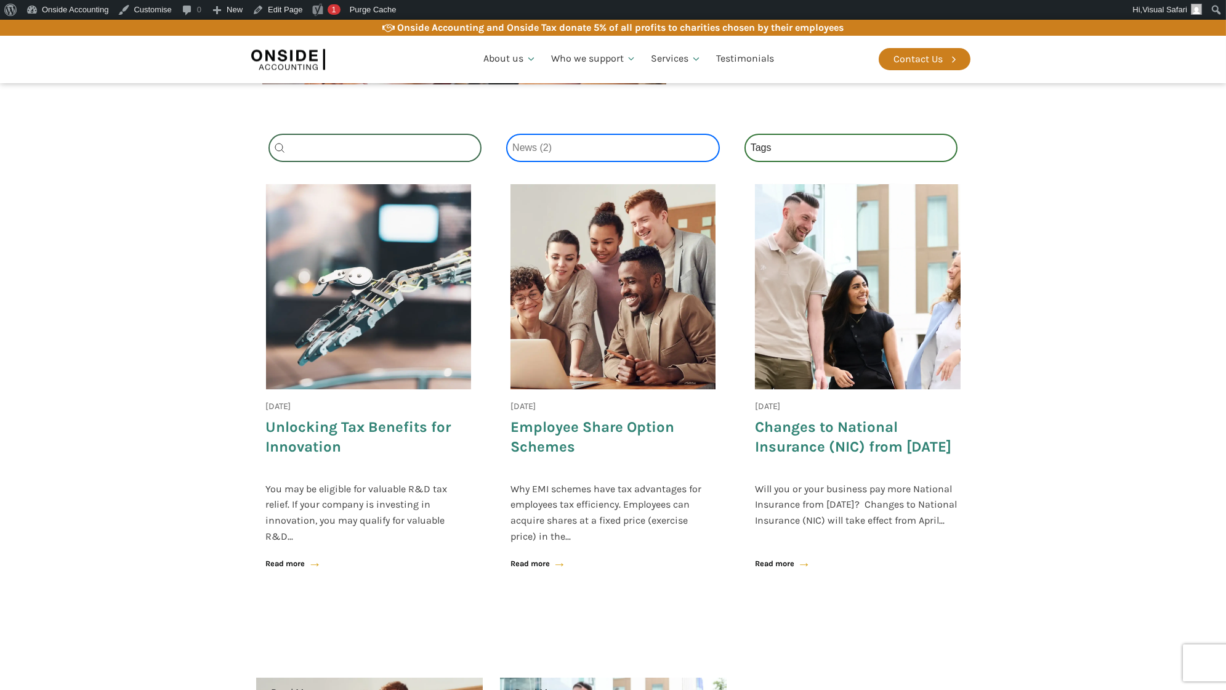
scroll to position [389, 0]
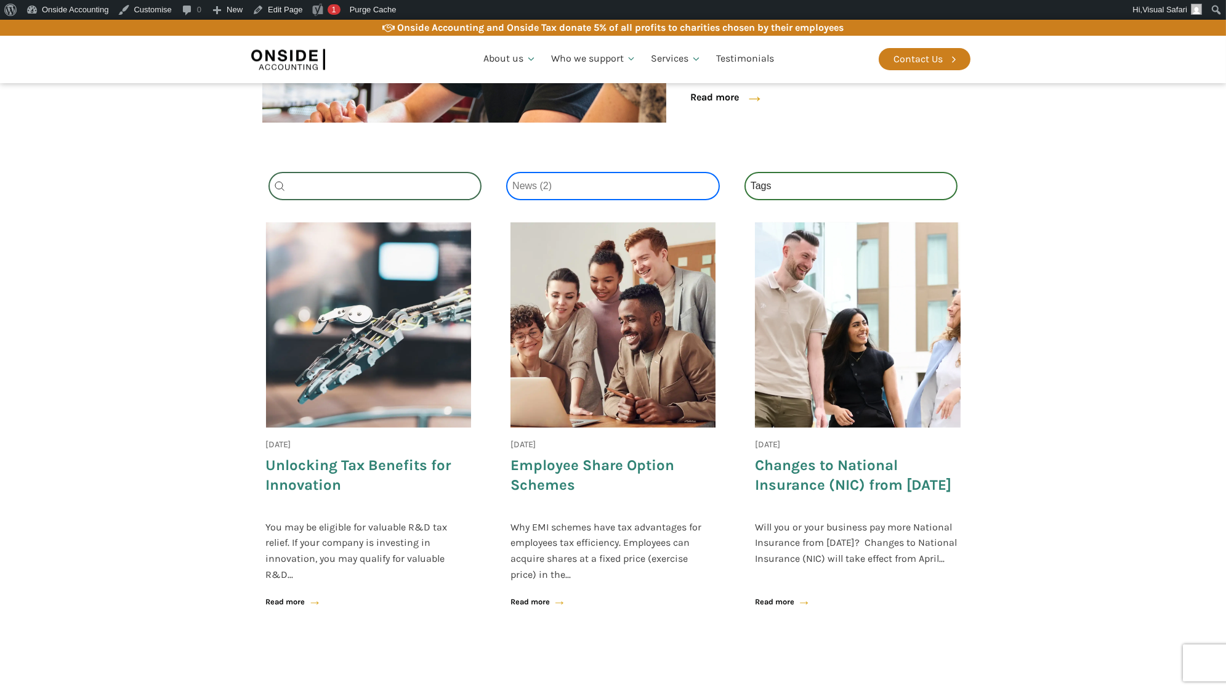
click at [588, 182] on select "Categories All (3) News (2) Fact Sheets (1)" at bounding box center [613, 186] width 214 height 28
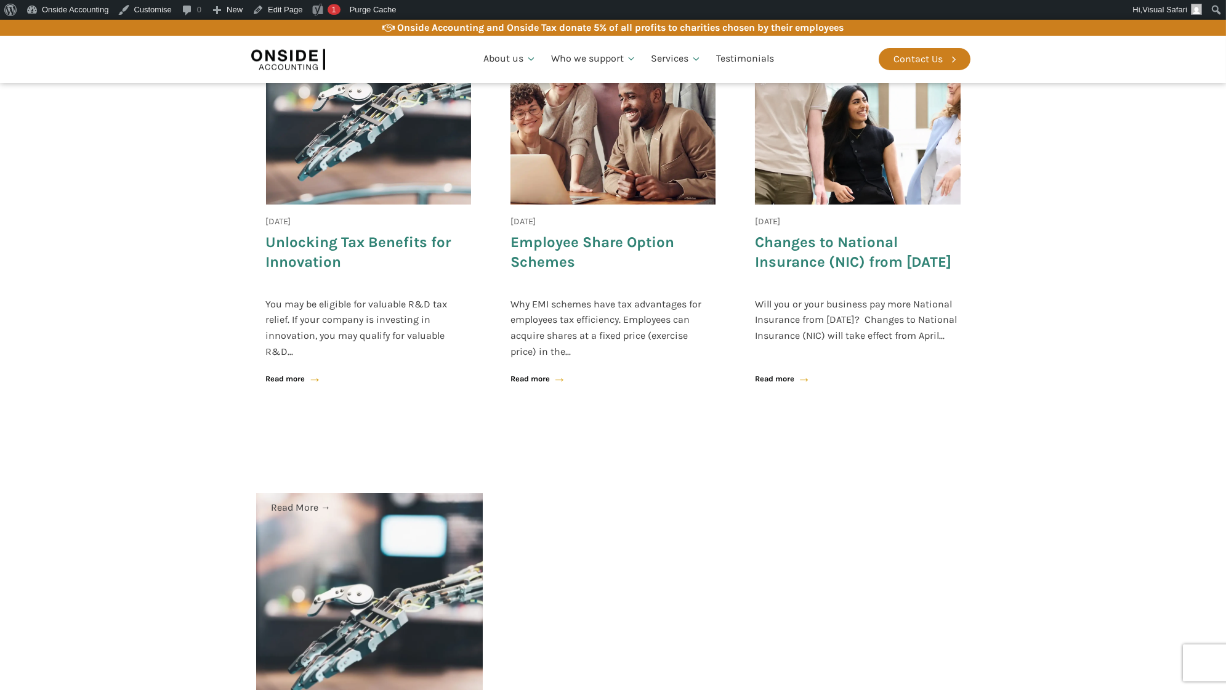
scroll to position [365, 0]
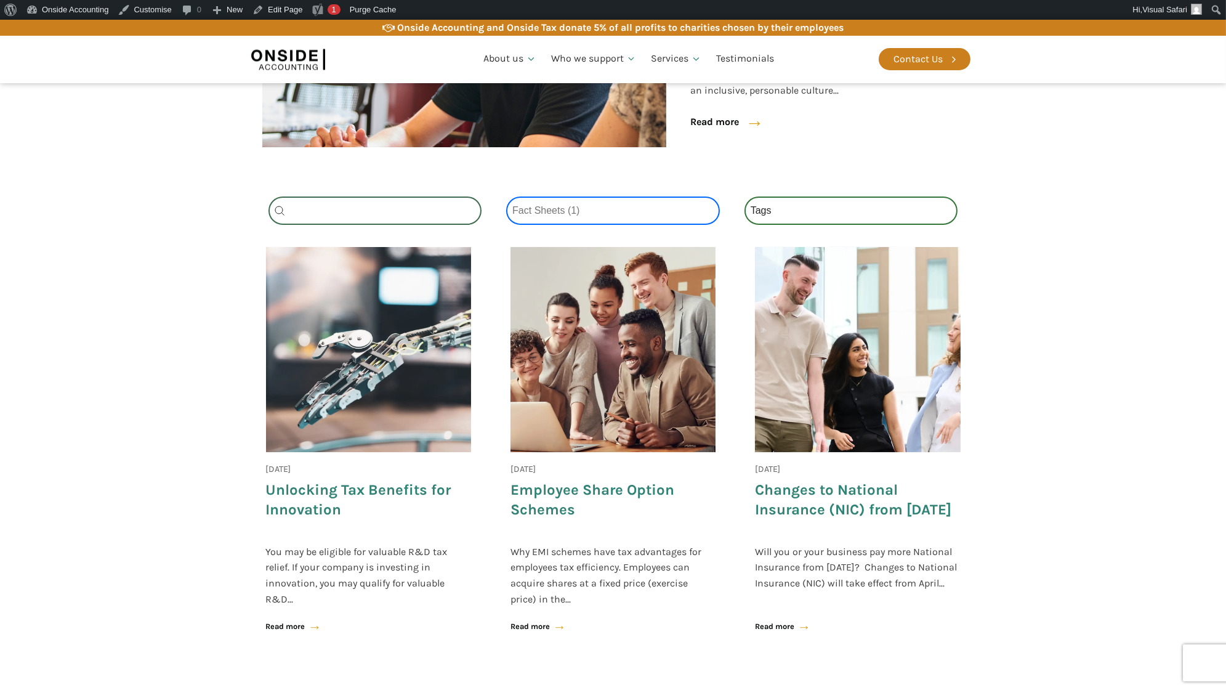
click at [571, 217] on select "Categories All (3) News (2) Fact Sheets (1)" at bounding box center [613, 210] width 214 height 28
select select "all"
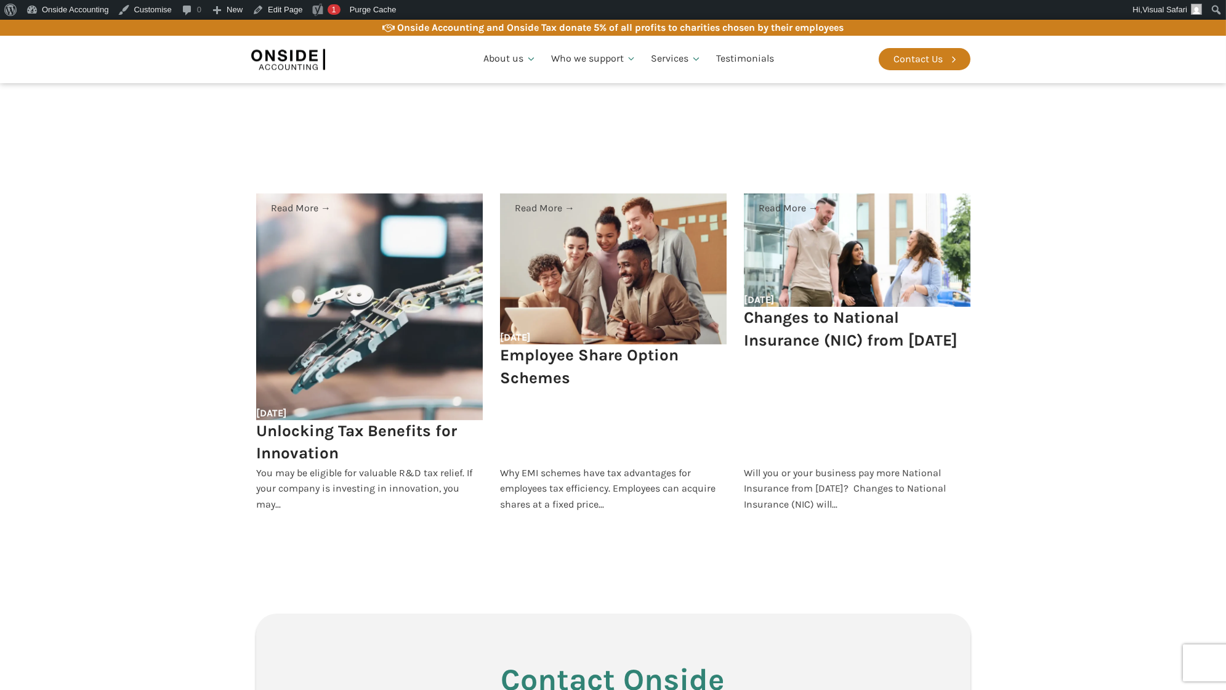
scroll to position [888, 0]
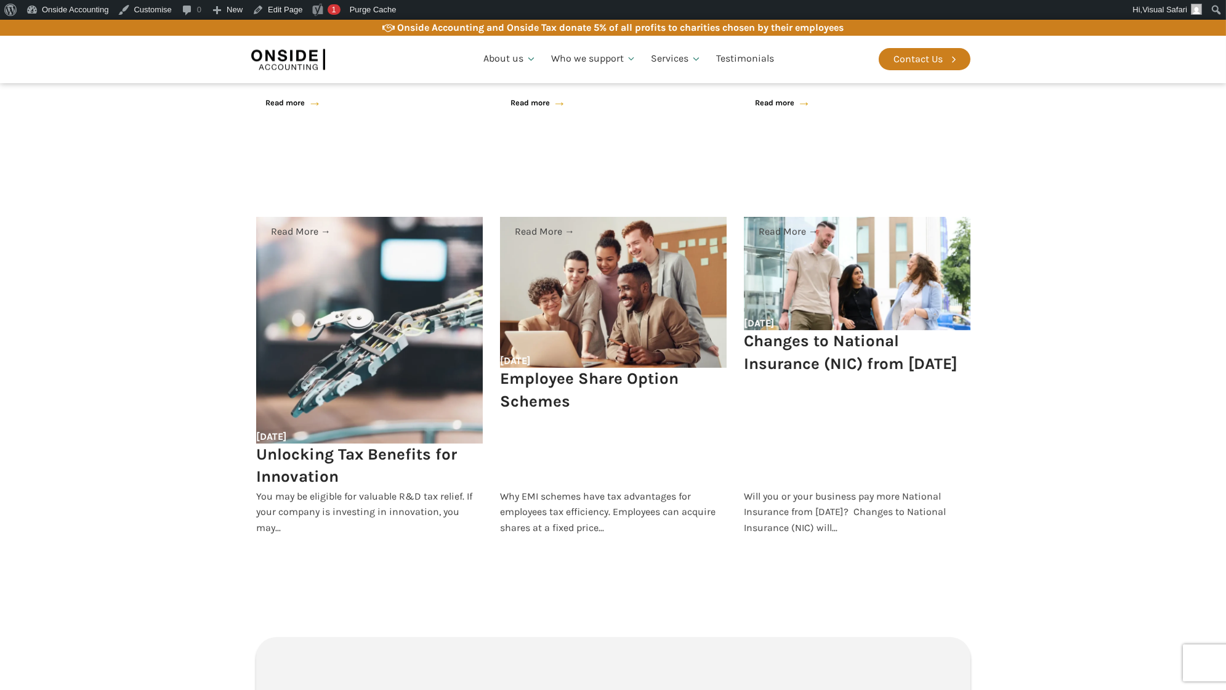
click at [304, 232] on link "Read More →" at bounding box center [369, 232] width 227 height 30
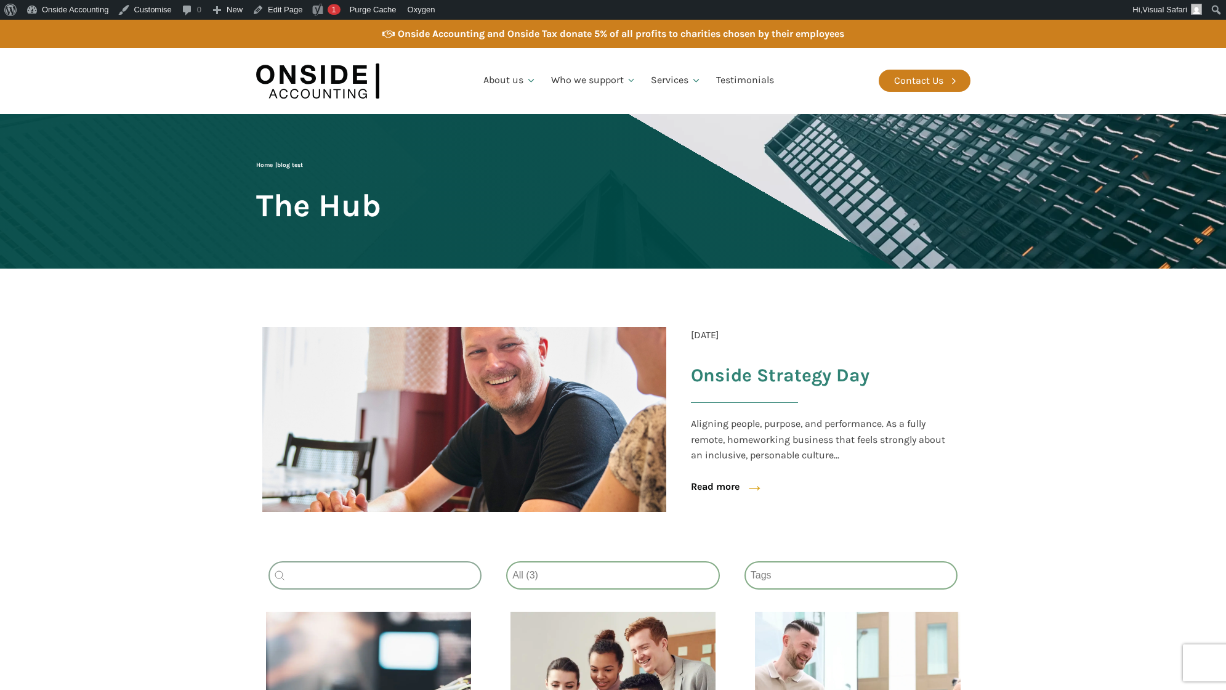
select select "all"
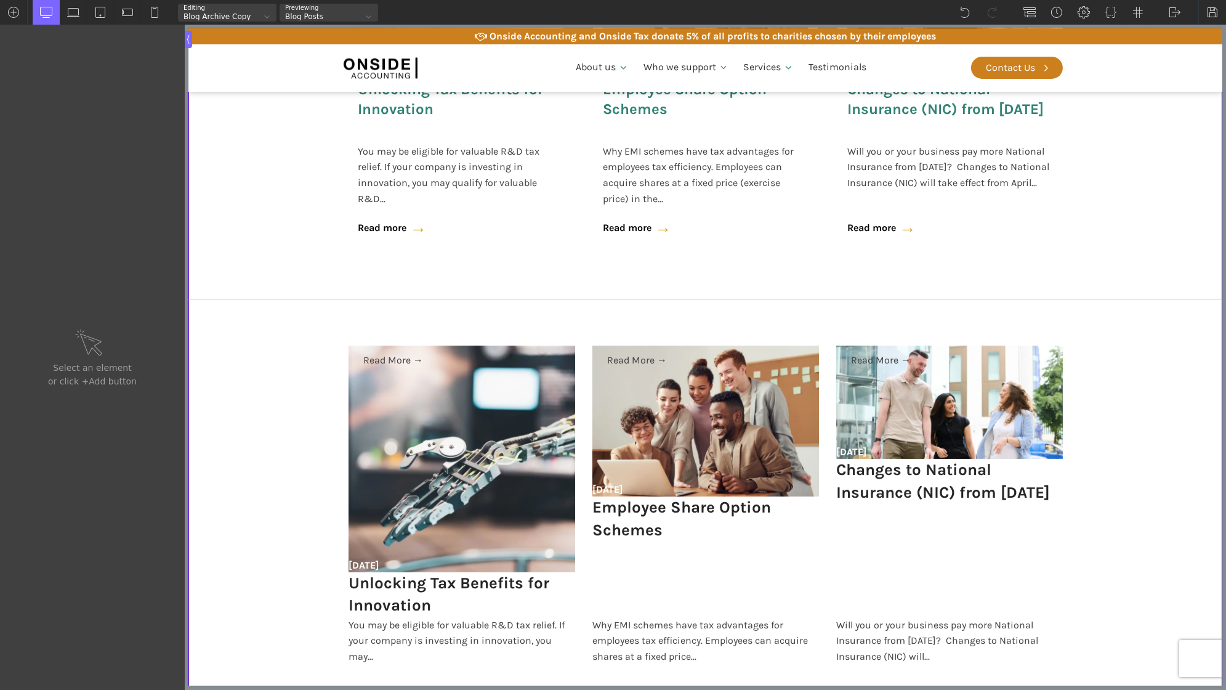
scroll to position [774, 0]
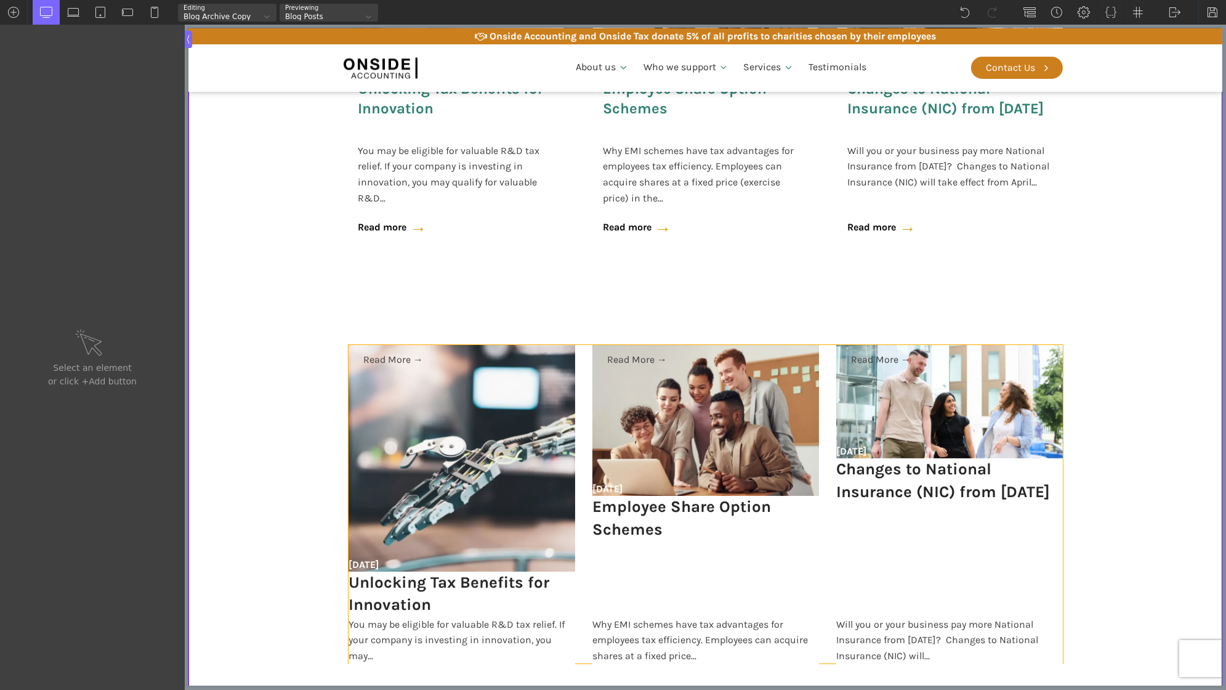
click at [585, 411] on div "Read More → [DATE] Unlocking Tax Benefits for Innovation You may be eligible fo…" at bounding box center [705, 504] width 714 height 319
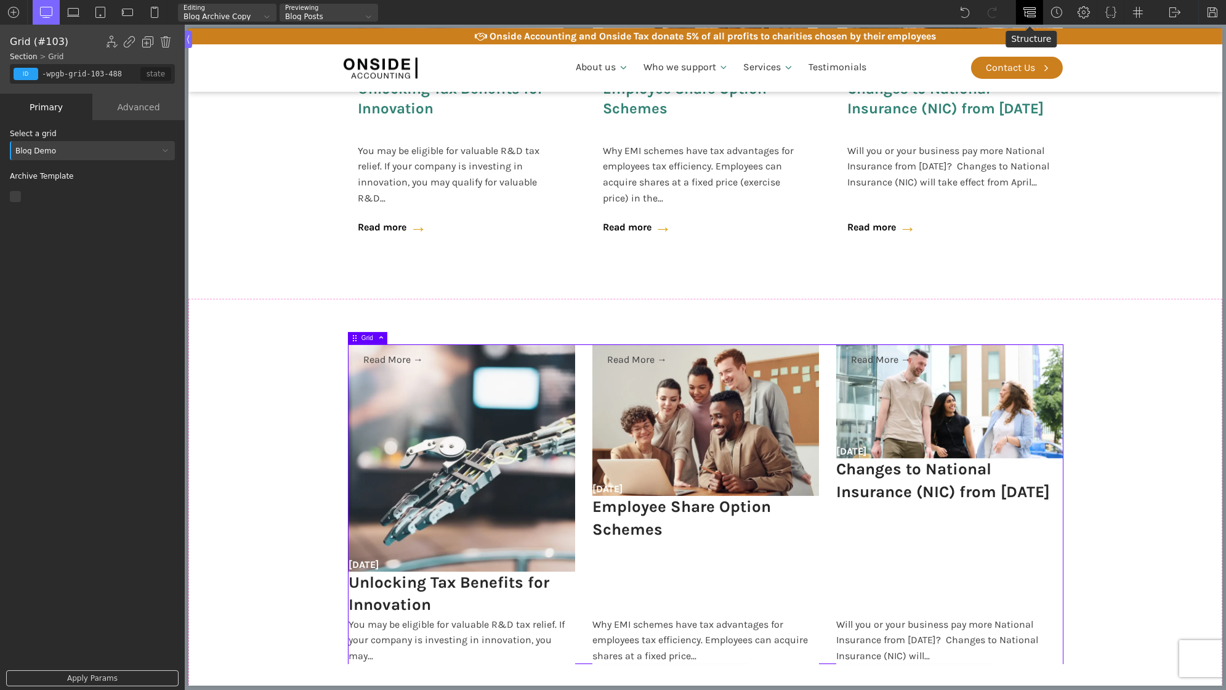
click at [1025, 11] on img at bounding box center [1029, 12] width 12 height 12
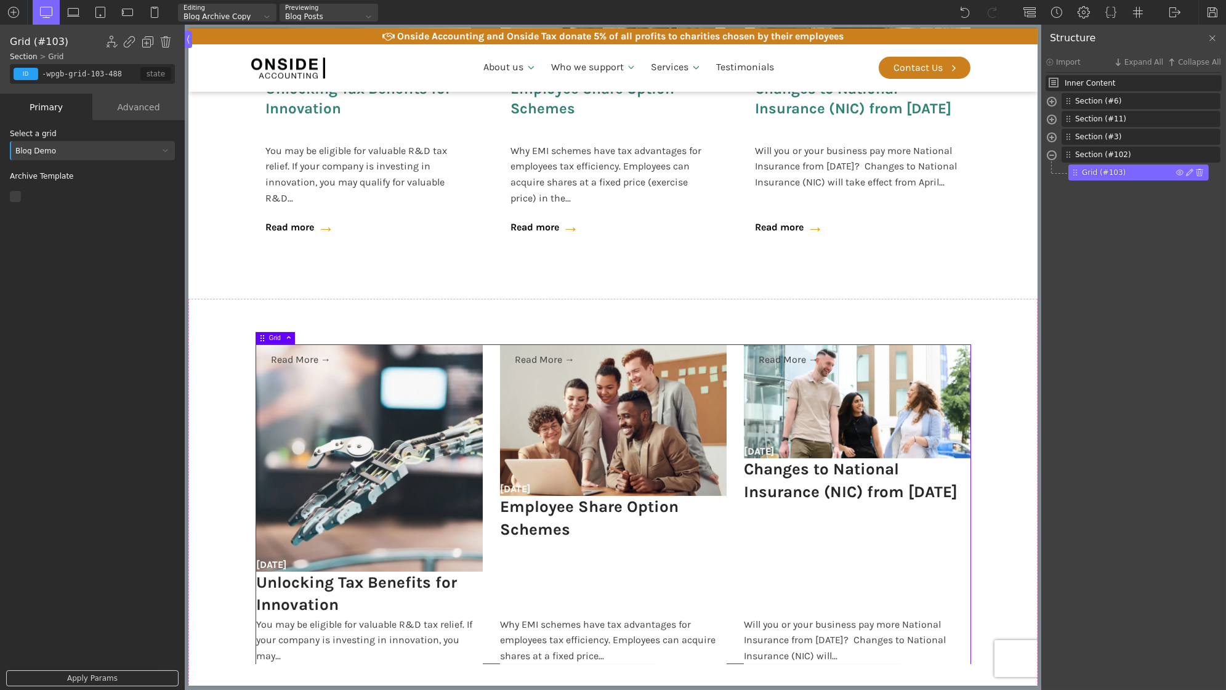
click at [1203, 171] on div "Grid (#103)" at bounding box center [1138, 172] width 140 height 16
click at [1202, 175] on img at bounding box center [1199, 172] width 7 height 7
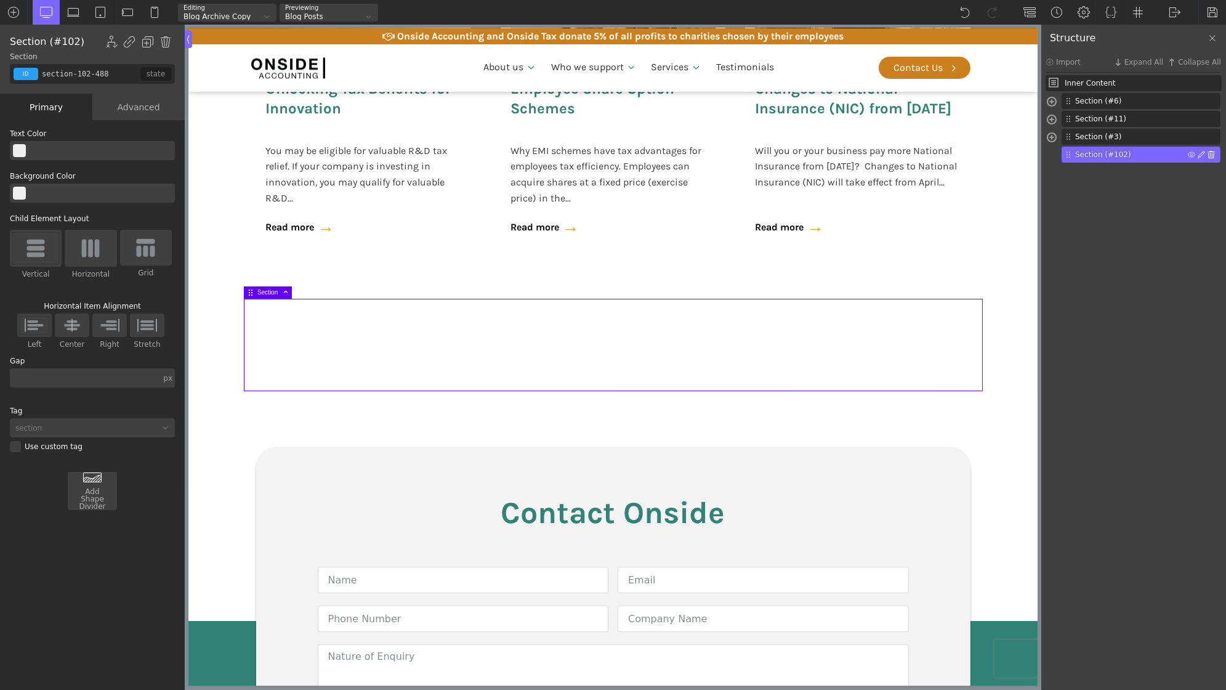
click at [1211, 158] on img at bounding box center [1210, 154] width 7 height 7
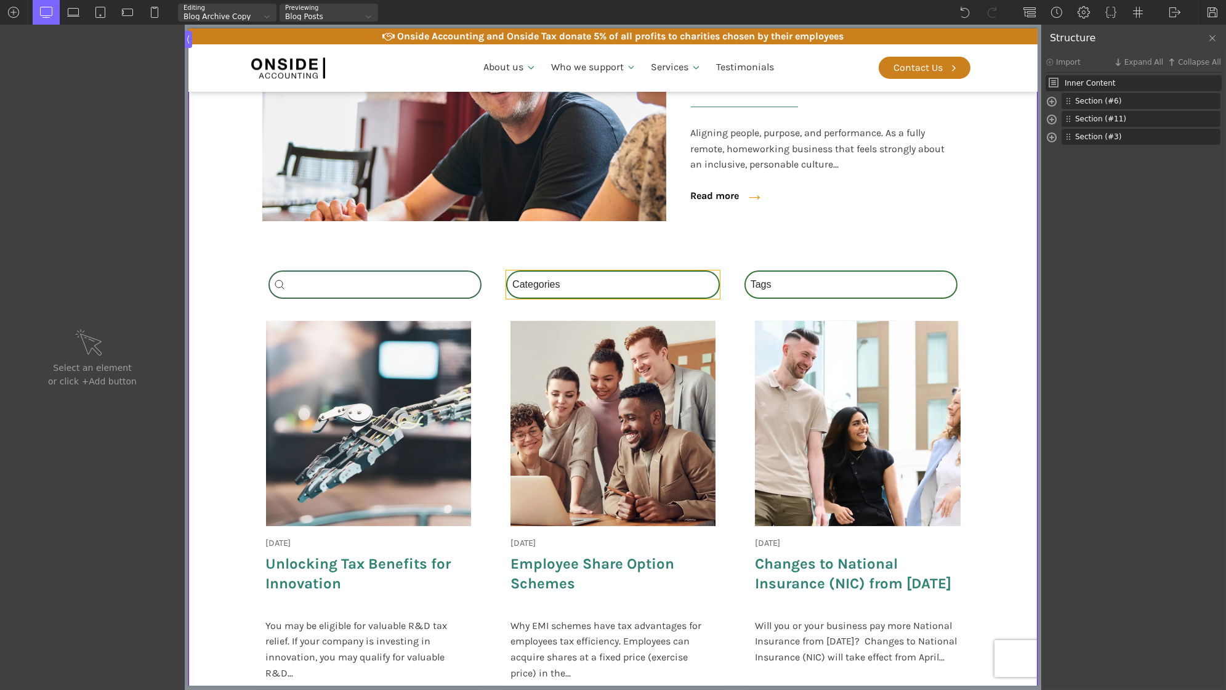
scroll to position [278, 0]
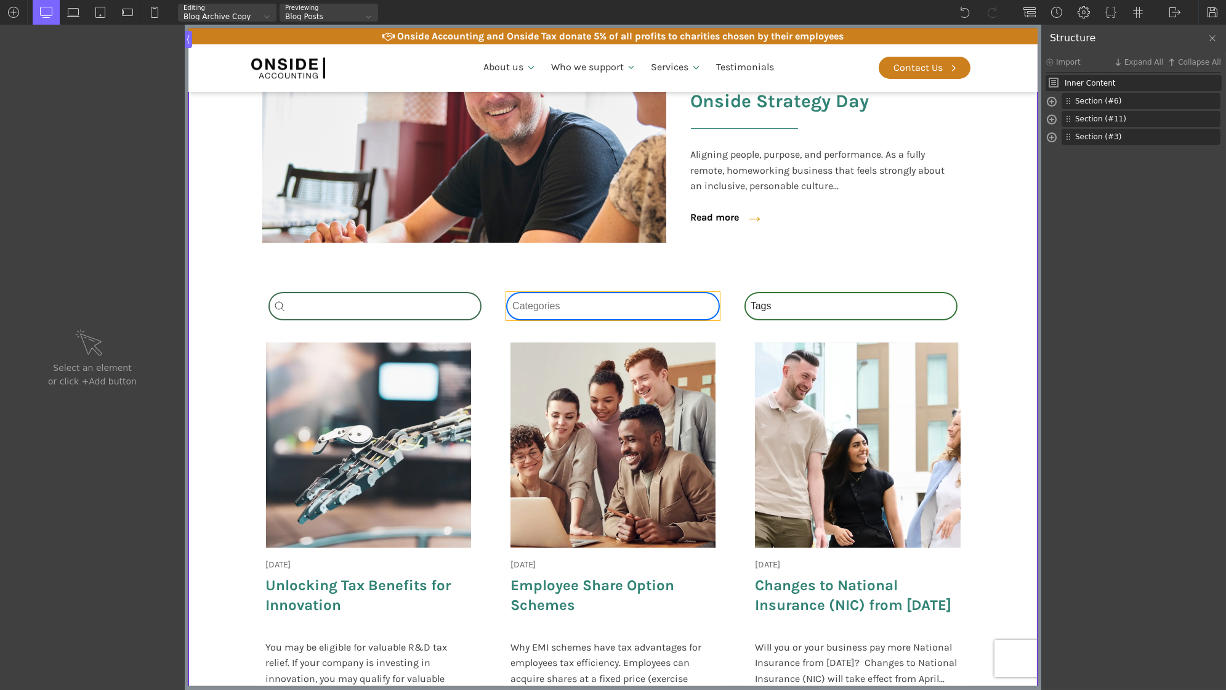
click at [603, 299] on div "Category Select content Categories All (3) News (2) Fact Sheets (1)" at bounding box center [613, 306] width 214 height 28
type input "-wpgb-facet-97-488"
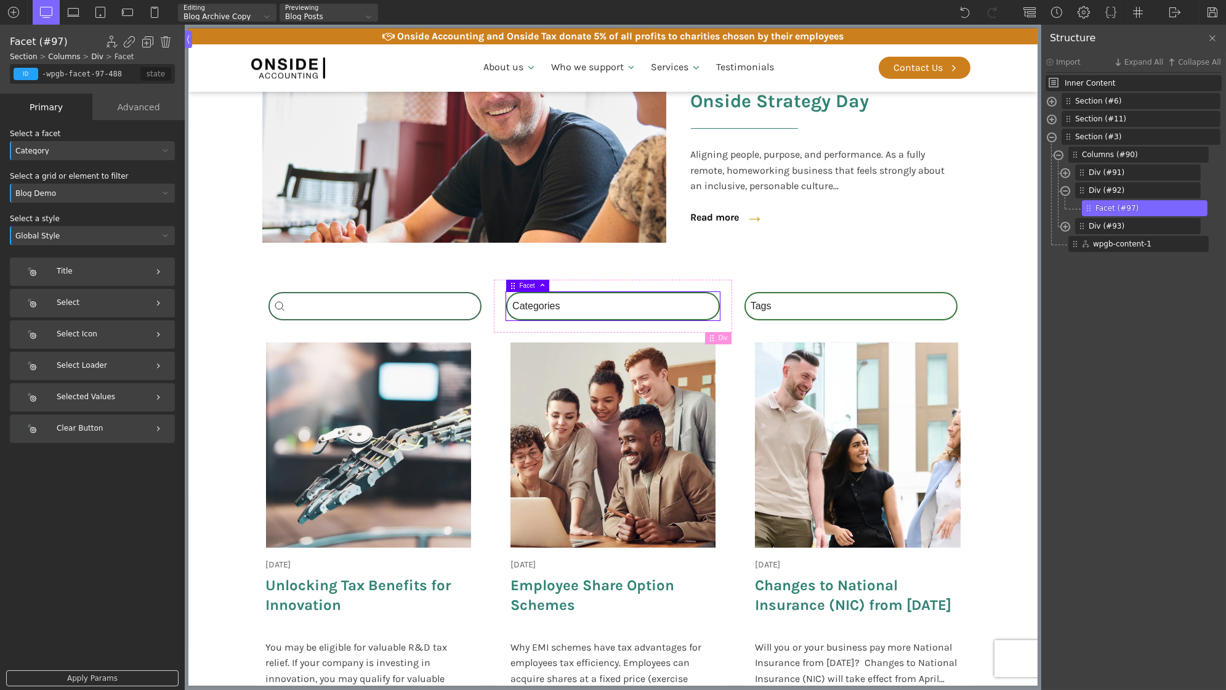
click at [71, 191] on div "Blog Demo" at bounding box center [84, 193] width 149 height 7
click at [72, 267] on div "Oxygen - wpgb-content-1" at bounding box center [92, 271] width 165 height 15
click at [484, 387] on div "[DATE] Onside Strategy Day Aligning people, purpose, and performance. As a full…" at bounding box center [613, 540] width 714 height 416
type input "wpgb-content-1"
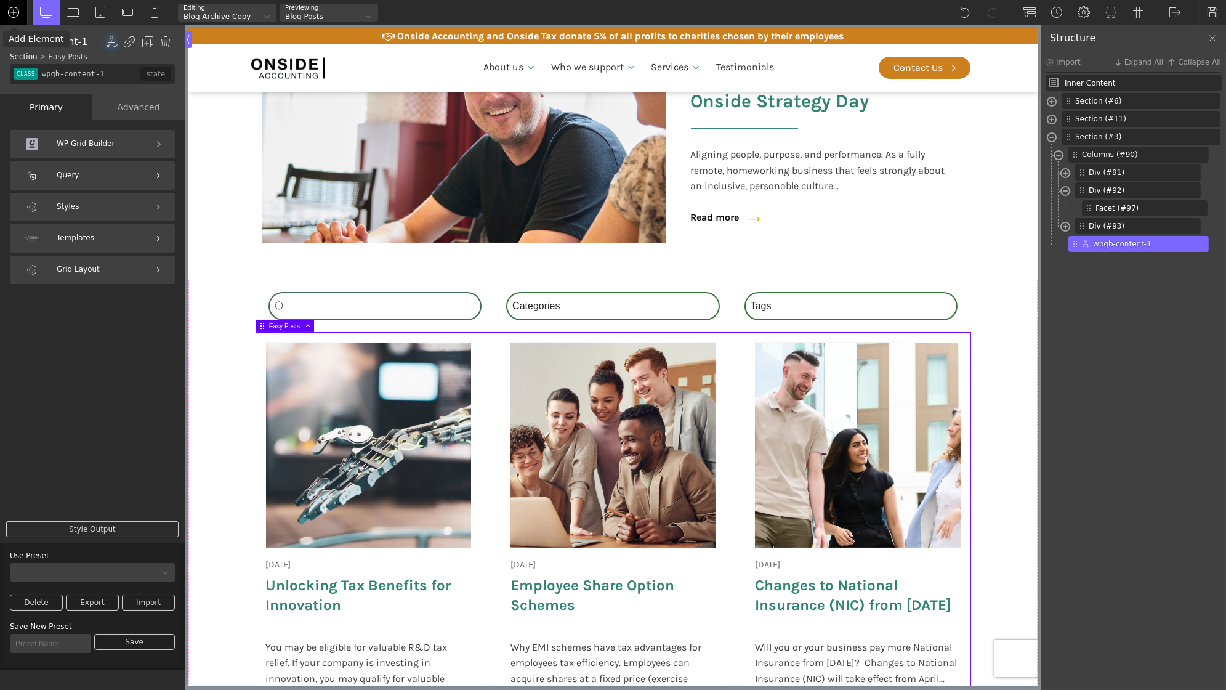
click at [10, 11] on img at bounding box center [13, 12] width 12 height 12
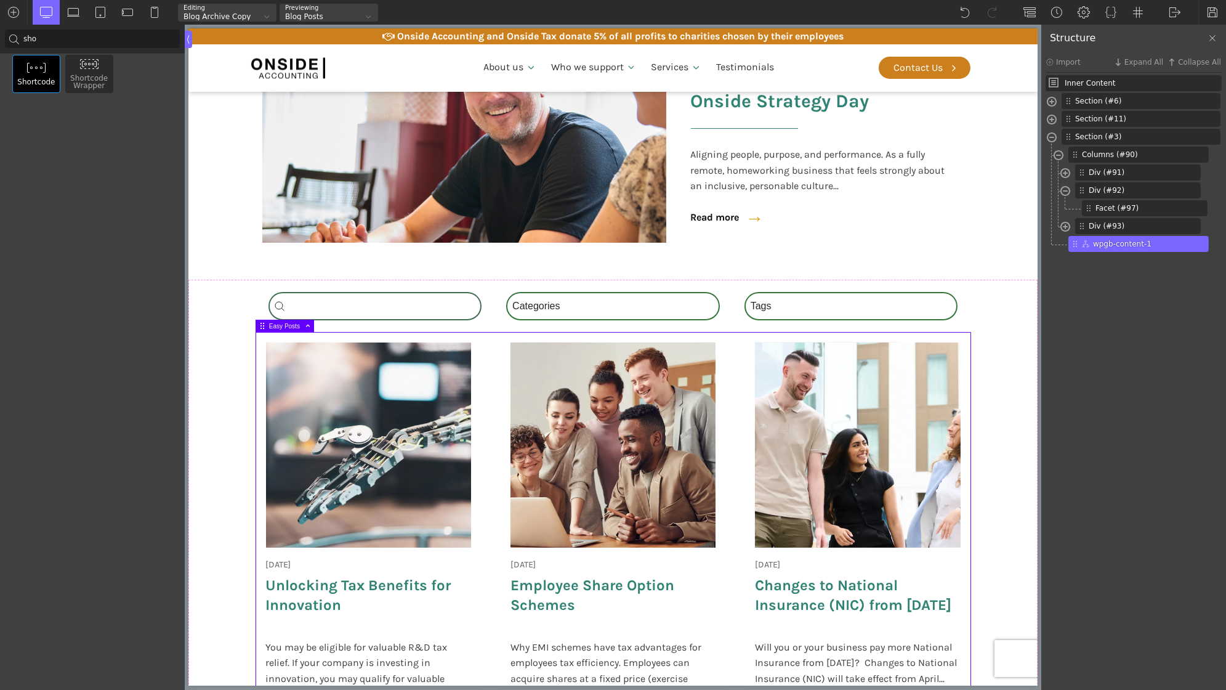
type input "sho"
click at [42, 61] on div "Shortcode" at bounding box center [36, 74] width 48 height 38
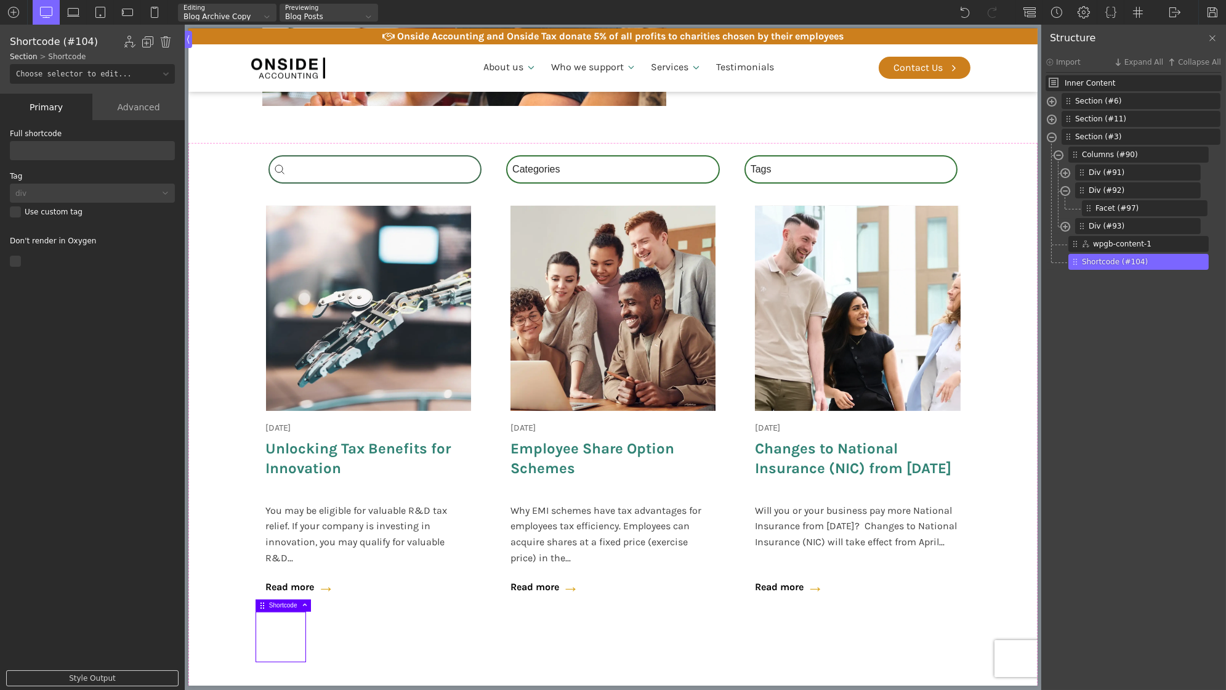
scroll to position [419, 0]
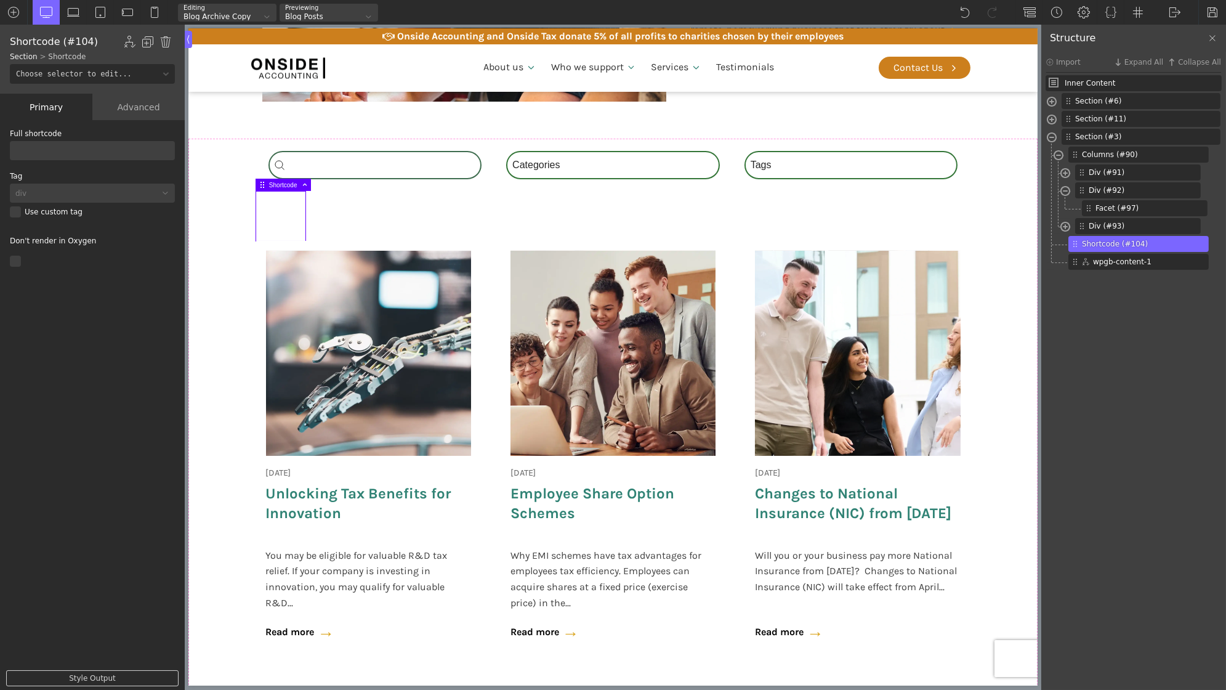
drag, startPoint x: 1076, startPoint y: 260, endPoint x: 784, endPoint y: 2, distance: 390.0
click at [78, 142] on input "text" at bounding box center [92, 150] width 165 height 19
paste input "[wpgb_query id="custom-blog-loop"]"
drag, startPoint x: 73, startPoint y: 150, endPoint x: 127, endPoint y: 148, distance: 54.2
click at [127, 148] on input "[wpgb_query id="custom-blog-loop"]" at bounding box center [92, 150] width 165 height 19
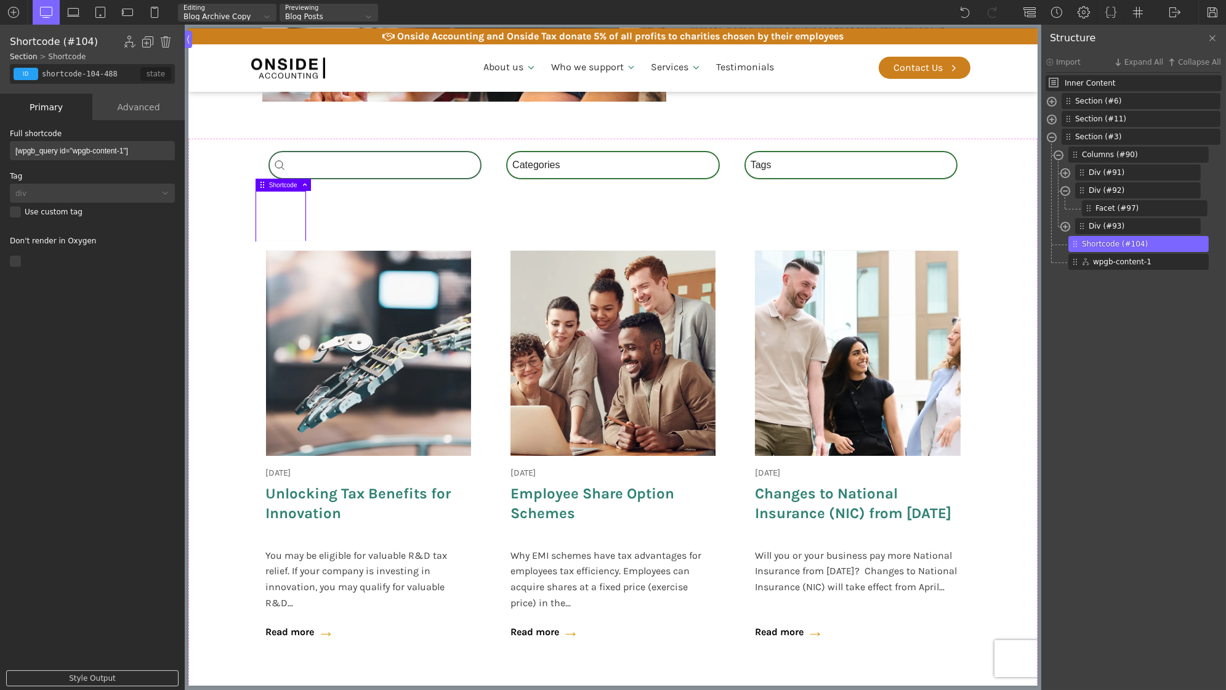
type input "[wpgb_query id="wpgb-content-1"]"
click at [94, 505] on div "Title List Choices Choice Label Choice Counter" at bounding box center [92, 406] width 185 height 572
click at [233, 307] on section "Search_Custom Search content Clear Category Select content Categories All (3) N…" at bounding box center [612, 421] width 849 height 565
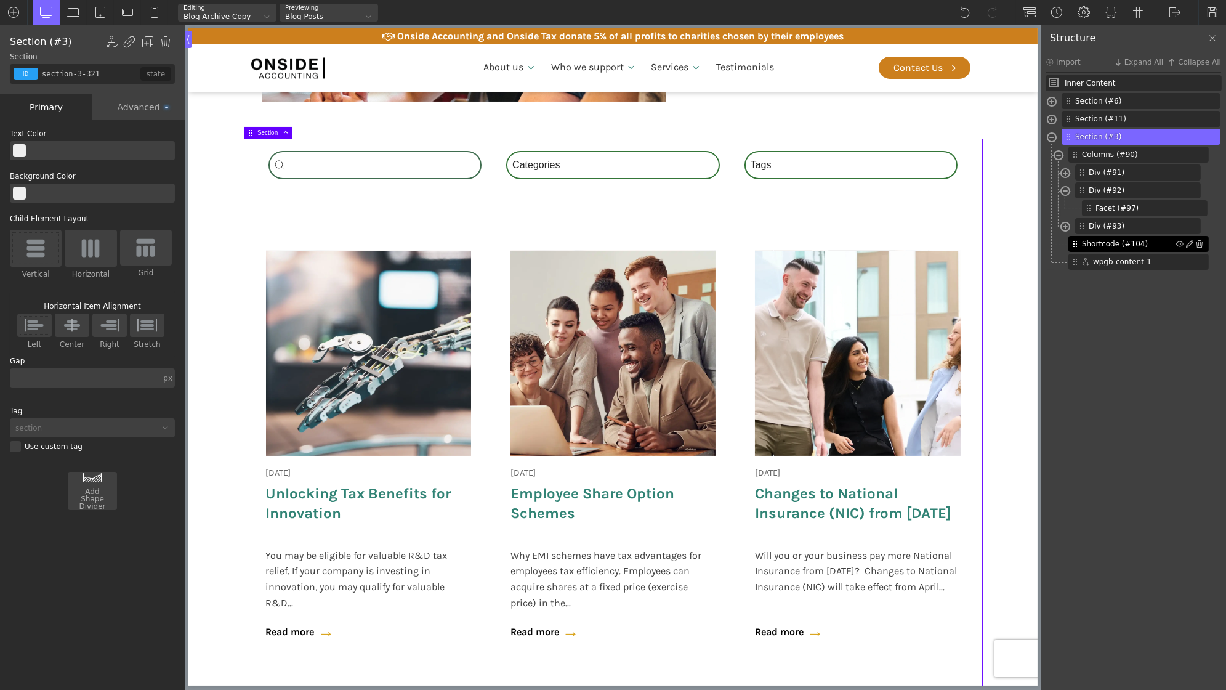
type input "shortcode-104-488"
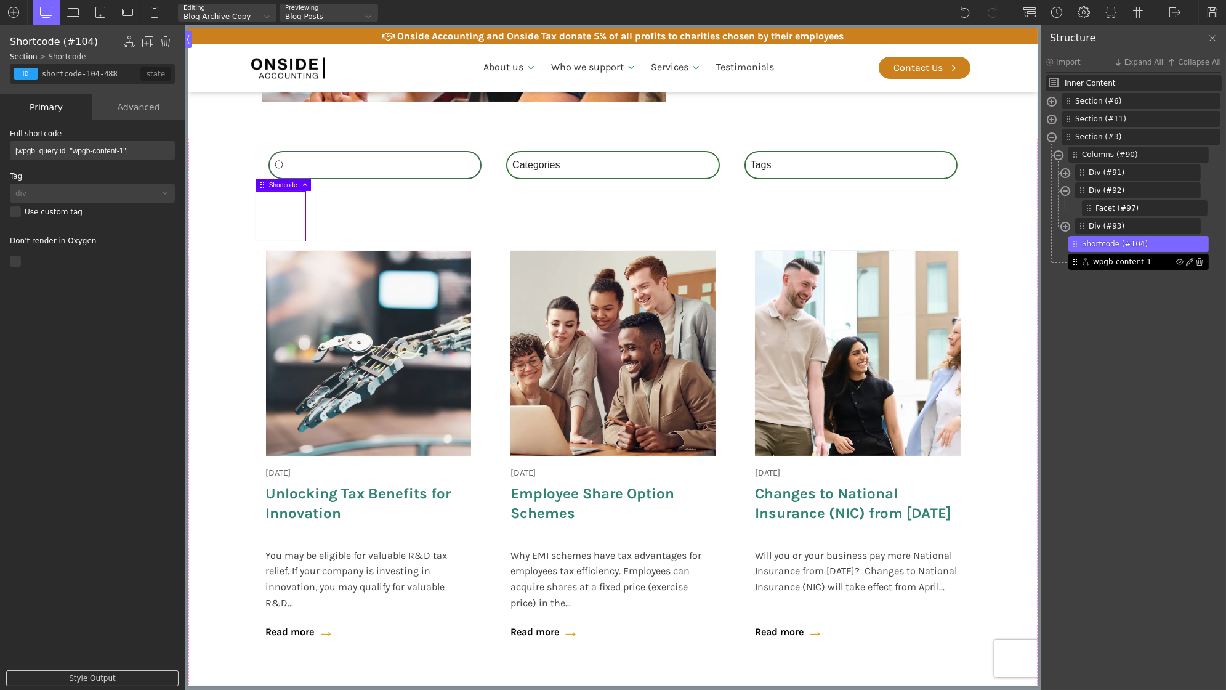
type input "wpgb-content-1"
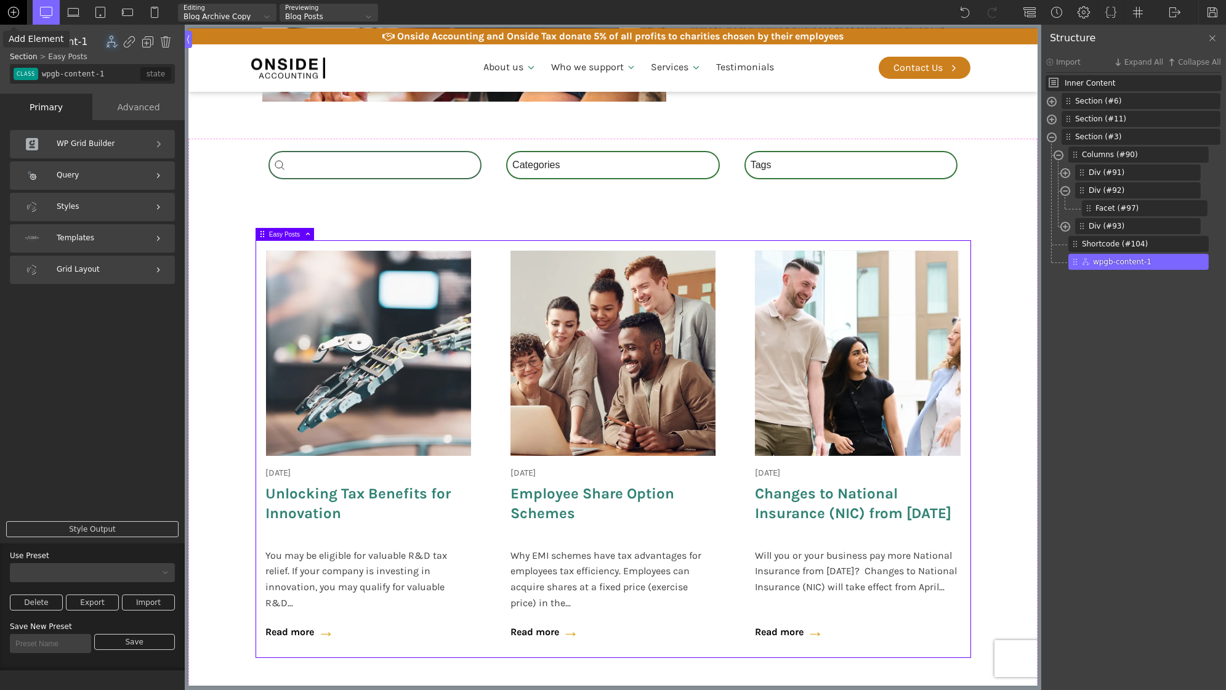
click at [12, 15] on img at bounding box center [13, 12] width 12 height 12
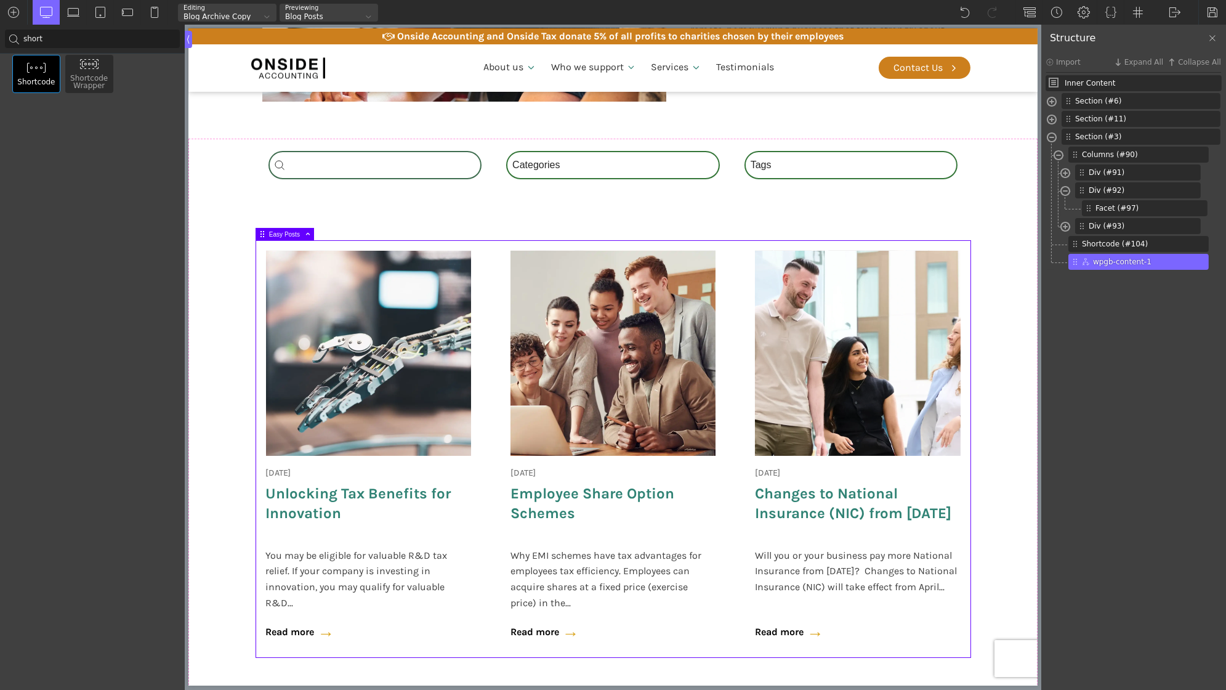
type input "short"
click at [39, 80] on div "Shortcode" at bounding box center [36, 74] width 48 height 38
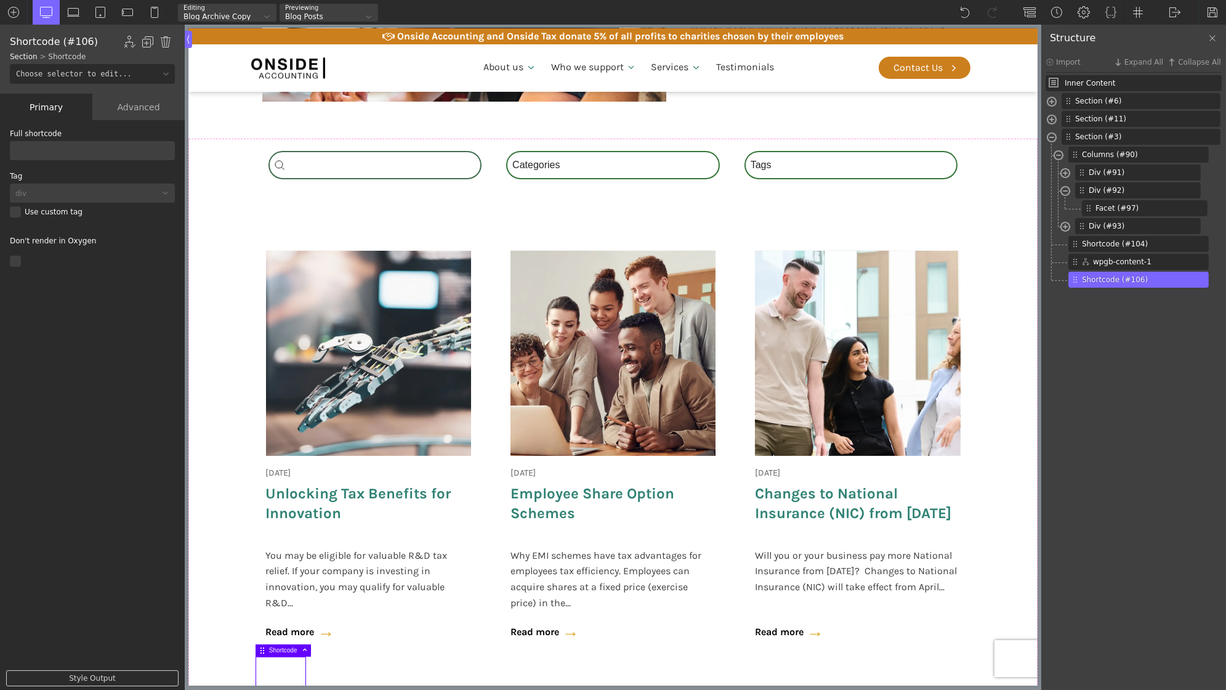
click at [96, 155] on input "text" at bounding box center [92, 150] width 165 height 19
paste input "[/wpgb_query]"
type input "[/wpgb_query]"
click at [214, 334] on section "Search_Custom Search content Clear Category Select content Categories All (3) N…" at bounding box center [612, 446] width 849 height 614
type input "section-3-321"
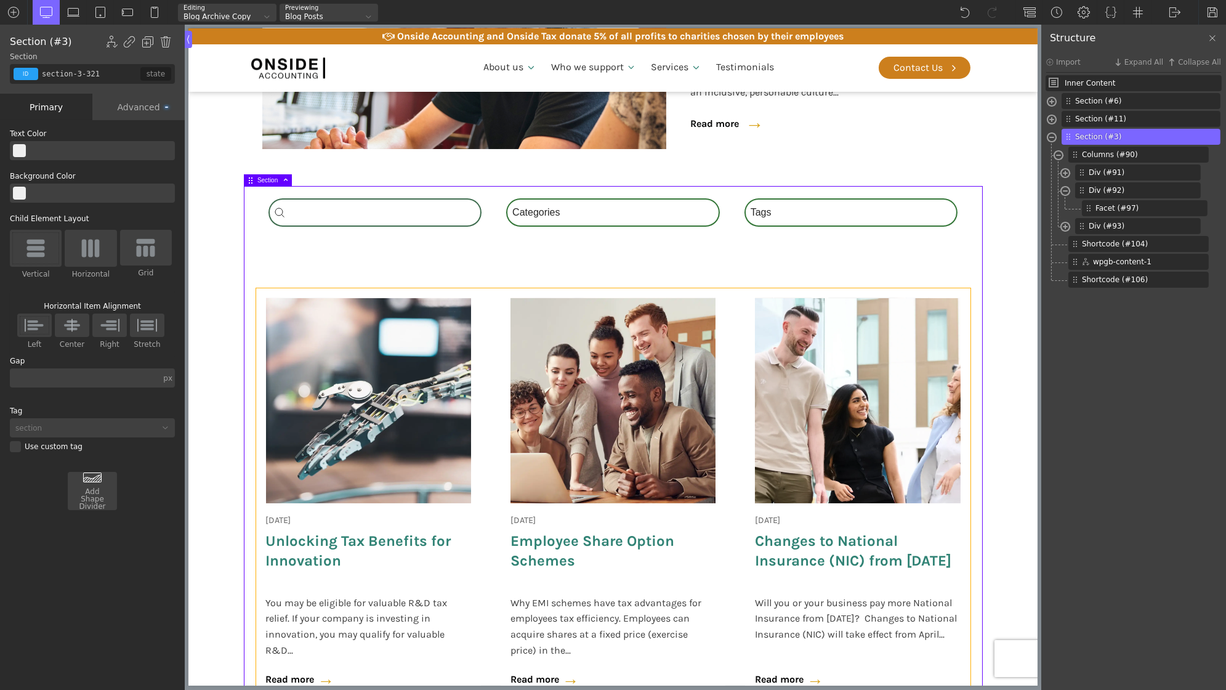
scroll to position [357, 0]
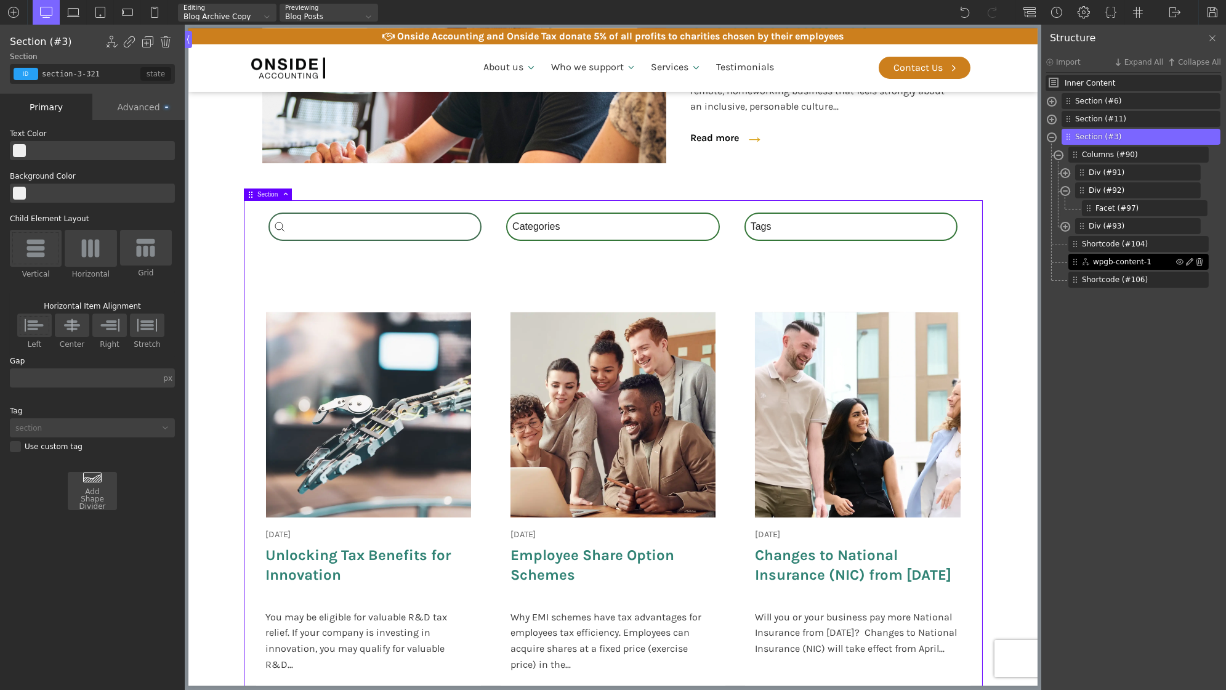
click at [1110, 260] on span "wpgb-content-1" at bounding box center [1134, 261] width 83 height 11
type input "wpgb-content-1"
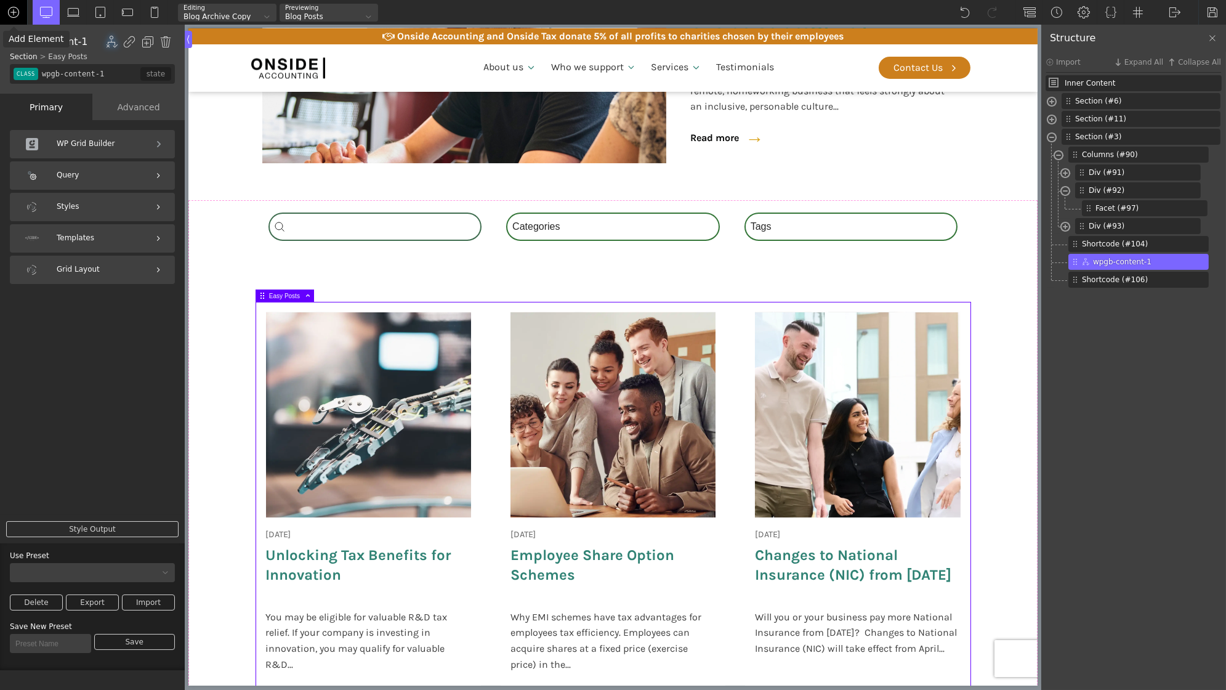
click at [18, 17] on img at bounding box center [13, 12] width 12 height 12
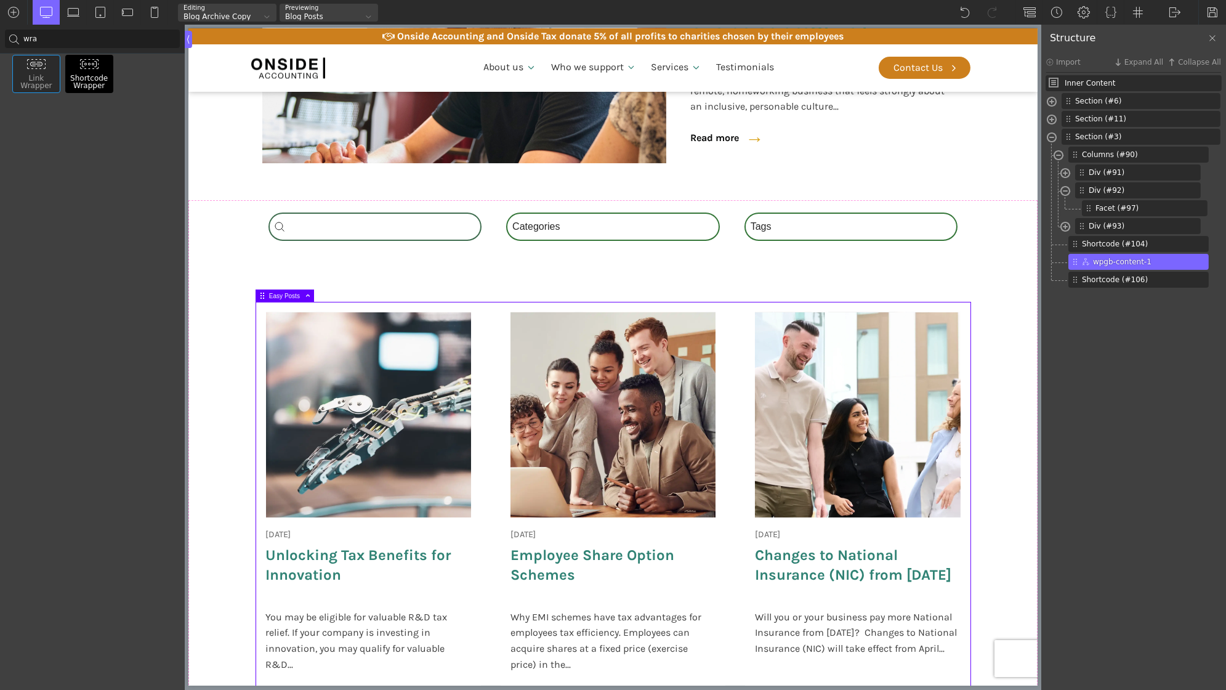
type input "wra"
click at [88, 68] on img at bounding box center [89, 63] width 20 height 11
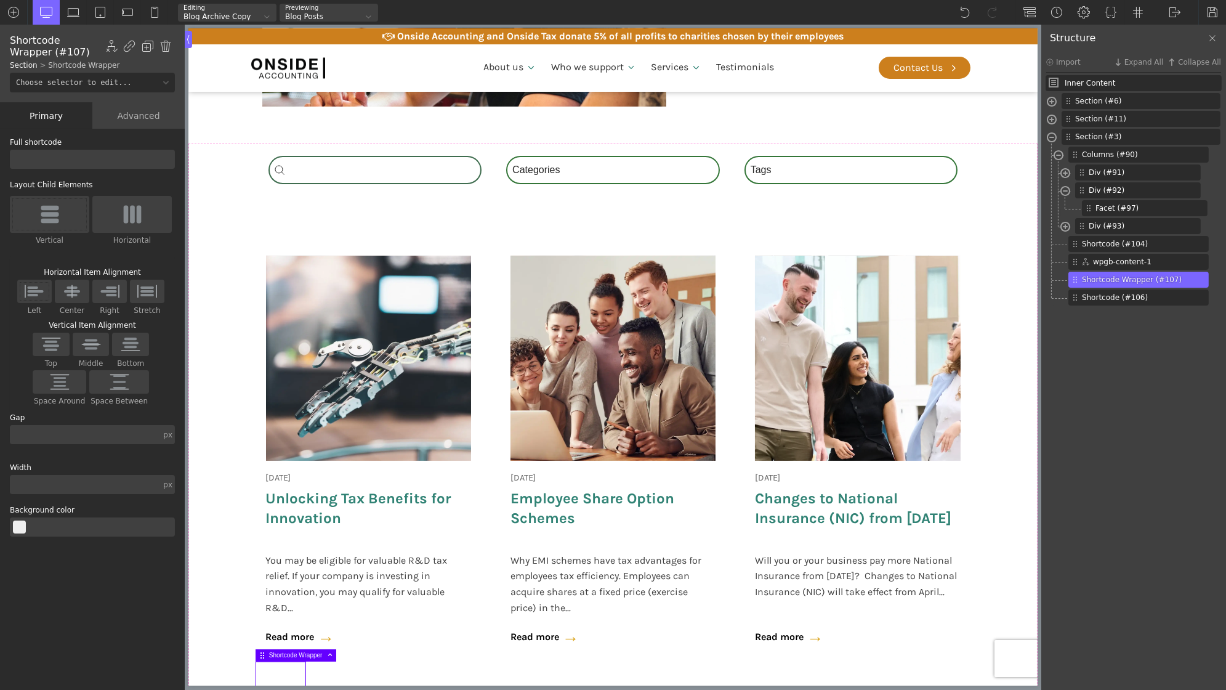
scroll to position [468, 0]
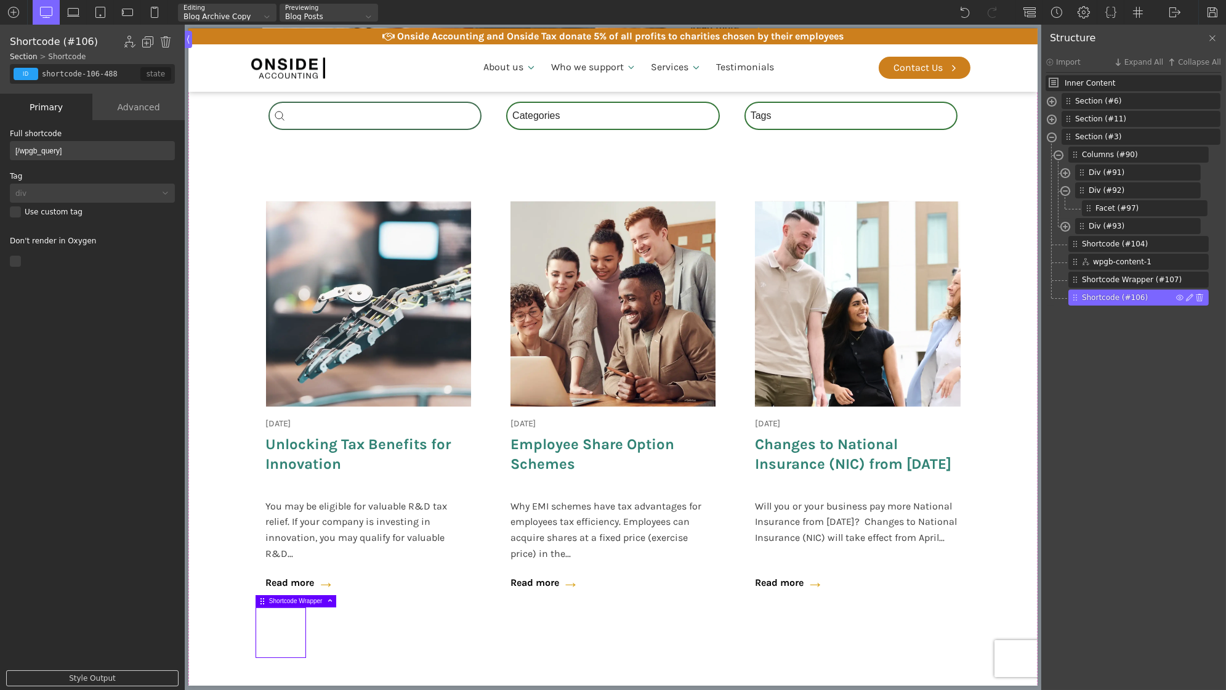
click at [1107, 292] on span "Shortcode (#106)" at bounding box center [1129, 297] width 94 height 11
drag, startPoint x: 78, startPoint y: 149, endPoint x: 0, endPoint y: 148, distance: 77.6
click at [0, 148] on div "Title List Choices Choice Label Choice Counter" at bounding box center [92, 406] width 185 height 572
click at [1125, 278] on span "Shortcode Wrapper (#107)" at bounding box center [1132, 279] width 100 height 11
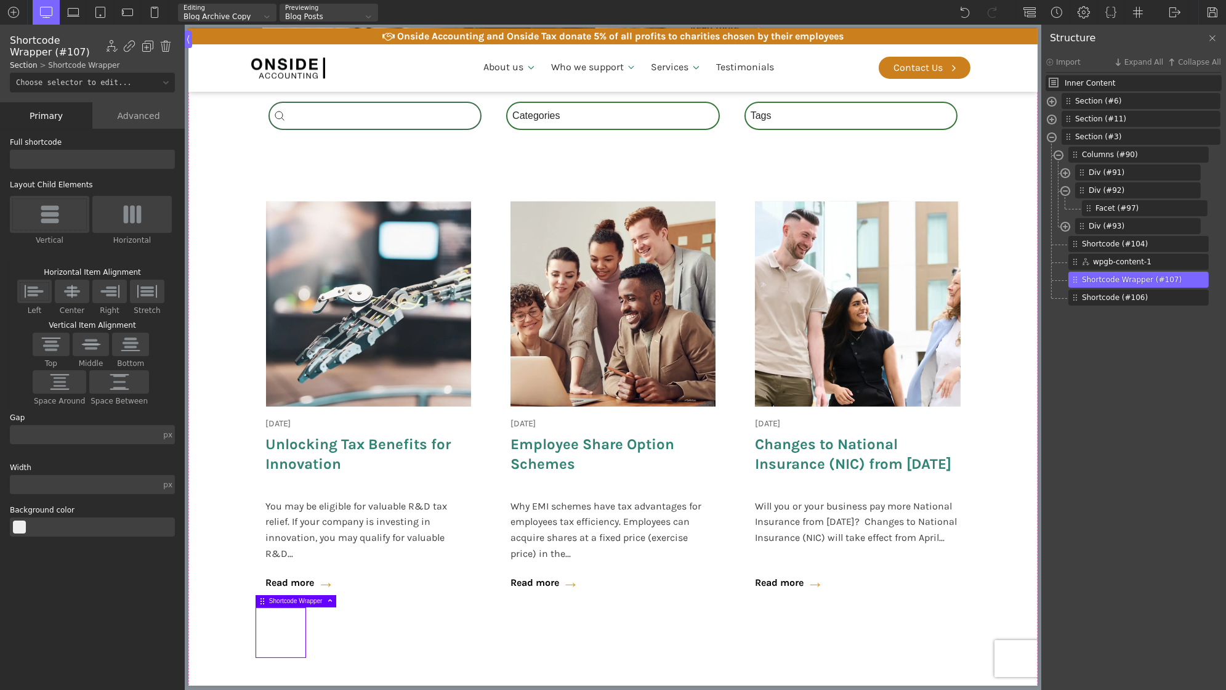
click at [90, 161] on input "text" at bounding box center [92, 159] width 165 height 19
paste input "[/wpgb_query]"
type input "[/wpgb_query]"
click at [1203, 297] on div "Shortcode (#106)" at bounding box center [1138, 297] width 140 height 16
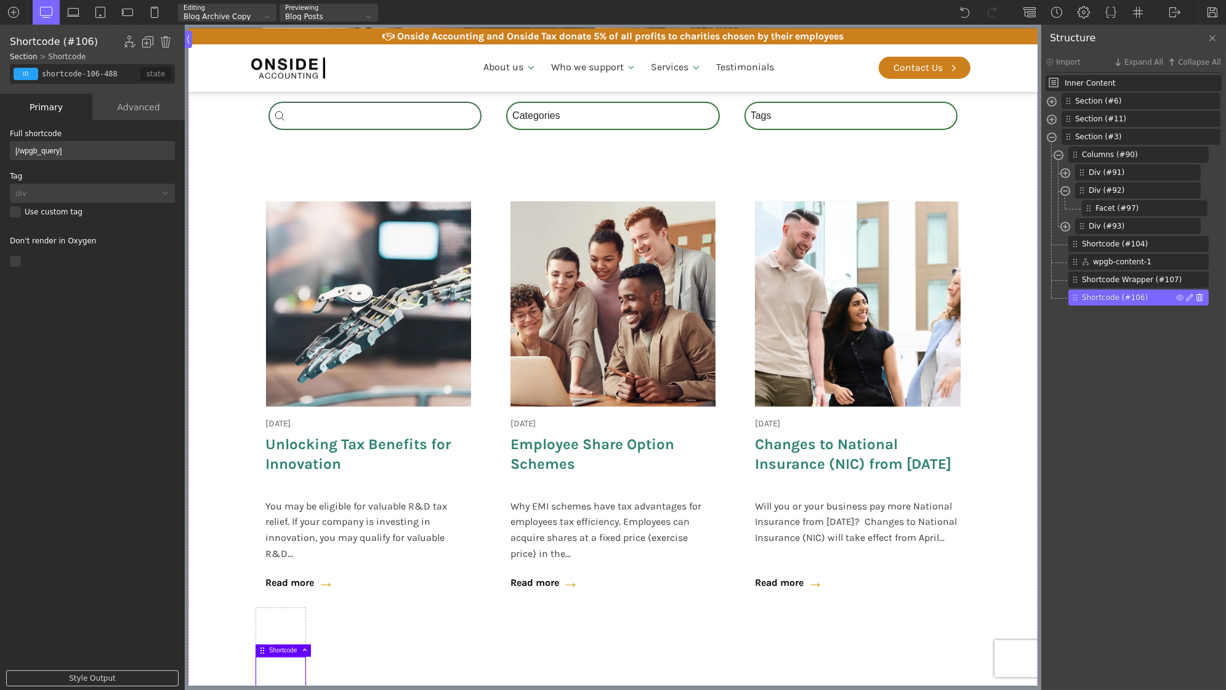
click at [1202, 297] on img at bounding box center [1199, 297] width 7 height 7
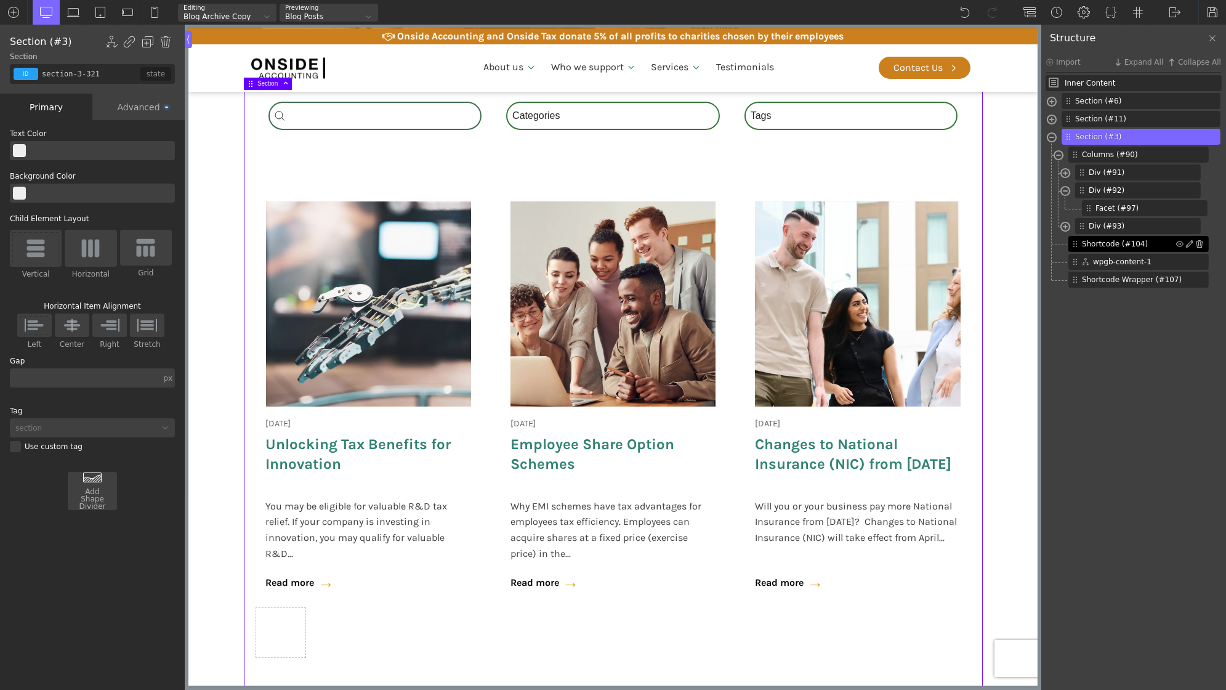
click at [1127, 243] on span "Shortcode (#104)" at bounding box center [1129, 243] width 94 height 11
type input "shortcode-104-488"
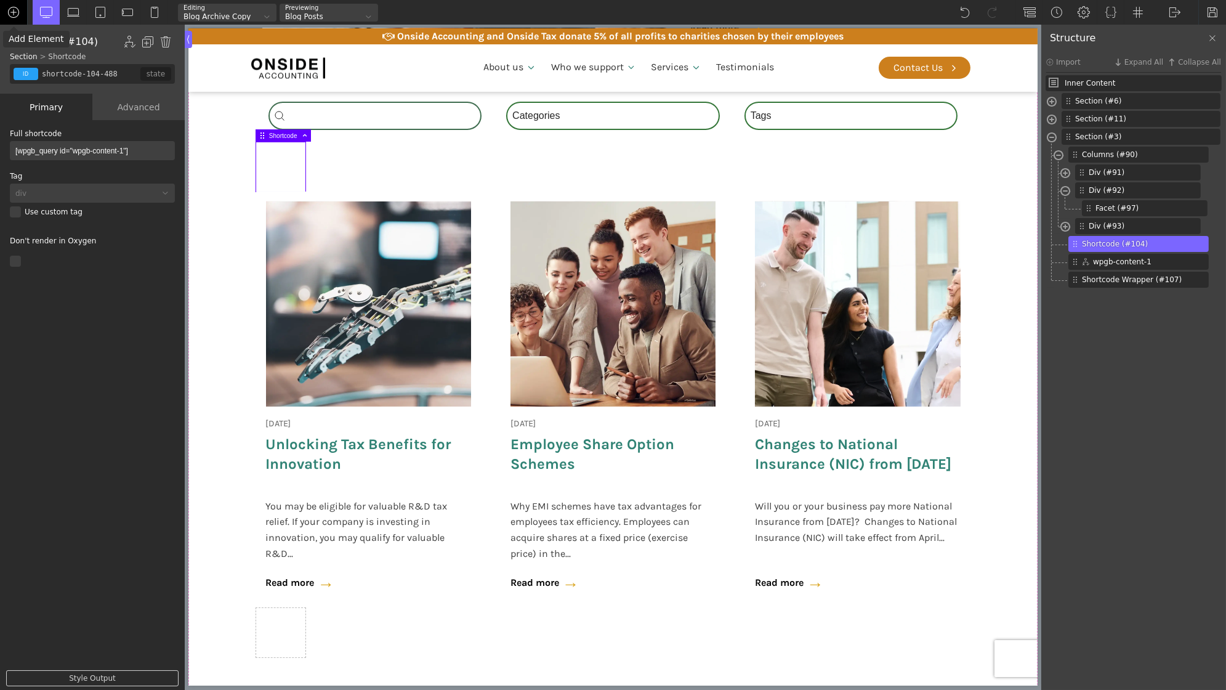
click at [7, 11] on img at bounding box center [13, 12] width 12 height 12
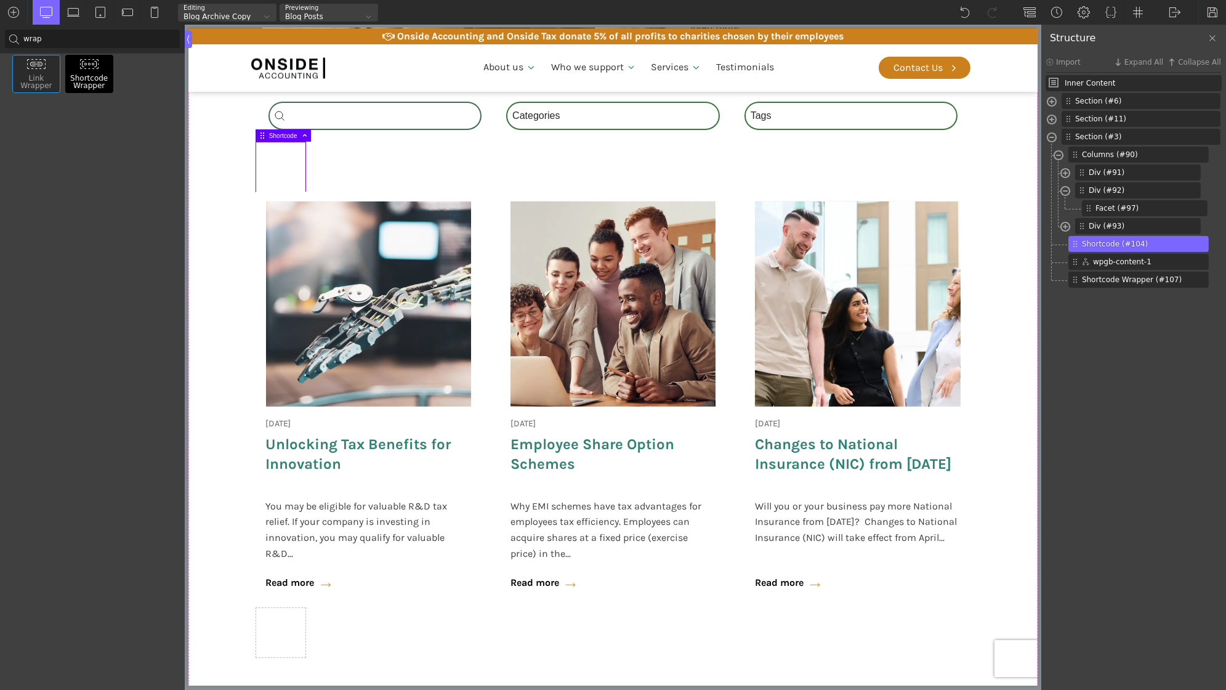
type input "wrap"
click at [91, 69] on img at bounding box center [89, 63] width 20 height 11
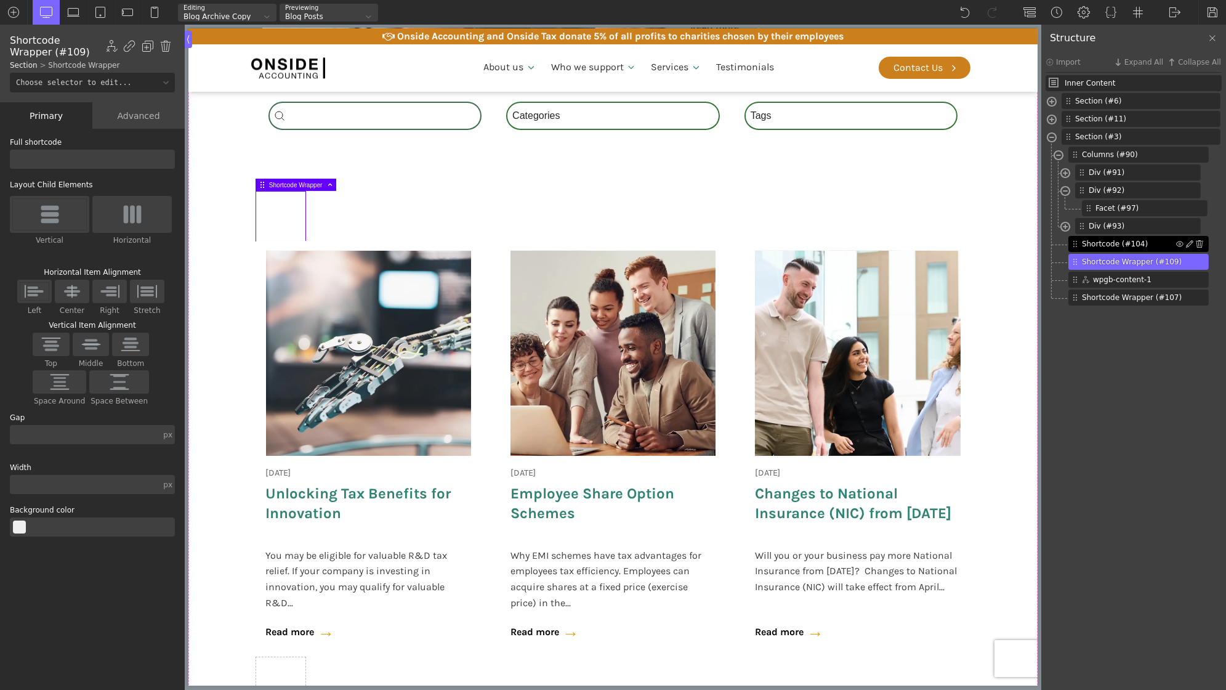
click at [1121, 249] on span "Shortcode (#104)" at bounding box center [1129, 243] width 94 height 11
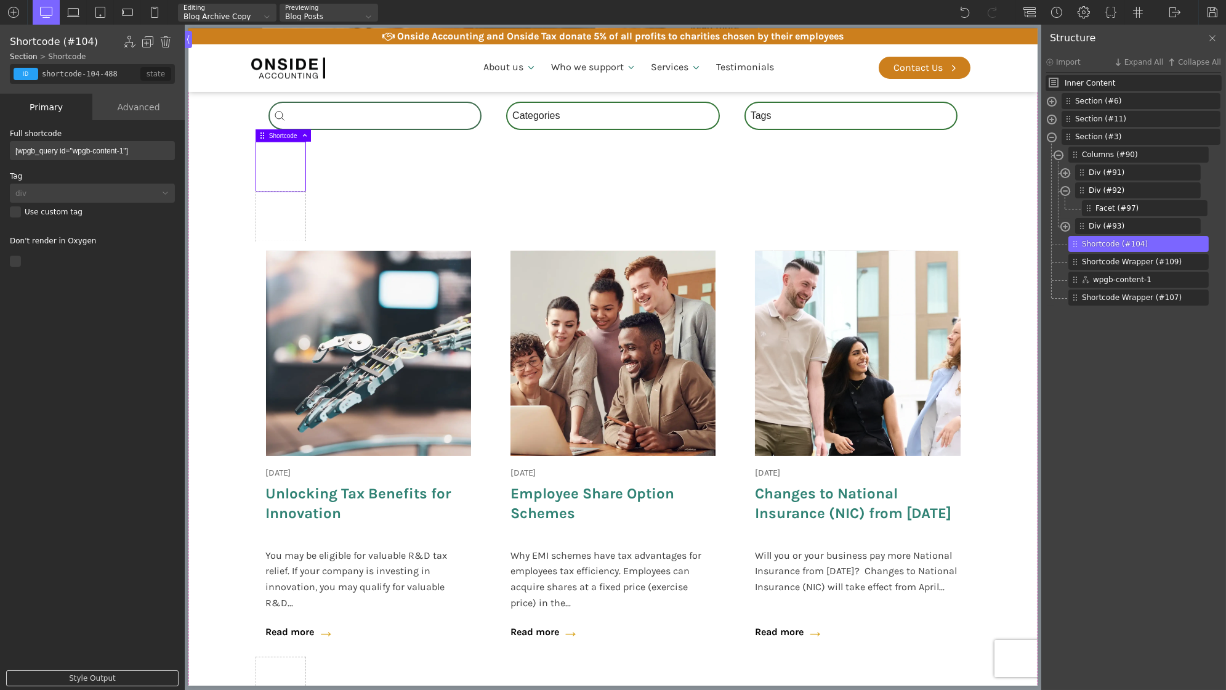
drag, startPoint x: 145, startPoint y: 148, endPoint x: 0, endPoint y: 147, distance: 144.7
click at [0, 147] on div "Title List Choices Choice Label Choice Counter" at bounding box center [92, 406] width 185 height 572
click at [1134, 264] on span "Shortcode Wrapper (#109)" at bounding box center [1132, 261] width 100 height 11
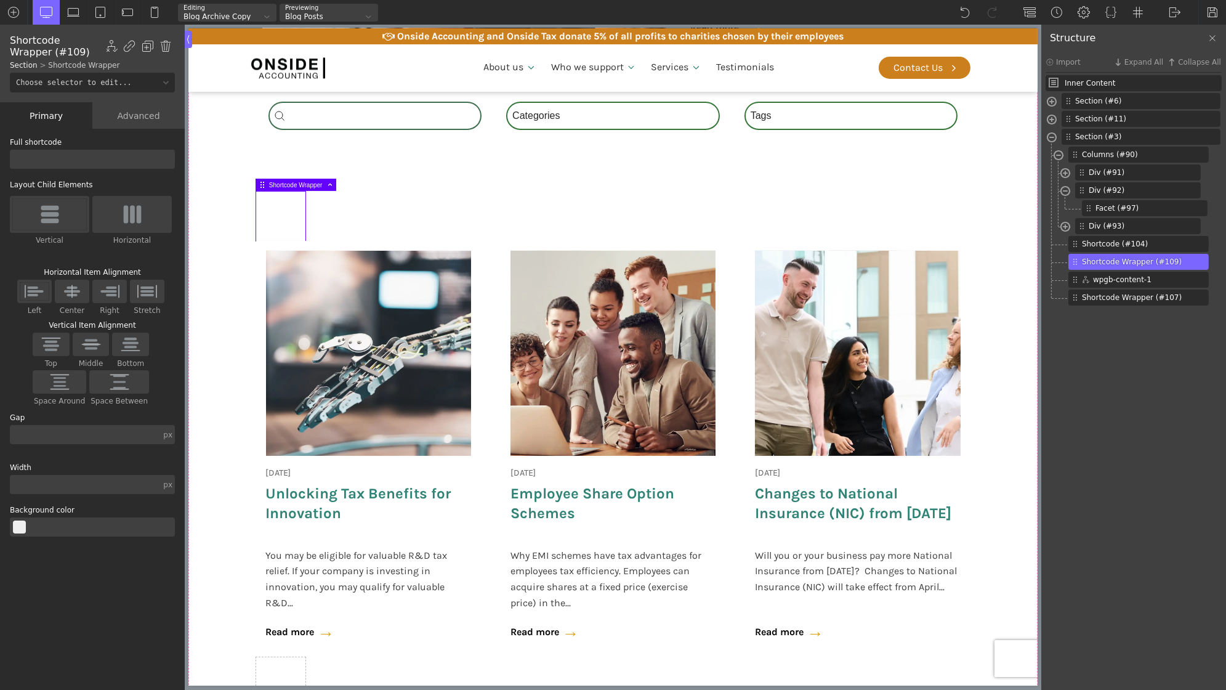
click at [61, 154] on input "text" at bounding box center [92, 159] width 165 height 19
paste input "[wpgb_query id="wpgb-content-1"]"
type input "[wpgb_query id="wpgb-content-1"]"
click at [1202, 243] on img at bounding box center [1199, 243] width 7 height 7
type input "section-3-321"
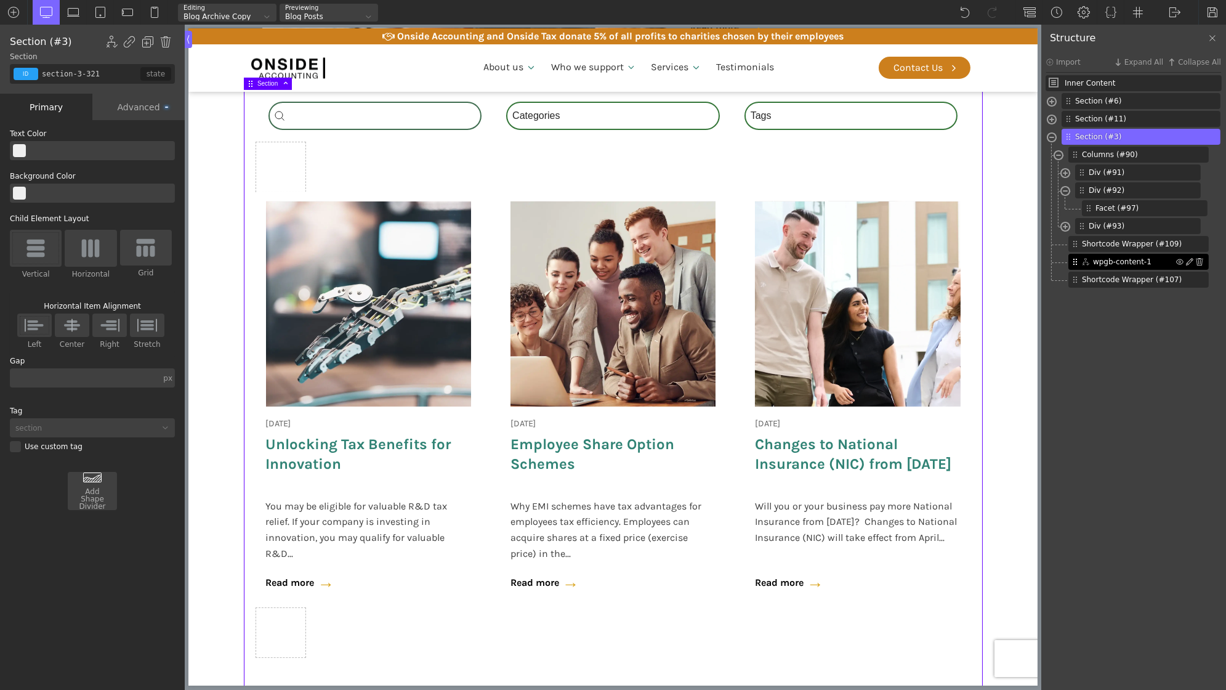
type input "wpgb-content-1"
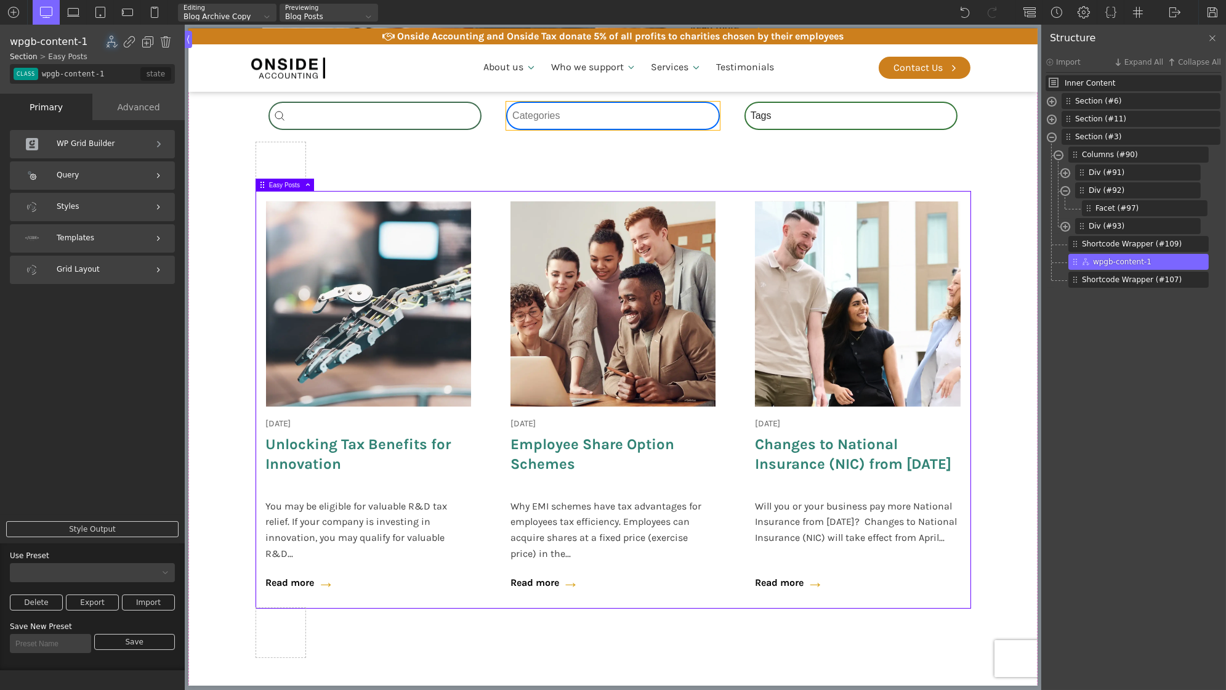
click at [581, 119] on div "Category Select content Categories All (3) News (2) Fact Sheets (1)" at bounding box center [613, 116] width 214 height 28
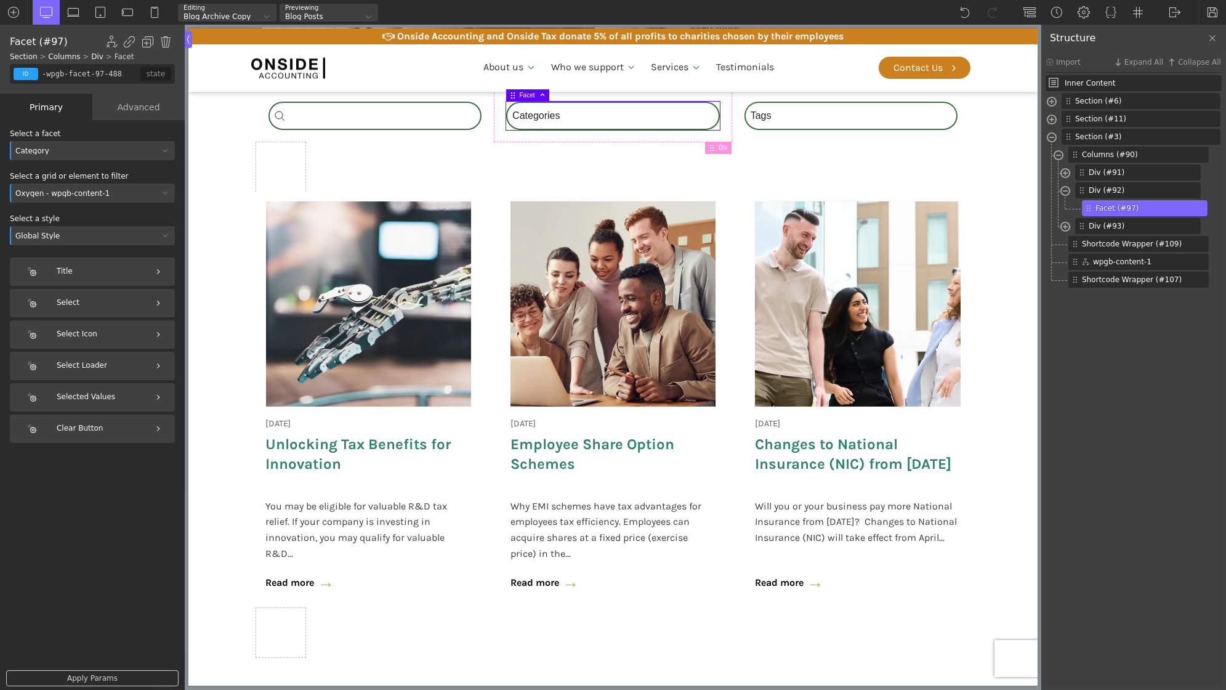
click at [141, 195] on div "Oxygen - wpgb-content-1" at bounding box center [84, 193] width 149 height 7
click at [126, 272] on div "Oxygen - wpgb-content-1" at bounding box center [92, 271] width 165 height 15
click at [1209, 17] on img at bounding box center [1212, 12] width 12 height 12
click at [1205, 281] on div "Shortcode Wrapper (#107)" at bounding box center [1141, 280] width 146 height 16
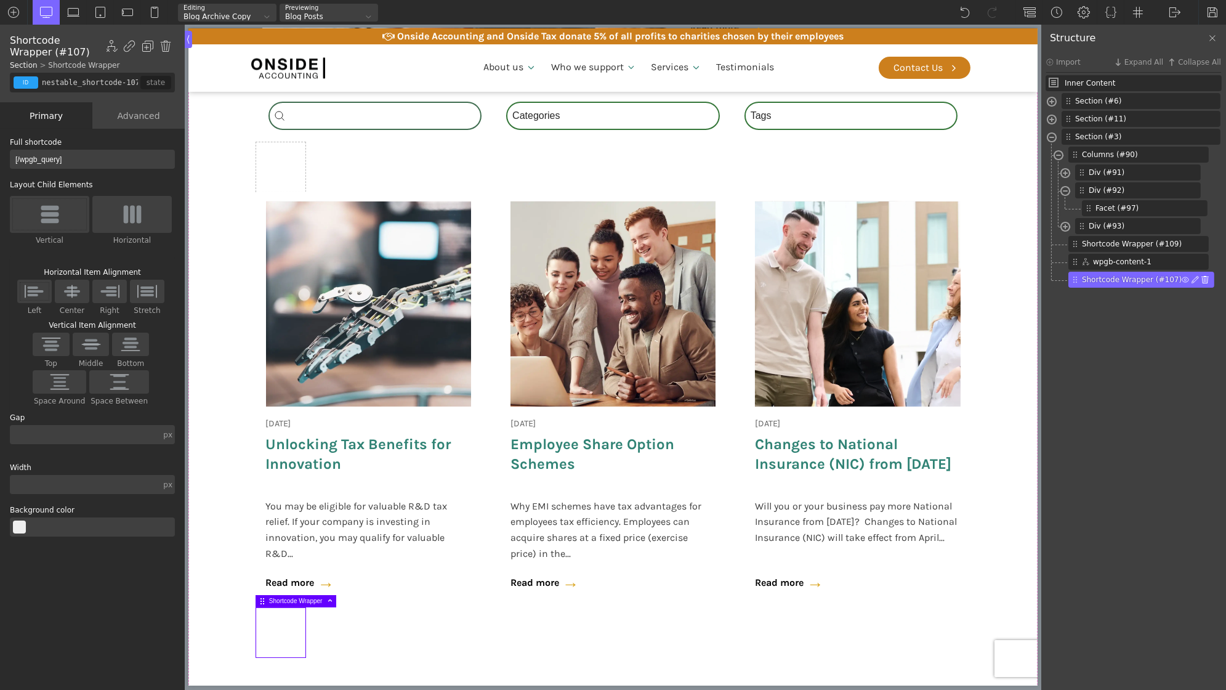
click at [1201, 280] on img at bounding box center [1204, 279] width 7 height 7
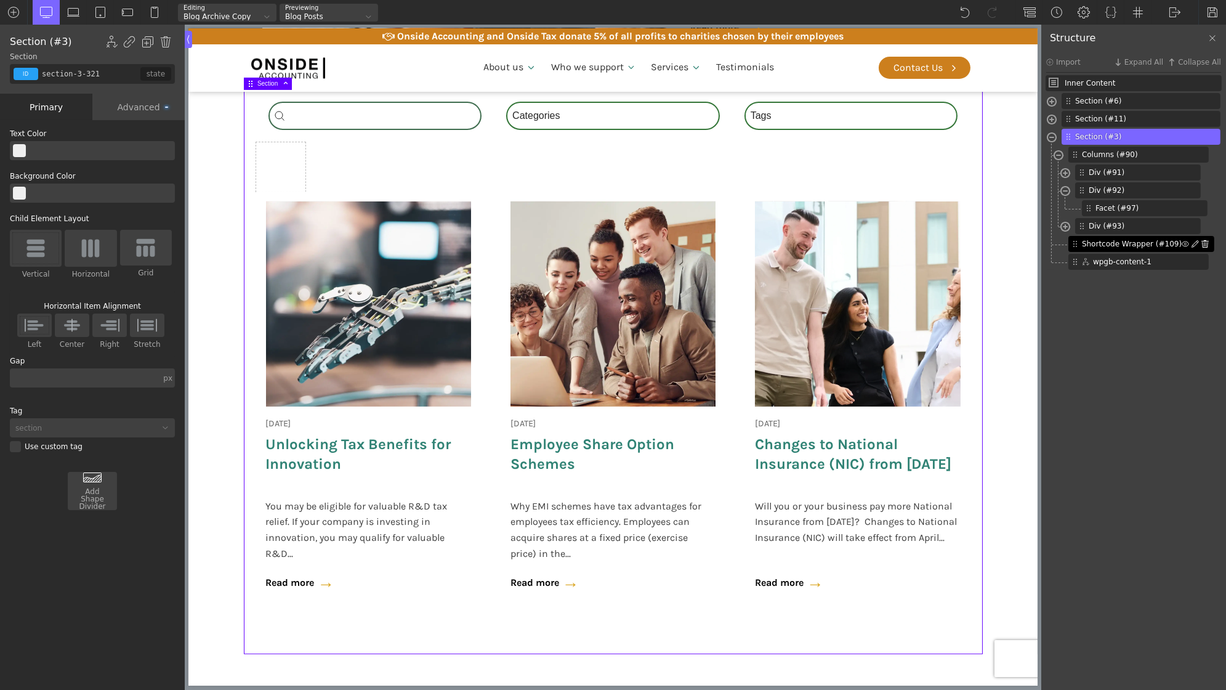
click at [1201, 243] on img at bounding box center [1204, 243] width 7 height 7
type input "section-3-321"
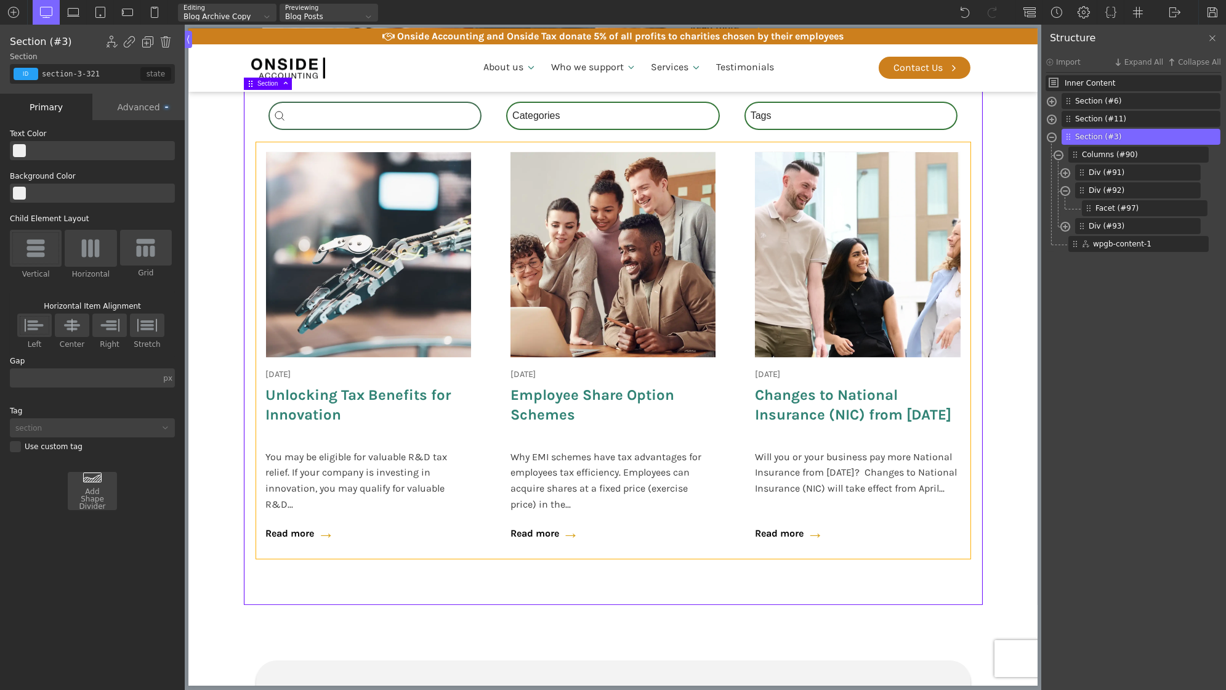
click at [483, 317] on div "[DATE] Onside Strategy Day Aligning people, purpose, and performance. As a full…" at bounding box center [613, 350] width 714 height 416
type input "wpgb-content-1"
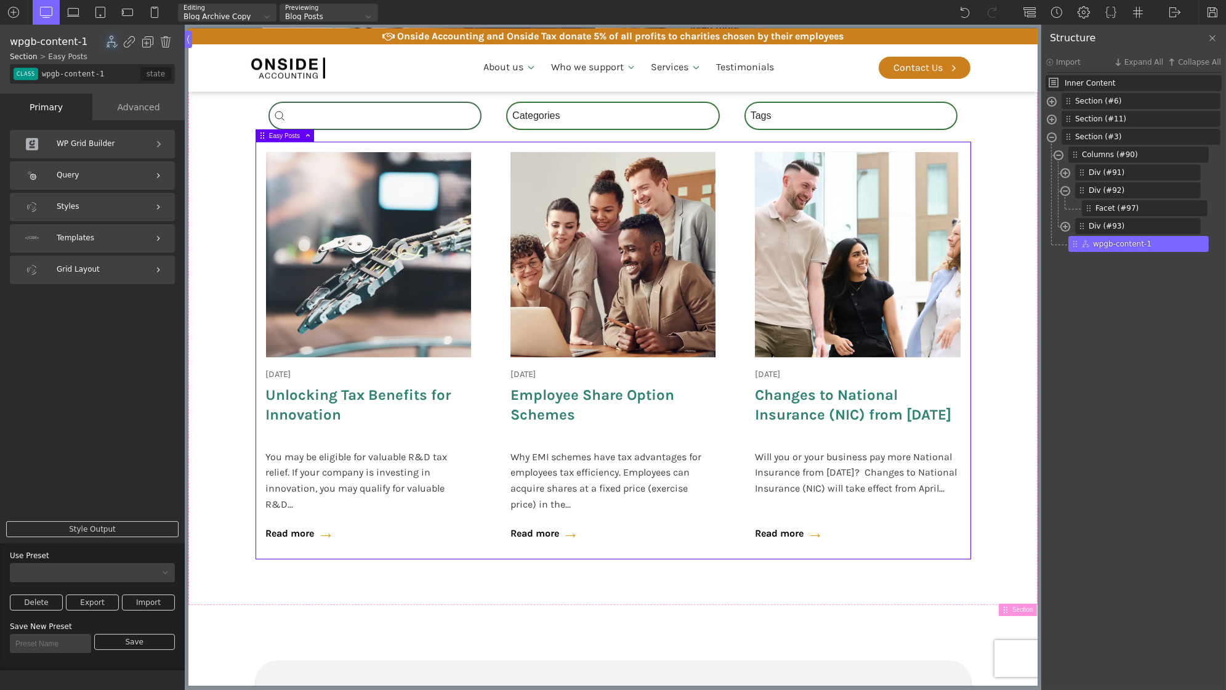
click at [70, 181] on div "Query" at bounding box center [92, 175] width 165 height 28
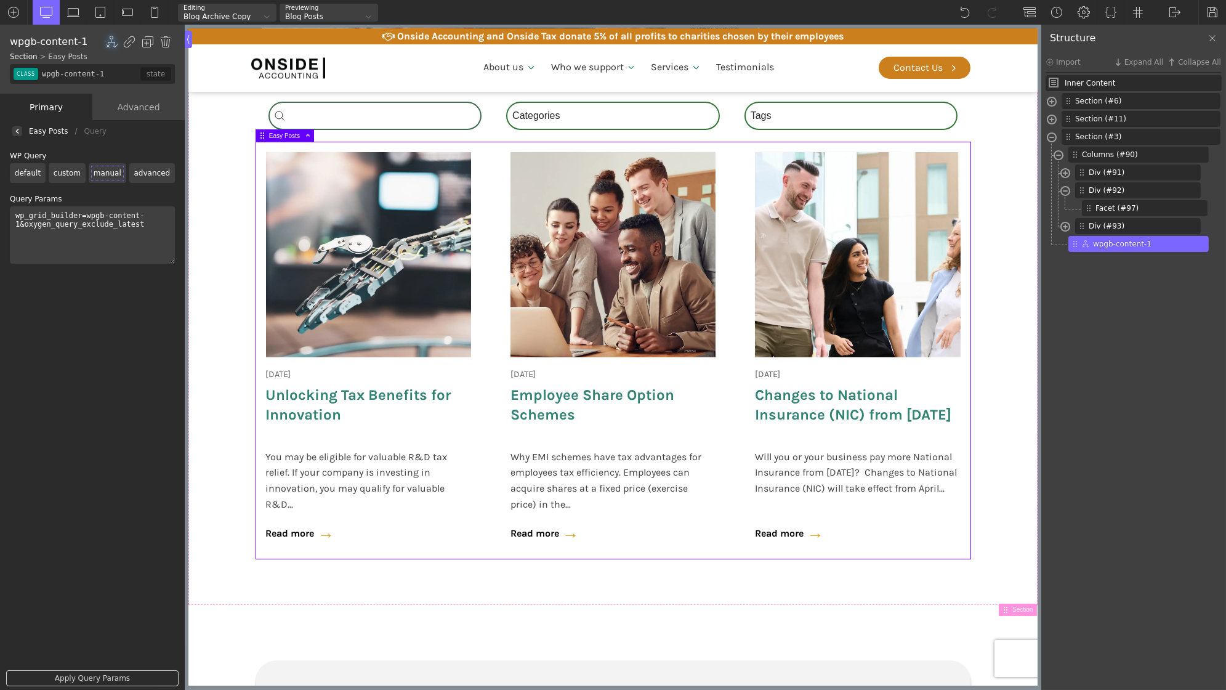
drag, startPoint x: 26, startPoint y: 227, endPoint x: 6, endPoint y: 219, distance: 21.8
click at [6, 219] on div "Title List Choices Choice Label Choice Counter" at bounding box center [92, 406] width 185 height 572
type textarea "oxygen_query_exclude_latest"
click at [79, 677] on link "Apply Query Params" at bounding box center [92, 678] width 172 height 16
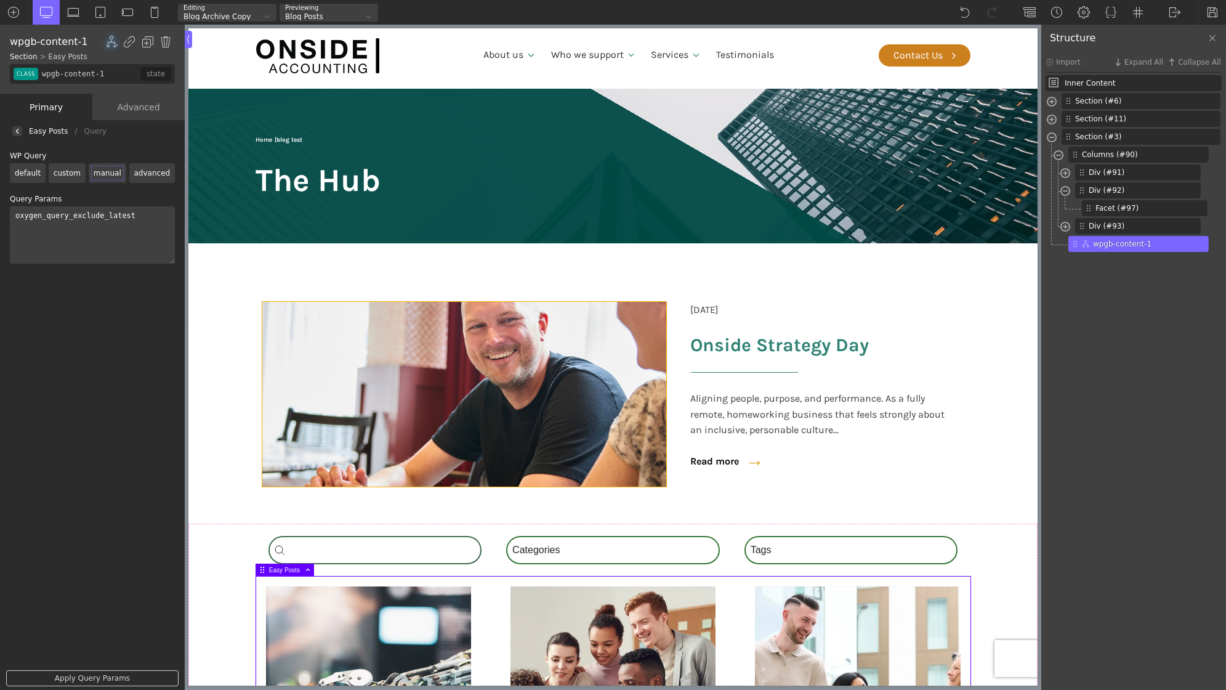
scroll to position [0, 0]
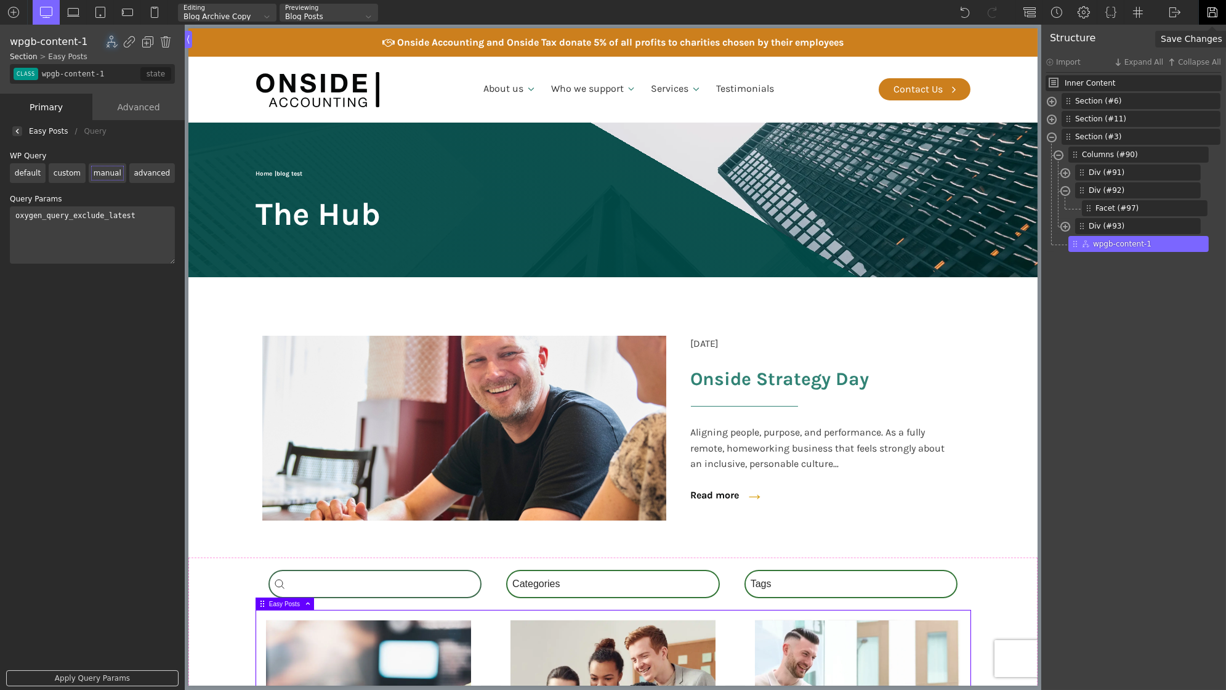
click at [1209, 10] on img at bounding box center [1212, 12] width 12 height 12
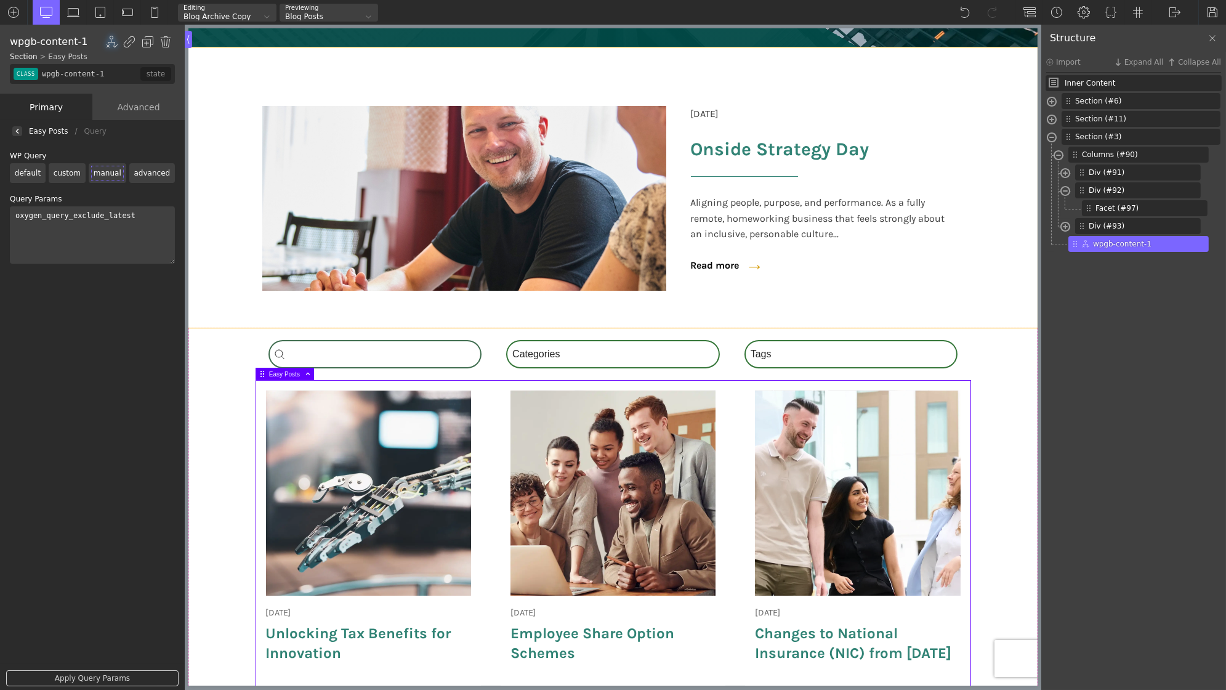
scroll to position [265, 0]
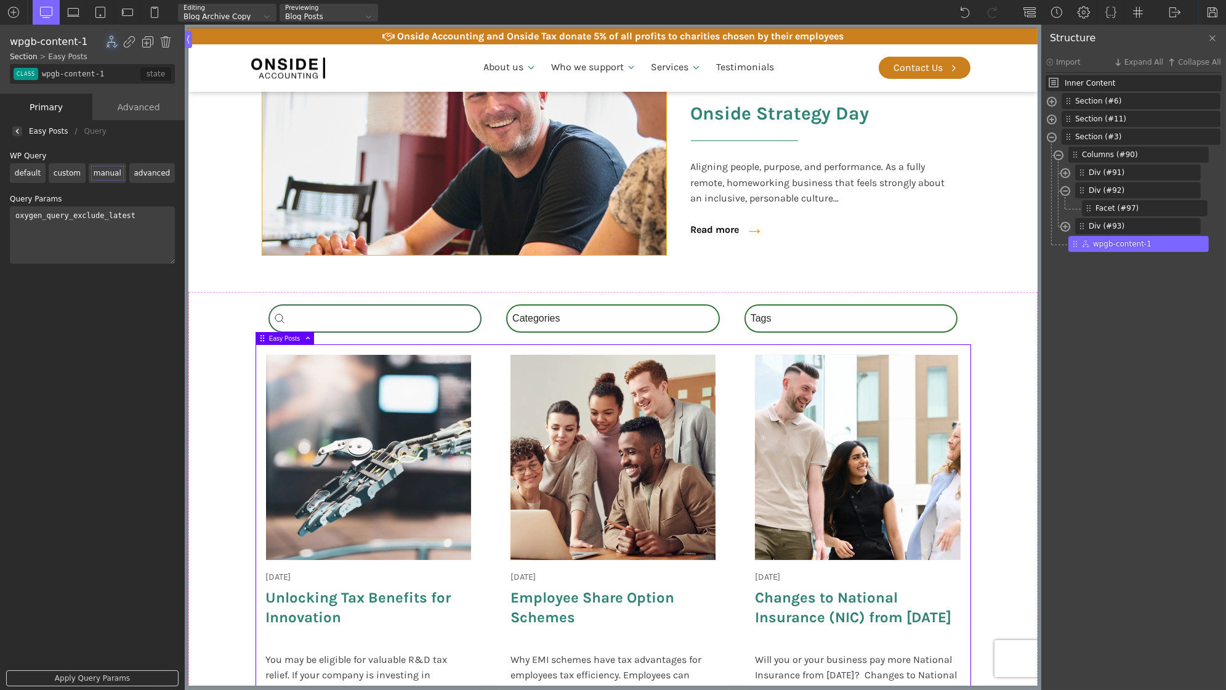
click at [559, 214] on img at bounding box center [464, 162] width 404 height 185
type input "image-63-321"
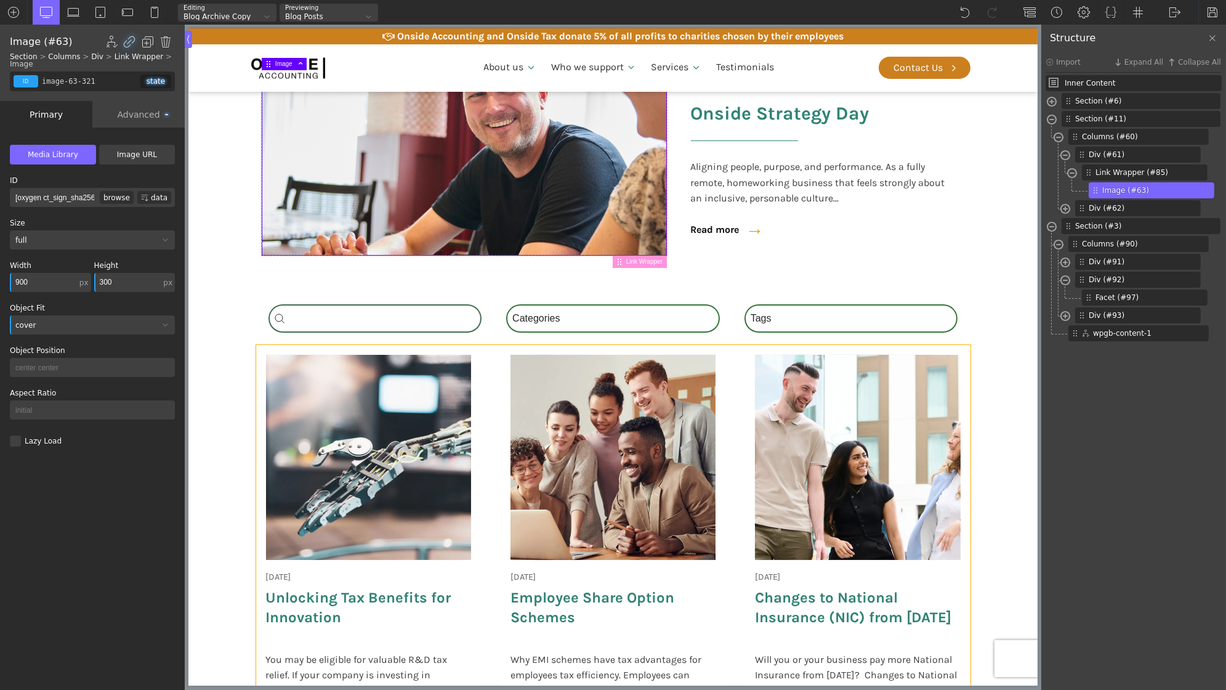
click at [262, 361] on div "[DATE] Unlocking Tax Benefits for Innovation You may be eligible for valuable R…" at bounding box center [368, 553] width 225 height 416
type input "wpgb-content-1"
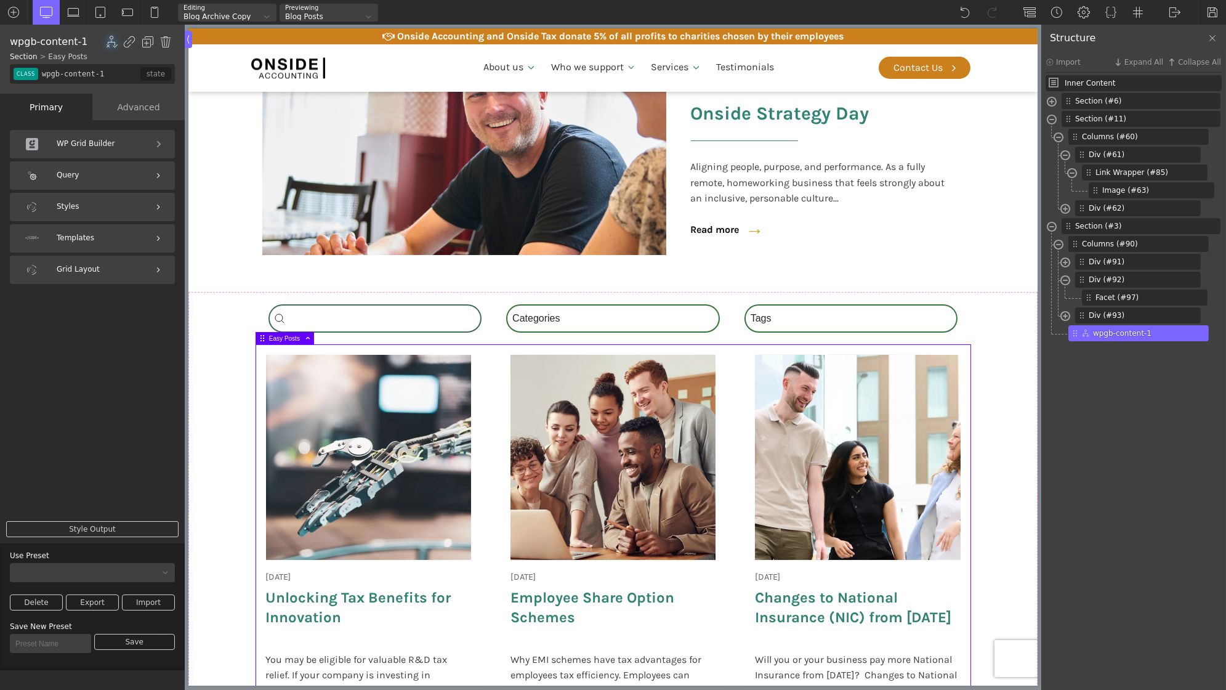
click at [101, 180] on div "Query" at bounding box center [92, 175] width 165 height 28
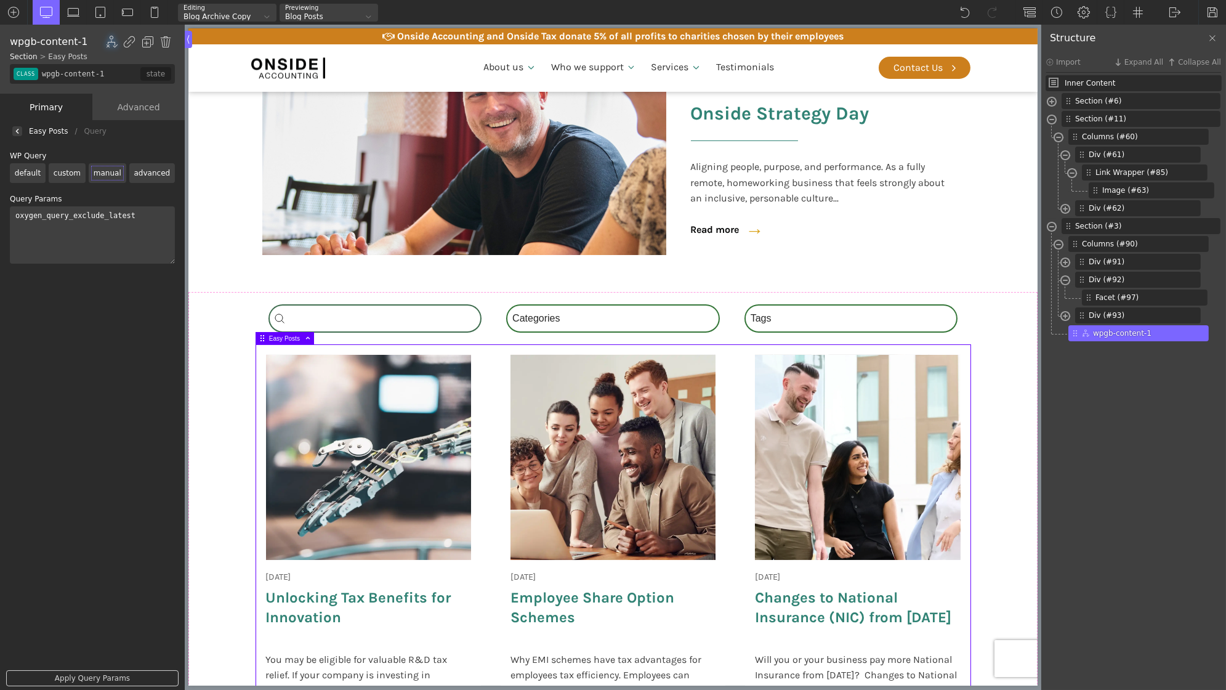
click at [60, 171] on label "custom" at bounding box center [67, 173] width 37 height 20
click at [0, 0] on input "custom" at bounding box center [0, 0] width 0 height 0
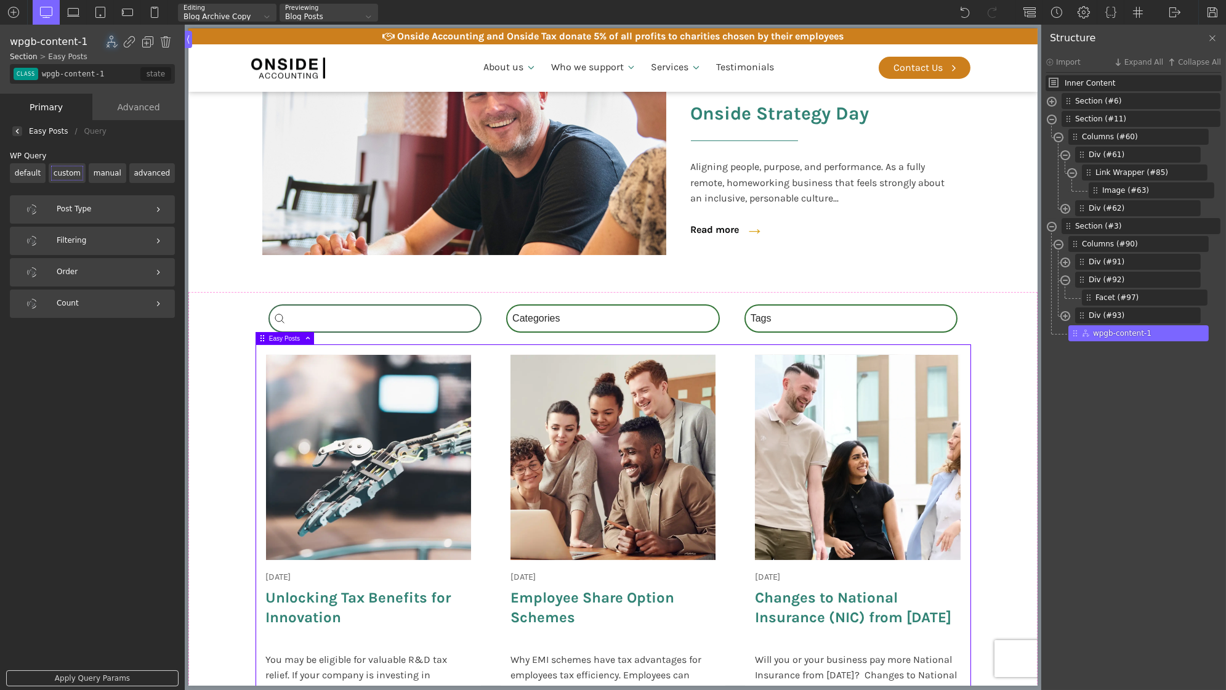
click at [105, 178] on label "manual" at bounding box center [108, 173] width 38 height 20
click at [0, 0] on input "manual" at bounding box center [0, 0] width 0 height 0
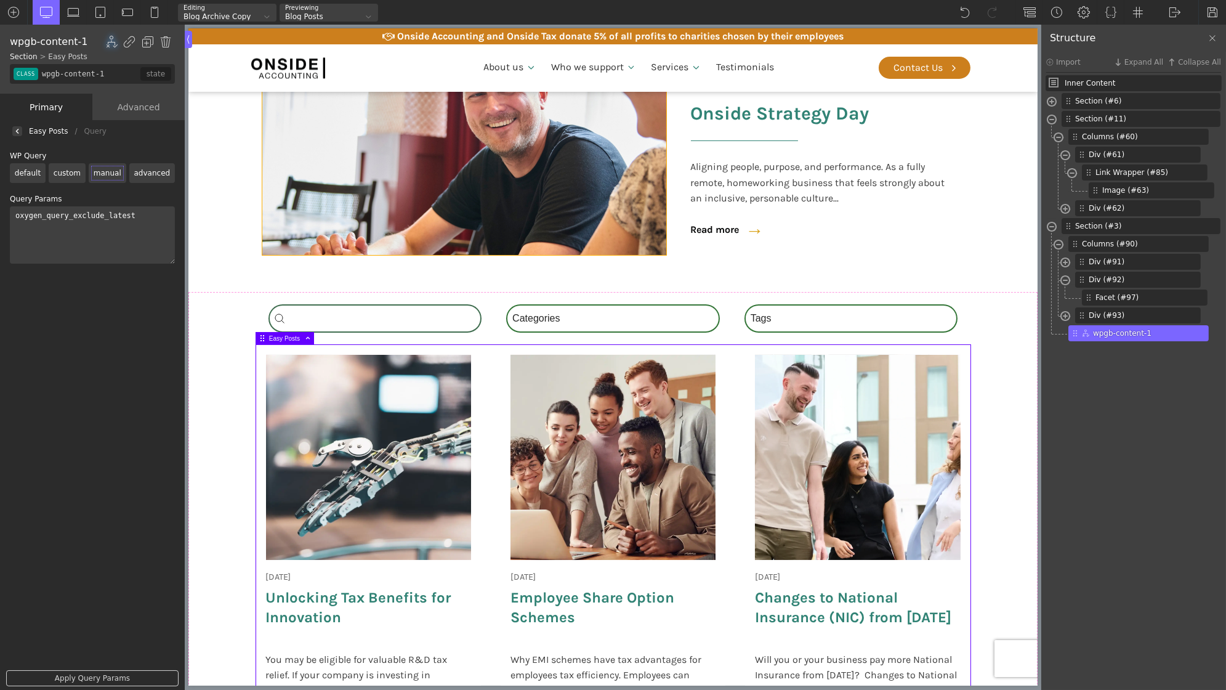
click at [329, 211] on img at bounding box center [464, 162] width 404 height 185
type input "image-63-321"
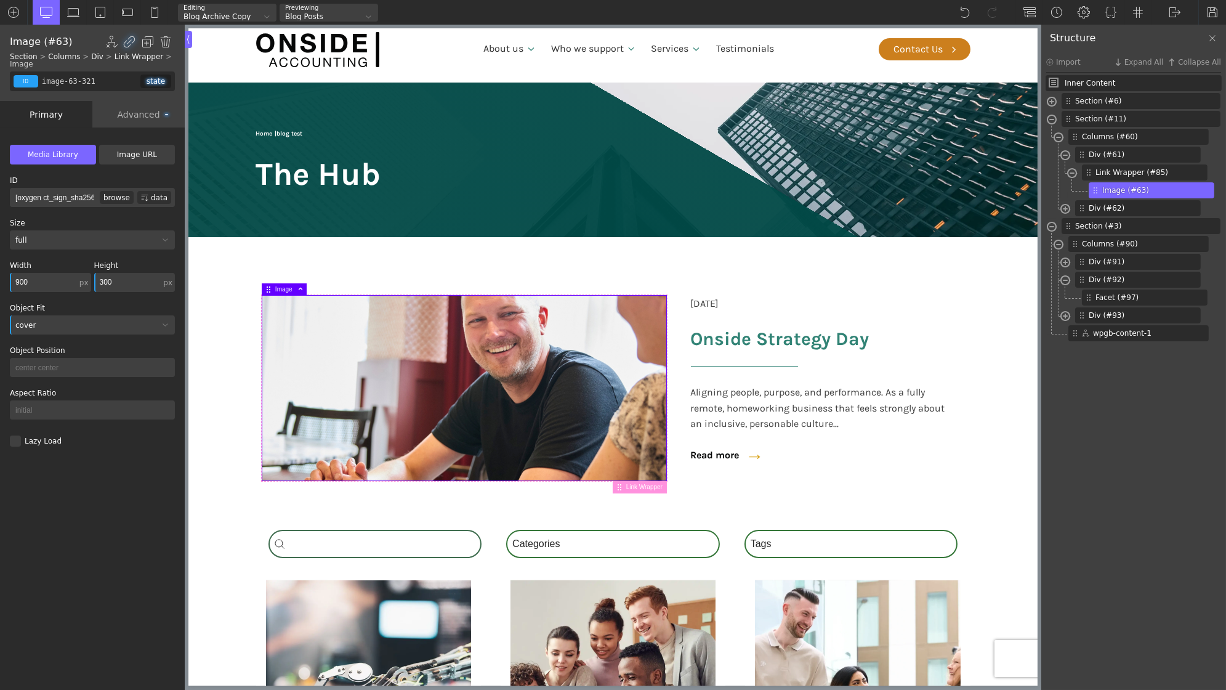
scroll to position [0, 0]
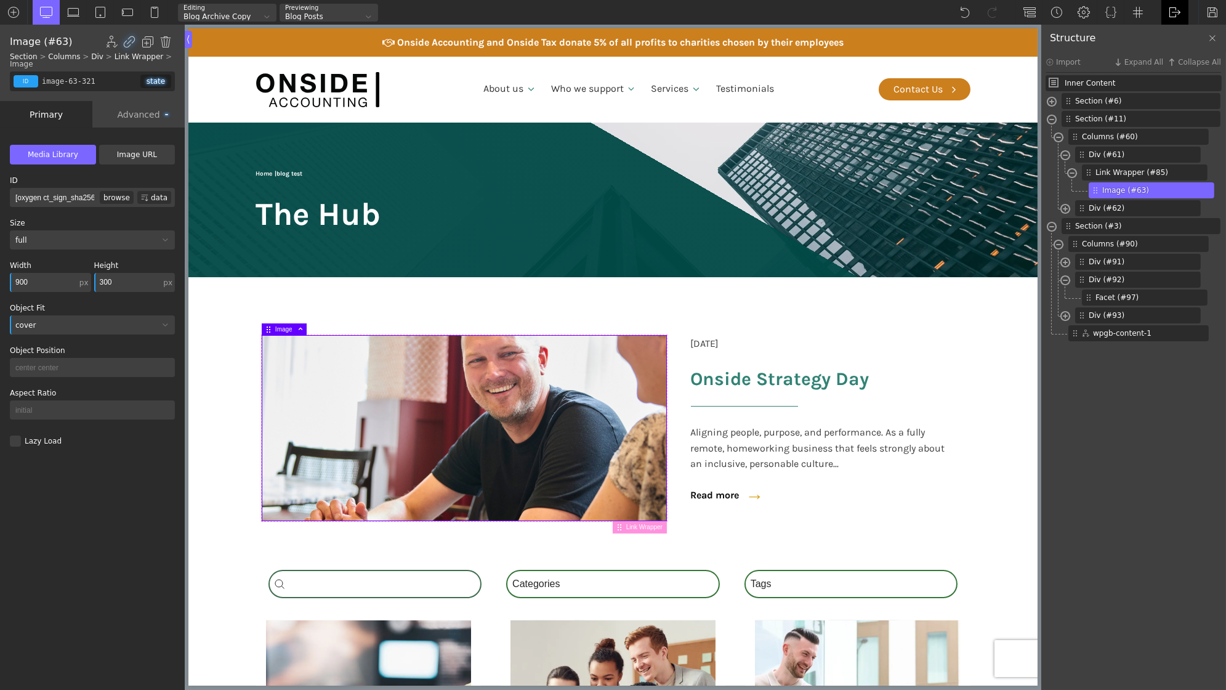
click at [1169, 12] on img at bounding box center [1175, 12] width 12 height 12
click at [1185, 48] on link "Frontend" at bounding box center [1187, 52] width 52 height 20
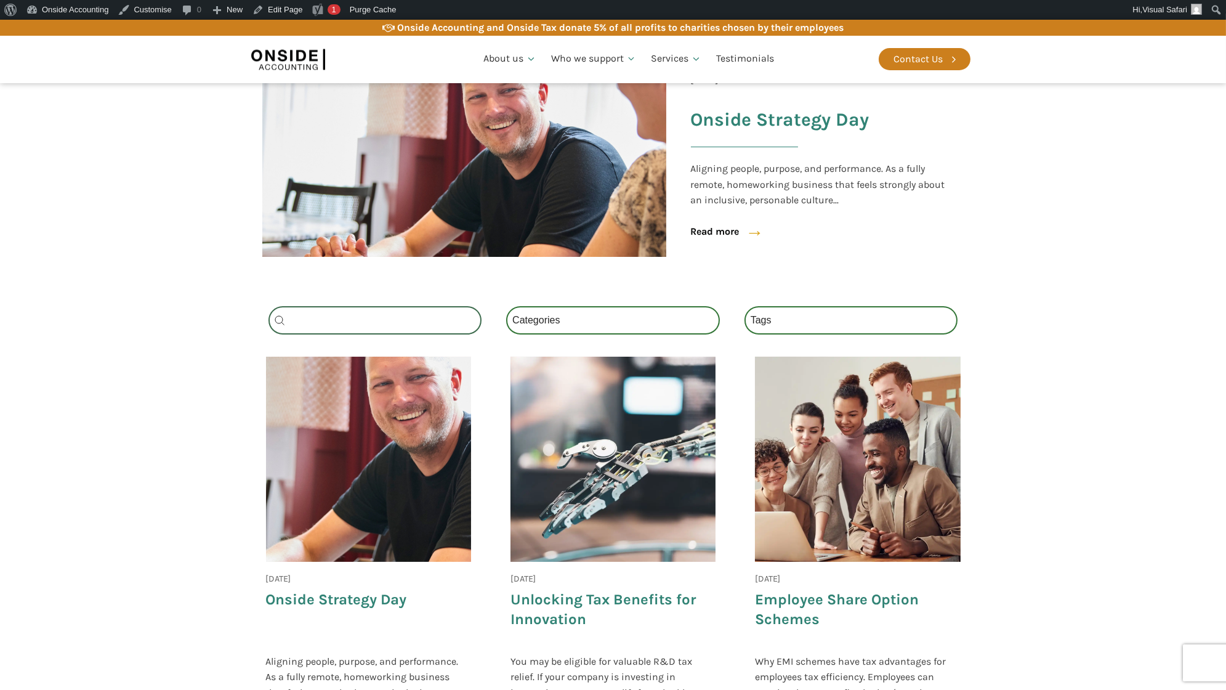
scroll to position [396, 0]
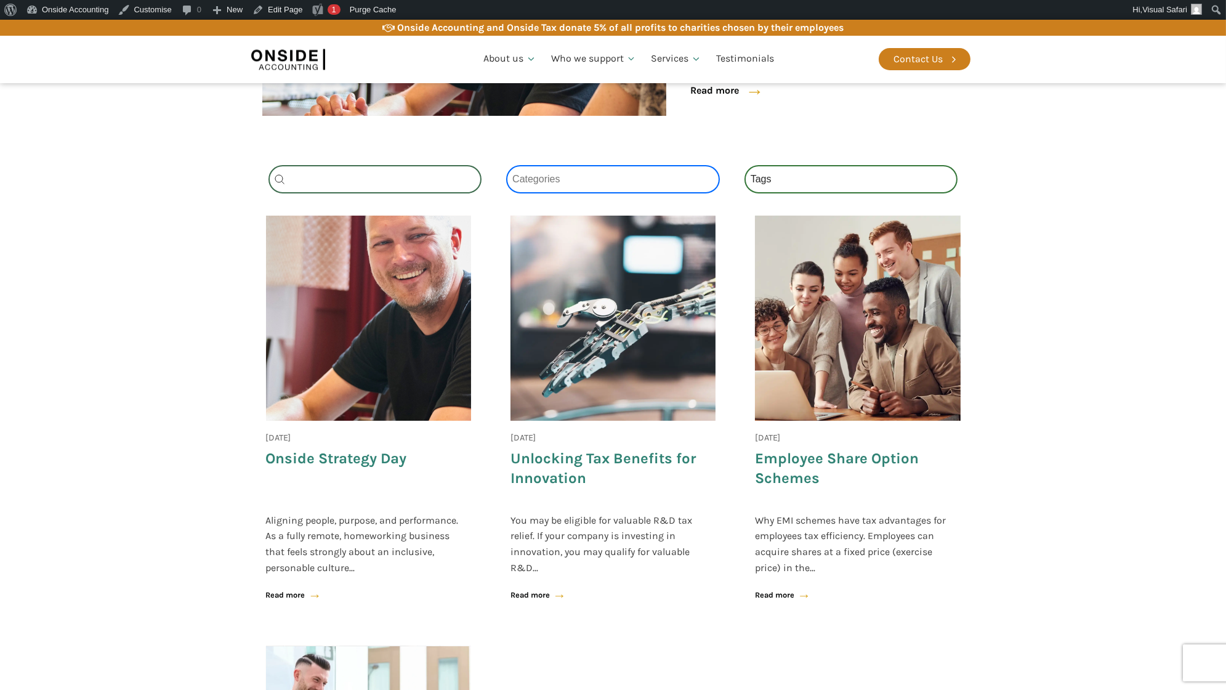
click at [589, 186] on select "Categories All (4) News (2) Blog (1) Fact Sheets (1)" at bounding box center [613, 179] width 214 height 28
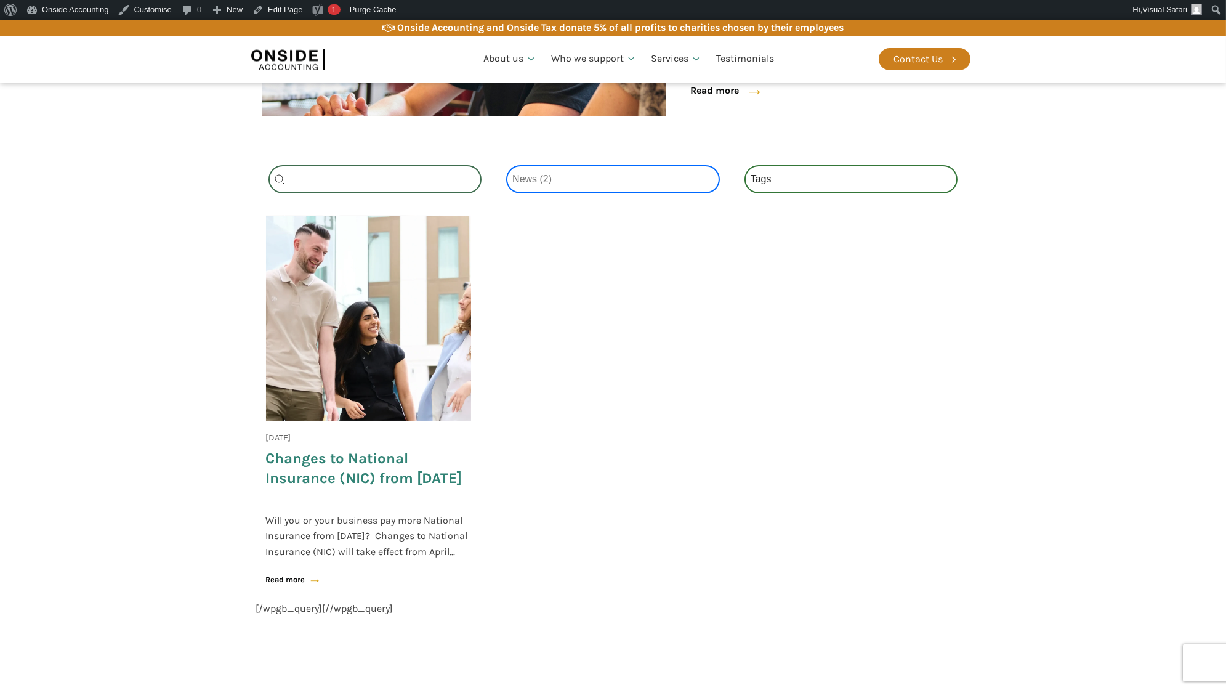
click at [570, 181] on select "Categories All (4) News (2) Blog (1) Fact Sheets (1)" at bounding box center [613, 179] width 214 height 28
select select "fact-sheets"
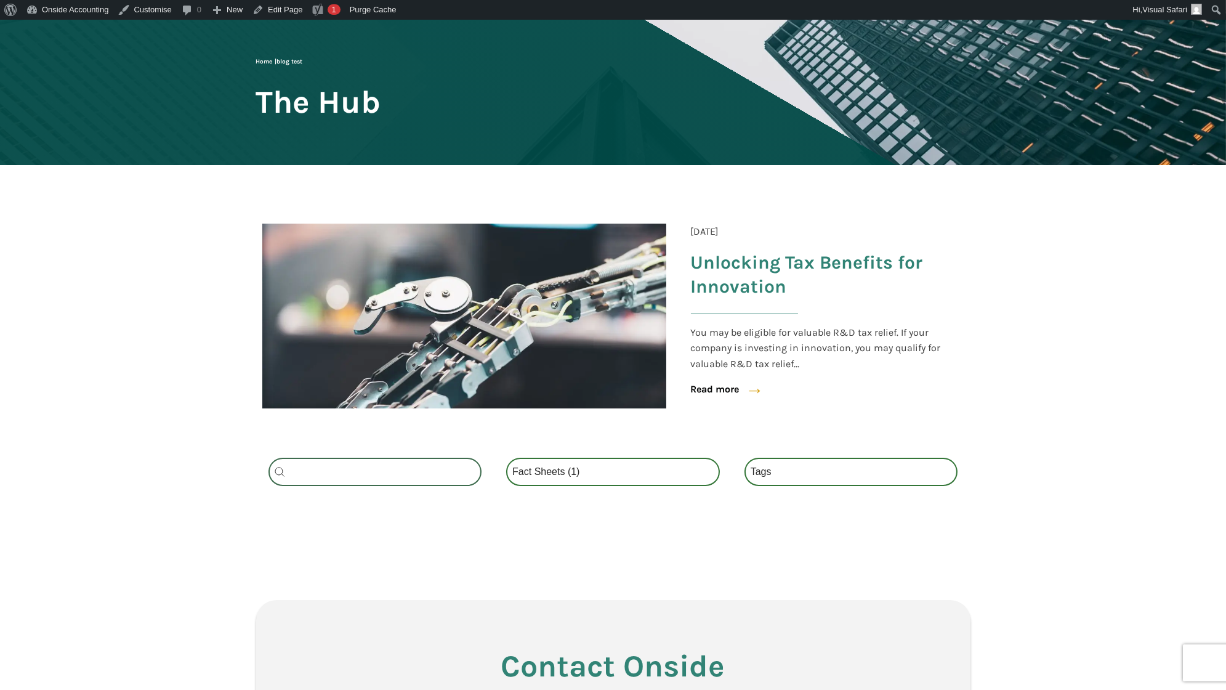
scroll to position [111, 0]
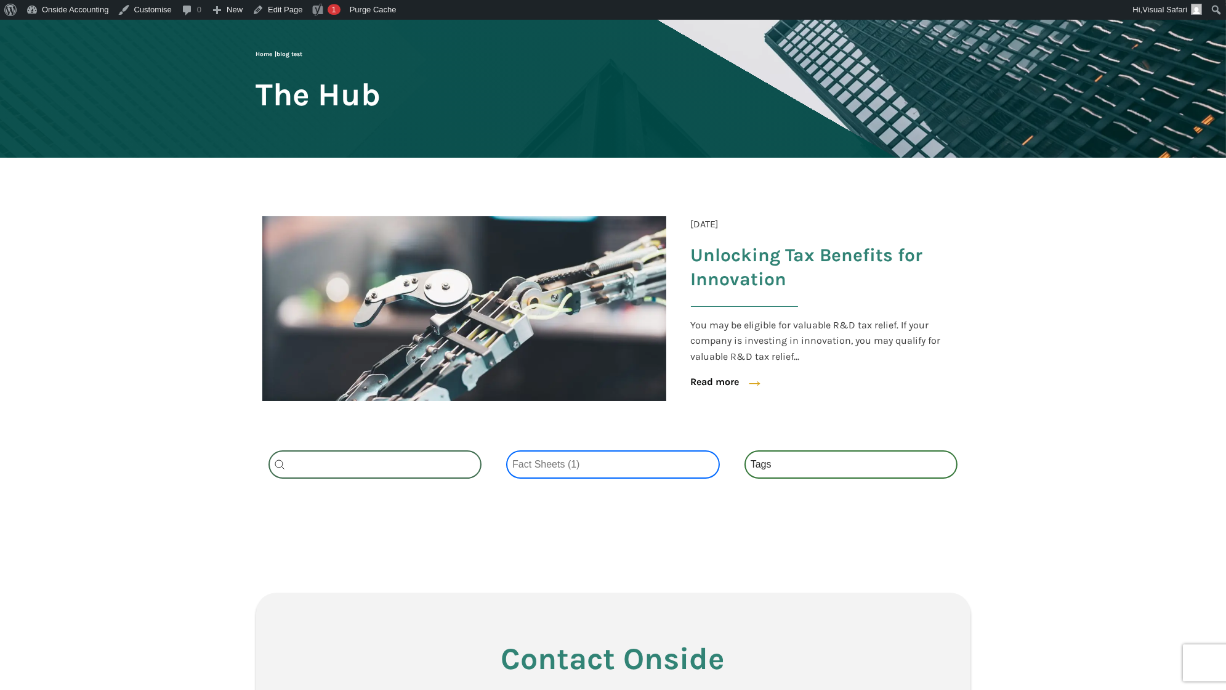
click at [625, 470] on select "Categories All (4) News (2) Blog (1) Fact Sheets (1)" at bounding box center [613, 464] width 214 height 28
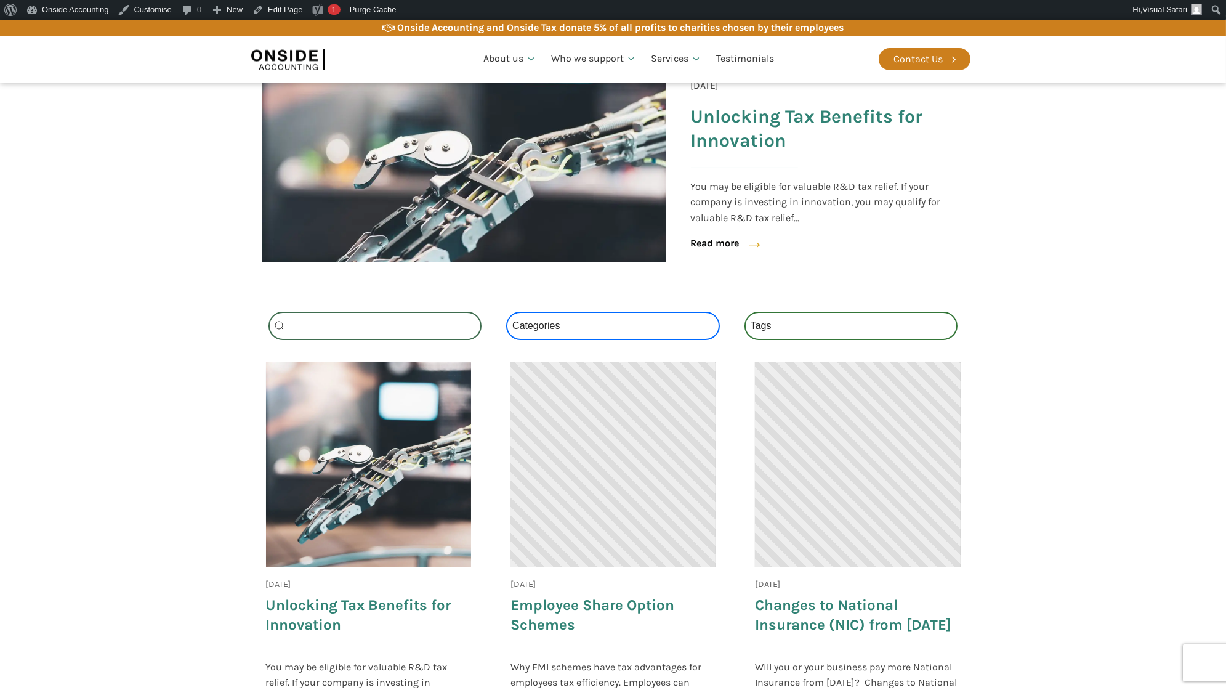
scroll to position [251, 0]
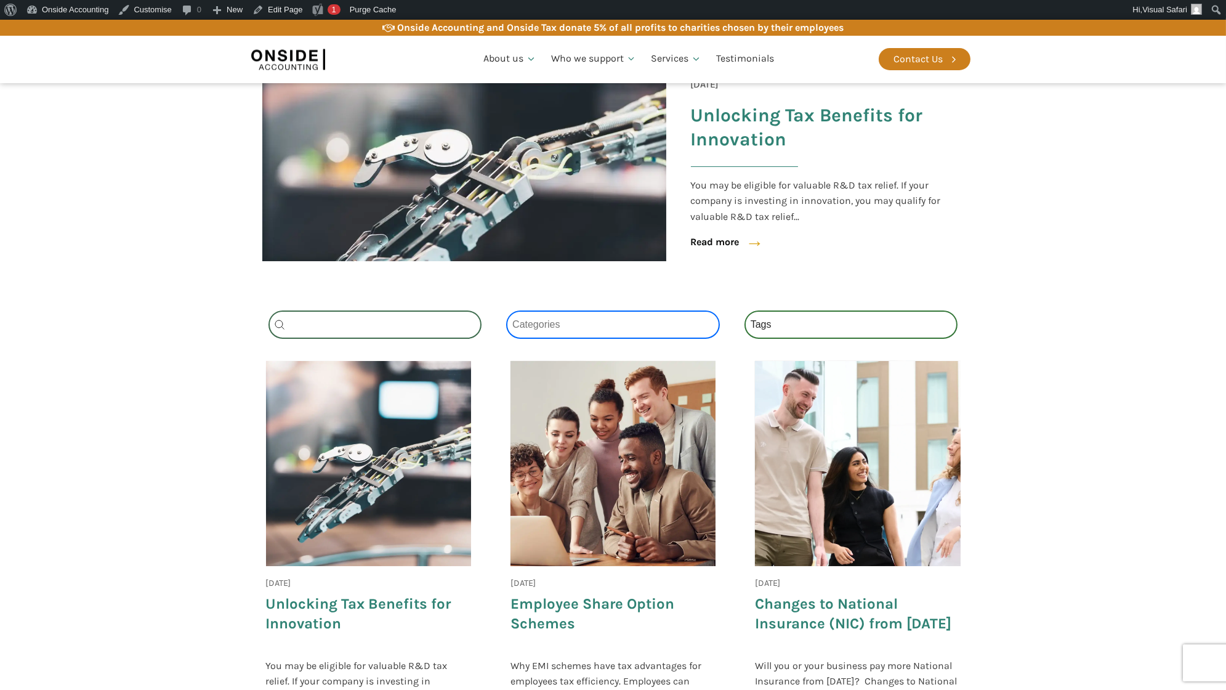
click at [598, 329] on select "Categories All (4) News (2) Blog (1) Fact Sheets (1)" at bounding box center [613, 324] width 214 height 28
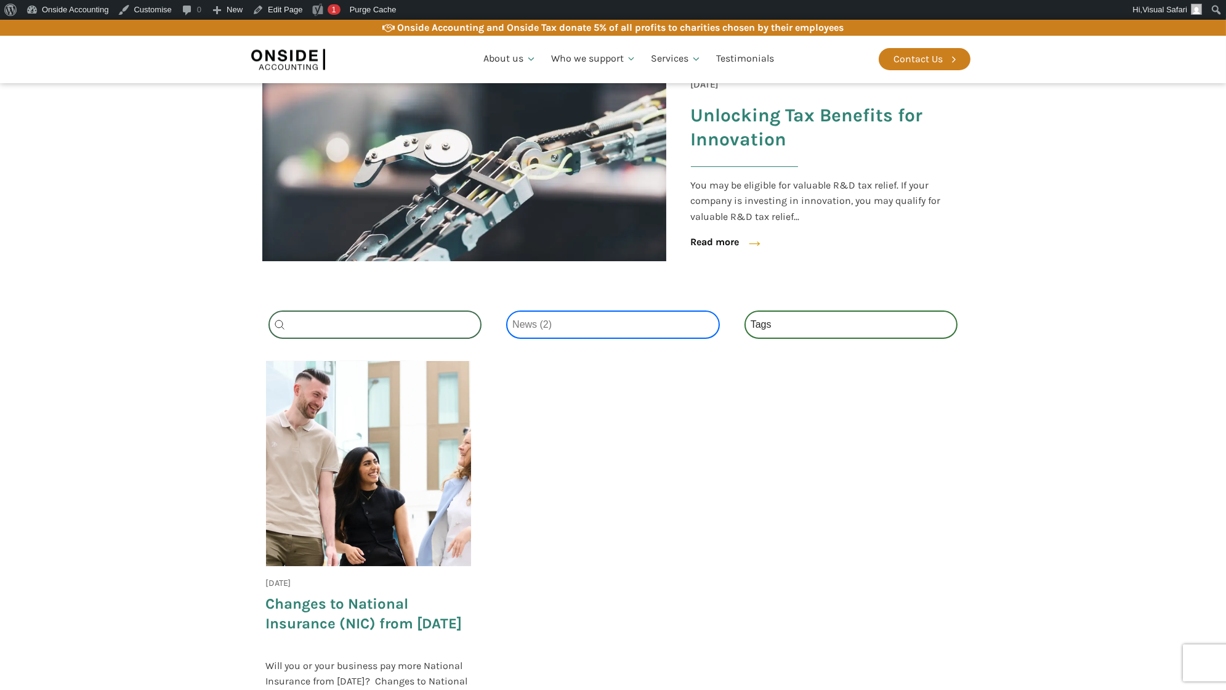
click at [573, 328] on select "Categories All (4) News (2) Blog (1) Fact Sheets (1)" at bounding box center [613, 324] width 214 height 28
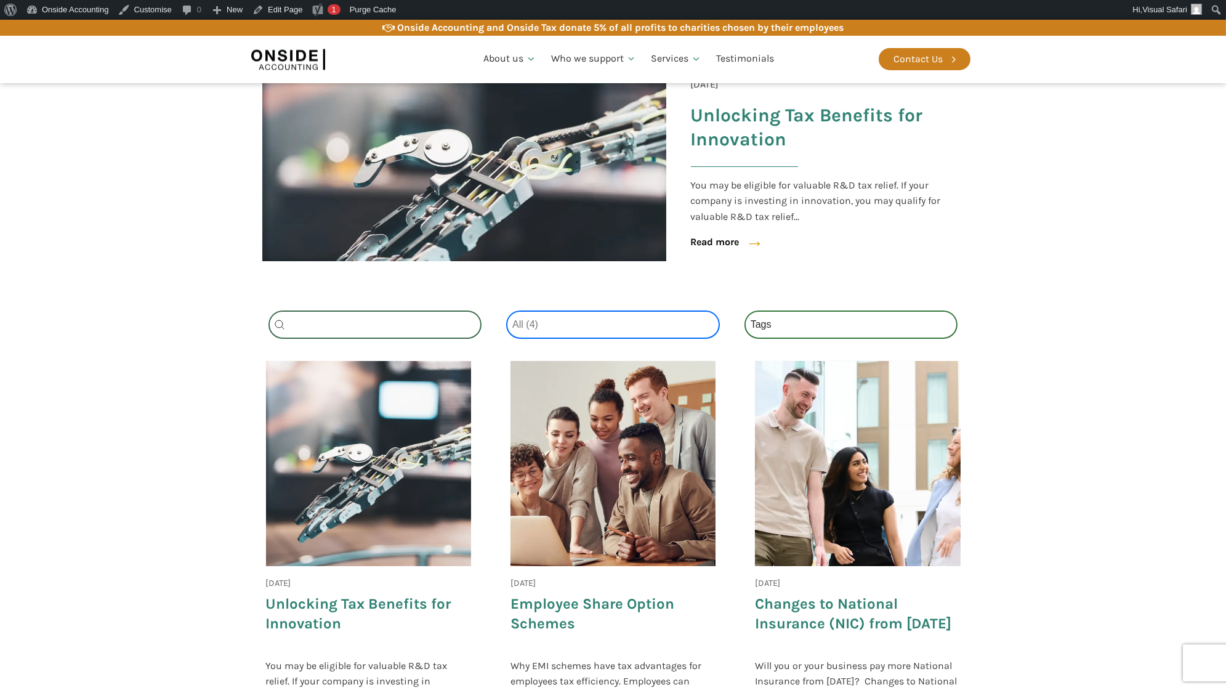
click at [564, 332] on select "Categories All (4) News (2) Blog (1) Fact Sheets (1)" at bounding box center [613, 324] width 214 height 28
select select "fact-sheets"
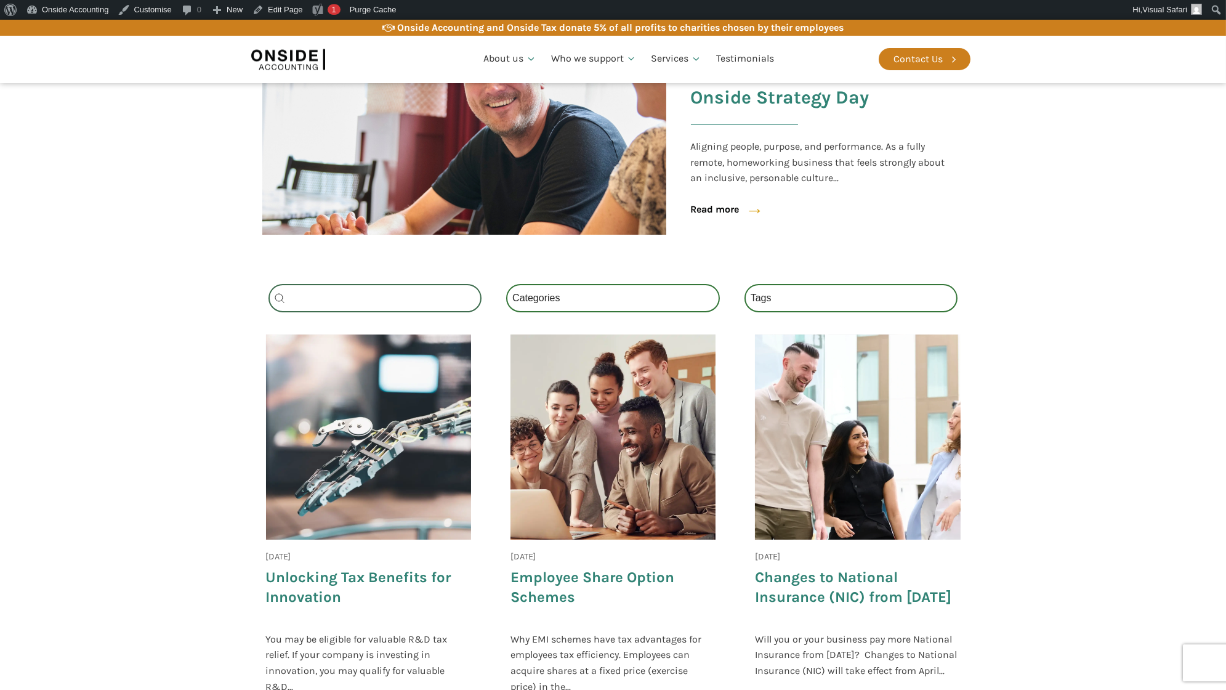
scroll to position [312, 0]
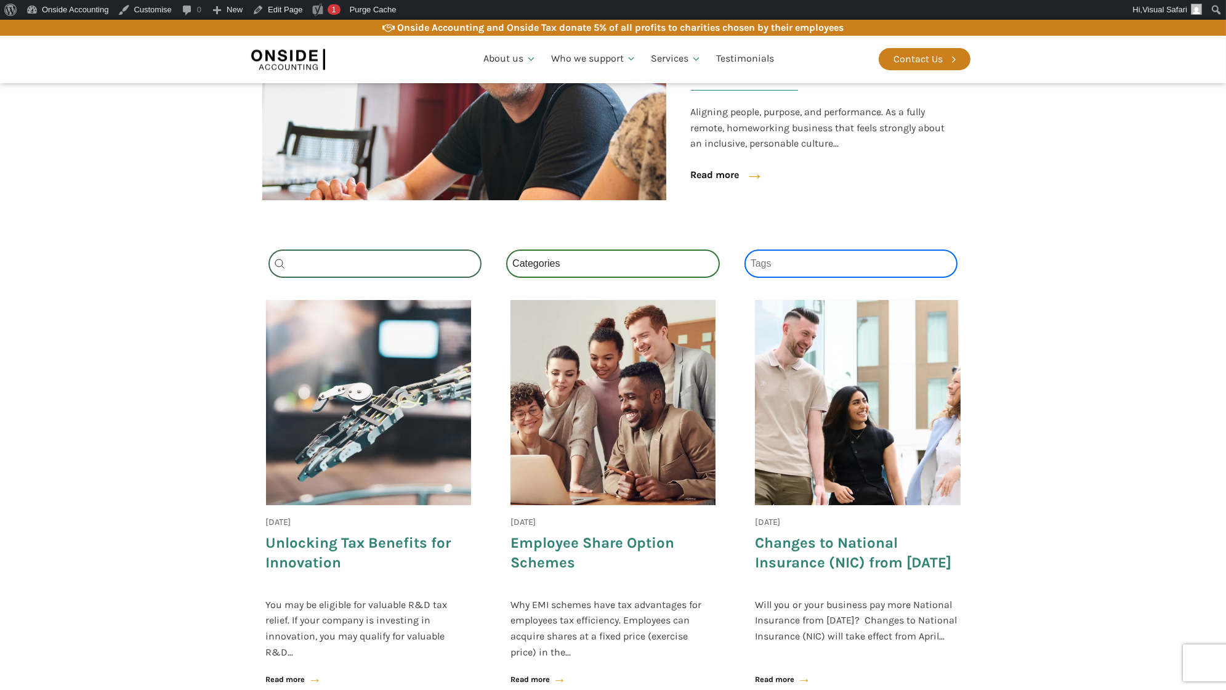
click at [776, 268] on select "Tags National Insurance (1) Onside (1) Schemes (1) Tax (1)" at bounding box center [851, 263] width 214 height 28
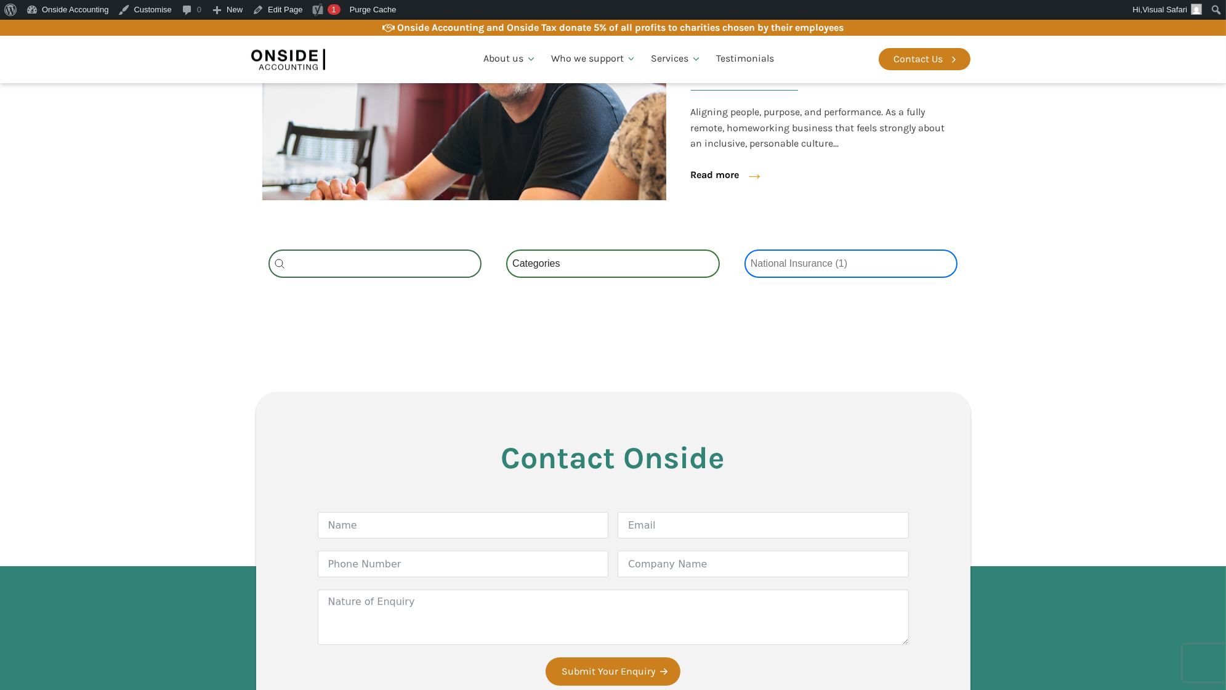
click at [781, 267] on select "Tags National Insurance (1) Onside (1) Schemes (1) Tax (1)" at bounding box center [851, 263] width 214 height 28
click at [780, 271] on select "Tags National Insurance (1) Onside (1) Schemes (1) Tax (1)" at bounding box center [851, 263] width 214 height 28
click at [778, 268] on select "Tags National Insurance (1) Onside (1) Schemes (1) Tax (1)" at bounding box center [851, 263] width 214 height 28
select select "tax"
click at [779, 269] on select "Tags National Insurance (1) Onside (1) Schemes (1) Tax (1)" at bounding box center [851, 263] width 214 height 28
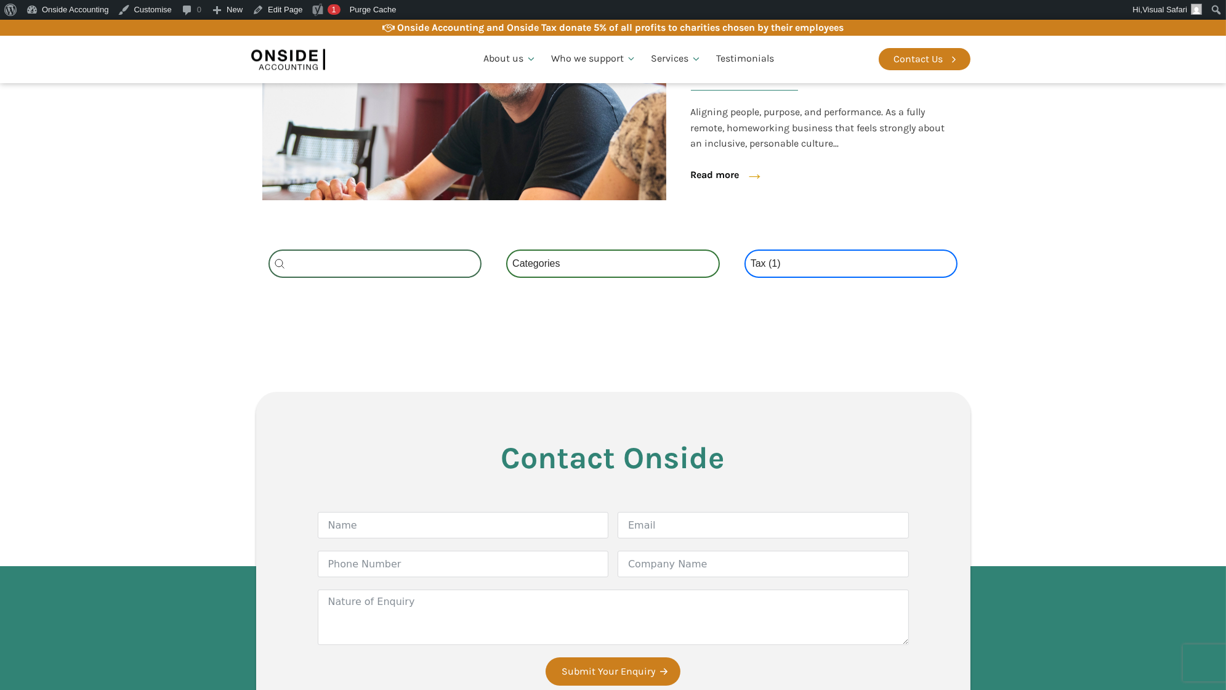
select select
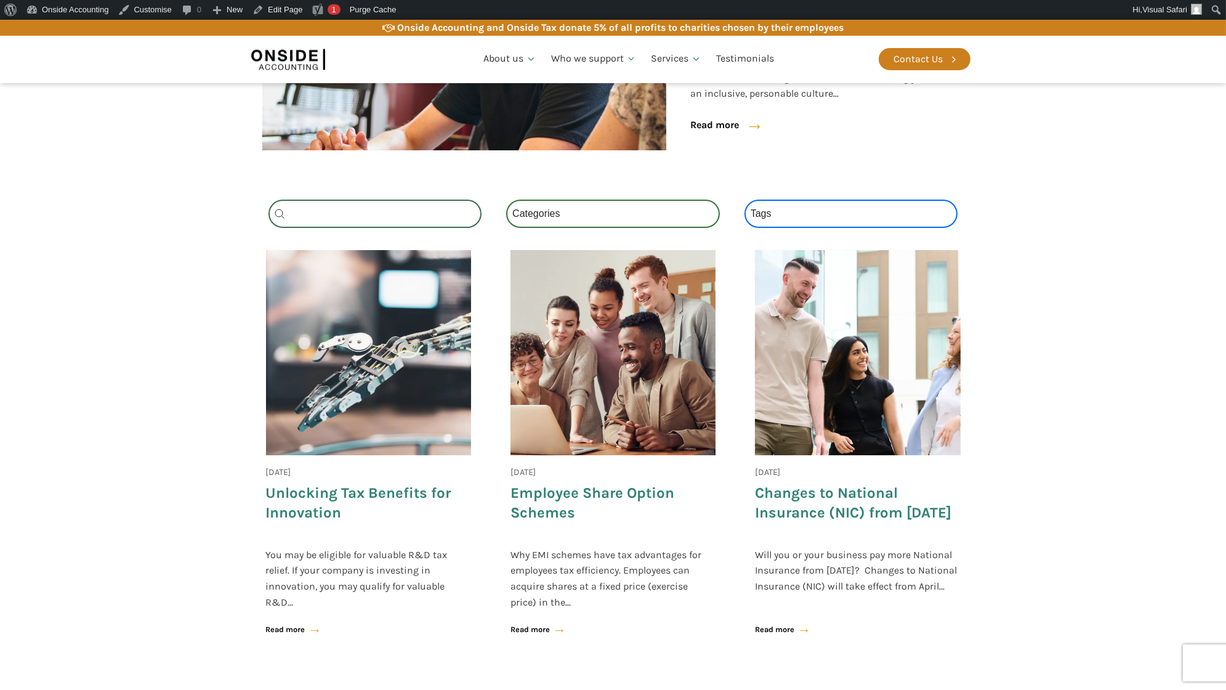
scroll to position [280, 0]
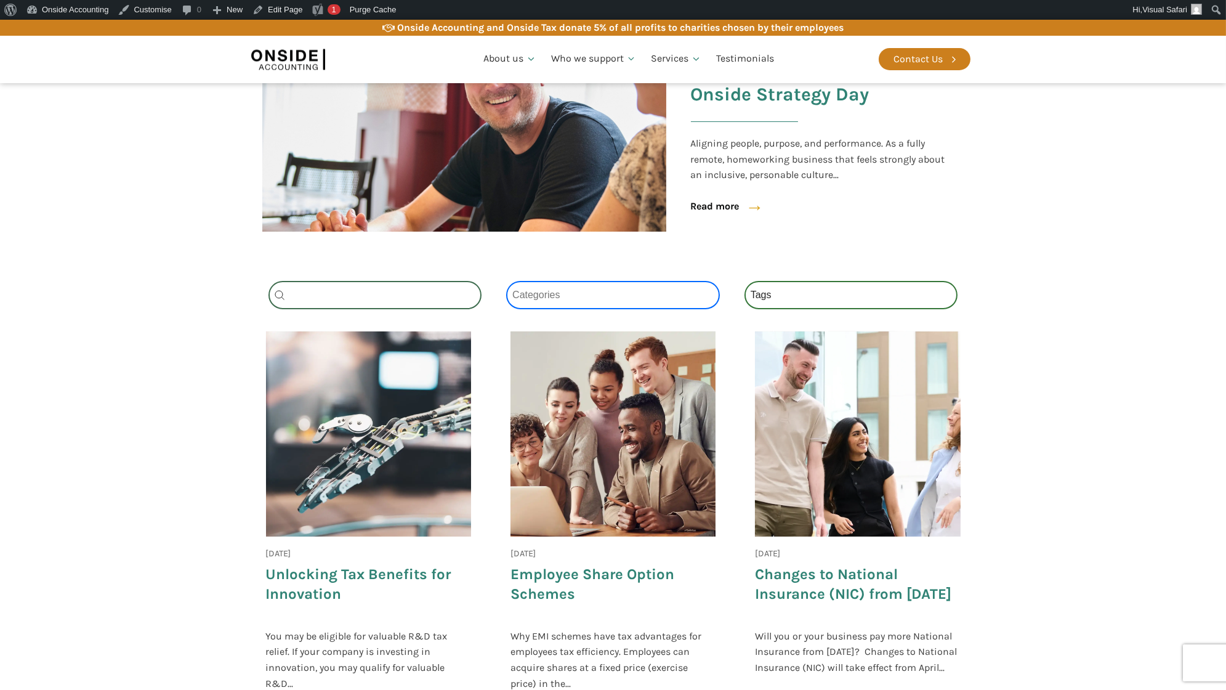
click at [598, 289] on select "Categories All (4) News (2) Blog (1) Fact Sheets (1)" at bounding box center [613, 295] width 214 height 28
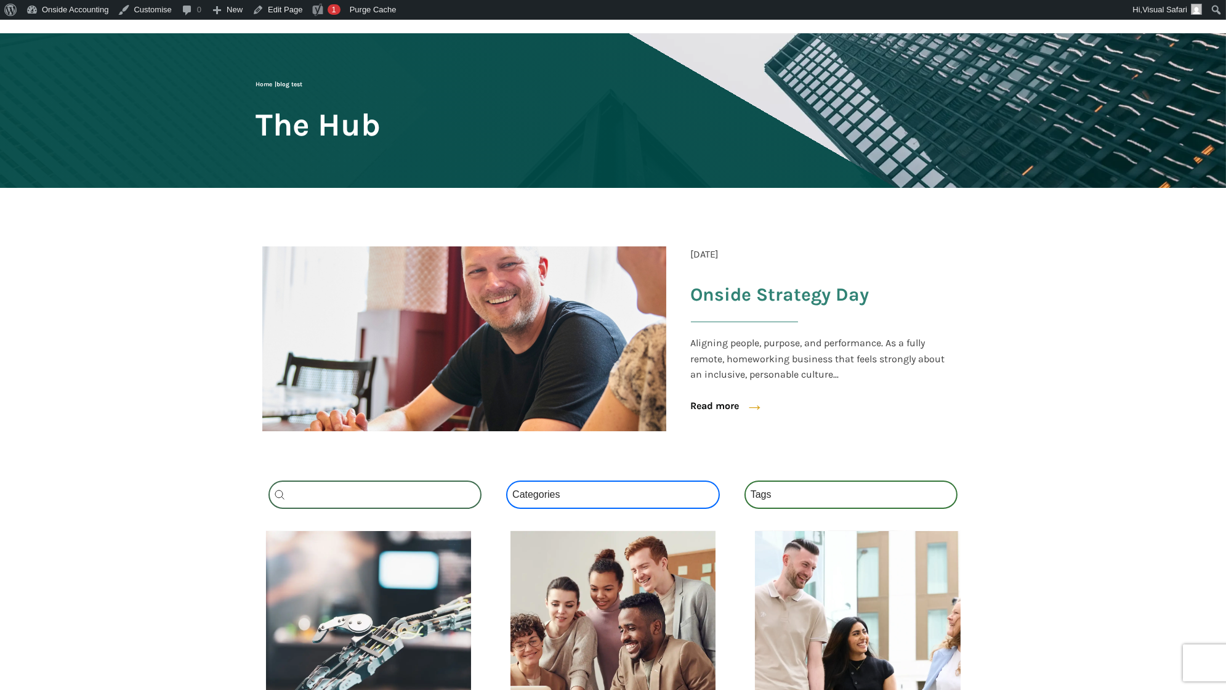
scroll to position [219, 0]
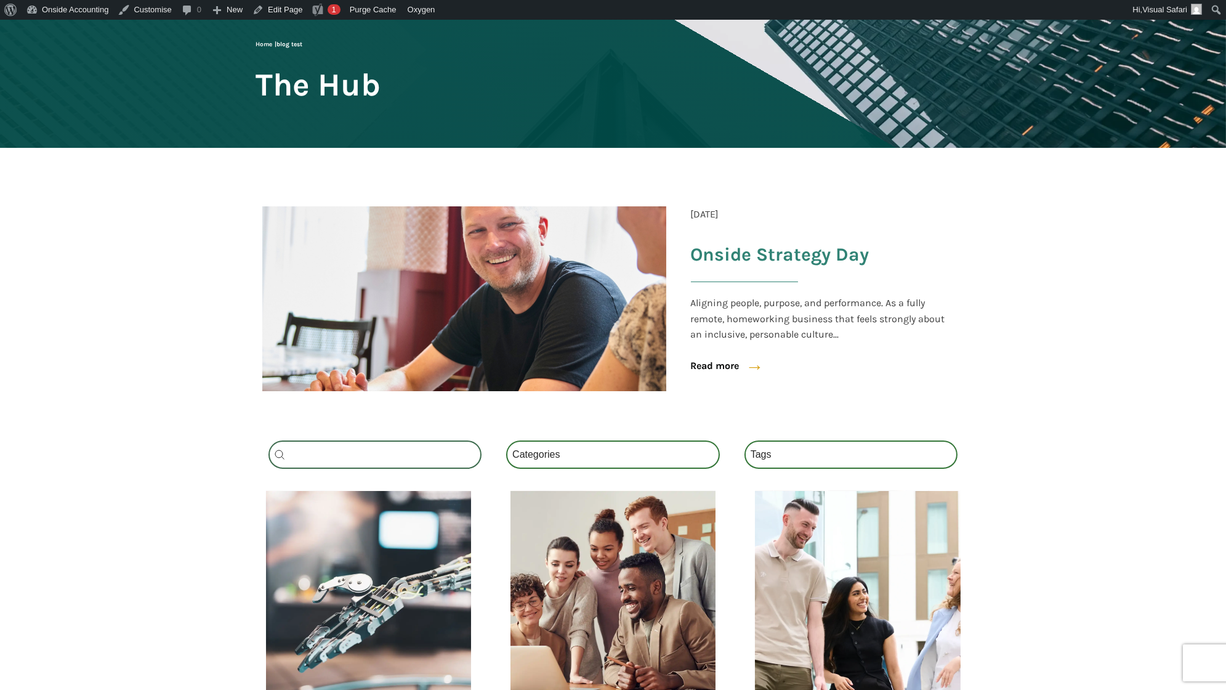
scroll to position [122, 0]
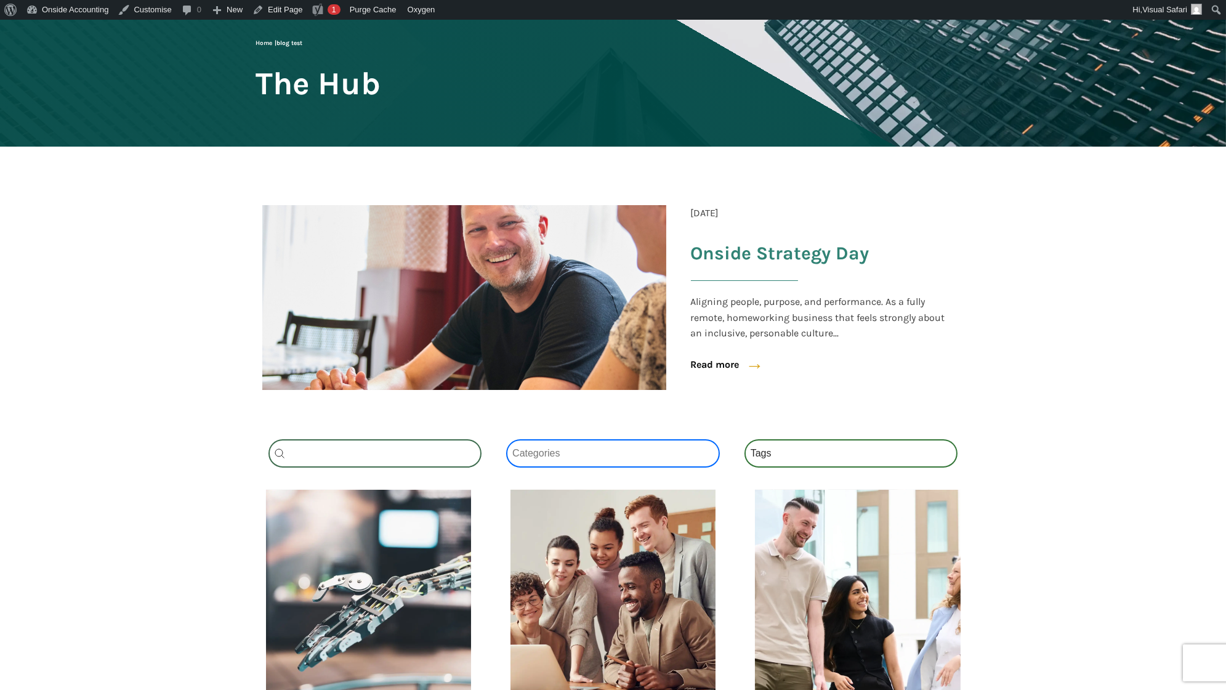
click at [600, 451] on select "Categories All (4) News (2) Blog (1) Fact Sheets (1)" at bounding box center [613, 453] width 214 height 28
select select "fact-sheets"
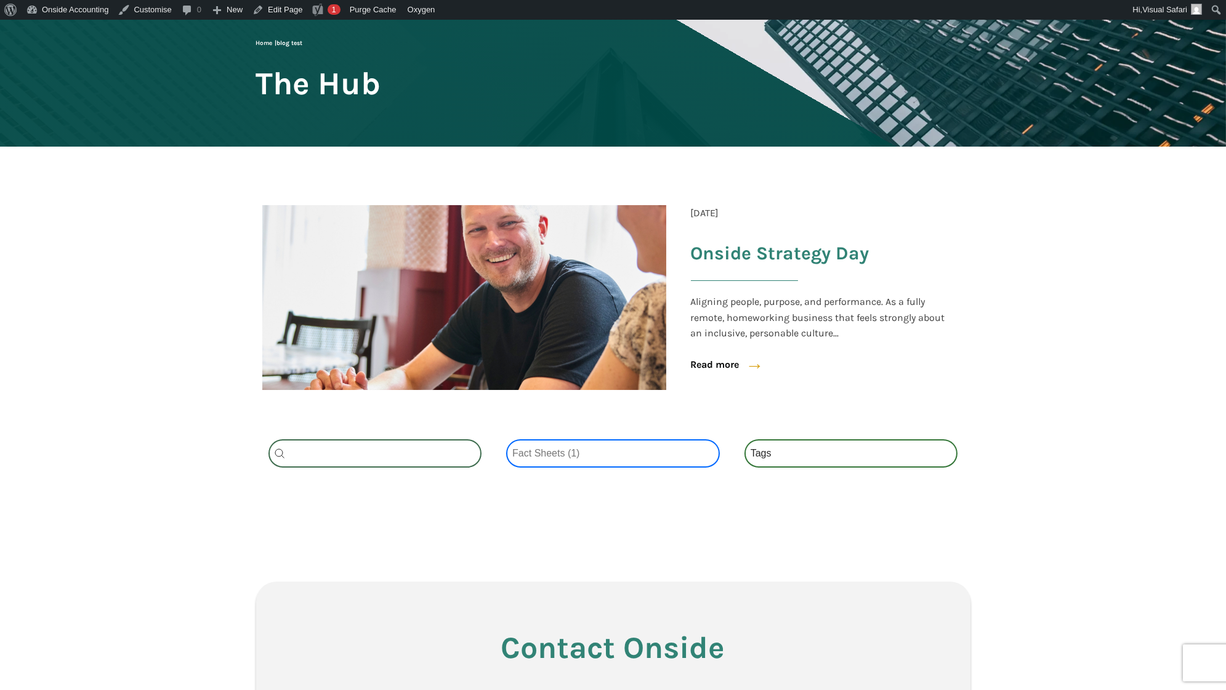
click at [565, 456] on select "Categories All (4) News (2) Blog (1) Fact Sheets (1)" at bounding box center [613, 453] width 214 height 28
select select
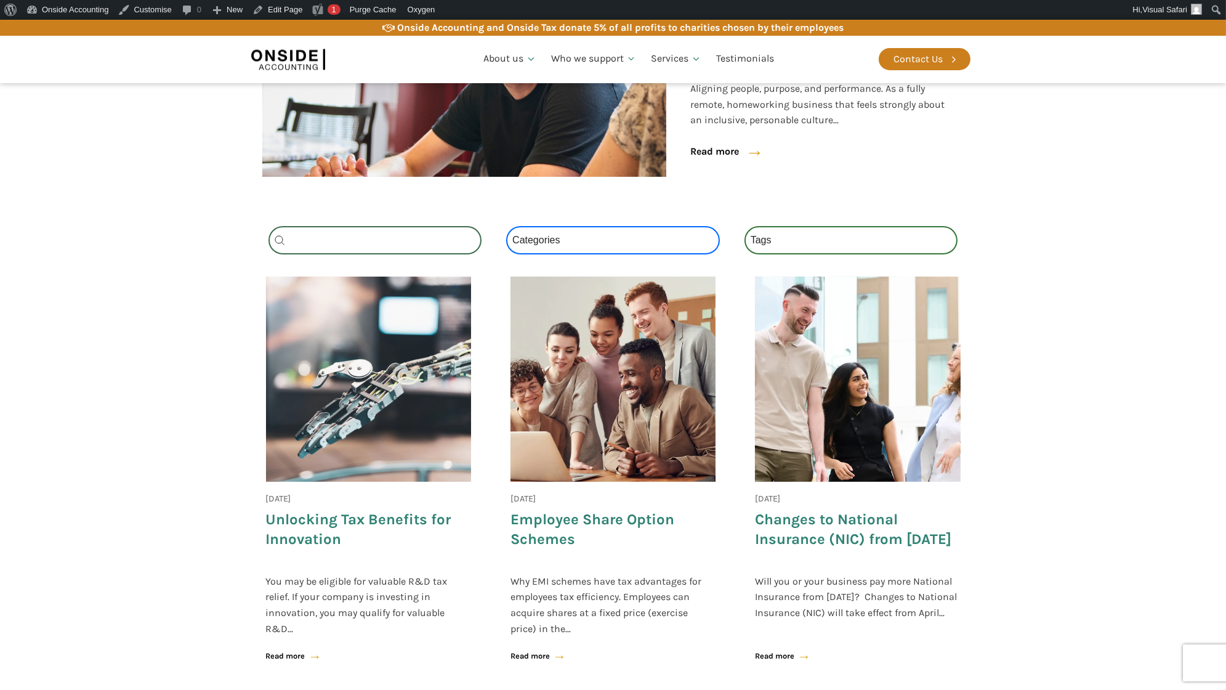
scroll to position [382, 0]
